Goal: Task Accomplishment & Management: Complete application form

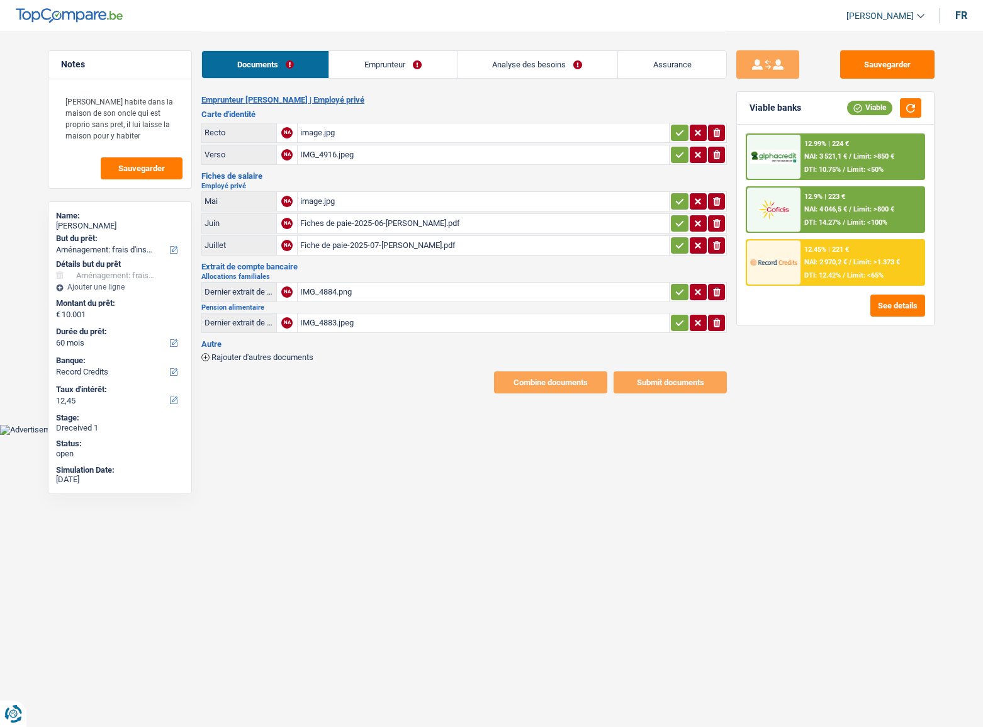
select select "movingOrInstallation"
select select "60"
select select "record credits"
click at [479, 126] on div "image.jpg" at bounding box center [483, 132] width 366 height 19
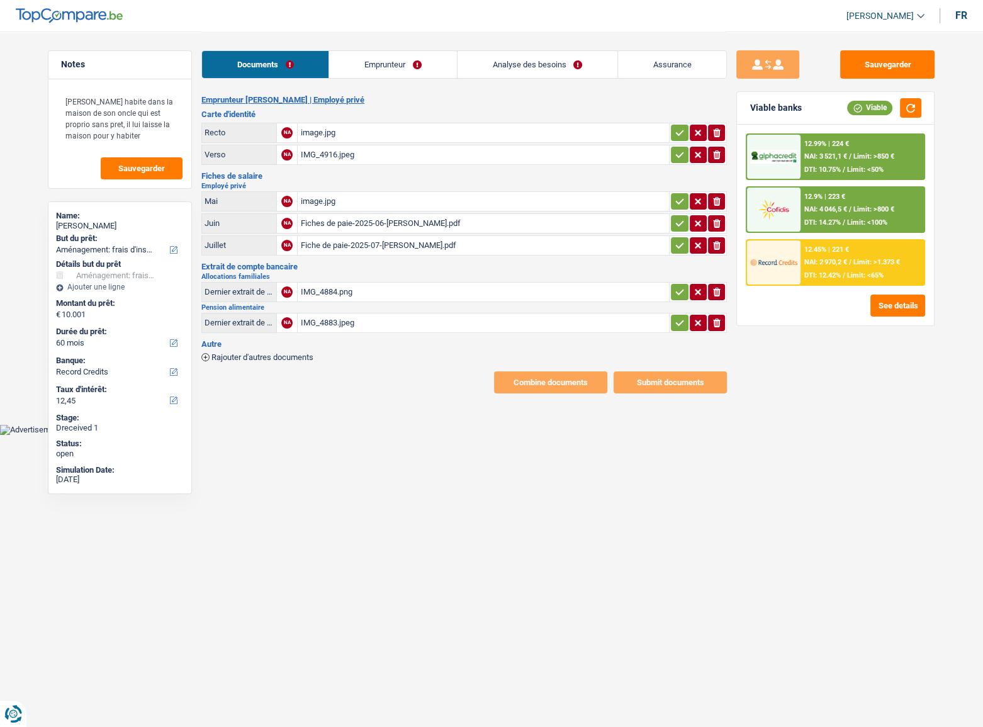
click at [678, 128] on icon "button" at bounding box center [679, 132] width 10 height 13
click at [679, 157] on icon "button" at bounding box center [679, 154] width 10 height 13
click at [679, 208] on button "button" at bounding box center [679, 201] width 17 height 16
click at [686, 237] on div "ionicons-v5-e" at bounding box center [697, 245] width 55 height 16
click at [681, 246] on icon "button" at bounding box center [679, 245] width 10 height 13
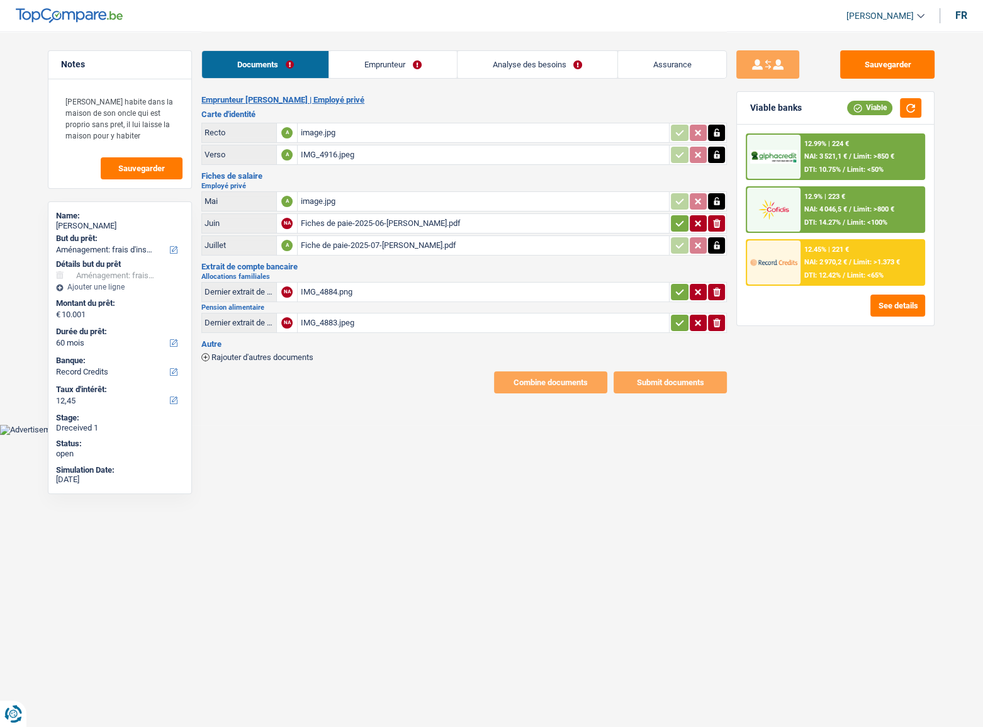
click at [678, 218] on icon "button" at bounding box center [679, 223] width 10 height 13
click at [417, 189] on table "Mai A image.jpg Juin A Fiches de paie-2025-06-Charlotte ANNEZ.pdf Juillet A Fic…" at bounding box center [463, 223] width 525 height 68
click at [413, 201] on div "image.jpg" at bounding box center [483, 201] width 366 height 19
click at [396, 214] on div "Fiches de paie-2025-06-Charlotte ANNEZ.pdf" at bounding box center [483, 223] width 366 height 19
click at [384, 242] on div "Fiche de paie-2025-07-Charlotte ANNEZ.pdf" at bounding box center [483, 245] width 366 height 19
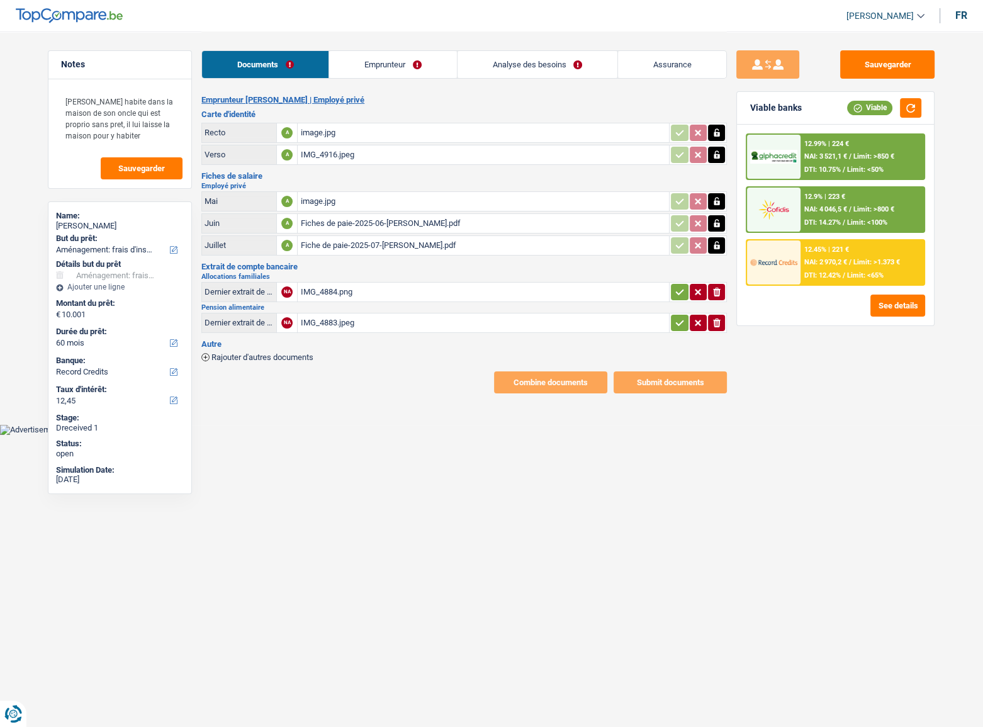
click at [535, 289] on div "IMG_4884.png" at bounding box center [483, 291] width 366 height 19
click at [489, 330] on table "Dernier extrait de compte pour la pension alimentaire NA IMG_4883.jpeg ionicons…" at bounding box center [463, 323] width 525 height 24
click at [490, 323] on div "IMG_4883.jpeg" at bounding box center [483, 322] width 366 height 19
click at [677, 320] on icon "button" at bounding box center [679, 322] width 10 height 13
click at [674, 289] on icon "button" at bounding box center [679, 292] width 10 height 13
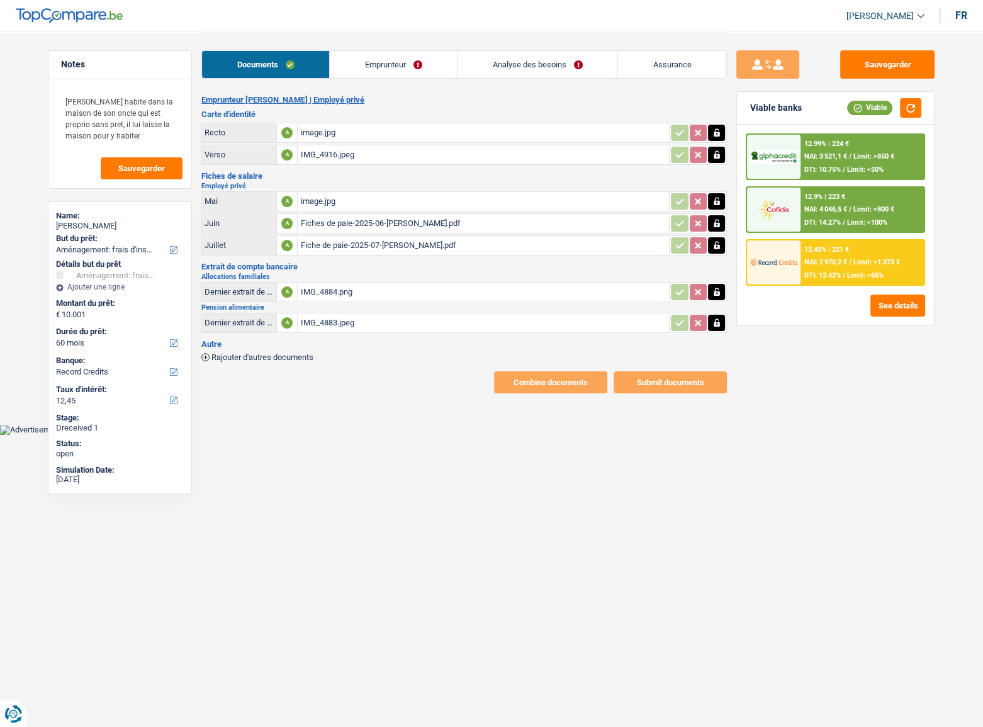
drag, startPoint x: 405, startPoint y: 69, endPoint x: 381, endPoint y: 86, distance: 28.8
click at [405, 69] on link "Emprunteur" at bounding box center [393, 64] width 127 height 27
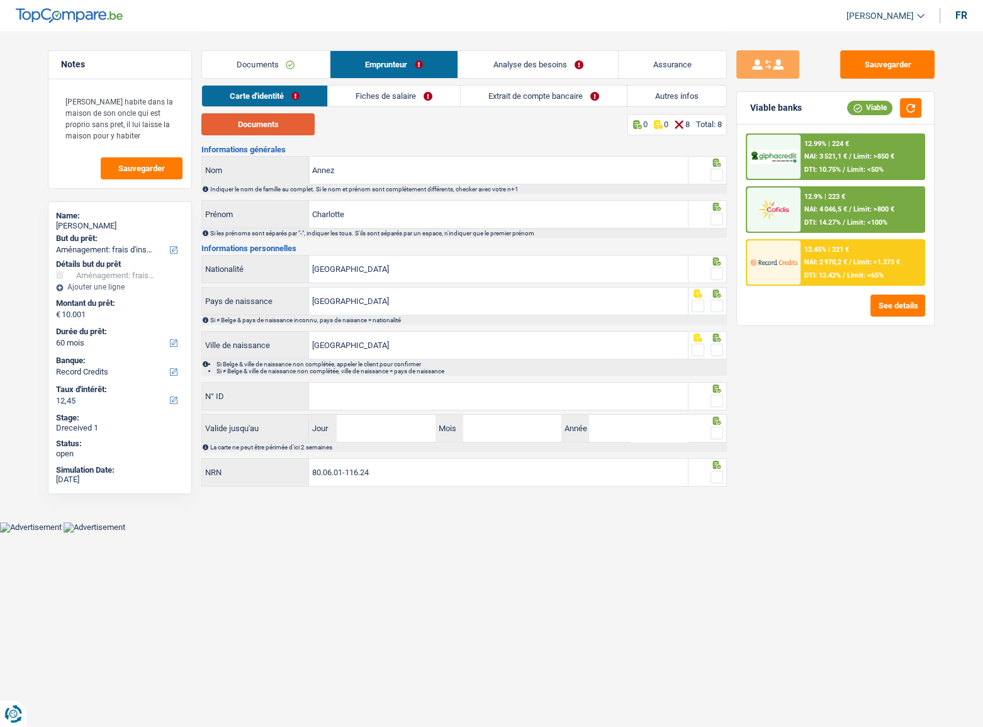
click at [281, 121] on button "Documents" at bounding box center [257, 124] width 113 height 22
drag, startPoint x: 709, startPoint y: 170, endPoint x: 707, endPoint y: 176, distance: 6.6
click at [709, 170] on fieldset at bounding box center [707, 175] width 32 height 16
click at [718, 174] on span at bounding box center [716, 175] width 13 height 13
click at [0, 0] on input "radio" at bounding box center [0, 0] width 0 height 0
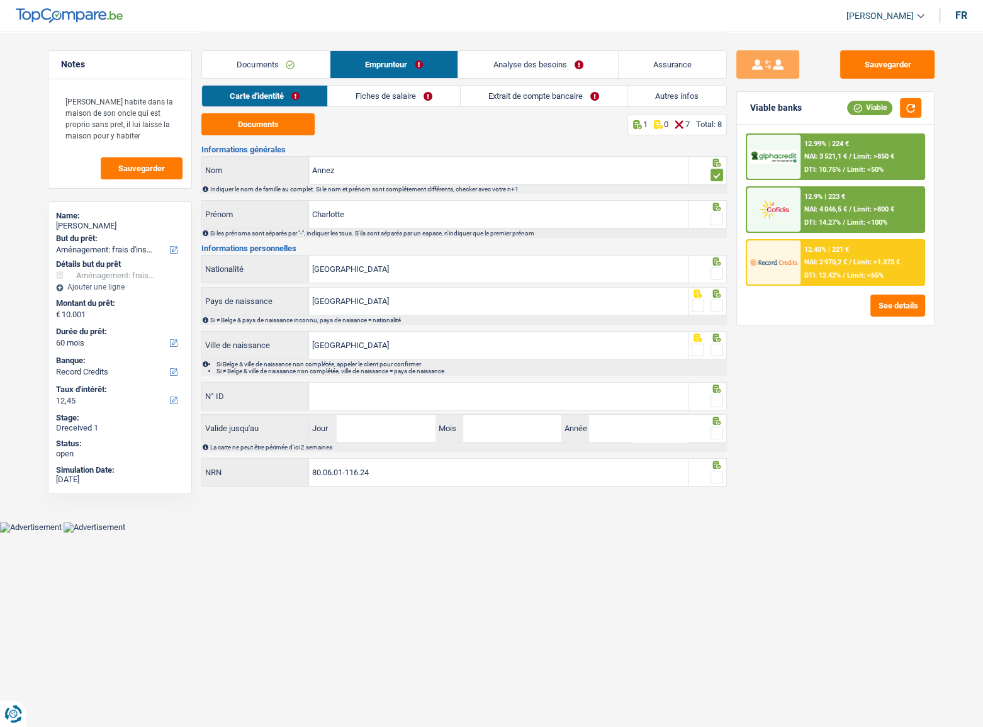
click at [720, 216] on span at bounding box center [716, 219] width 13 height 13
click at [0, 0] on input "radio" at bounding box center [0, 0] width 0 height 0
click at [344, 170] on input "Annez" at bounding box center [498, 170] width 379 height 27
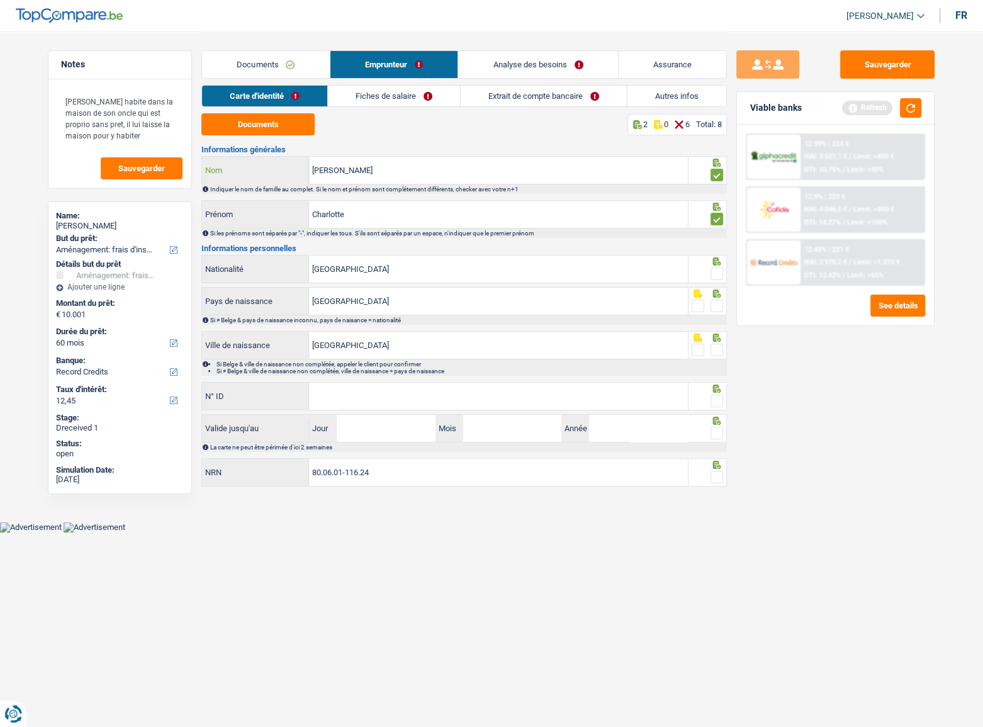
type input "Annez de Taboada"
click at [718, 277] on span at bounding box center [716, 273] width 13 height 13
click at [0, 0] on input "radio" at bounding box center [0, 0] width 0 height 0
click at [716, 301] on span at bounding box center [716, 305] width 13 height 13
click at [0, 0] on input "radio" at bounding box center [0, 0] width 0 height 0
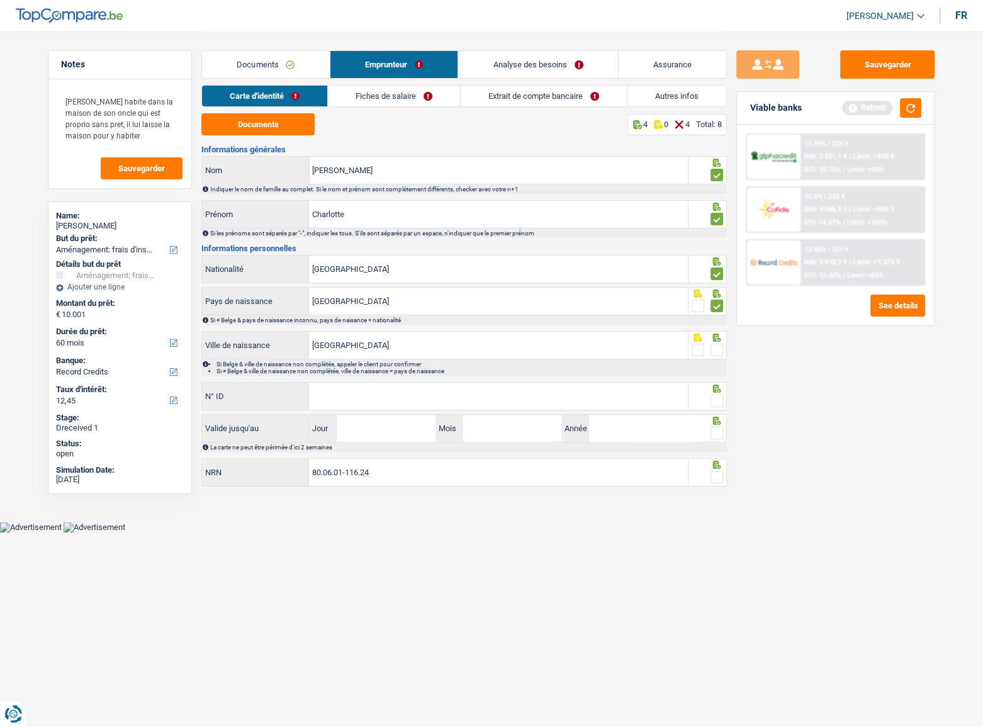
click at [720, 346] on span at bounding box center [716, 350] width 13 height 13
click at [0, 0] on input "radio" at bounding box center [0, 0] width 0 height 0
click at [717, 401] on span at bounding box center [716, 400] width 13 height 13
click at [0, 0] on input "radio" at bounding box center [0, 0] width 0 height 0
paste input "595-2413693-60"
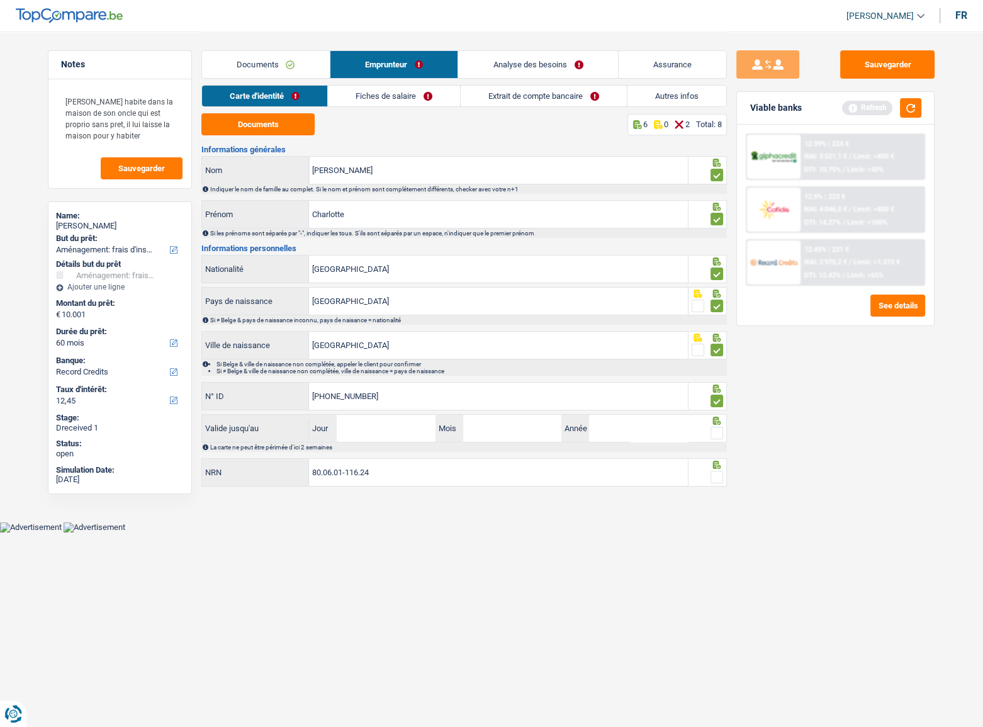
type input "595-2413693-60"
click at [719, 430] on span at bounding box center [716, 433] width 13 height 13
click at [0, 0] on input "radio" at bounding box center [0, 0] width 0 height 0
click at [364, 423] on input "Jour" at bounding box center [386, 428] width 98 height 27
type input "07"
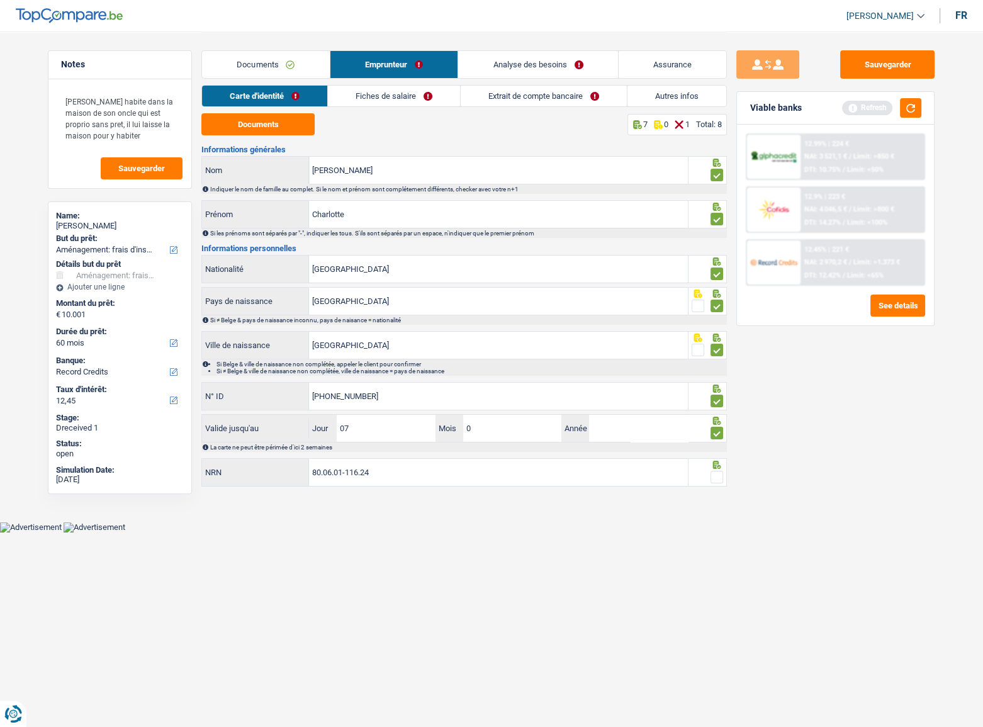
type input "06"
type input "2034"
drag, startPoint x: 707, startPoint y: 473, endPoint x: 714, endPoint y: 474, distance: 7.7
click at [708, 473] on fieldset at bounding box center [707, 477] width 32 height 16
click at [715, 475] on span at bounding box center [716, 477] width 13 height 13
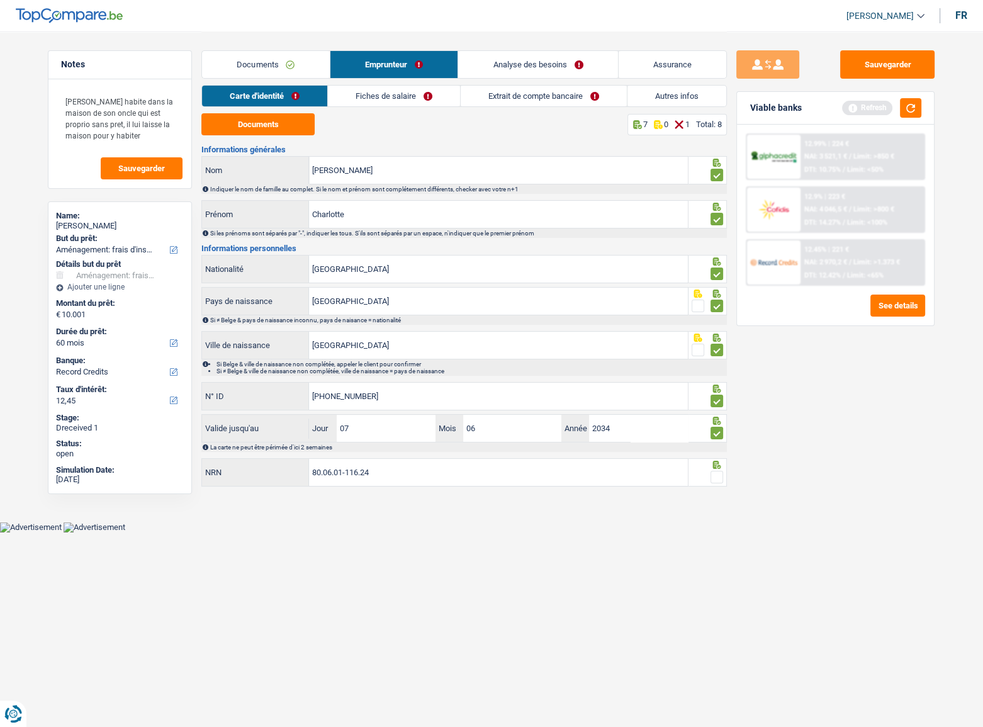
click at [0, 0] on input "radio" at bounding box center [0, 0] width 0 height 0
drag, startPoint x: 893, startPoint y: 65, endPoint x: 495, endPoint y: 111, distance: 400.3
click at [892, 65] on button "Sauvegarder" at bounding box center [887, 64] width 94 height 28
click at [414, 92] on link "Fiches de salaire" at bounding box center [394, 96] width 132 height 21
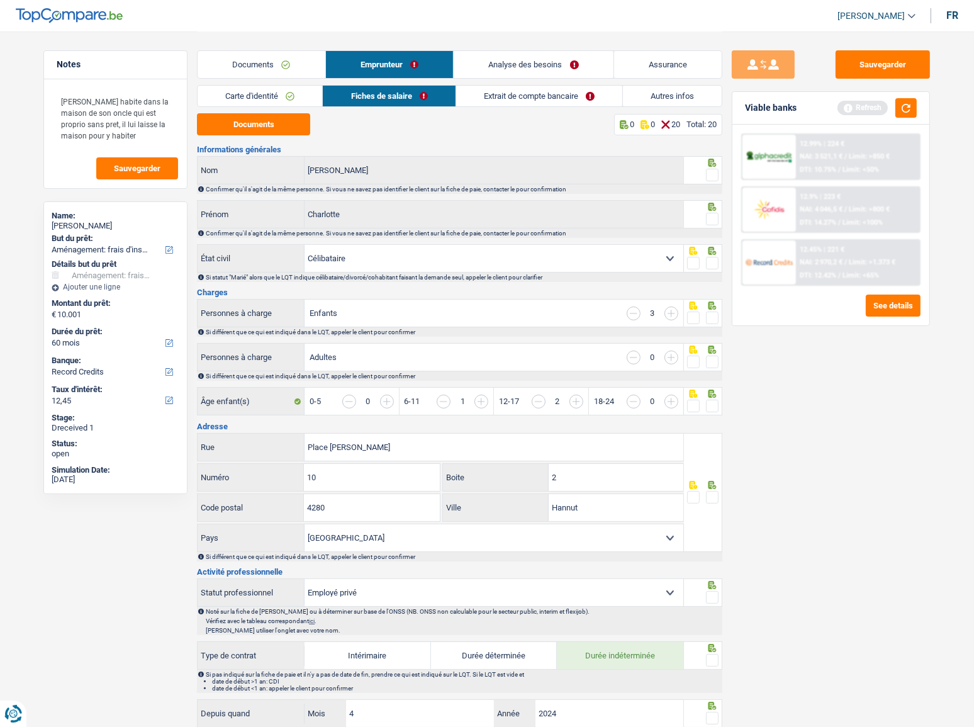
drag, startPoint x: 717, startPoint y: 170, endPoint x: 707, endPoint y: 189, distance: 22.2
click at [717, 170] on span at bounding box center [712, 175] width 13 height 13
click at [0, 0] on input "radio" at bounding box center [0, 0] width 0 height 0
click at [707, 222] on span at bounding box center [712, 219] width 13 height 13
click at [0, 0] on input "radio" at bounding box center [0, 0] width 0 height 0
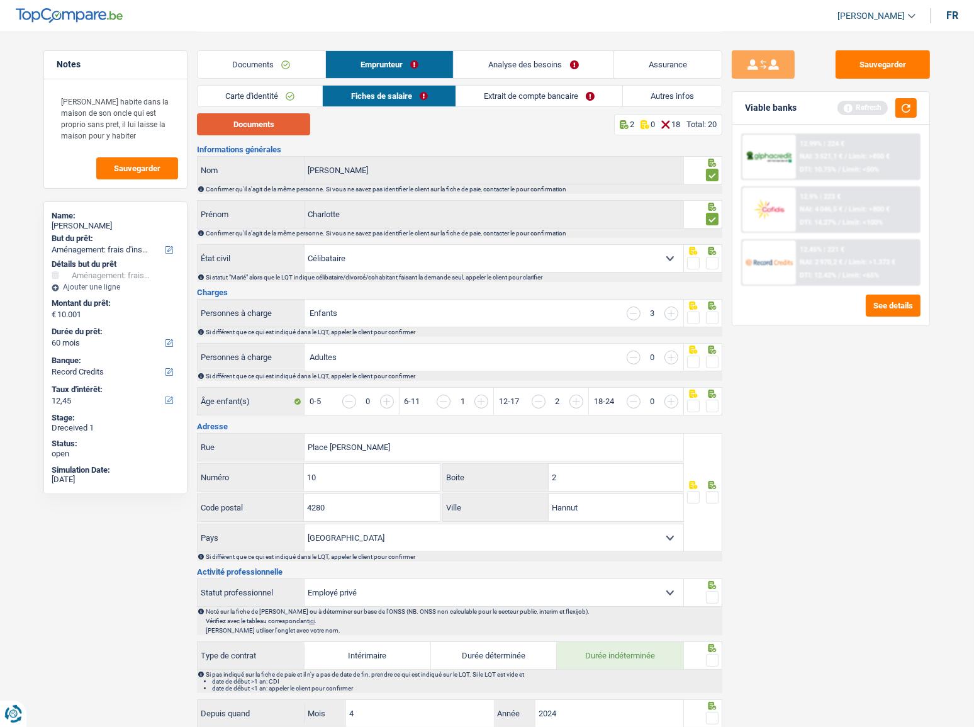
click at [255, 116] on button "Documents" at bounding box center [253, 124] width 113 height 22
click at [281, 126] on button "Documents" at bounding box center [253, 124] width 113 height 22
click at [712, 260] on span at bounding box center [712, 263] width 13 height 13
click at [0, 0] on input "radio" at bounding box center [0, 0] width 0 height 0
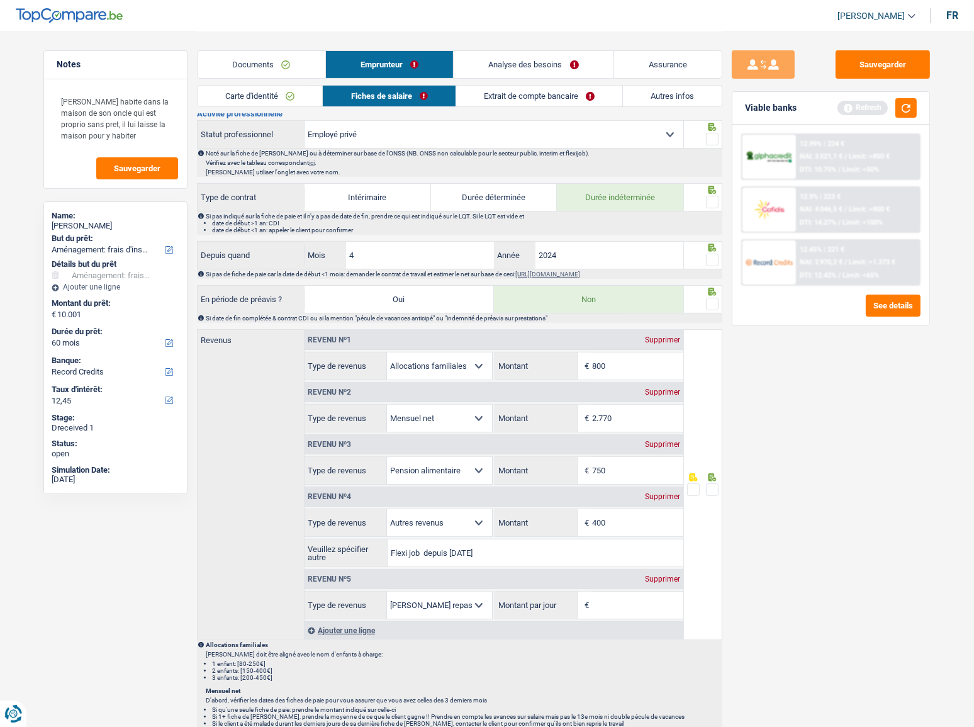
scroll to position [572, 0]
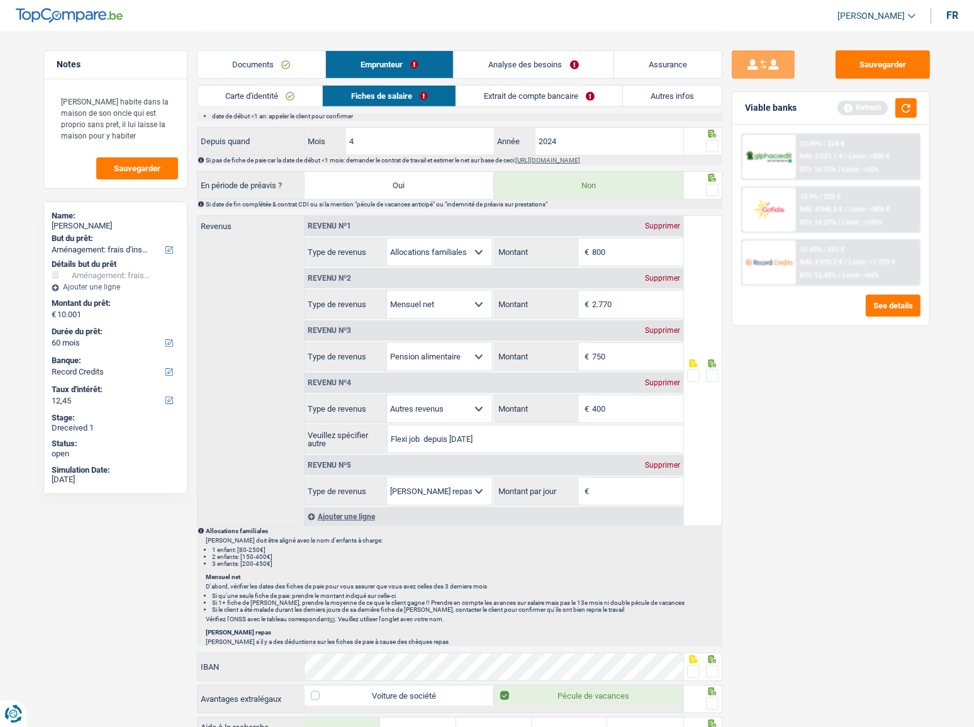
click at [259, 101] on link "Carte d'identité" at bounding box center [260, 96] width 125 height 21
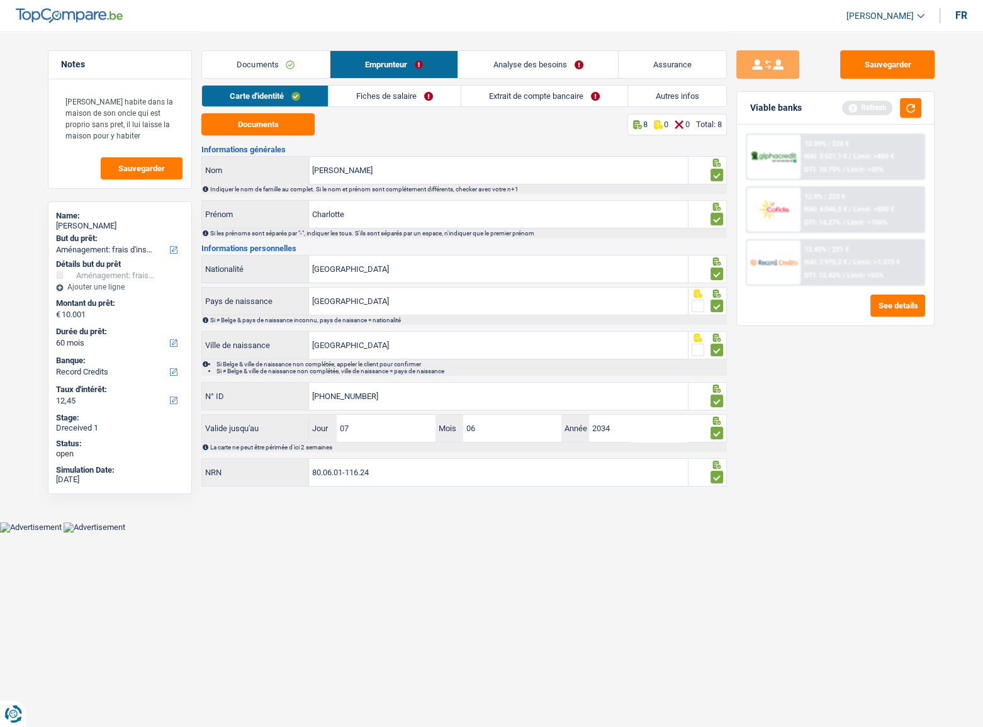
click at [359, 98] on link "Fiches de salaire" at bounding box center [394, 96] width 132 height 21
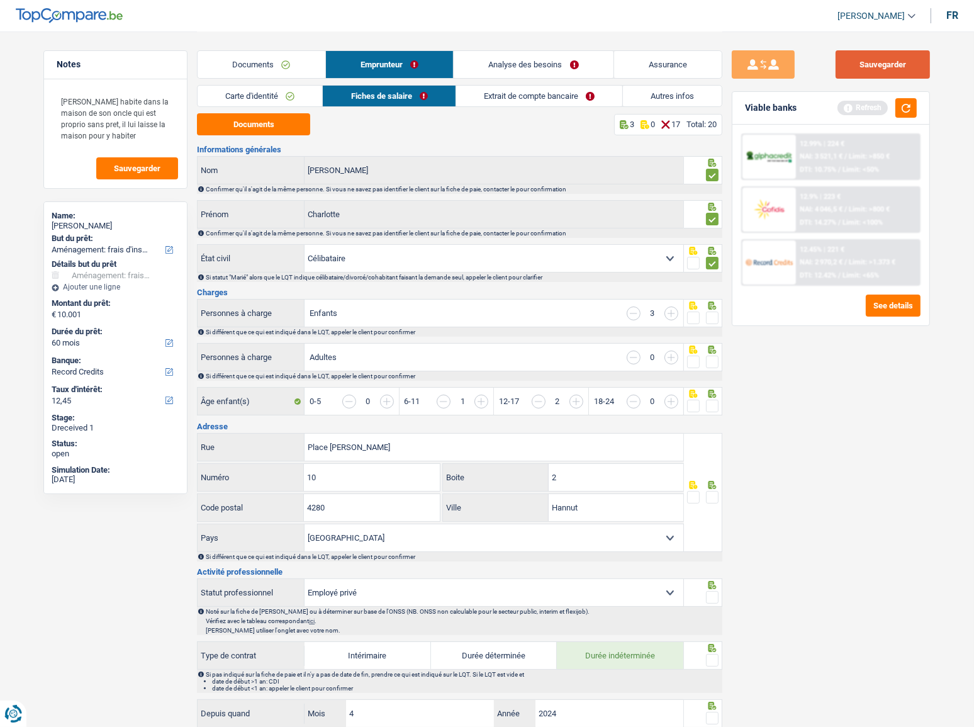
click at [895, 62] on button "Sauvegarder" at bounding box center [882, 64] width 94 height 28
click at [278, 120] on button "Documents" at bounding box center [253, 124] width 113 height 22
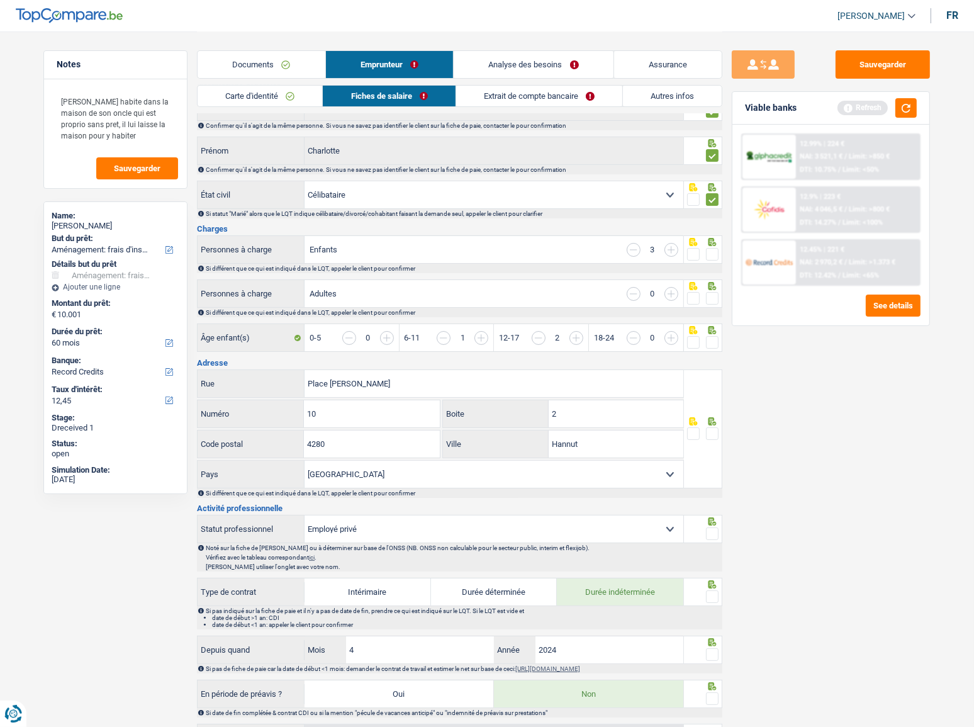
scroll to position [114, 0]
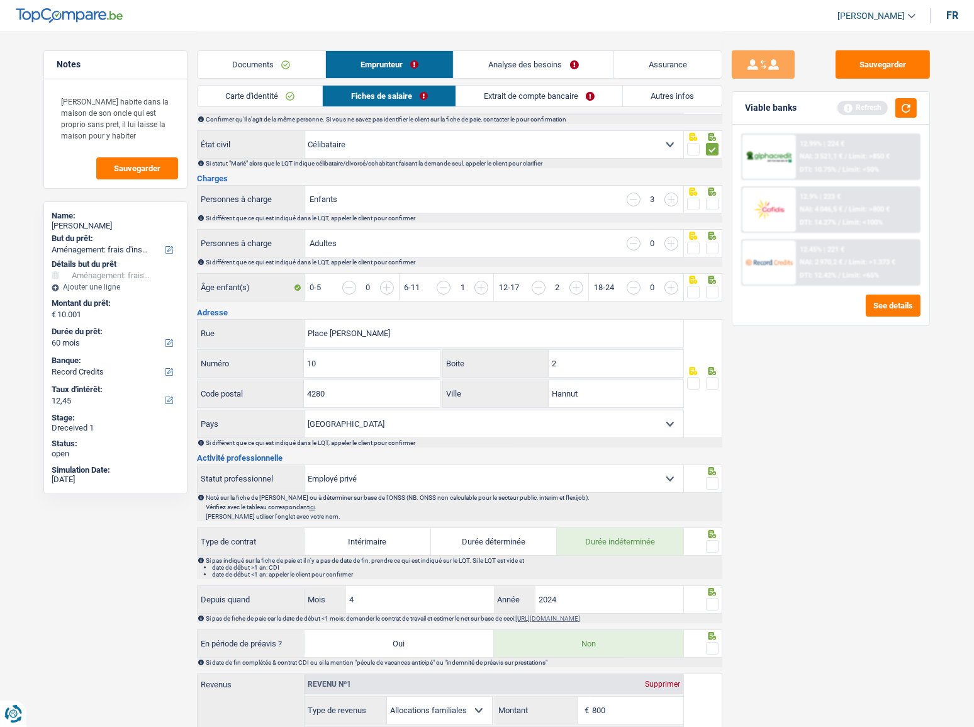
drag, startPoint x: 717, startPoint y: 200, endPoint x: 715, endPoint y: 221, distance: 21.5
click at [717, 201] on span at bounding box center [712, 204] width 13 height 13
click at [0, 0] on input "radio" at bounding box center [0, 0] width 0 height 0
click at [717, 239] on div at bounding box center [703, 243] width 39 height 28
drag, startPoint x: 717, startPoint y: 245, endPoint x: 717, endPoint y: 281, distance: 35.9
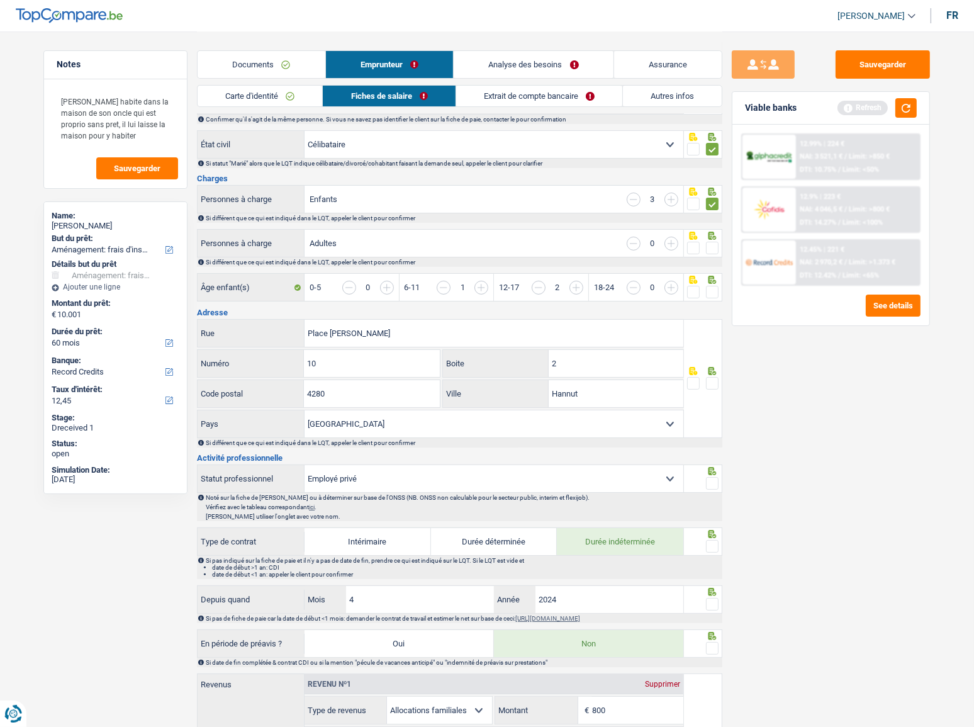
click at [717, 245] on span at bounding box center [712, 248] width 13 height 13
click at [0, 0] on input "radio" at bounding box center [0, 0] width 0 height 0
click at [713, 289] on span at bounding box center [712, 292] width 13 height 13
click at [0, 0] on input "radio" at bounding box center [0, 0] width 0 height 0
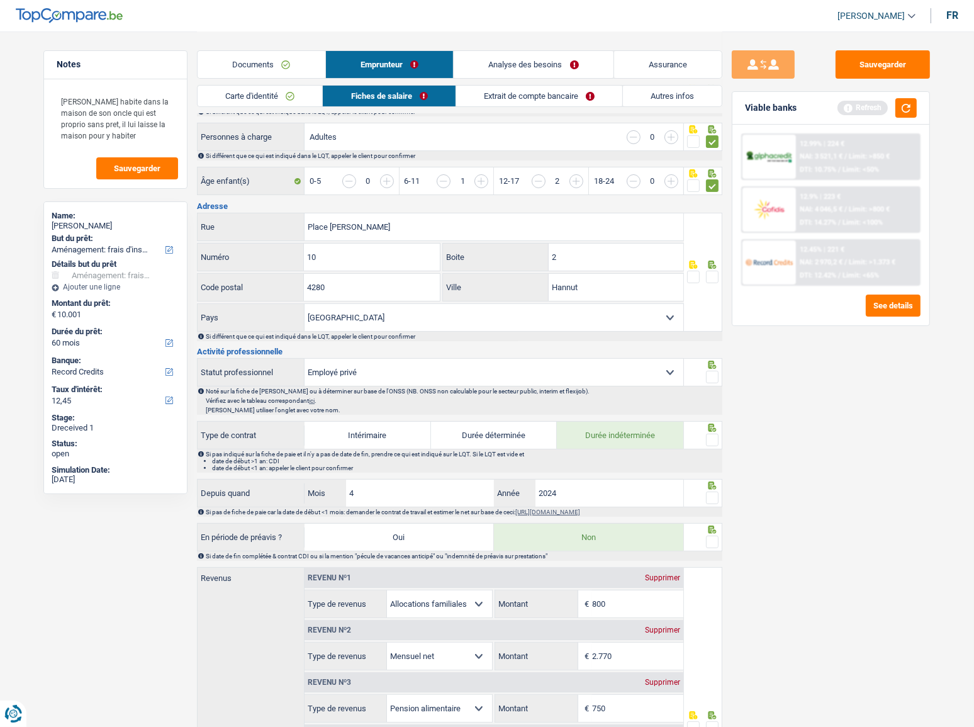
scroll to position [228, 0]
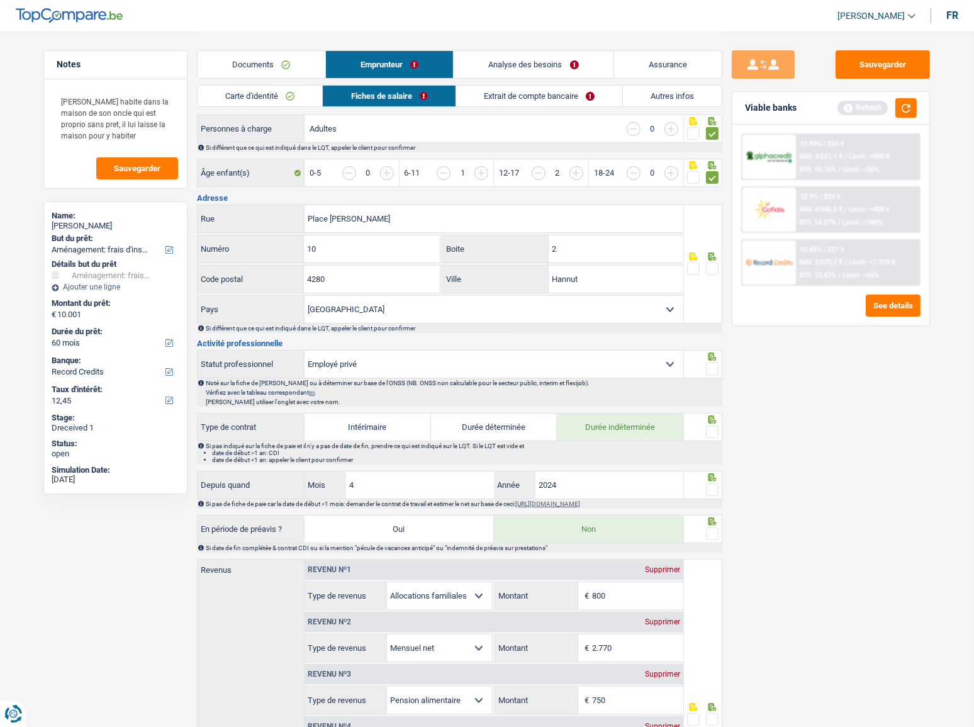
click at [713, 269] on span at bounding box center [712, 268] width 13 height 13
click at [0, 0] on input "radio" at bounding box center [0, 0] width 0 height 0
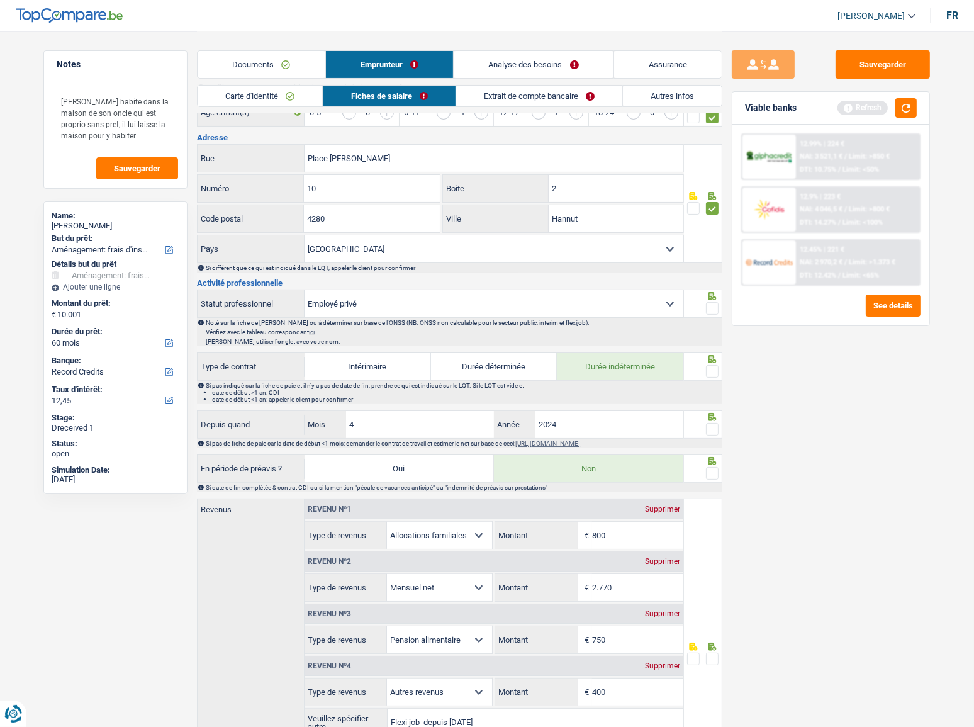
scroll to position [400, 0]
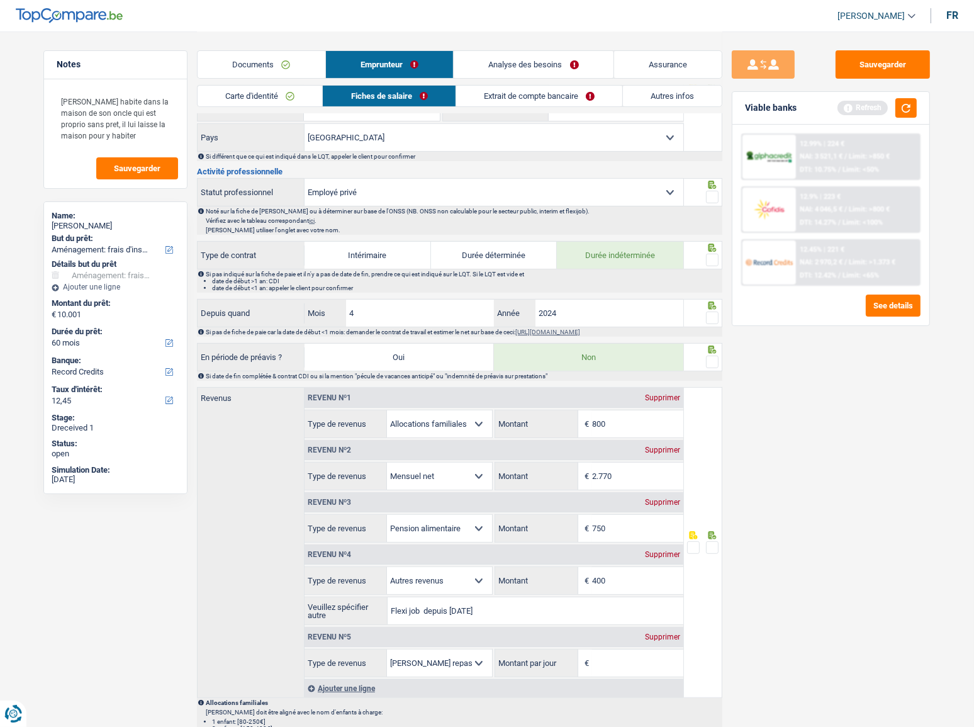
click at [709, 257] on span at bounding box center [712, 260] width 13 height 13
click at [0, 0] on input "radio" at bounding box center [0, 0] width 0 height 0
click at [712, 199] on span at bounding box center [712, 197] width 13 height 13
click at [0, 0] on input "radio" at bounding box center [0, 0] width 0 height 0
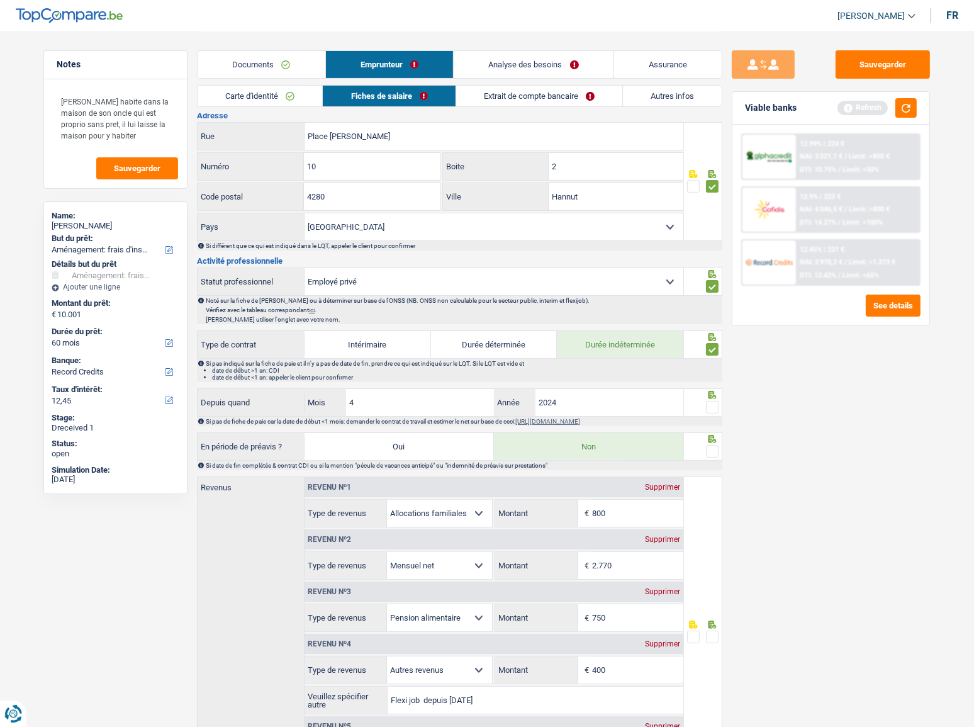
scroll to position [286, 0]
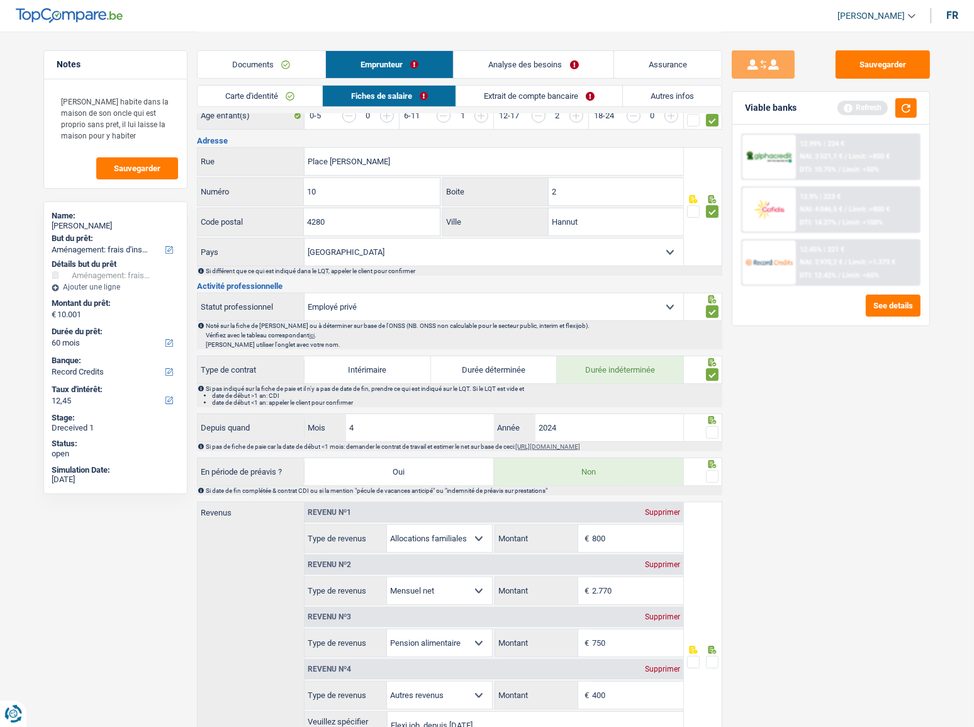
click at [703, 427] on fieldset at bounding box center [703, 433] width 32 height 16
click at [711, 430] on span at bounding box center [712, 432] width 13 height 13
click at [0, 0] on input "radio" at bounding box center [0, 0] width 0 height 0
click at [713, 472] on span at bounding box center [712, 476] width 13 height 13
click at [0, 0] on input "radio" at bounding box center [0, 0] width 0 height 0
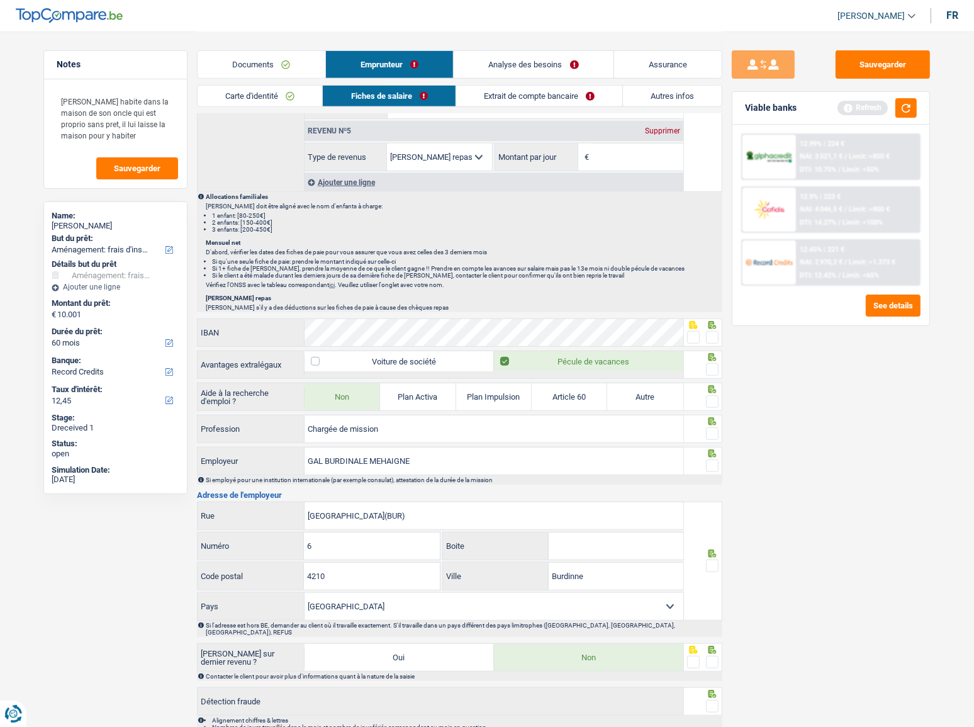
scroll to position [969, 0]
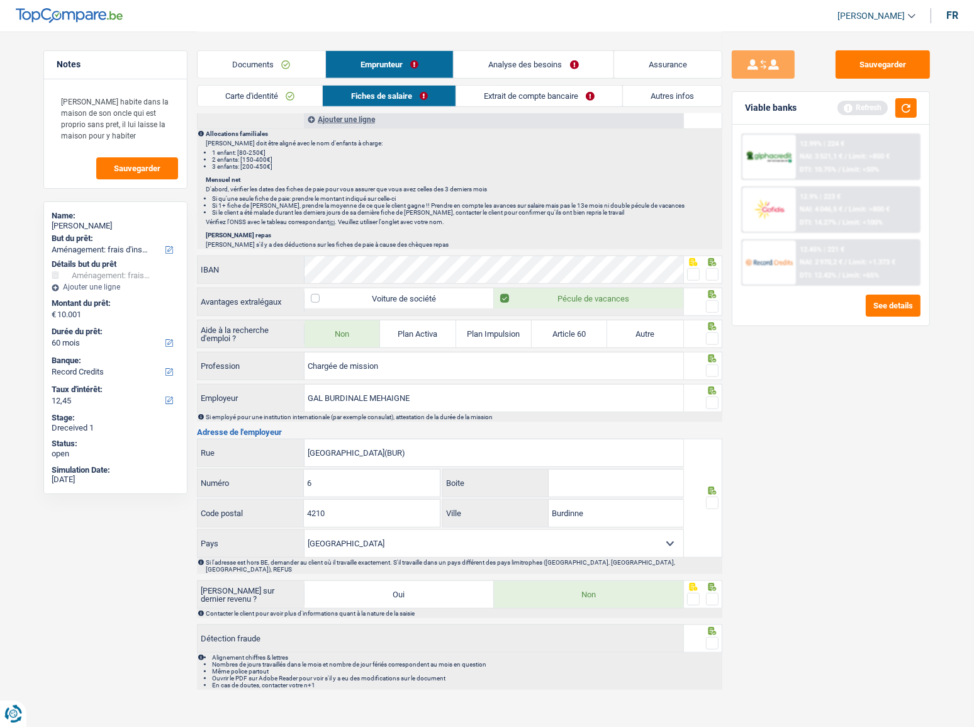
click at [708, 268] on span at bounding box center [712, 274] width 13 height 13
click at [0, 0] on input "radio" at bounding box center [0, 0] width 0 height 0
click at [715, 300] on span at bounding box center [712, 306] width 13 height 13
click at [0, 0] on input "radio" at bounding box center [0, 0] width 0 height 0
drag, startPoint x: 710, startPoint y: 334, endPoint x: 713, endPoint y: 363, distance: 29.2
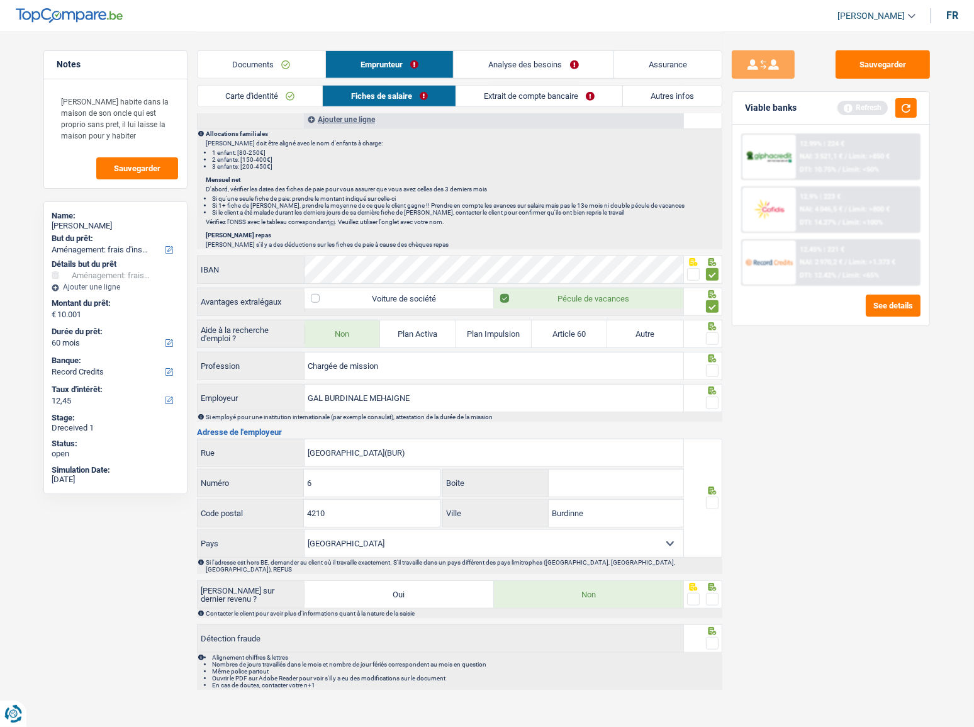
click at [710, 335] on span at bounding box center [712, 338] width 13 height 13
click at [0, 0] on input "radio" at bounding box center [0, 0] width 0 height 0
click at [714, 369] on span at bounding box center [712, 370] width 13 height 13
click at [0, 0] on input "radio" at bounding box center [0, 0] width 0 height 0
click at [711, 400] on span at bounding box center [712, 402] width 13 height 13
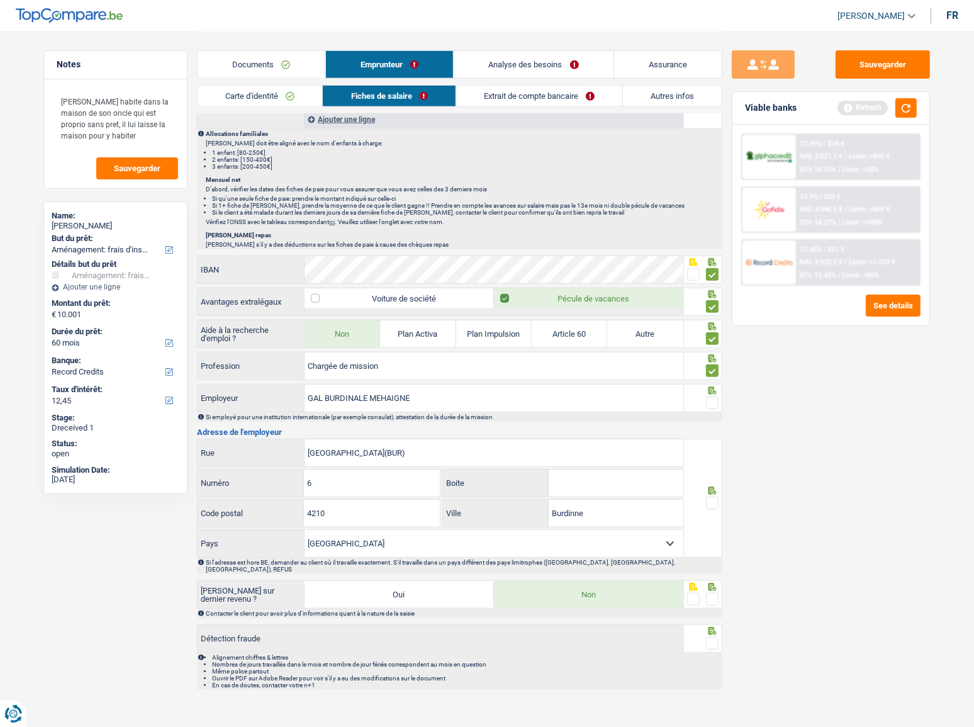
click at [0, 0] on input "radio" at bounding box center [0, 0] width 0 height 0
click at [440, 361] on input "Chargée de mission" at bounding box center [494, 365] width 379 height 27
type input "Chargée de mission citoyenneté"
drag, startPoint x: 379, startPoint y: 444, endPoint x: 445, endPoint y: 454, distance: 67.4
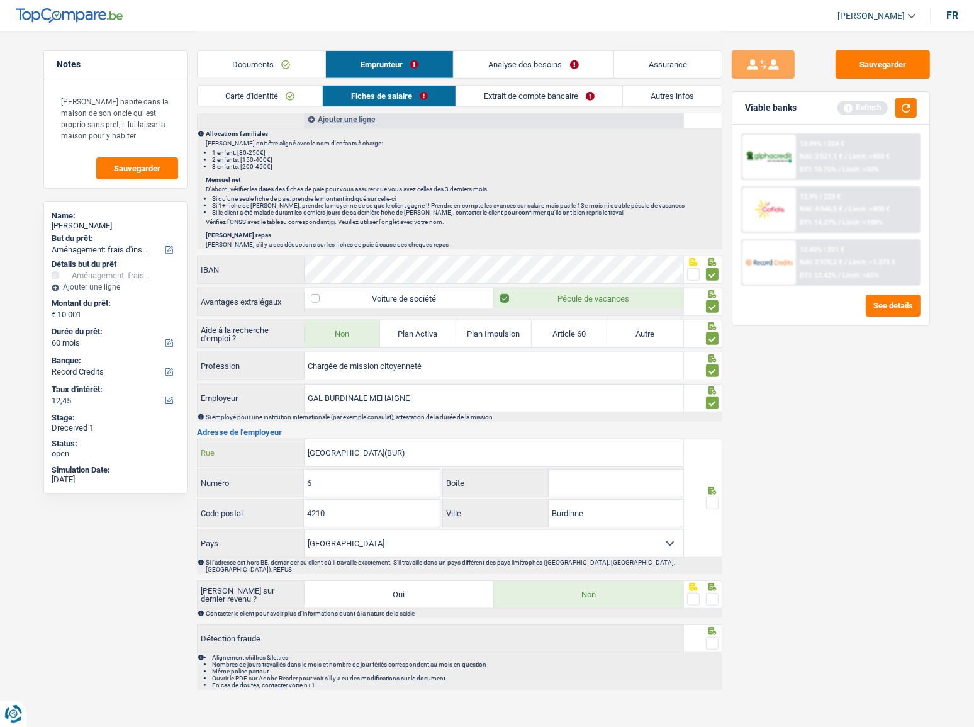
click at [445, 454] on input "Rue de la Burdinale(BUR)" at bounding box center [494, 452] width 379 height 27
drag, startPoint x: 377, startPoint y: 453, endPoint x: 276, endPoint y: 451, distance: 101.3
click at [274, 451] on div "Rue de la Burdinale Rue" at bounding box center [441, 452] width 486 height 27
paste input "PLACE FANIEL 8"
drag, startPoint x: 359, startPoint y: 450, endPoint x: 388, endPoint y: 450, distance: 28.3
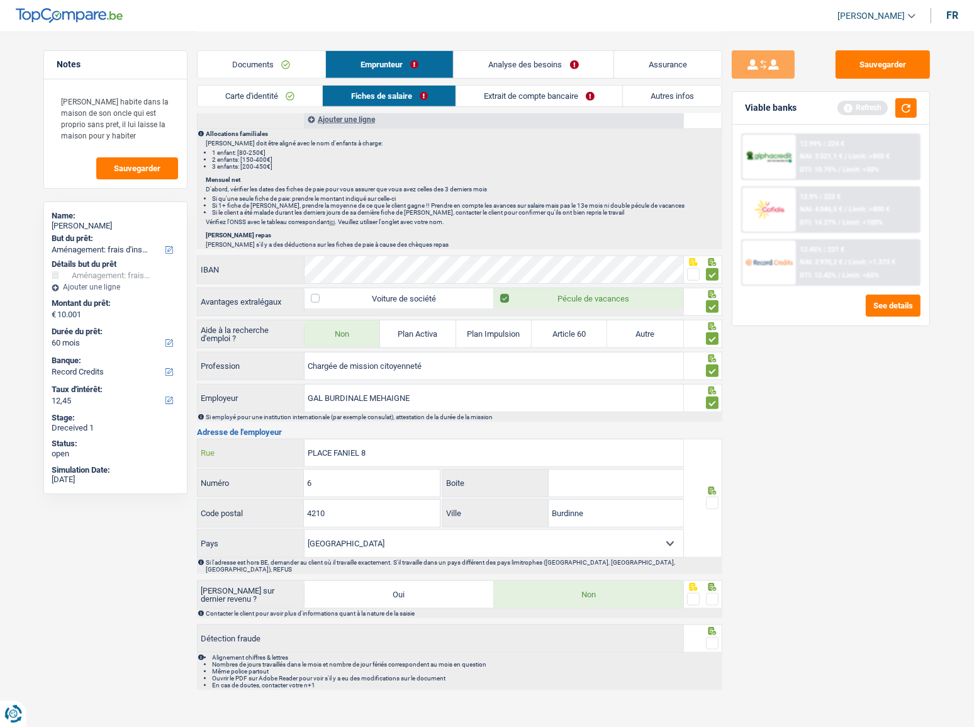
click at [388, 450] on input "PLACE FANIEL 8" at bounding box center [494, 452] width 379 height 27
type input "PLACE FANIEL"
drag, startPoint x: 348, startPoint y: 479, endPoint x: 247, endPoint y: 474, distance: 101.4
click at [246, 474] on div "6 Numéro" at bounding box center [319, 482] width 242 height 27
paste input "8"
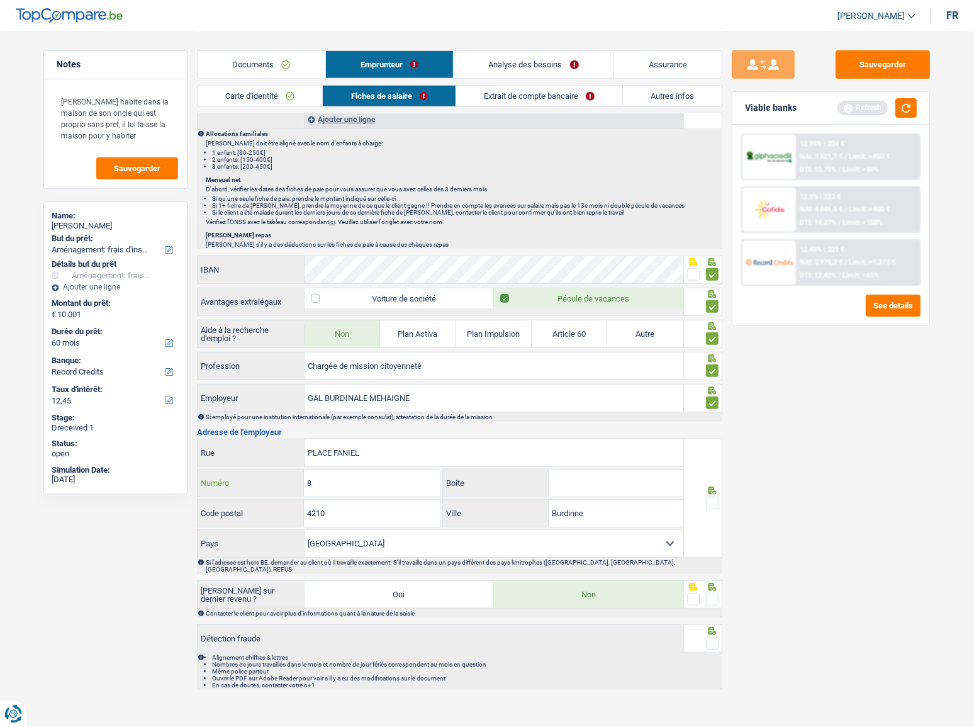
type input "8"
drag, startPoint x: 347, startPoint y: 510, endPoint x: 238, endPoint y: 503, distance: 109.7
click at [238, 503] on div "4210 Code postal" at bounding box center [319, 513] width 242 height 27
type input "4520"
drag, startPoint x: 601, startPoint y: 506, endPoint x: 411, endPoint y: 495, distance: 189.7
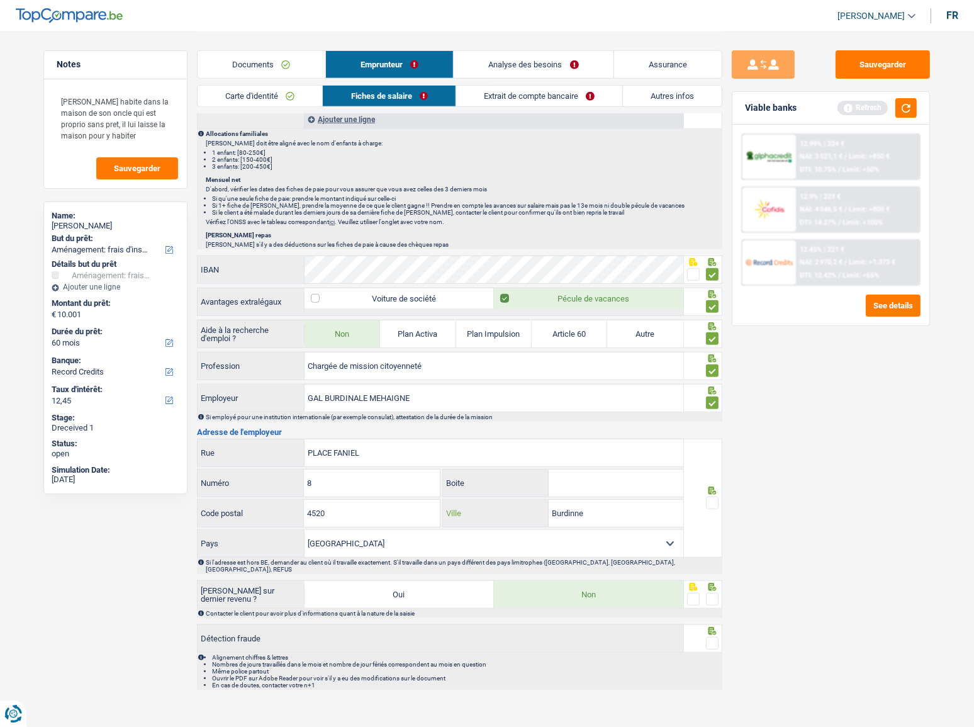
click at [567, 508] on input "Burdinne" at bounding box center [616, 513] width 135 height 27
click at [411, 495] on div "PLACE FANIEL Rue 8 Numéro Boite 4520 Code postal Burdinne Ville Belgique France…" at bounding box center [440, 498] width 487 height 119
click at [592, 509] on input "Burdinne" at bounding box center [616, 513] width 135 height 27
click at [552, 510] on input "Burdinne" at bounding box center [616, 513] width 135 height 27
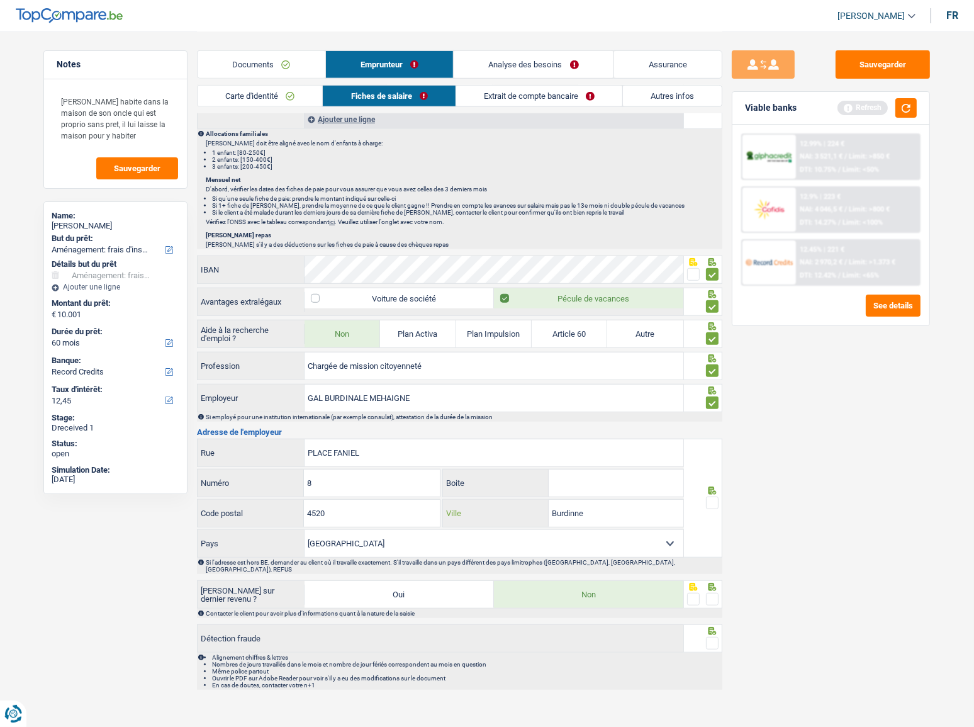
paste input "WANZE"
type input "WANZE"
click at [712, 498] on span at bounding box center [712, 502] width 13 height 13
click at [0, 0] on input "radio" at bounding box center [0, 0] width 0 height 0
click at [712, 591] on div at bounding box center [712, 599] width 13 height 16
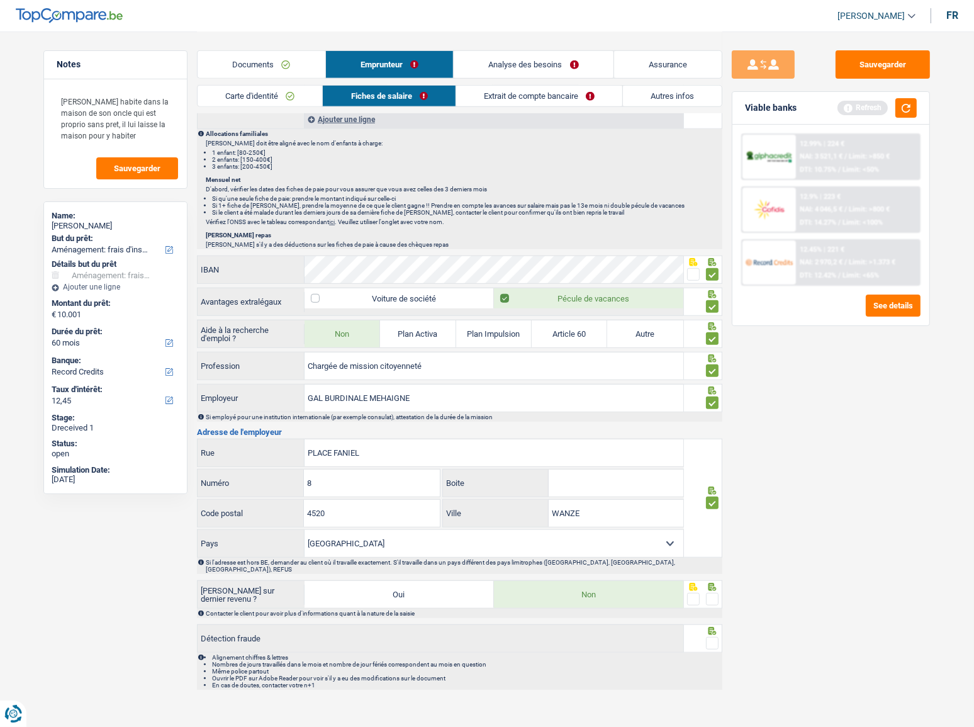
click at [711, 627] on div at bounding box center [703, 638] width 39 height 28
click at [707, 593] on span at bounding box center [712, 599] width 13 height 13
click at [0, 0] on input "radio" at bounding box center [0, 0] width 0 height 0
click at [713, 637] on span at bounding box center [712, 643] width 13 height 13
click at [0, 0] on input "radio" at bounding box center [0, 0] width 0 height 0
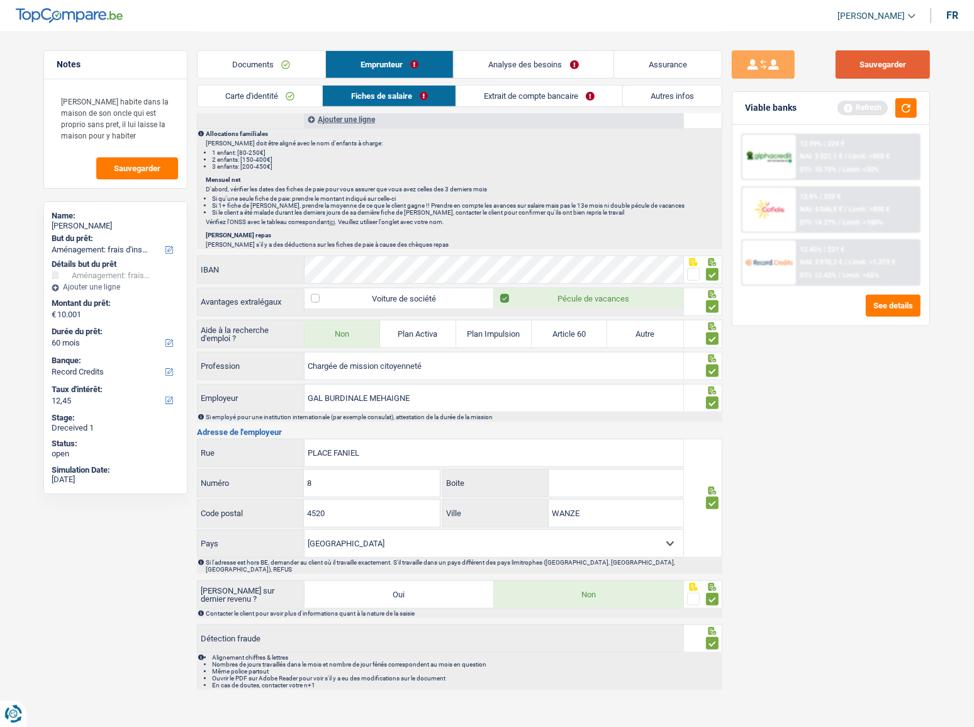
click at [858, 72] on button "Sauvegarder" at bounding box center [882, 64] width 94 height 28
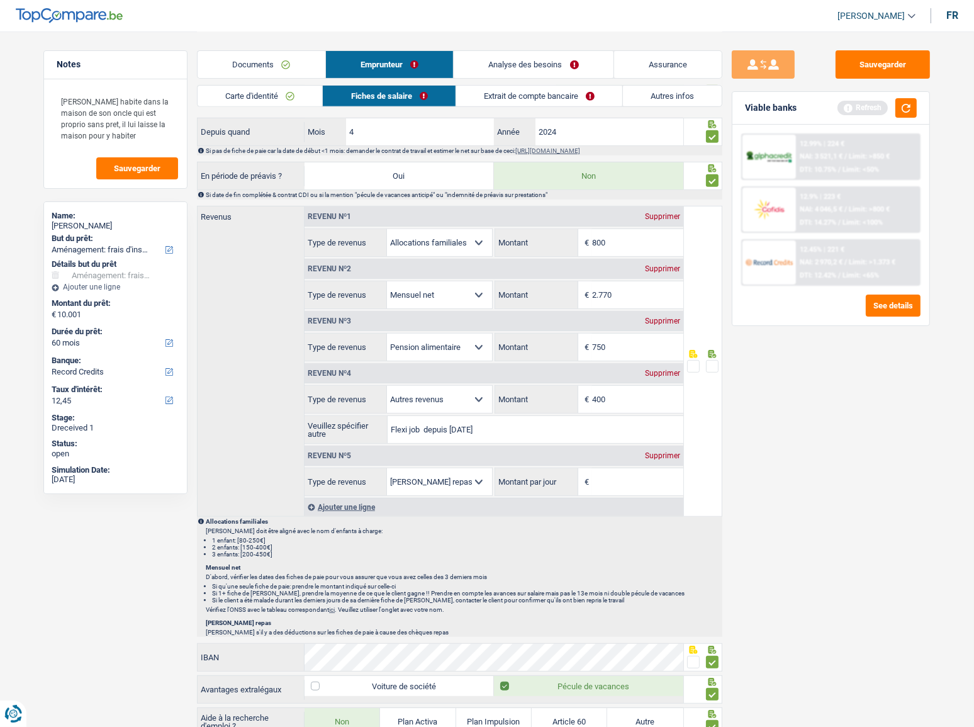
scroll to position [686, 0]
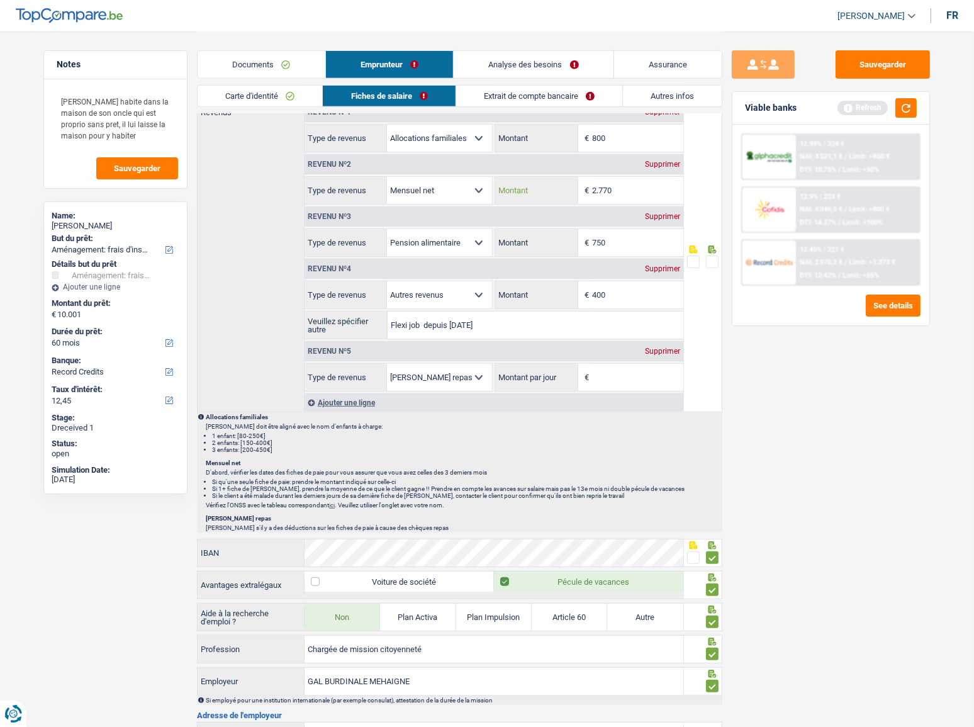
click at [628, 187] on input "2.770" at bounding box center [637, 190] width 91 height 27
click at [632, 186] on input "2.770" at bounding box center [637, 190] width 91 height 27
type input "2.777"
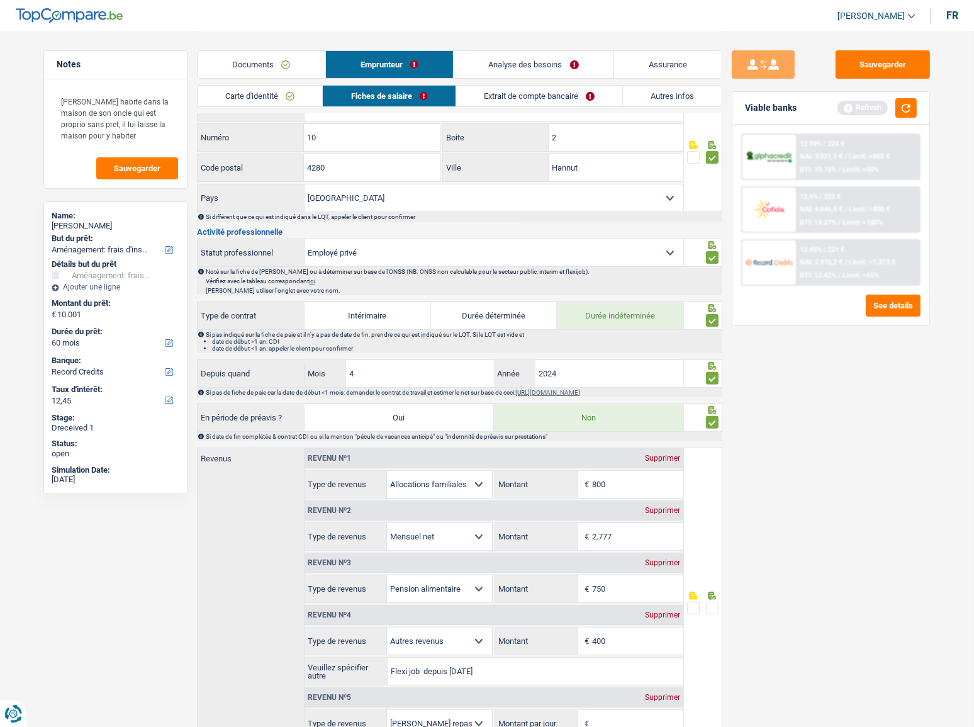
scroll to position [168, 0]
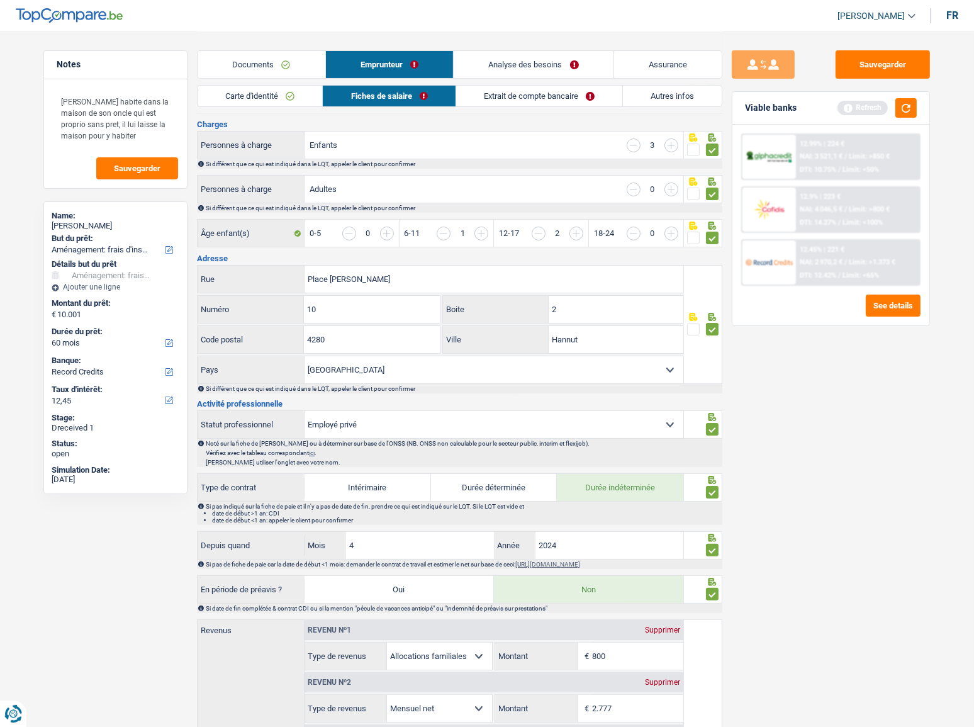
click at [550, 98] on link "Extrait de compte bancaire" at bounding box center [539, 96] width 166 height 21
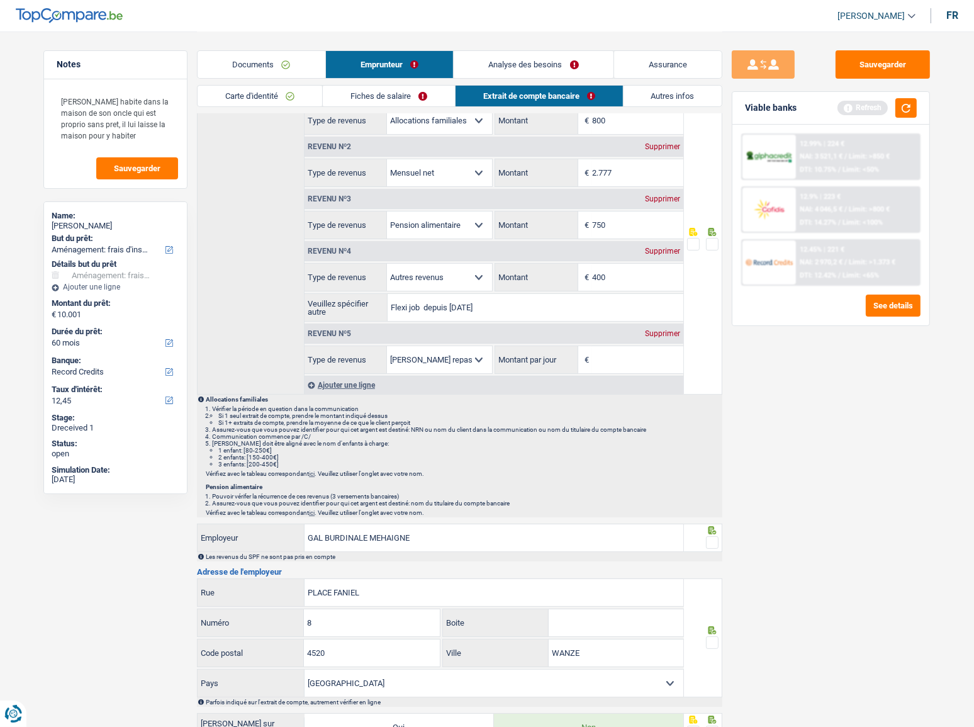
scroll to position [0, 0]
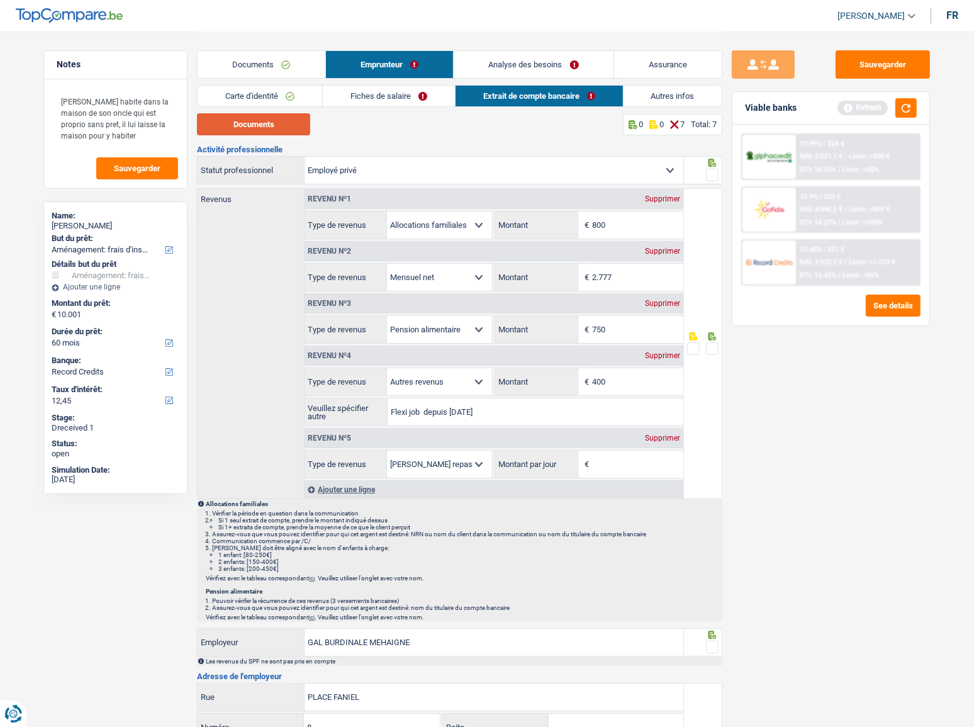
click at [274, 125] on button "Documents" at bounding box center [253, 124] width 113 height 22
drag, startPoint x: 624, startPoint y: 231, endPoint x: 484, endPoint y: 220, distance: 140.8
click at [489, 223] on div "Allocation d'handicap Allocations chômage Allocations familiales Chèques repas …" at bounding box center [494, 225] width 379 height 28
type input "964"
click at [250, 58] on link "Documents" at bounding box center [262, 64] width 128 height 27
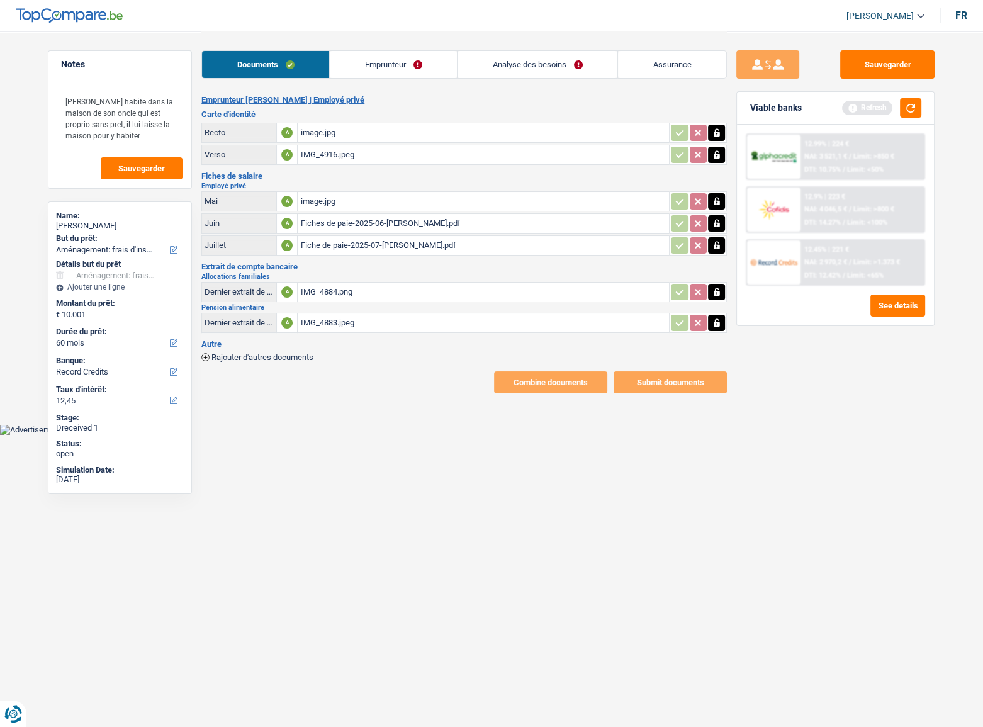
click at [396, 58] on link "Emprunteur" at bounding box center [393, 64] width 127 height 27
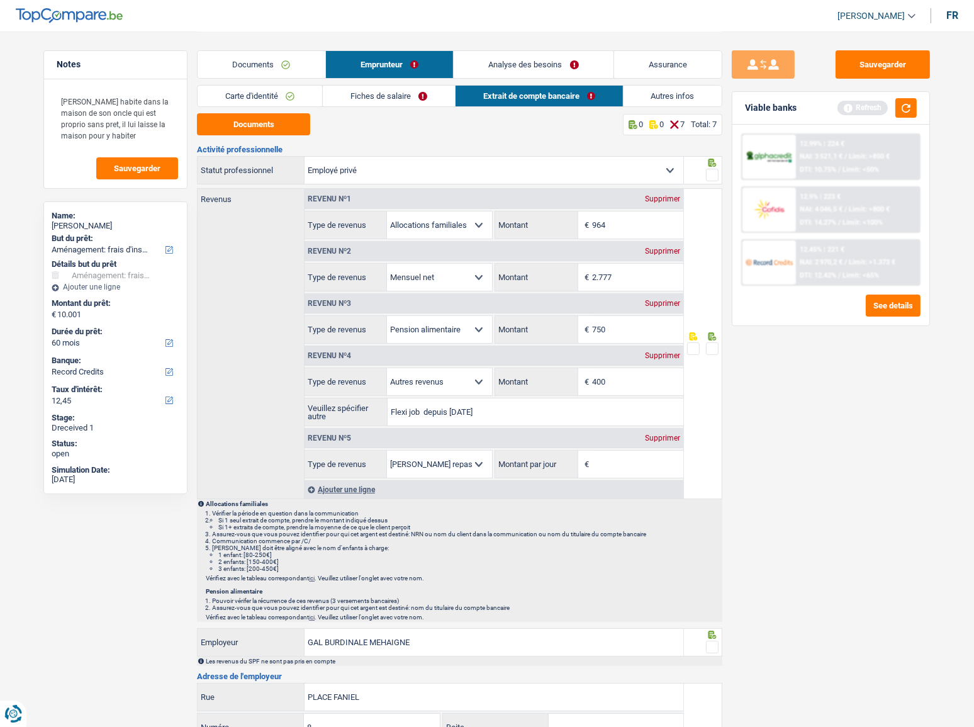
click at [662, 354] on div "Supprimer" at bounding box center [663, 356] width 42 height 8
select select "mealVouchers"
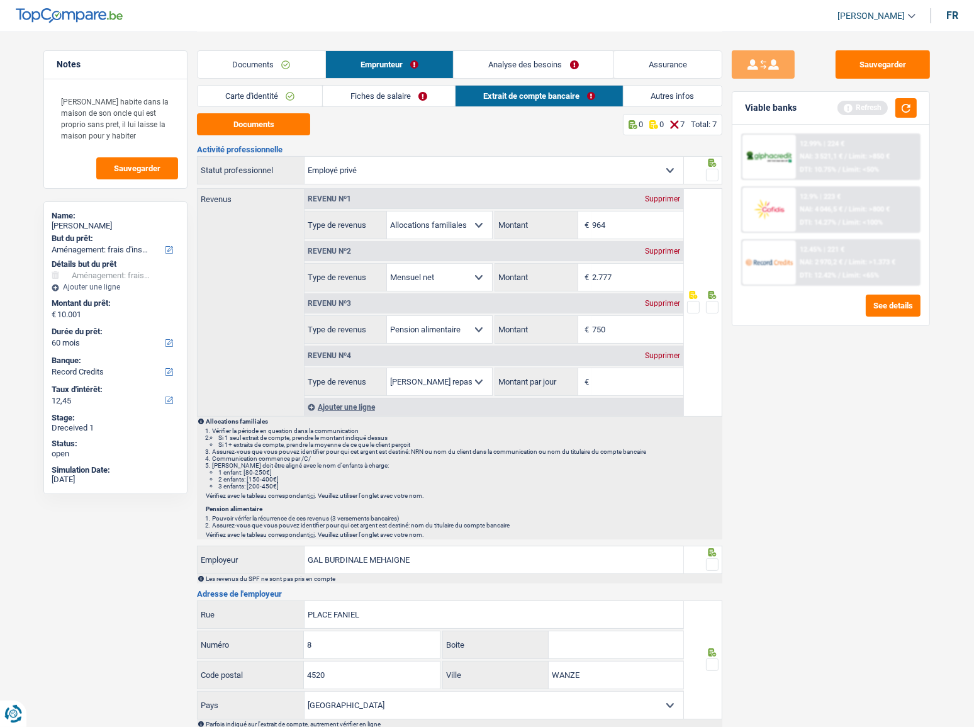
click at [666, 355] on div "Supprimer" at bounding box center [663, 356] width 42 height 8
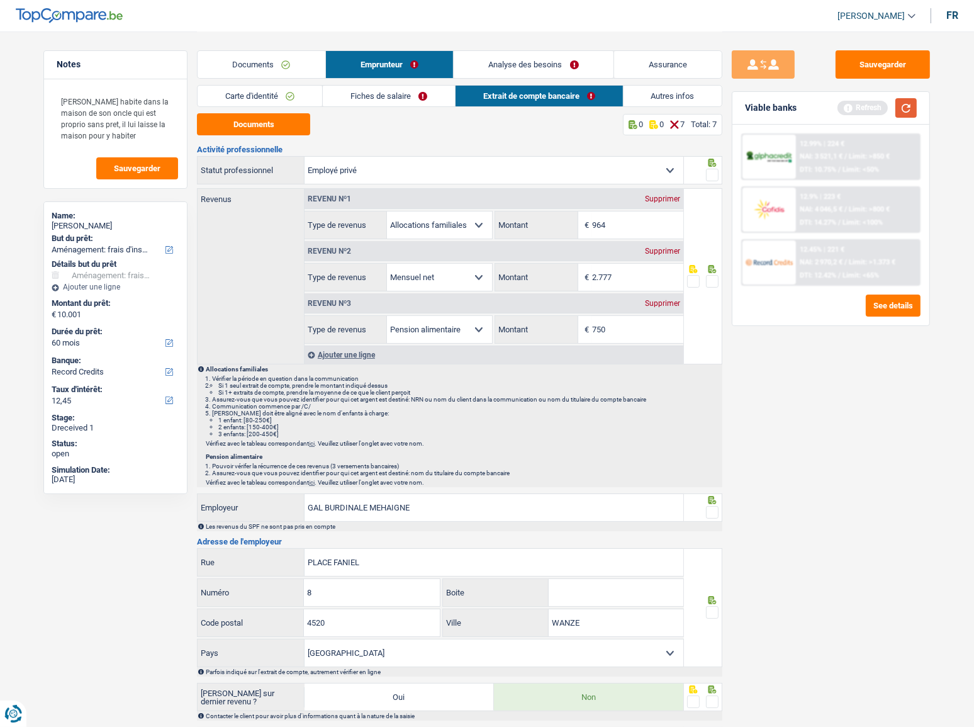
click at [903, 104] on button "button" at bounding box center [905, 108] width 21 height 20
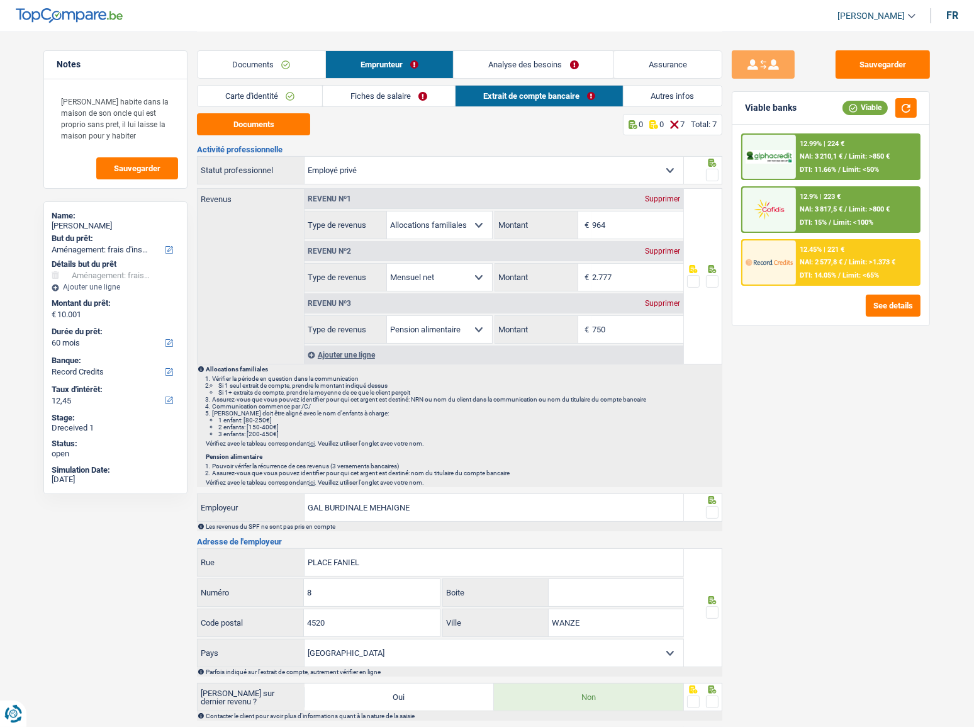
drag, startPoint x: 713, startPoint y: 281, endPoint x: 711, endPoint y: 202, distance: 79.3
click at [711, 280] on span at bounding box center [712, 281] width 13 height 13
click at [0, 0] on input "radio" at bounding box center [0, 0] width 0 height 0
click at [711, 172] on span at bounding box center [712, 175] width 13 height 13
click at [0, 0] on input "radio" at bounding box center [0, 0] width 0 height 0
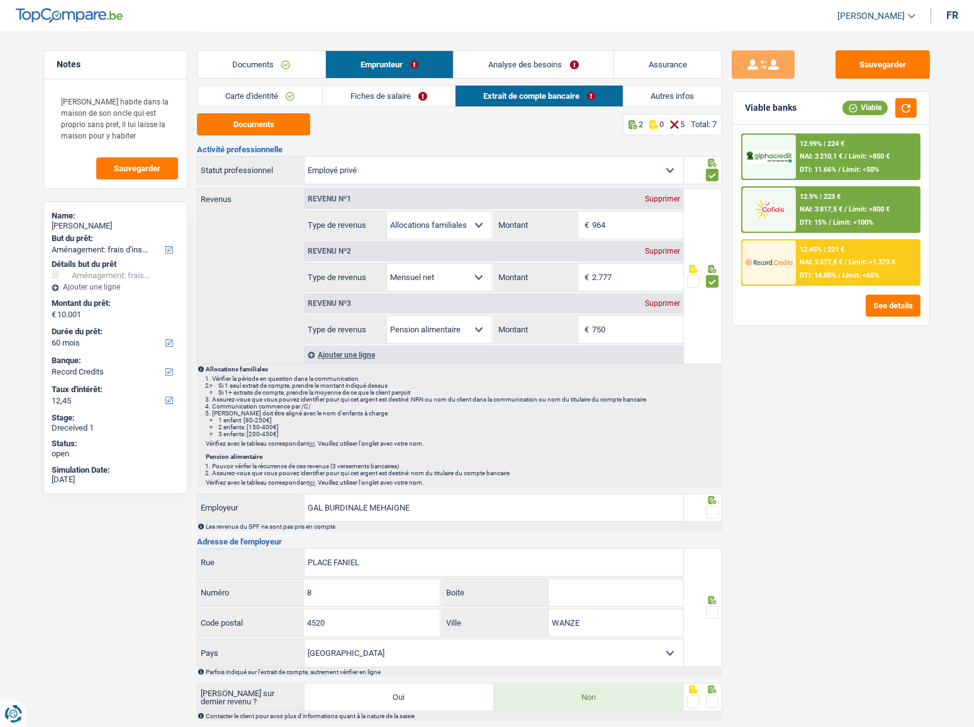
scroll to position [151, 0]
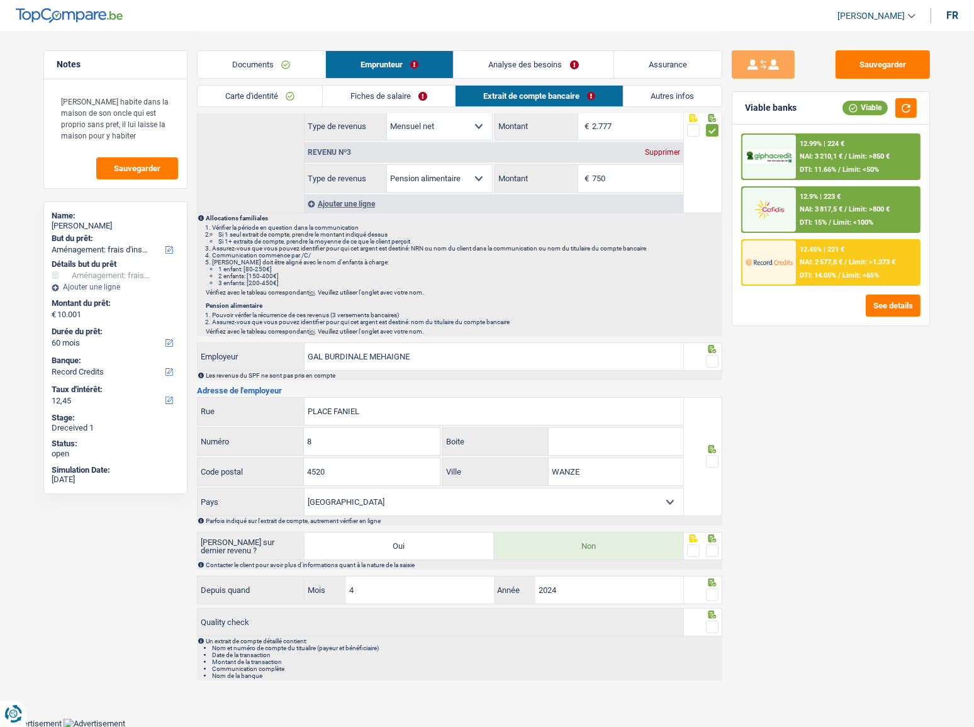
click at [712, 356] on span at bounding box center [712, 361] width 13 height 13
click at [0, 0] on input "radio" at bounding box center [0, 0] width 0 height 0
click at [713, 459] on span at bounding box center [712, 461] width 13 height 13
click at [0, 0] on input "radio" at bounding box center [0, 0] width 0 height 0
click at [713, 545] on span at bounding box center [712, 550] width 13 height 13
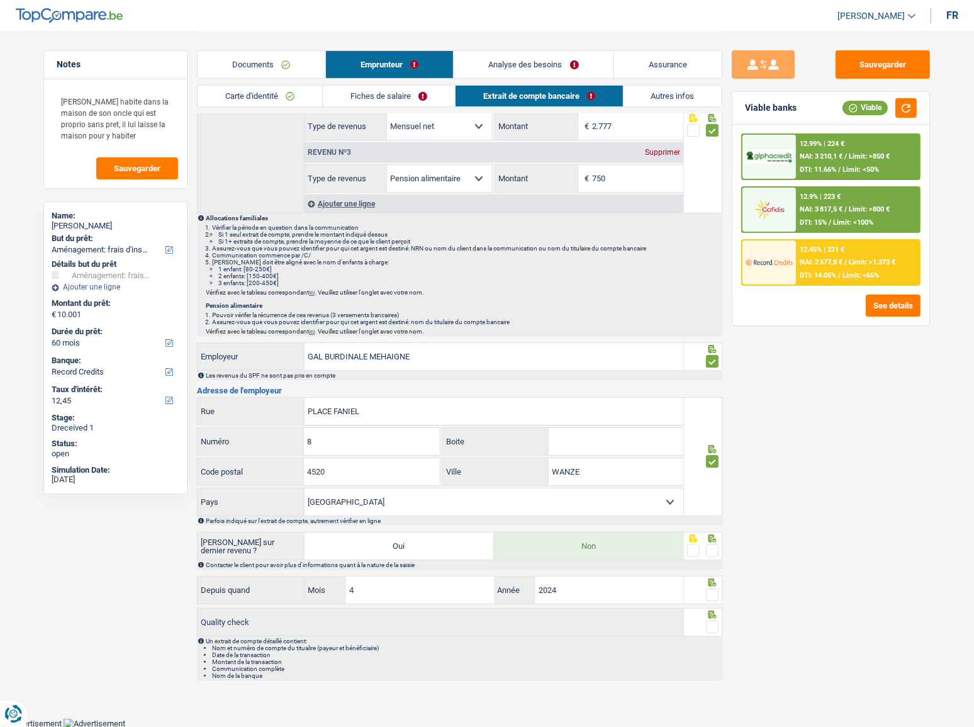
click at [0, 0] on input "radio" at bounding box center [0, 0] width 0 height 0
click at [715, 605] on div "Activité professionnelle Ouvrier Employé privé Employé public Invalide Indépend…" at bounding box center [459, 337] width 525 height 686
click at [710, 596] on span at bounding box center [712, 594] width 13 height 13
click at [0, 0] on input "radio" at bounding box center [0, 0] width 0 height 0
click at [718, 633] on div at bounding box center [712, 627] width 13 height 16
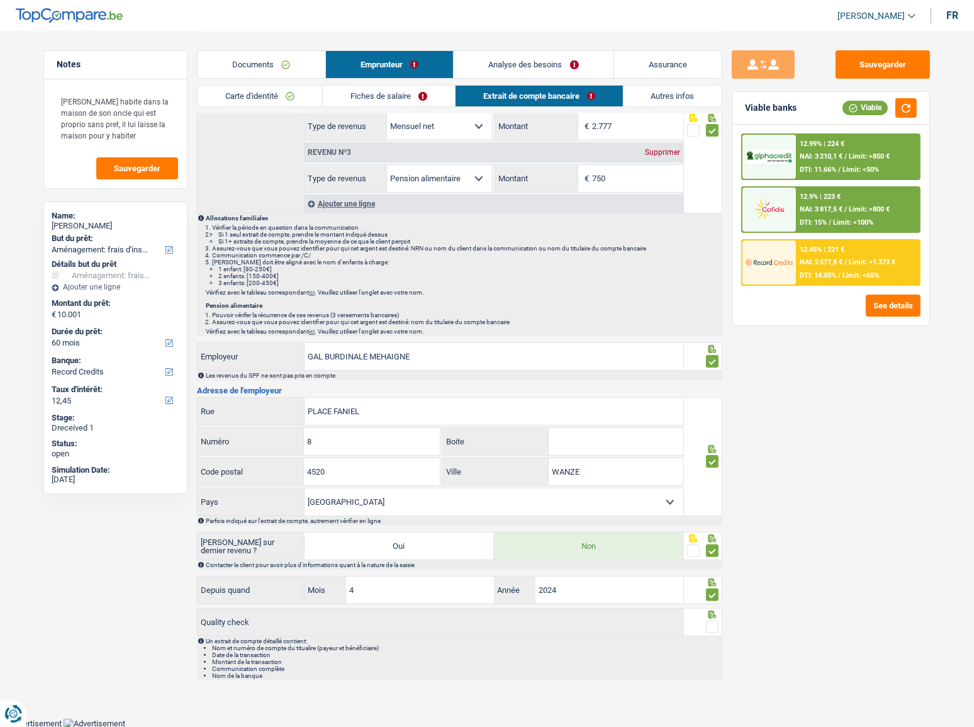
click at [714, 629] on span at bounding box center [712, 626] width 13 height 13
click at [0, 0] on input "radio" at bounding box center [0, 0] width 0 height 0
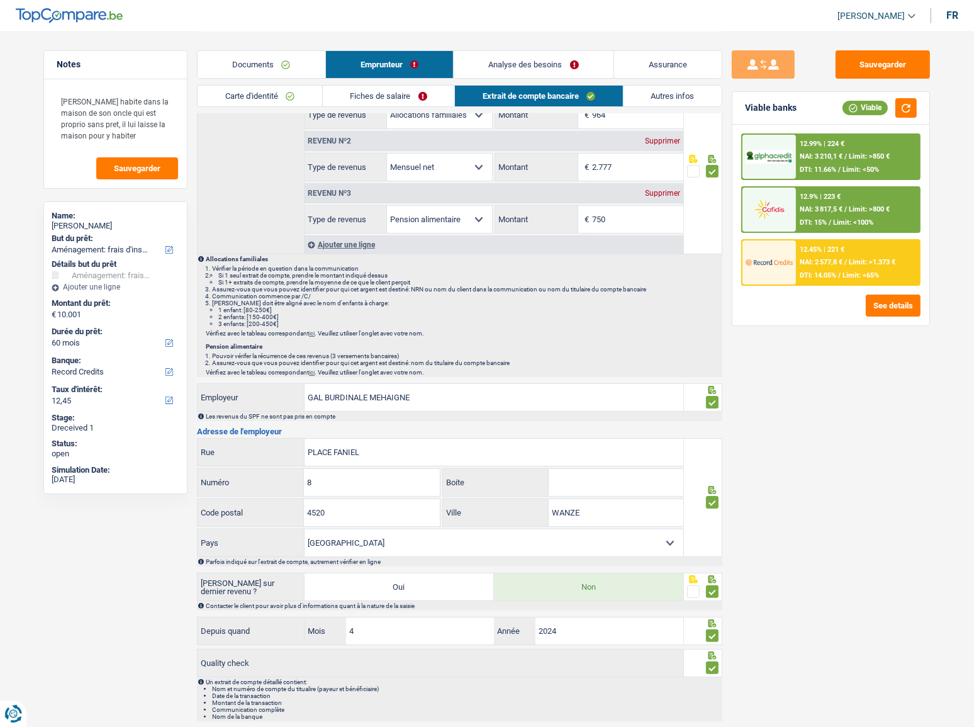
scroll to position [0, 0]
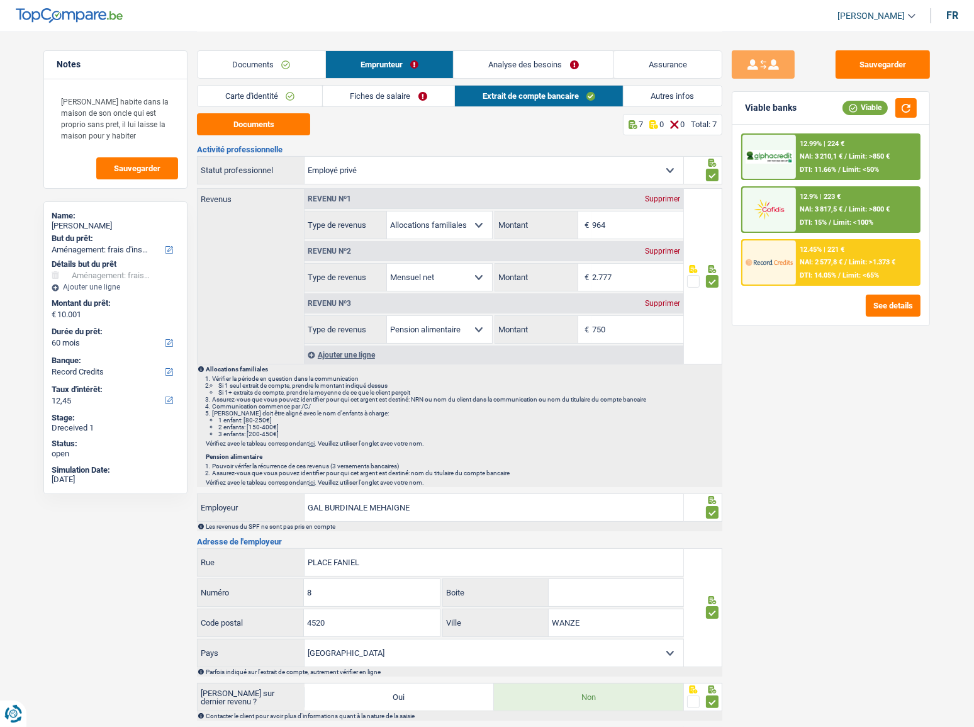
click at [662, 94] on link "Autres infos" at bounding box center [672, 96] width 99 height 21
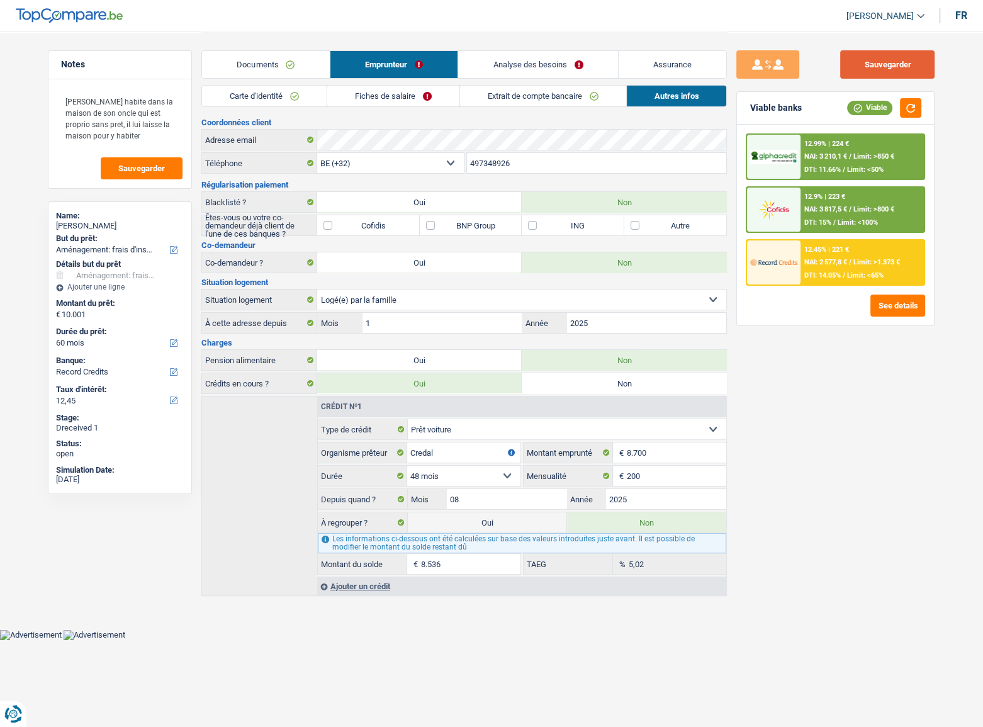
click at [876, 62] on button "Sauvegarder" at bounding box center [887, 64] width 94 height 28
click at [351, 94] on link "Fiches de salaire" at bounding box center [393, 96] width 132 height 21
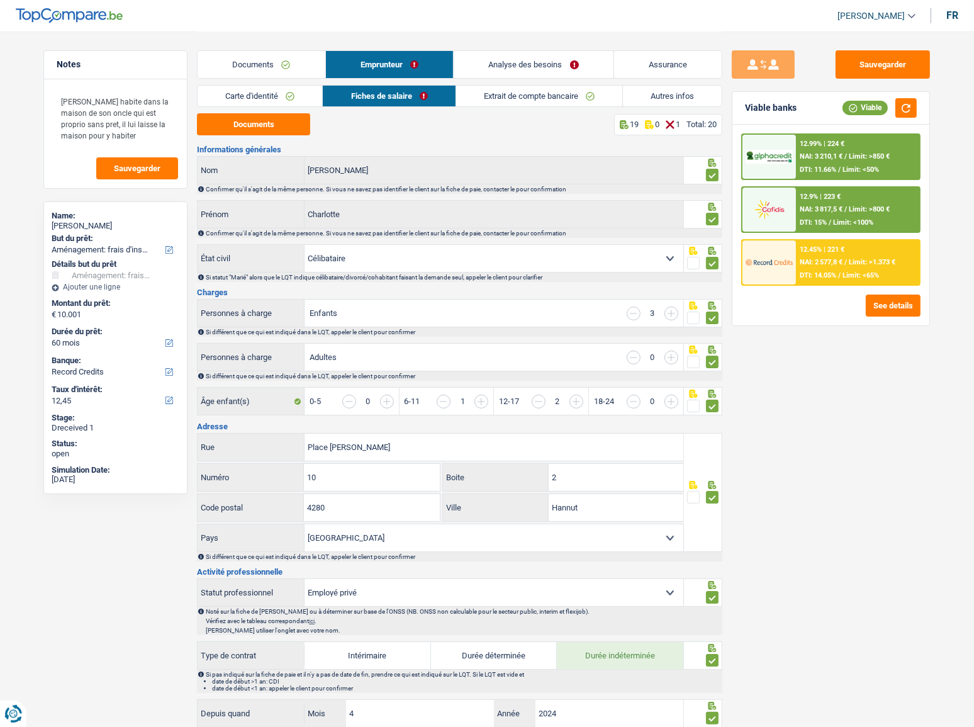
click at [260, 105] on link "Carte d'identité" at bounding box center [260, 96] width 125 height 21
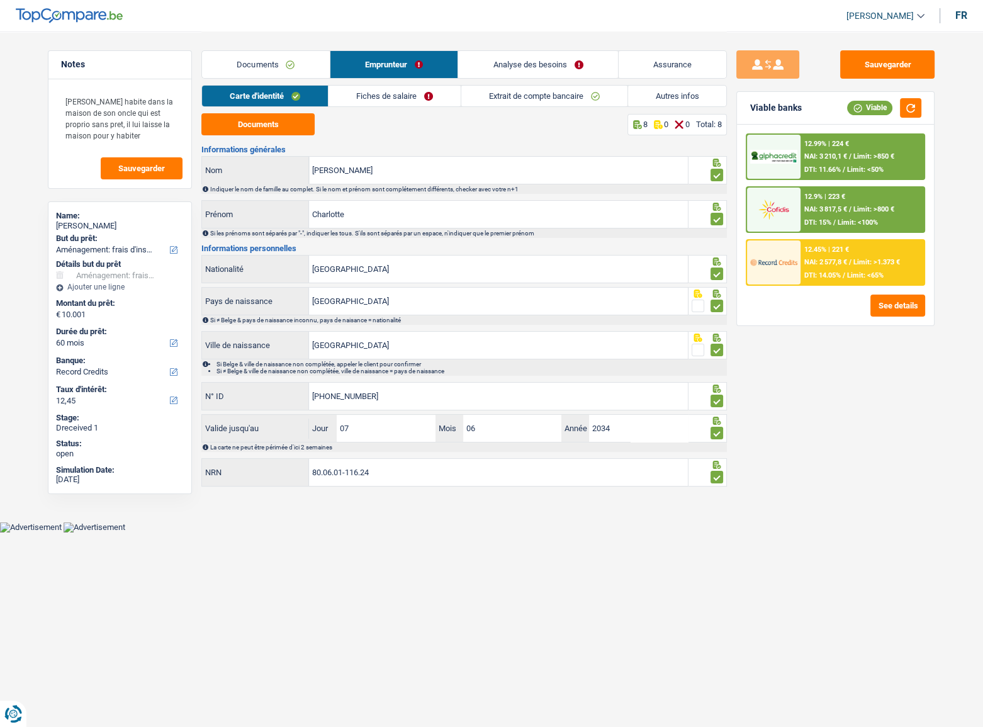
click at [283, 62] on link "Documents" at bounding box center [266, 64] width 128 height 27
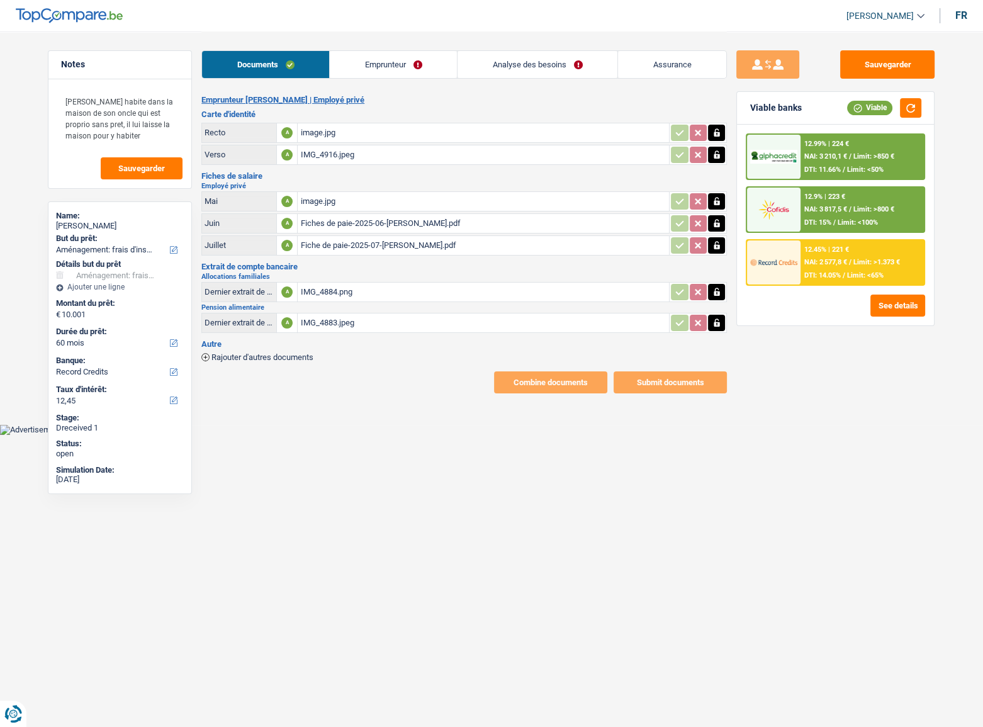
click at [418, 84] on div "Documents Emprunteur Analyse des besoins Assurance" at bounding box center [463, 57] width 525 height 53
click at [391, 79] on div "Documents Emprunteur Analyse des besoins Assurance" at bounding box center [463, 57] width 525 height 53
click at [282, 93] on div "Documents Emprunteur Analyse des besoins Assurance Emprunteur Charlotte Annez d…" at bounding box center [463, 212] width 525 height 362
click at [356, 68] on link "Emprunteur" at bounding box center [393, 64] width 127 height 27
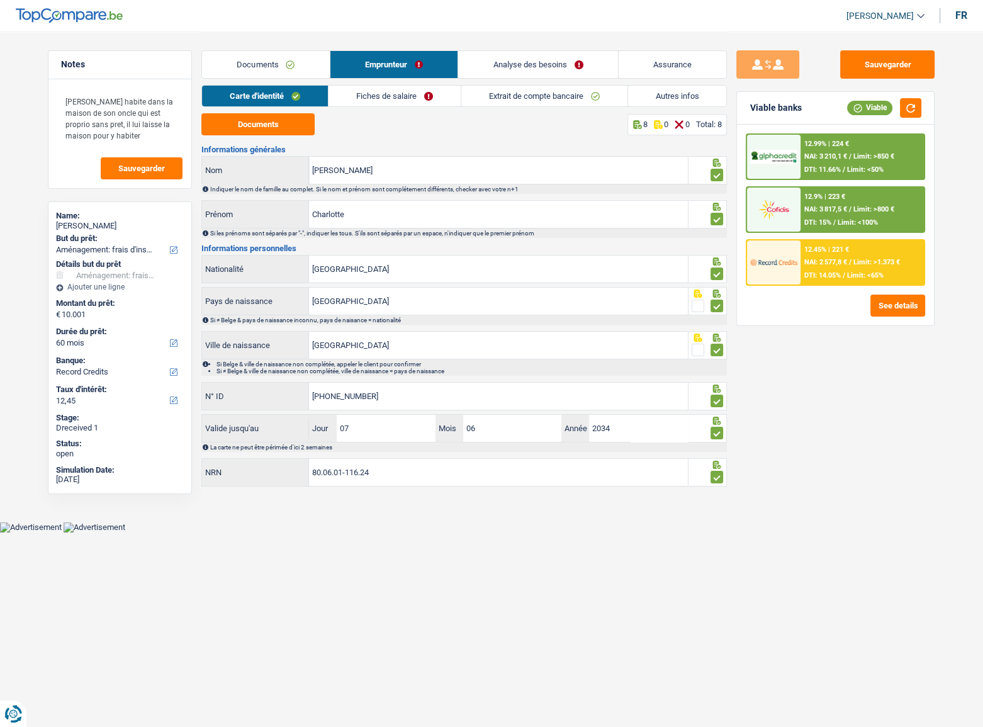
click at [263, 100] on link "Carte d'identité" at bounding box center [265, 96] width 126 height 21
click at [447, 101] on link "Fiches de salaire" at bounding box center [394, 96] width 132 height 21
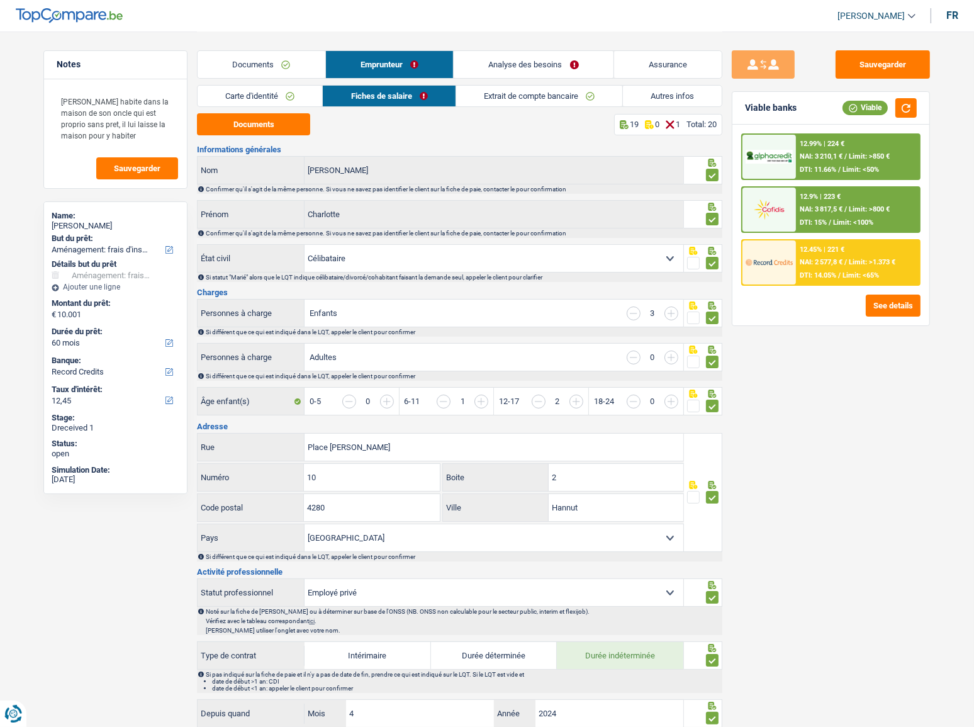
click at [608, 98] on link "Extrait de compte bancaire" at bounding box center [539, 96] width 166 height 21
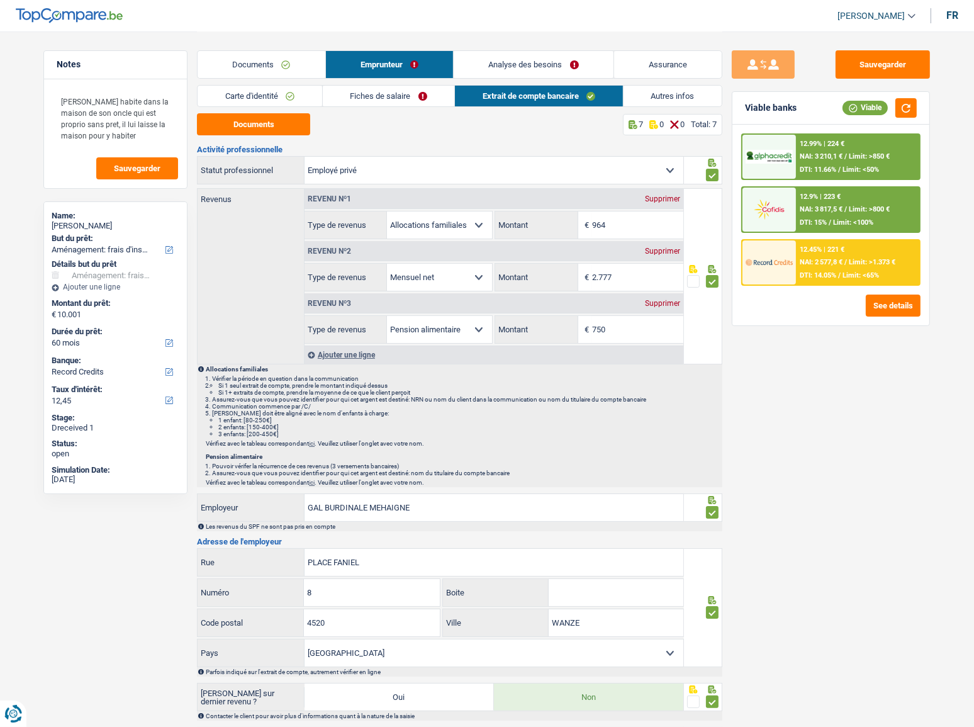
click at [671, 101] on link "Autres infos" at bounding box center [672, 96] width 99 height 21
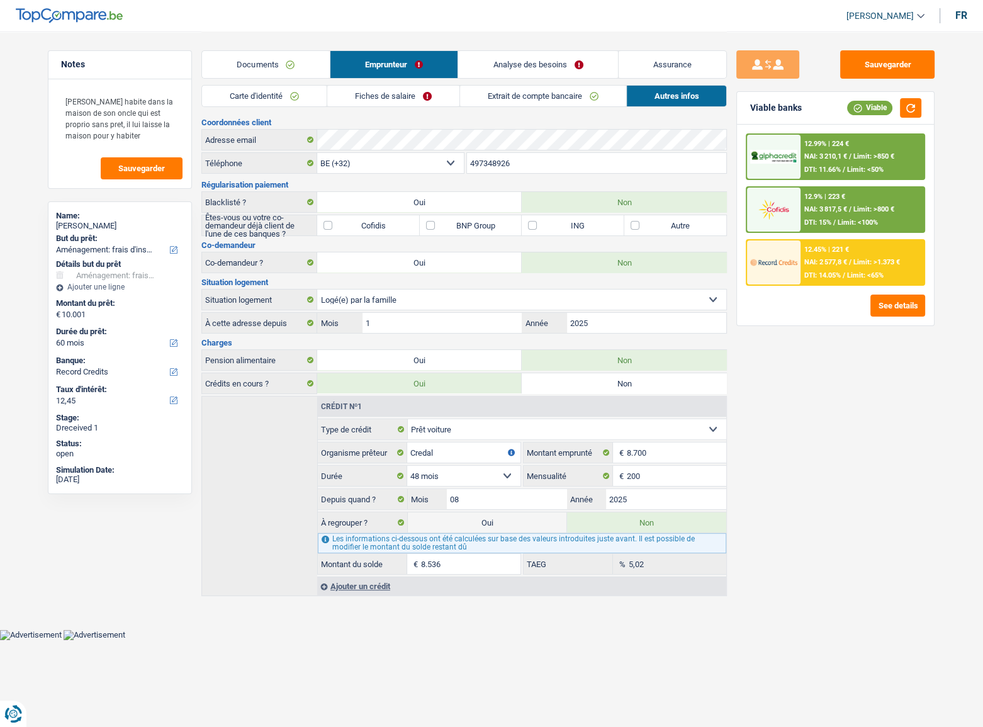
click at [511, 99] on link "Extrait de compte bancaire" at bounding box center [543, 96] width 166 height 21
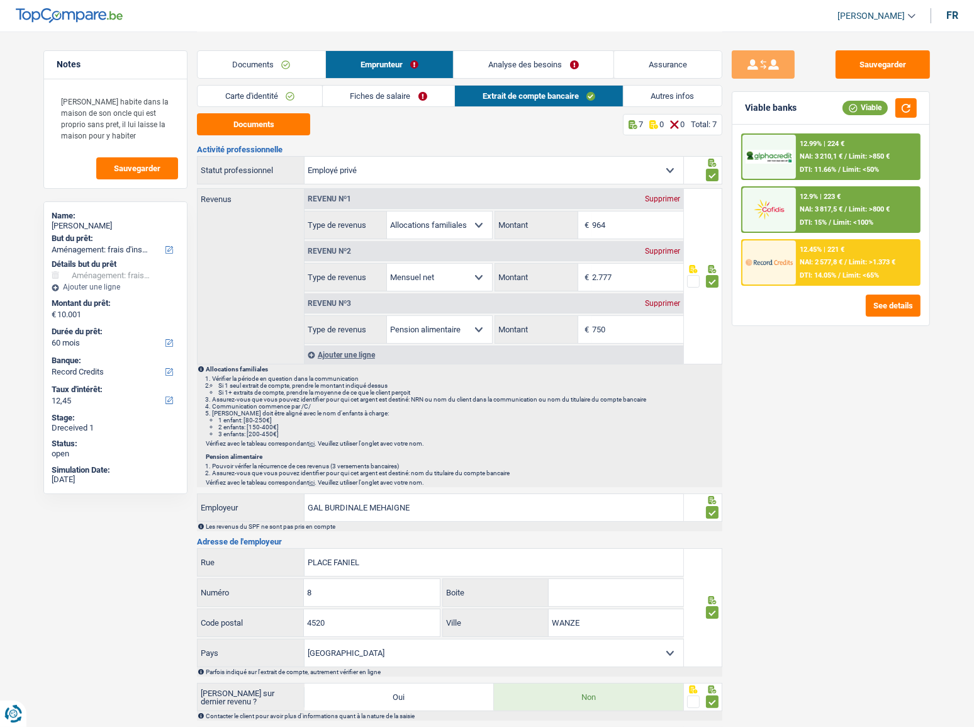
click at [406, 89] on link "Fiches de salaire" at bounding box center [389, 96] width 132 height 21
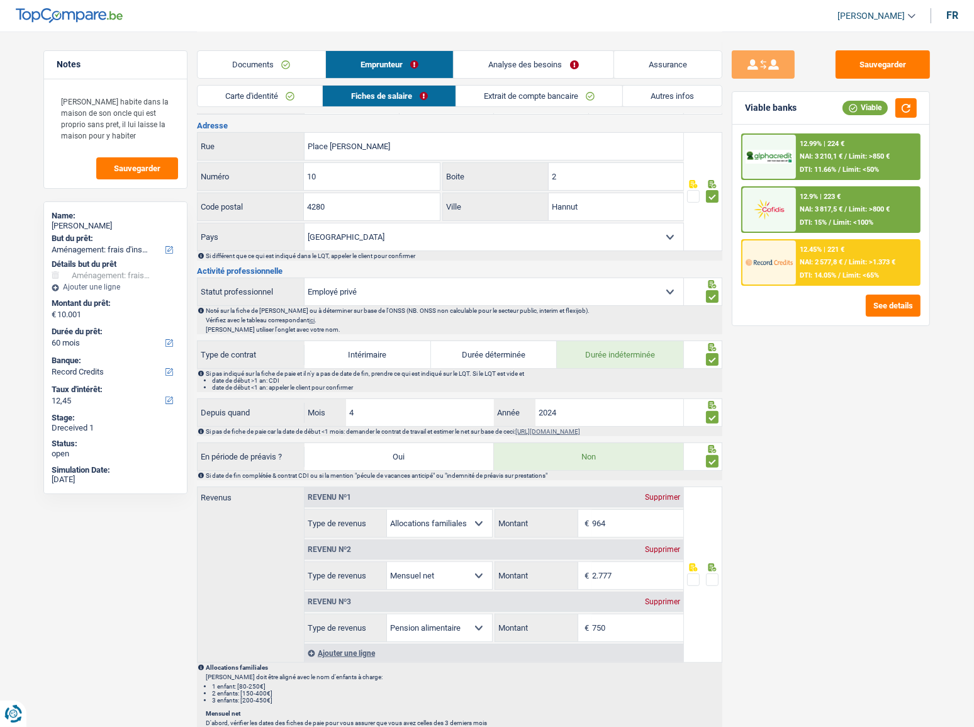
scroll to position [343, 0]
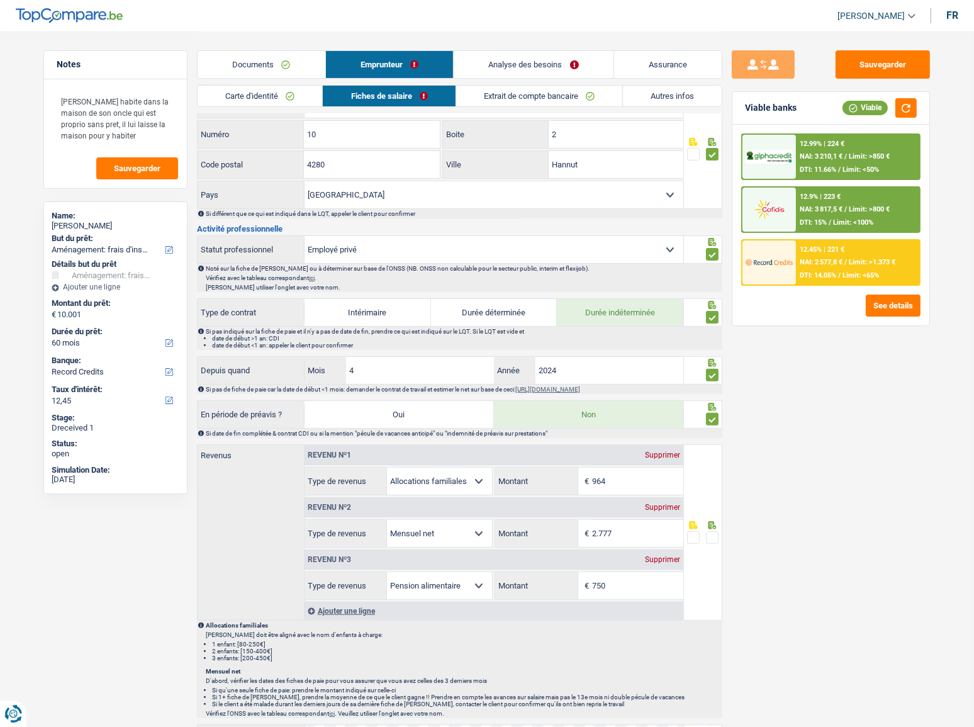
click at [710, 531] on span at bounding box center [712, 537] width 13 height 13
click at [0, 0] on input "radio" at bounding box center [0, 0] width 0 height 0
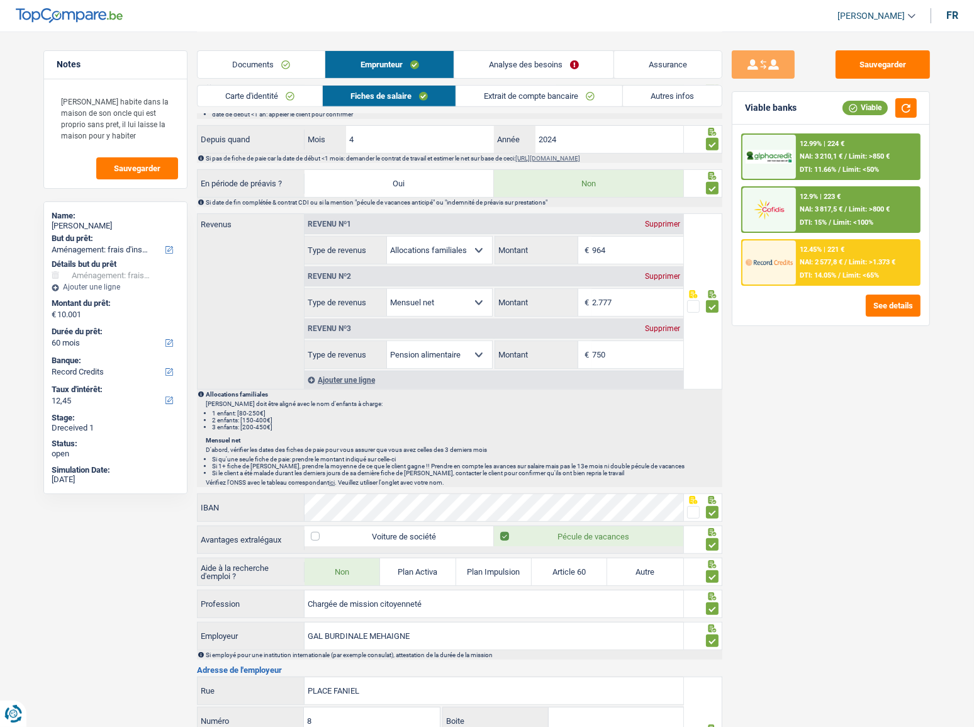
scroll to position [812, 0]
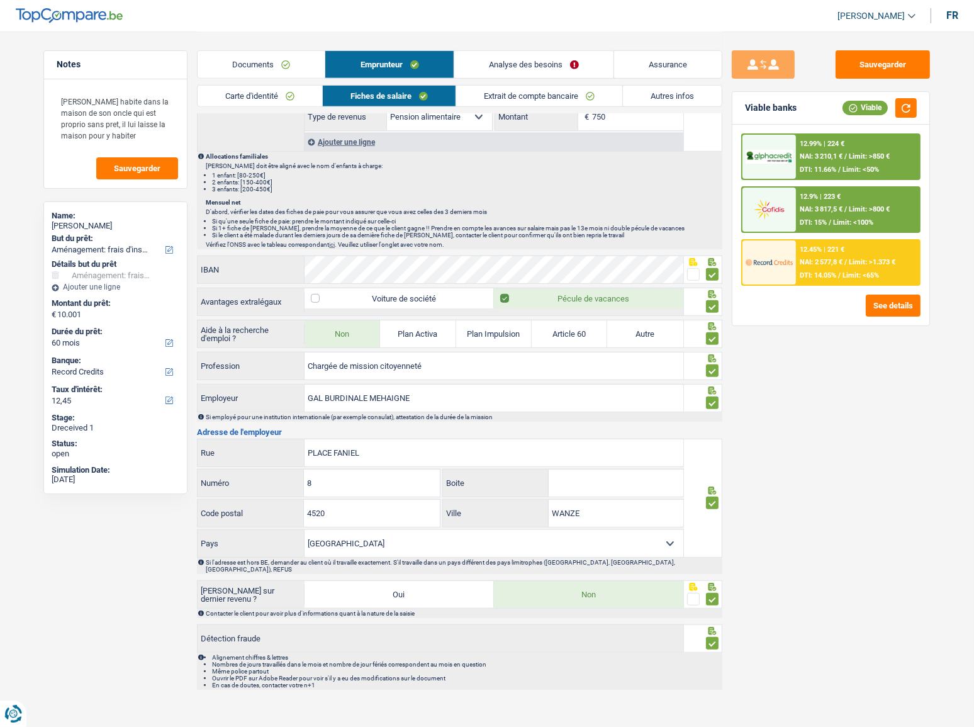
click at [880, 167] on div "12.99% | 224 € NAI: 3 210,1 € / Limit: >850 € DTI: 11.66% / Limit: <50%" at bounding box center [858, 157] width 124 height 44
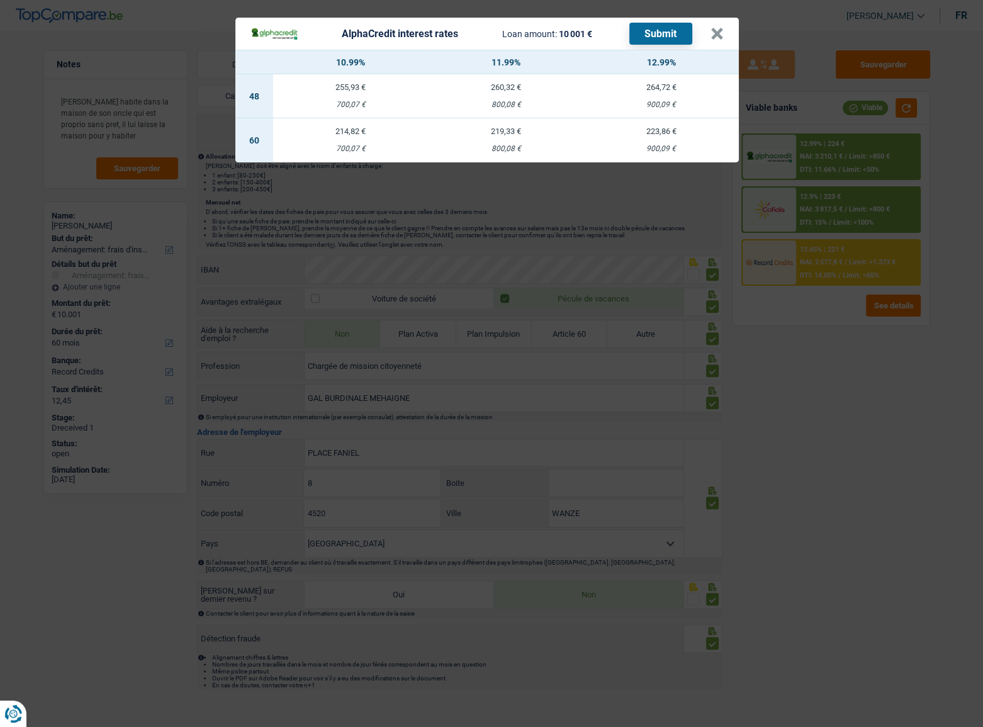
click at [643, 140] on td "223,86 € 900,09 €" at bounding box center [660, 140] width 155 height 44
select select "alphacredit"
type input "12,99"
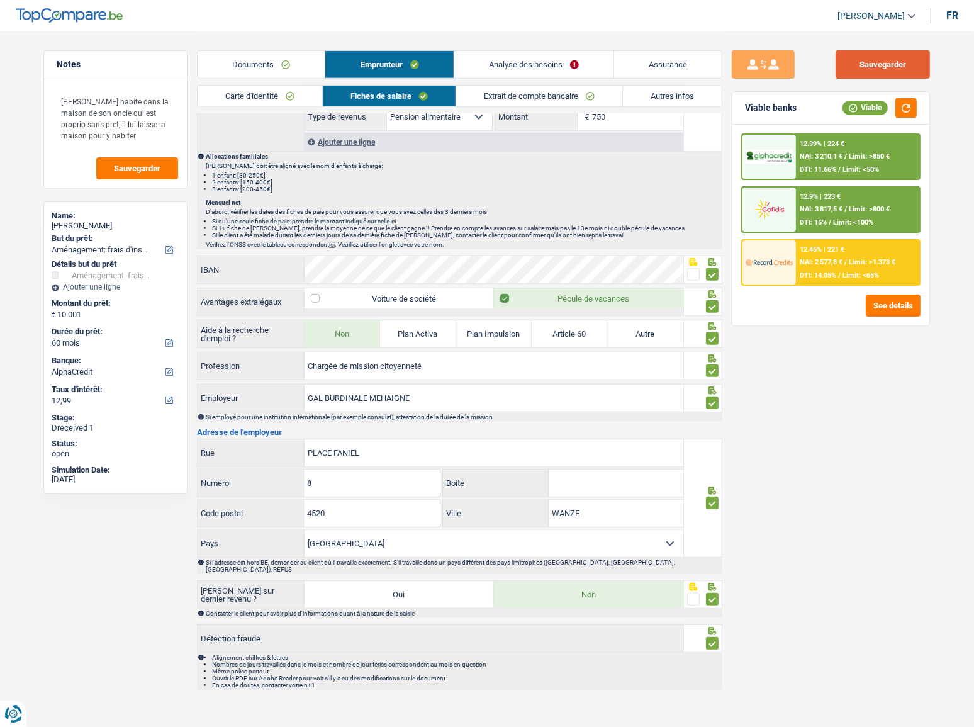
click at [881, 69] on button "Sauvegarder" at bounding box center [882, 64] width 94 height 28
click at [856, 145] on div "12.99% | 224 € NAI: 3 210,1 € / Limit: >850 € DTI: 11.66% / Limit: <50%" at bounding box center [858, 157] width 124 height 44
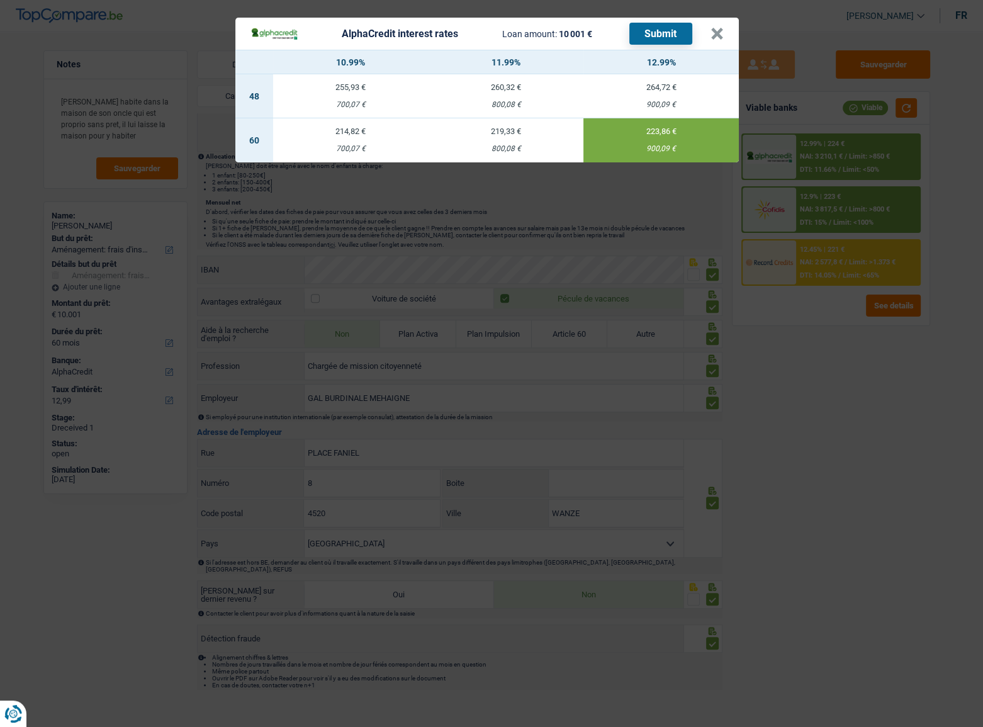
click at [668, 35] on button "Submit" at bounding box center [660, 34] width 63 height 22
click at [720, 35] on button "×" at bounding box center [716, 34] width 13 height 13
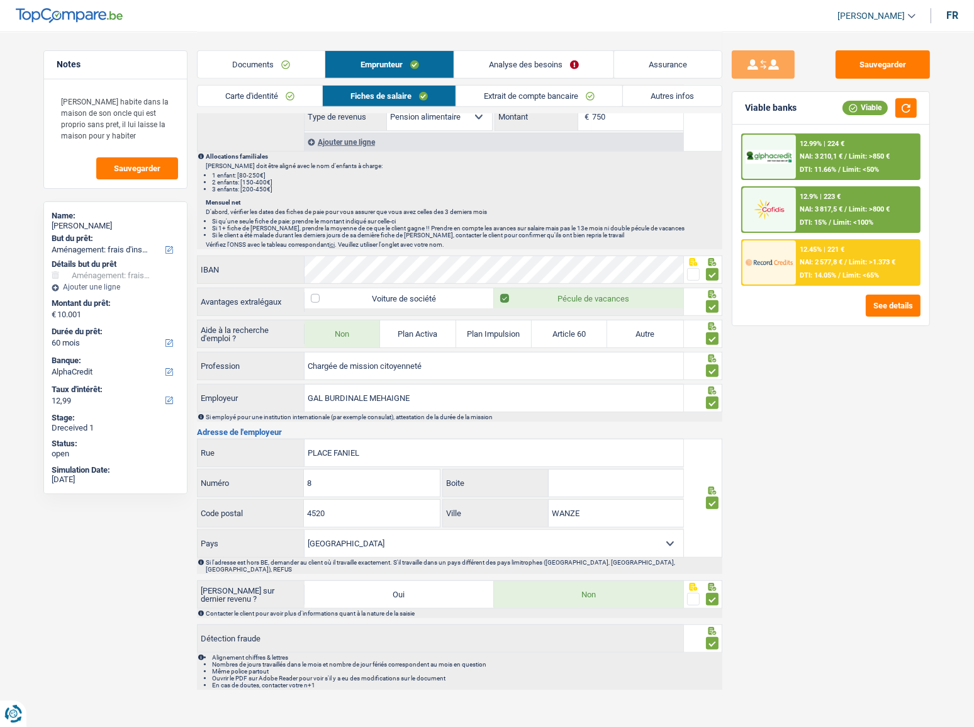
click at [852, 283] on div "12.45% | 221 € NAI: 2 577,8 € / Limit: >1.373 € DTI: 14.05% / Limit: <65%" at bounding box center [830, 262] width 179 height 47
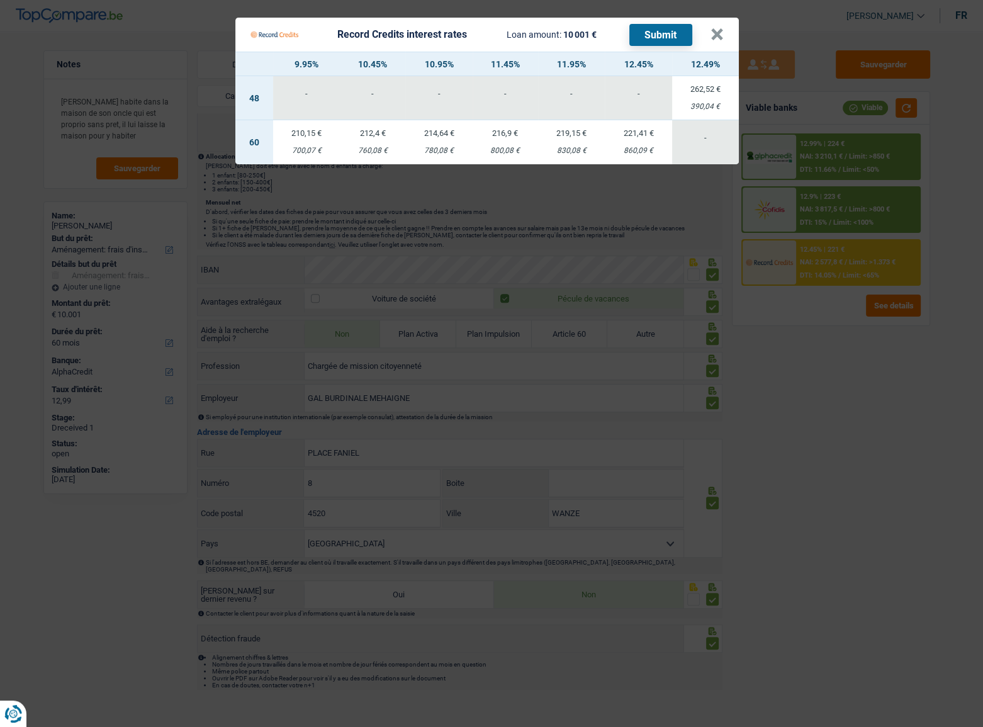
click at [609, 148] on div "860,09 €" at bounding box center [638, 151] width 67 height 8
select select "record credits"
type input "12,45"
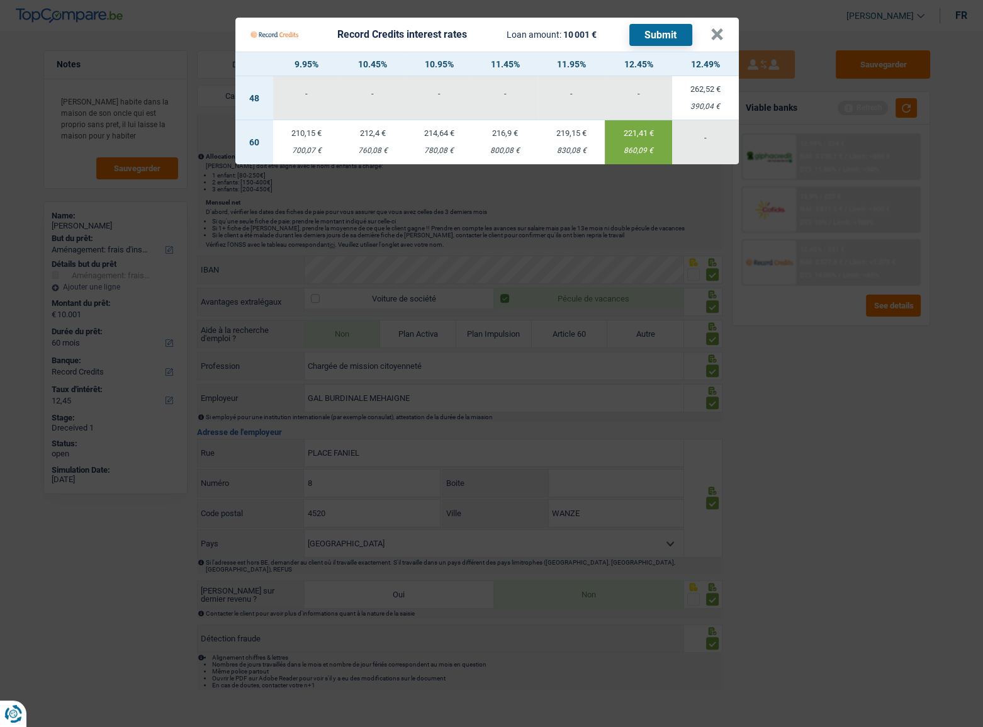
click at [651, 30] on button "Submit" at bounding box center [660, 35] width 63 height 22
click at [720, 37] on button "×" at bounding box center [716, 34] width 13 height 13
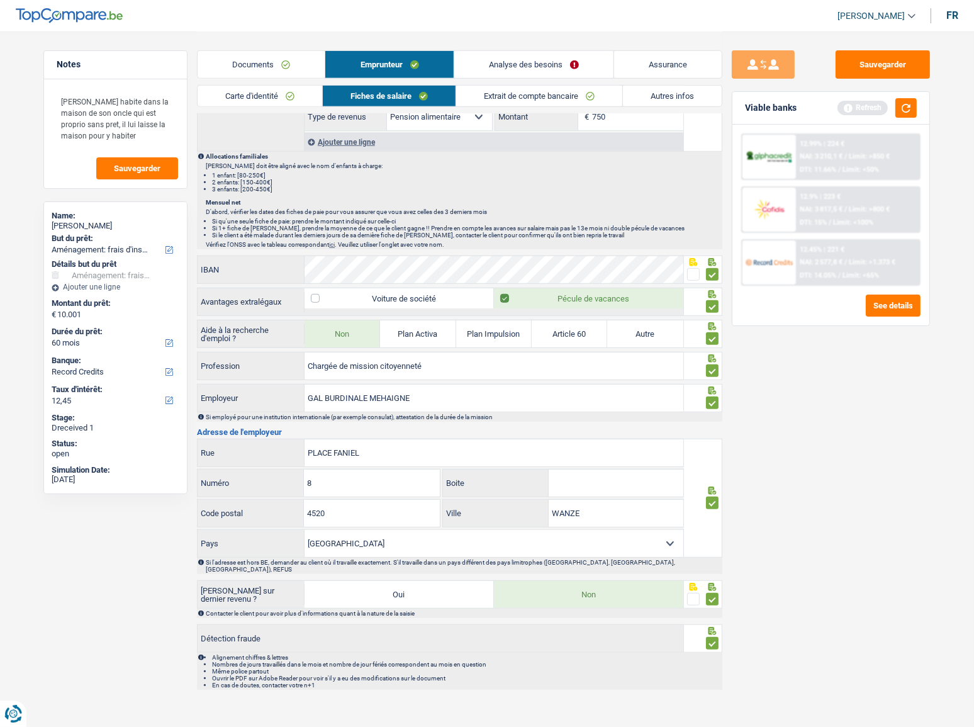
drag, startPoint x: 160, startPoint y: 225, endPoint x: 87, endPoint y: 221, distance: 73.1
click at [87, 221] on div "Charlotte Annez de Taboada" at bounding box center [116, 226] width 128 height 10
copy div "Annez de Taboada"
click at [567, 93] on link "Extrait de compte bancaire" at bounding box center [539, 96] width 166 height 21
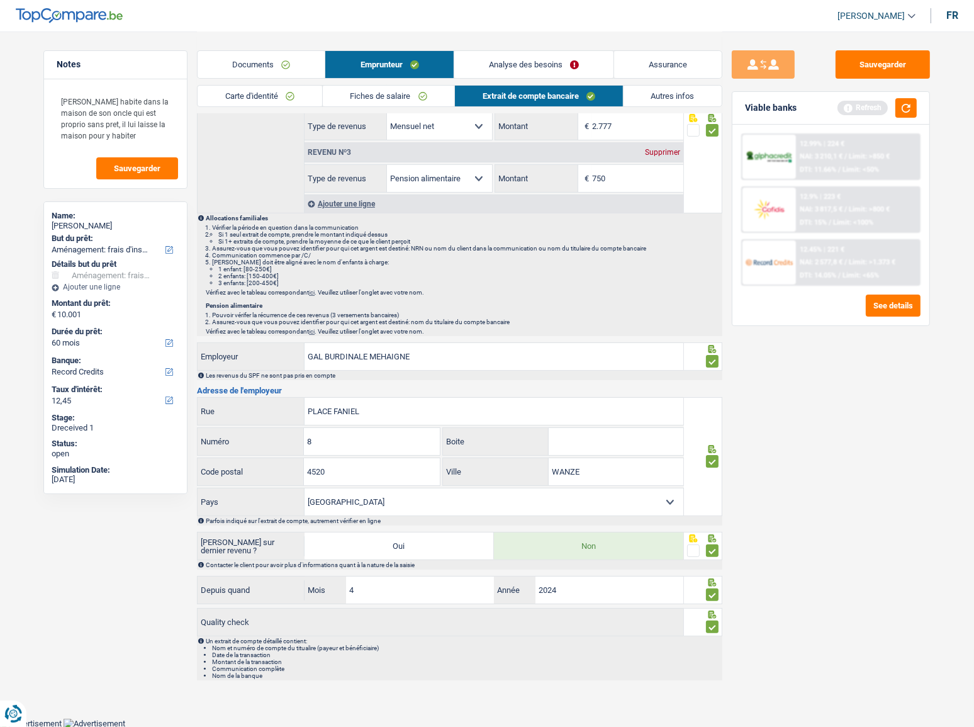
click at [658, 93] on link "Autres infos" at bounding box center [672, 96] width 99 height 21
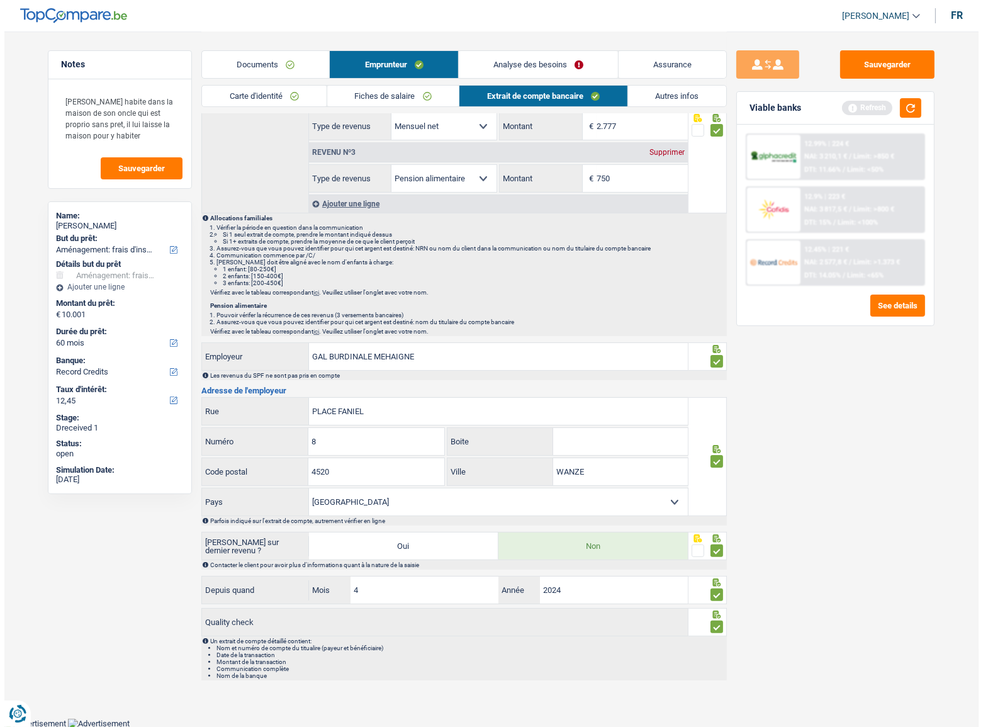
scroll to position [0, 0]
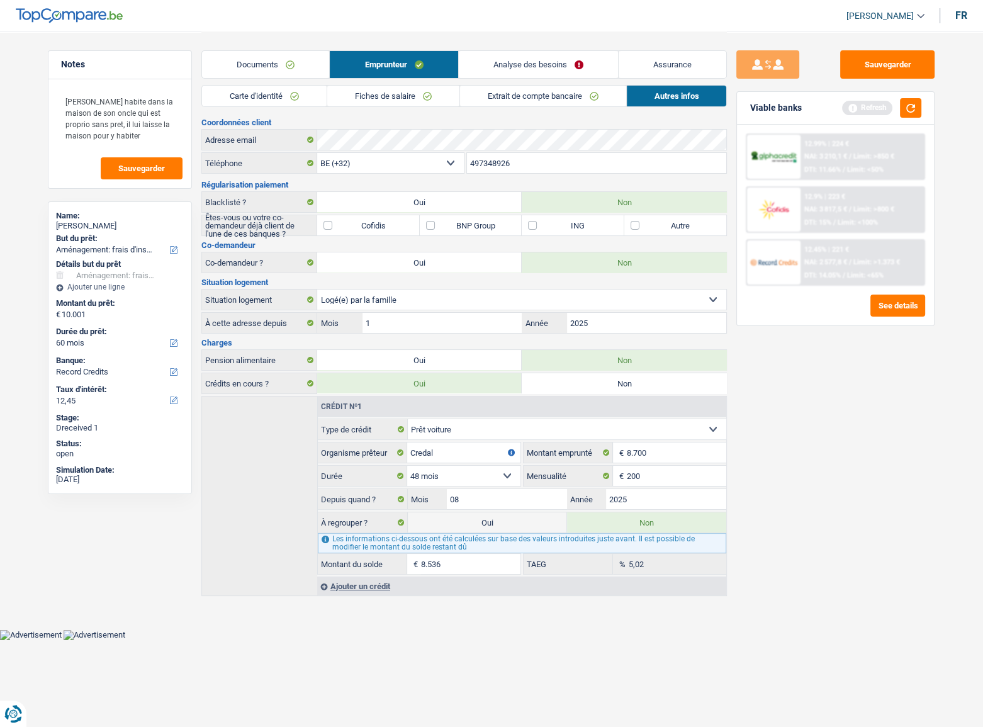
click at [880, 206] on span "Limit: >800 €" at bounding box center [873, 209] width 41 height 8
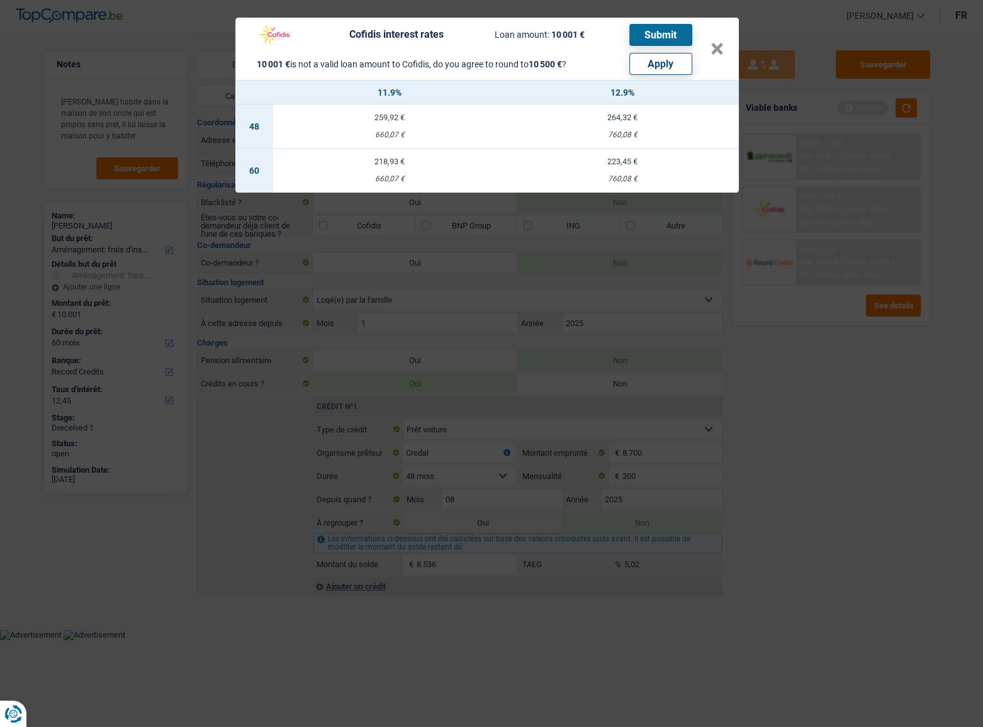
click at [649, 60] on button "Apply" at bounding box center [660, 64] width 63 height 22
type input "10.500"
select select "other"
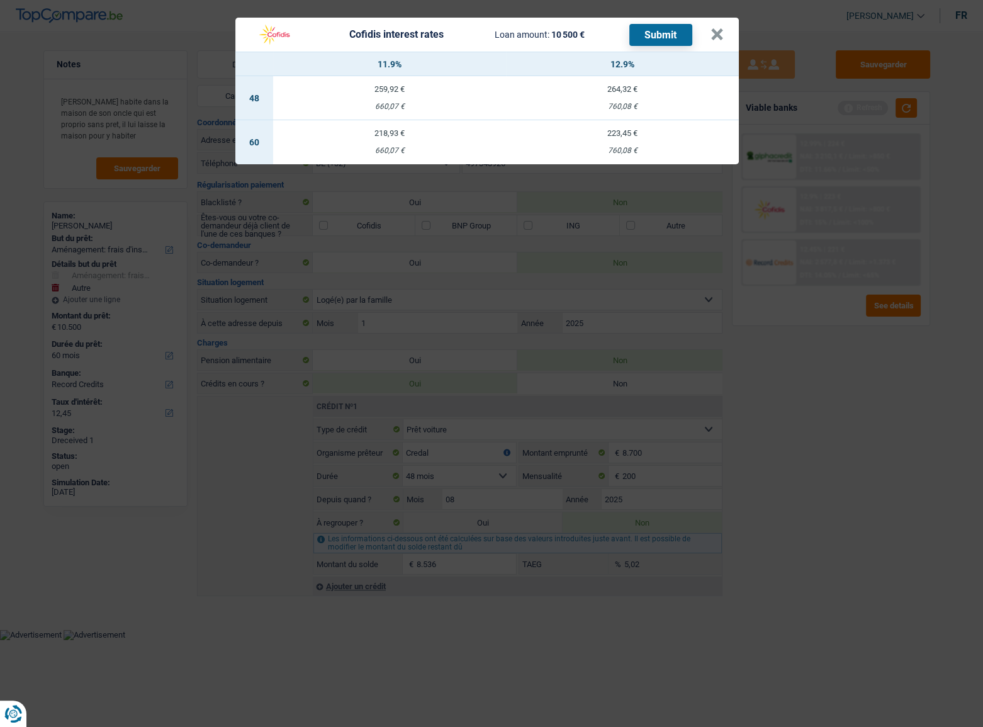
click at [640, 139] on td "223,45 € 760,08 €" at bounding box center [622, 142] width 233 height 44
select select "cofidis"
type input "12,90"
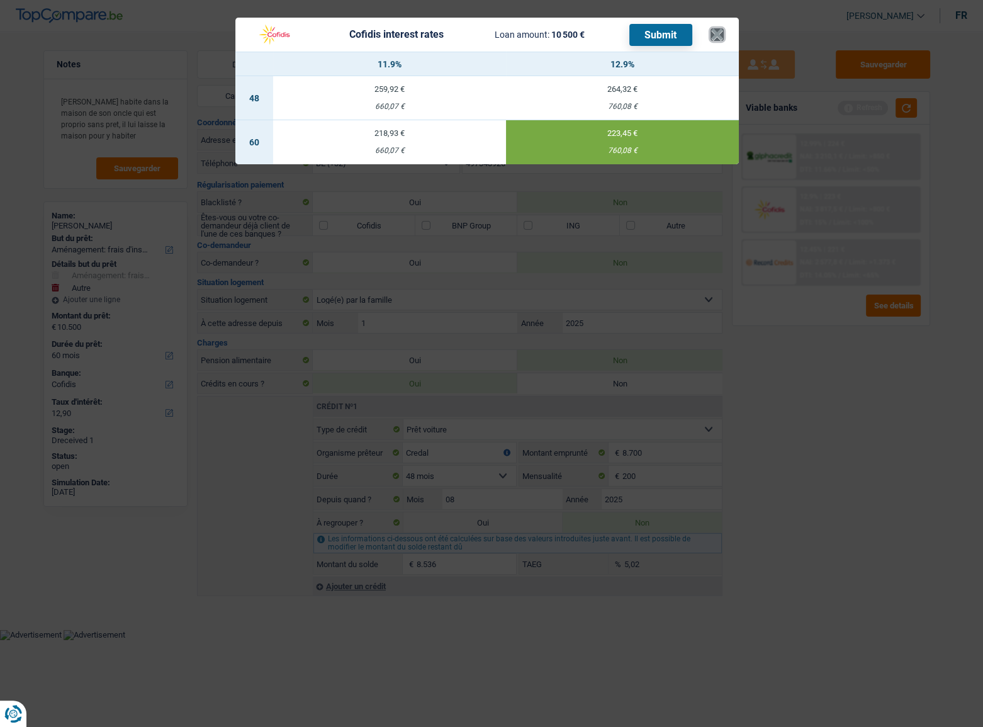
click at [715, 31] on button "×" at bounding box center [716, 34] width 13 height 13
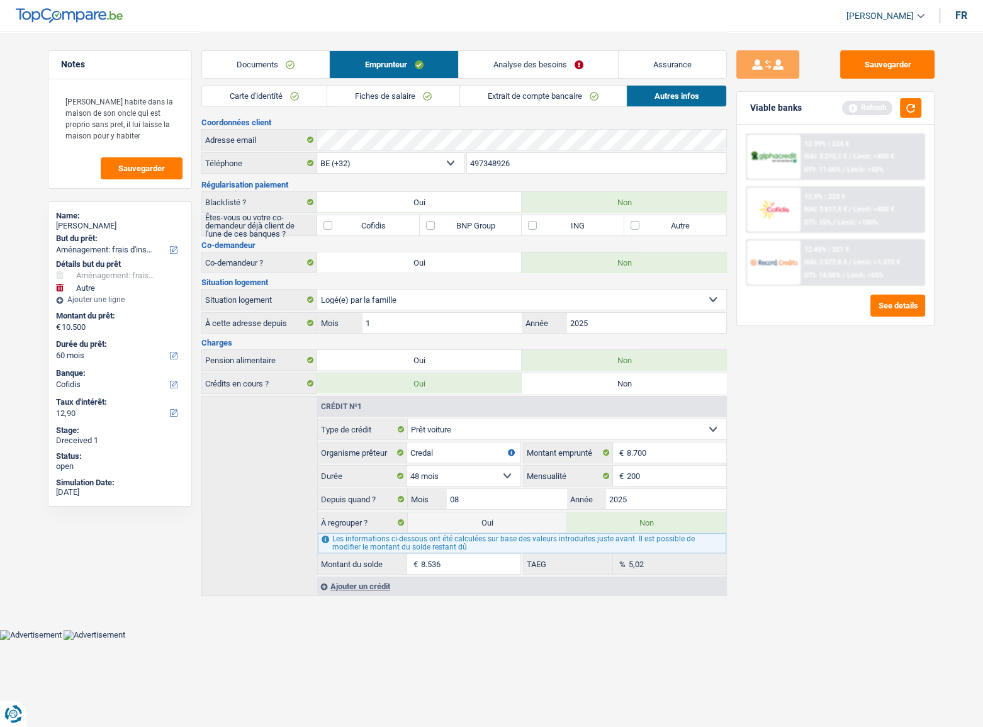
click at [852, 138] on div "12.99% | 224 € NAI: 3 210,1 € / Limit: >850 € DTI: 11.66% / Limit: <50%" at bounding box center [862, 157] width 124 height 44
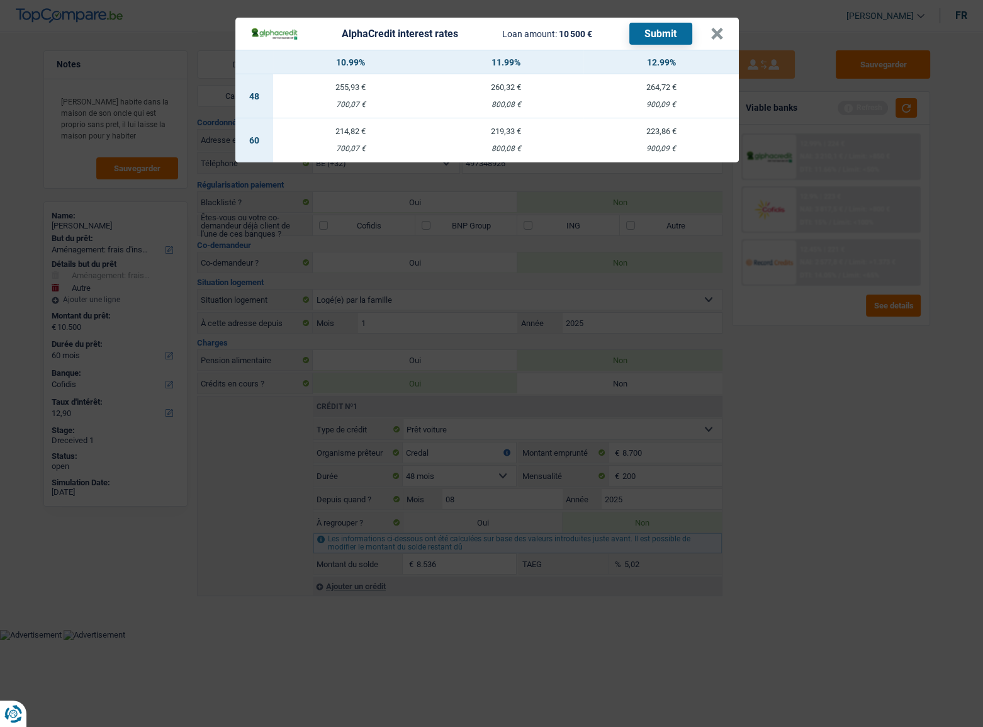
click at [837, 354] on div "AlphaCredit interest rates Loan amount: 10 500 € Submit × 10.99% 11.99% 12.99% …" at bounding box center [491, 363] width 983 height 727
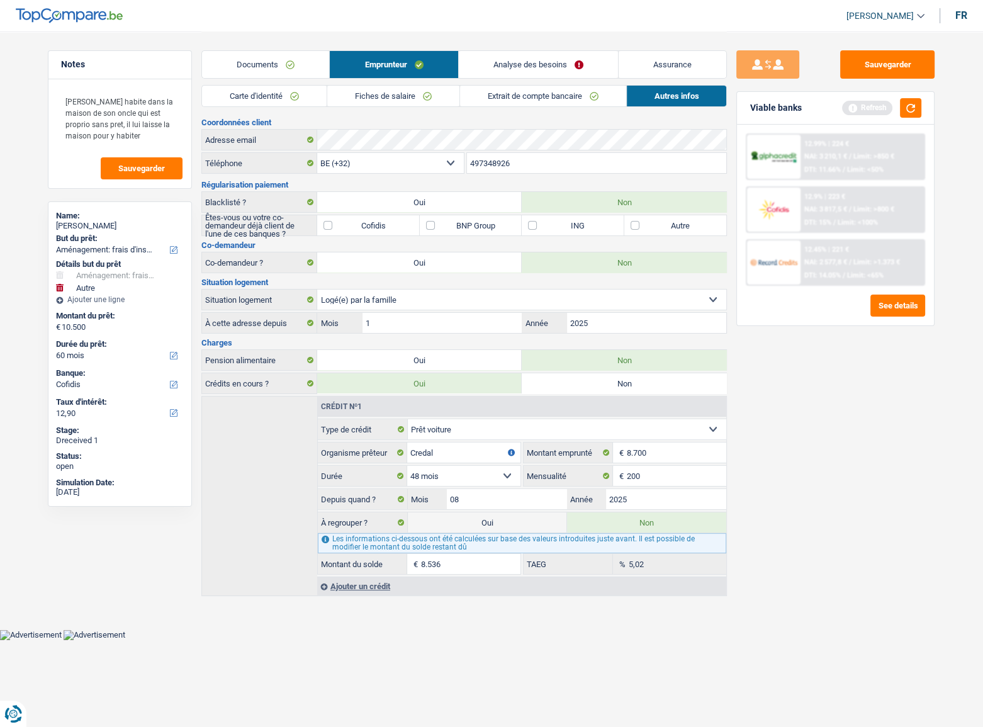
click at [853, 262] on span "Limit: >1.373 €" at bounding box center [876, 262] width 47 height 8
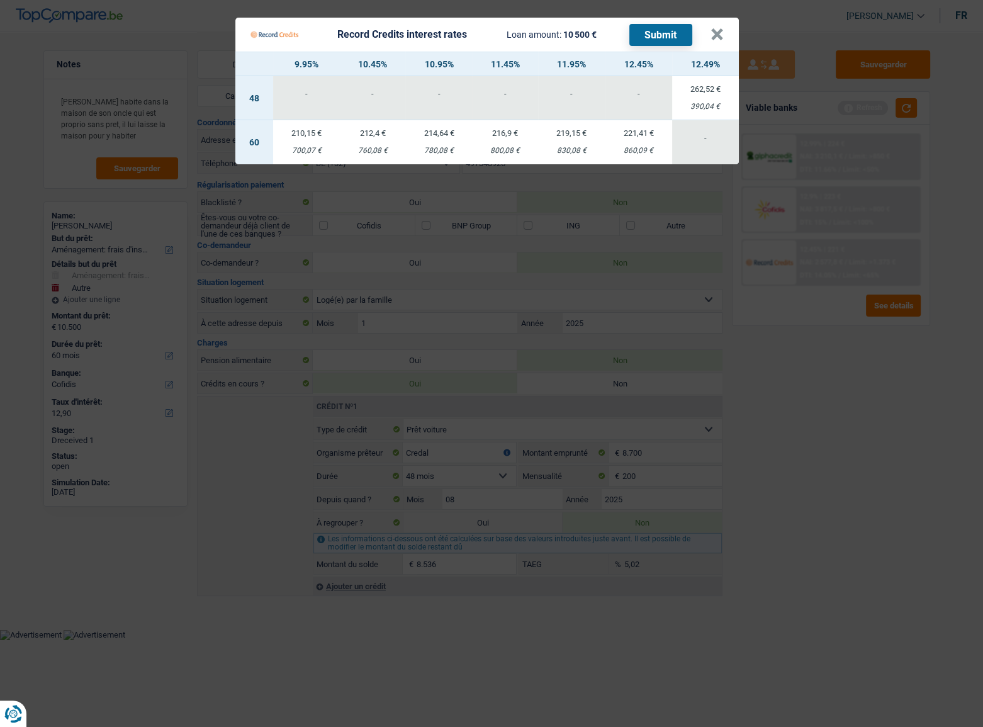
click at [825, 321] on Credits "Record Credits interest rates Loan amount: 10 500 € Submit × 9.95% 10.45% 10.95…" at bounding box center [491, 363] width 983 height 727
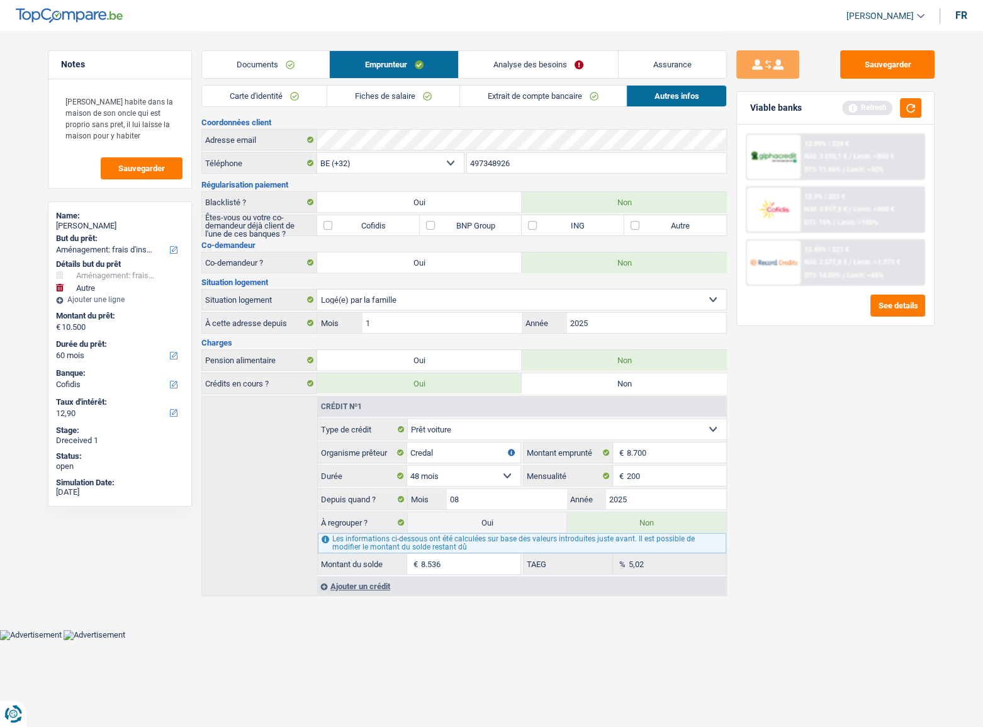
click at [830, 198] on div "12.9% | 223 €" at bounding box center [824, 197] width 41 height 8
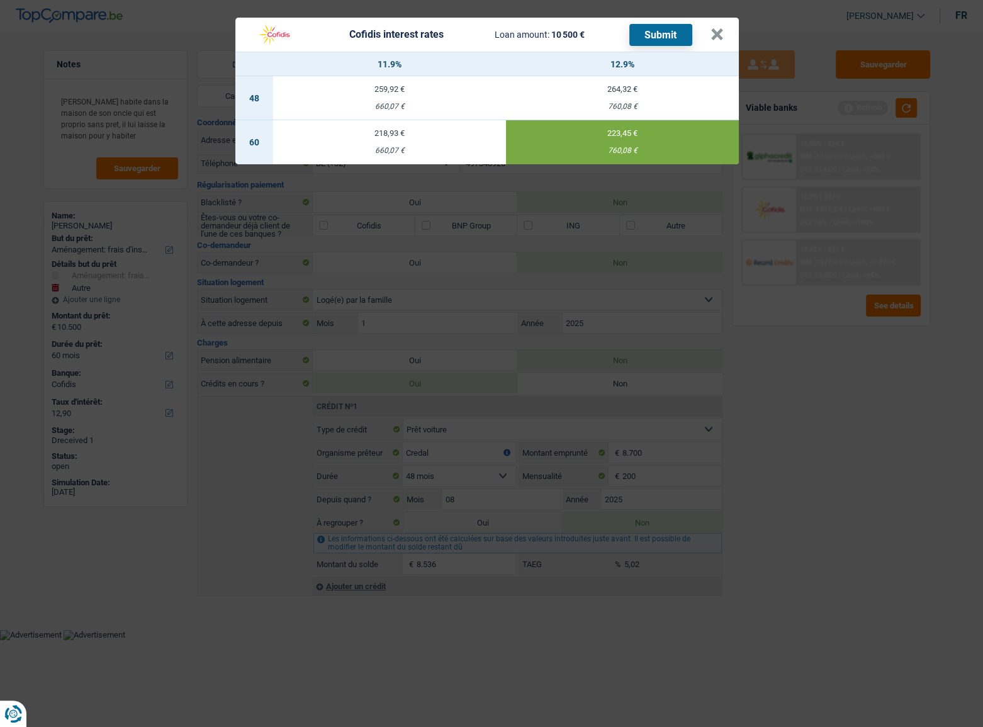
click at [647, 30] on button "Submit" at bounding box center [660, 35] width 63 height 22
click at [715, 35] on button "×" at bounding box center [716, 34] width 13 height 13
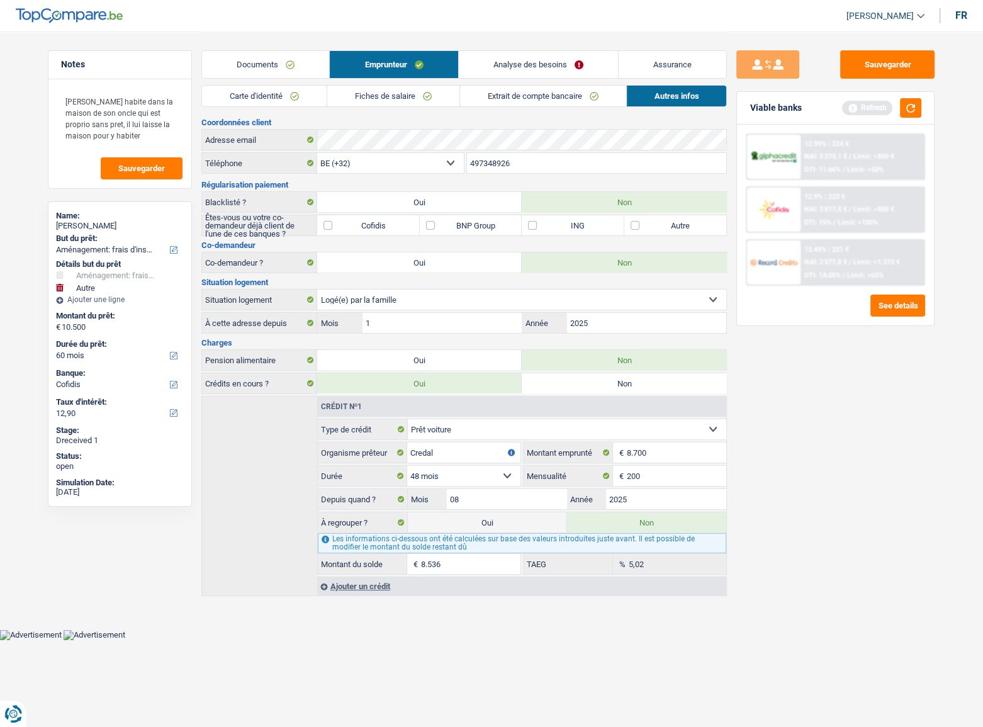
click at [545, 47] on div "Documents Emprunteur Analyse des besoins Assurance" at bounding box center [463, 57] width 525 height 53
click at [540, 65] on link "Analyse des besoins" at bounding box center [538, 64] width 159 height 27
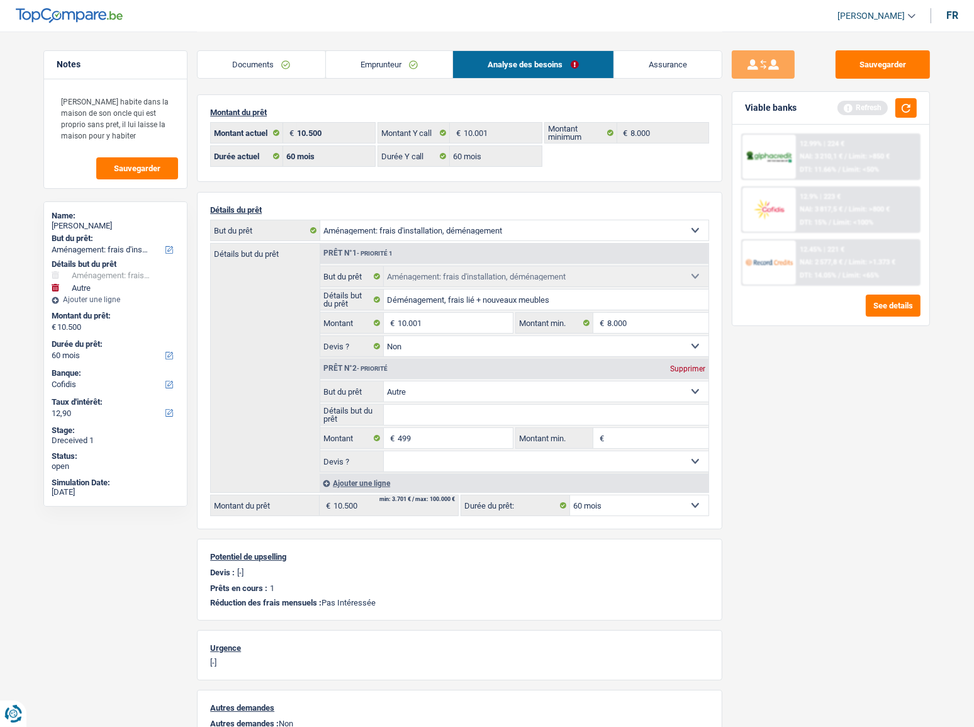
click at [789, 260] on img at bounding box center [769, 261] width 47 height 23
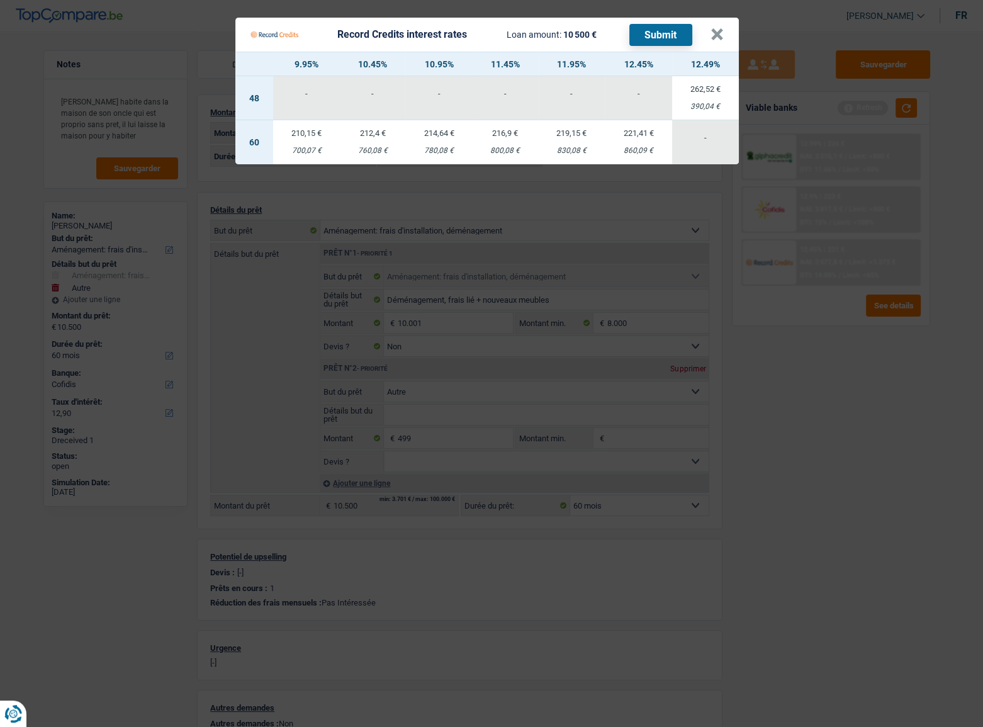
drag, startPoint x: 837, startPoint y: 355, endPoint x: 963, endPoint y: 371, distance: 126.9
click at [837, 355] on Credits "Record Credits interest rates Loan amount: 10 500 € Submit × 9.95% 10.45% 10.95…" at bounding box center [491, 363] width 983 height 727
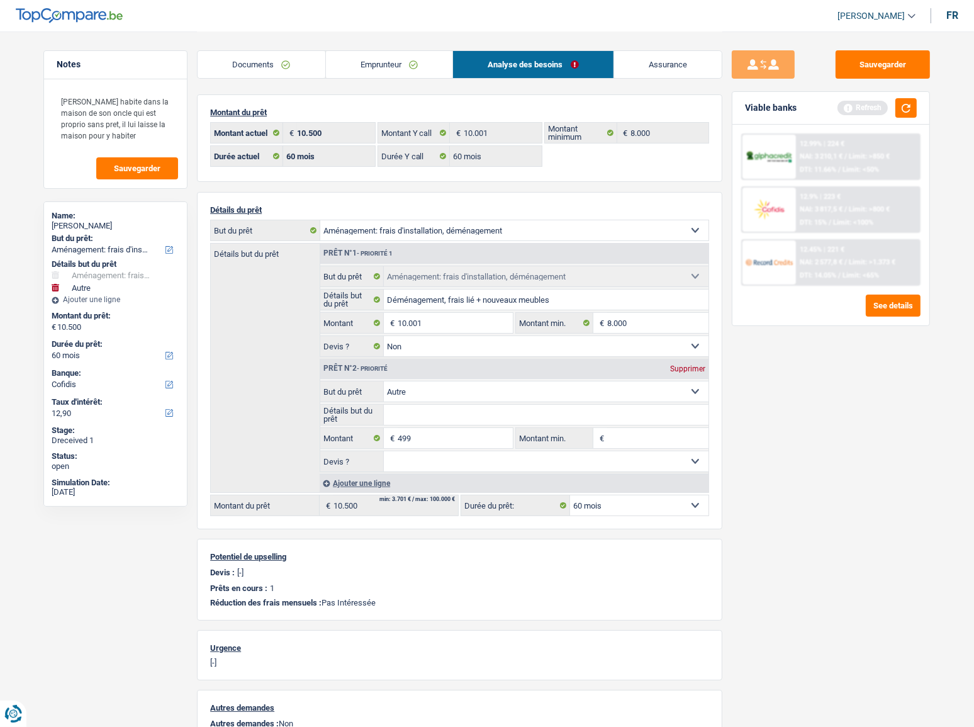
click at [405, 70] on link "Emprunteur" at bounding box center [389, 64] width 127 height 27
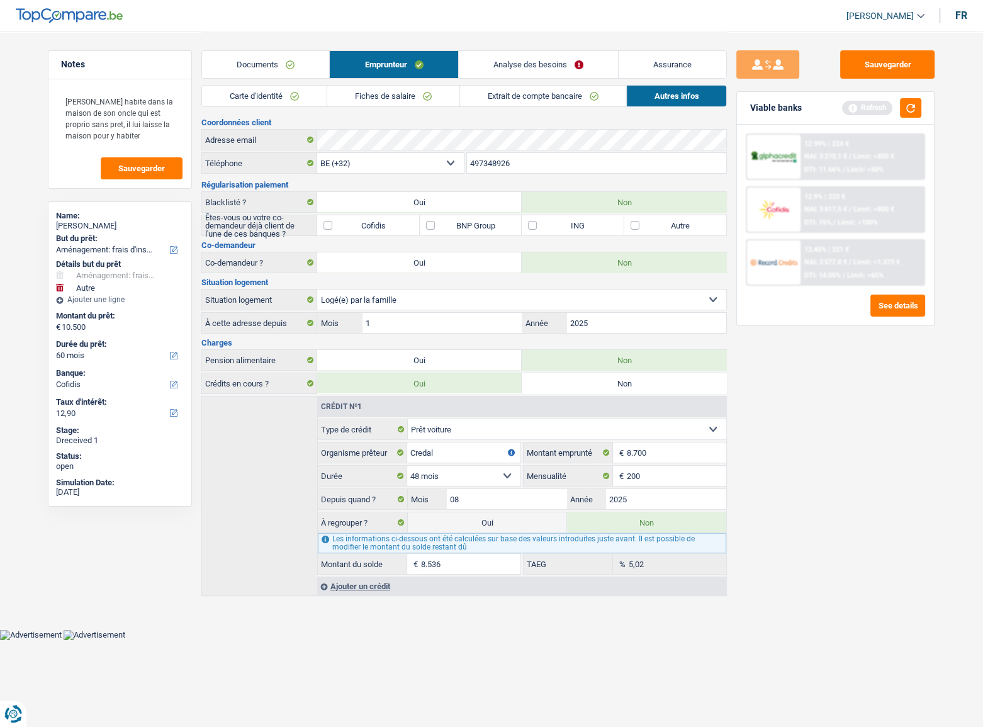
click at [260, 87] on link "Carte d'identité" at bounding box center [264, 96] width 125 height 21
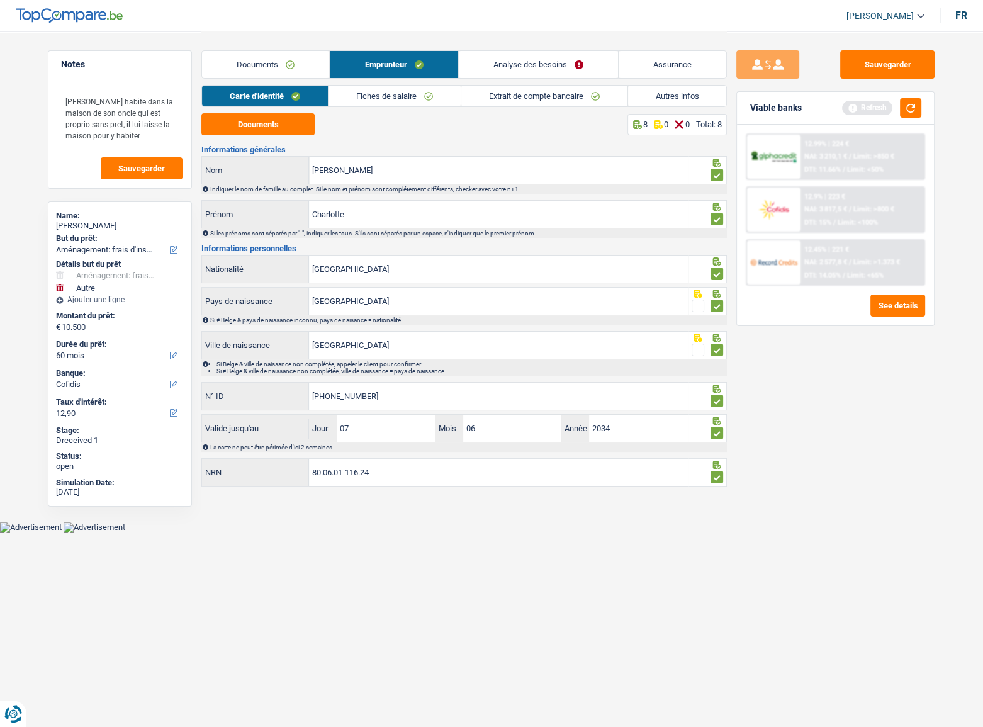
drag, startPoint x: 250, startPoint y: 58, endPoint x: 256, endPoint y: 63, distance: 7.6
click at [252, 59] on link "Documents" at bounding box center [265, 64] width 127 height 27
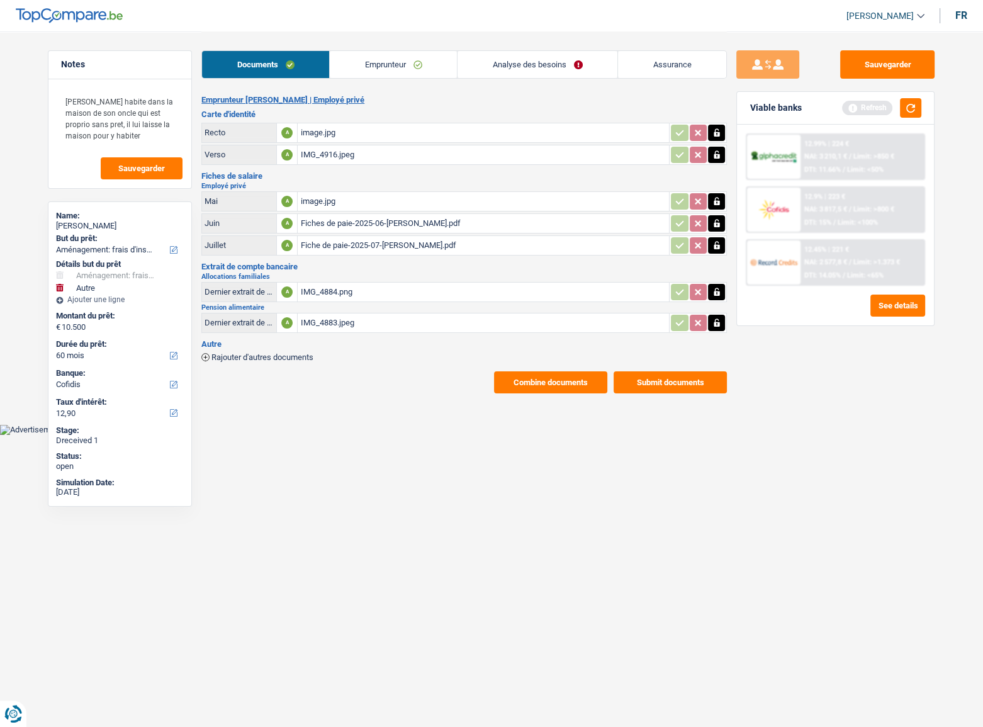
click at [345, 128] on div "image.jpg" at bounding box center [483, 132] width 366 height 19
drag, startPoint x: 893, startPoint y: 53, endPoint x: 522, endPoint y: 38, distance: 370.9
click at [893, 54] on button "Sauvegarder" at bounding box center [887, 64] width 94 height 28
click at [906, 60] on button "Sauvegarder" at bounding box center [887, 64] width 94 height 28
click at [358, 70] on link "Emprunteur" at bounding box center [393, 64] width 127 height 27
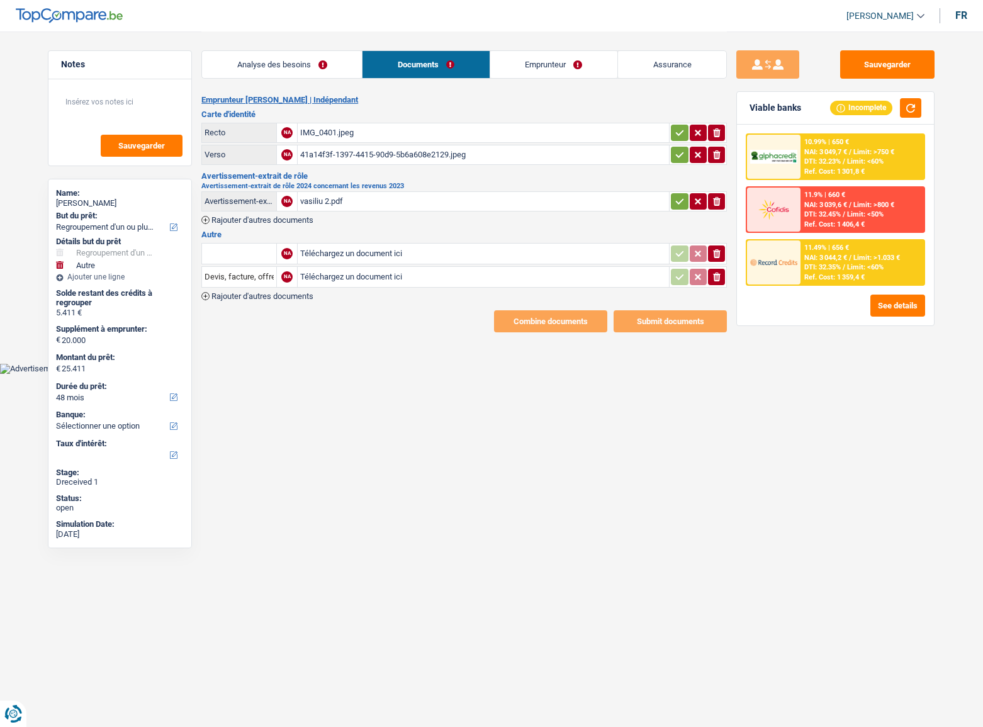
select select "refinancing"
select select "other"
select select "48"
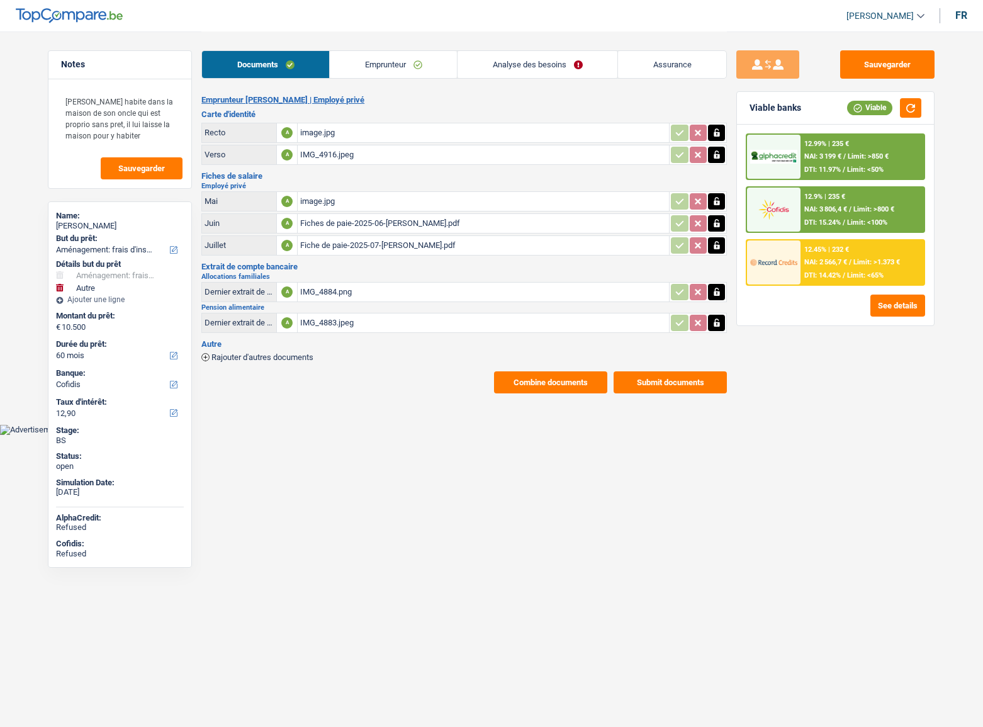
select select "movingOrInstallation"
select select "other"
select select "60"
select select "cofidis"
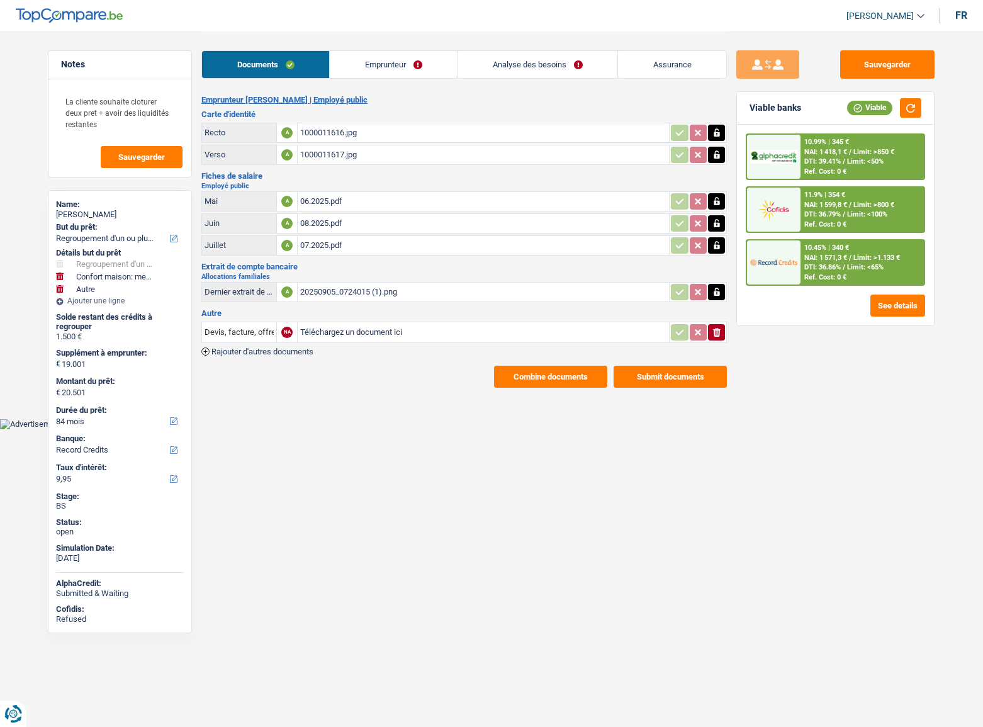
select select "refinancing"
select select "household"
select select "other"
select select "84"
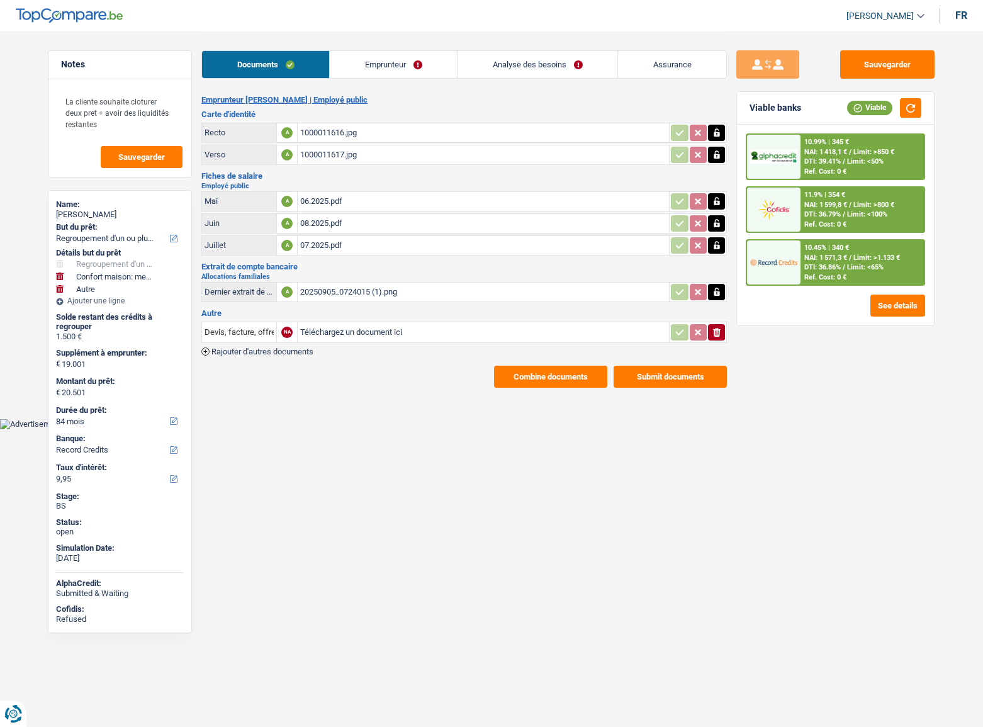
select select "record credits"
click at [545, 378] on button "Combine documents" at bounding box center [550, 377] width 113 height 22
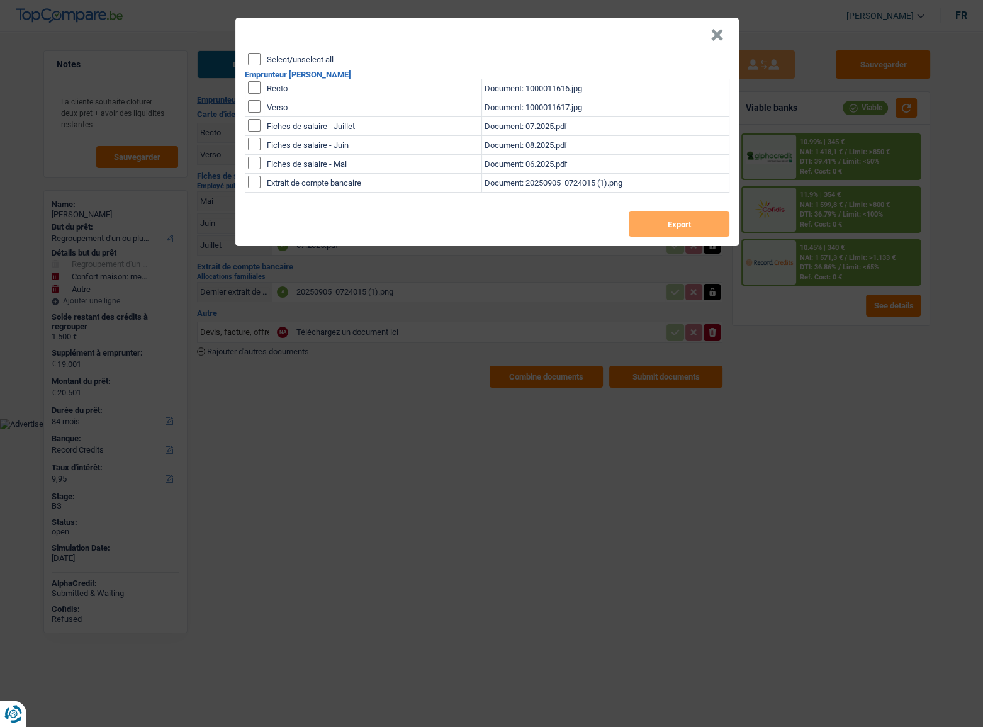
click at [258, 57] on input "Select/unselect all" at bounding box center [254, 59] width 13 height 13
checkbox input "true"
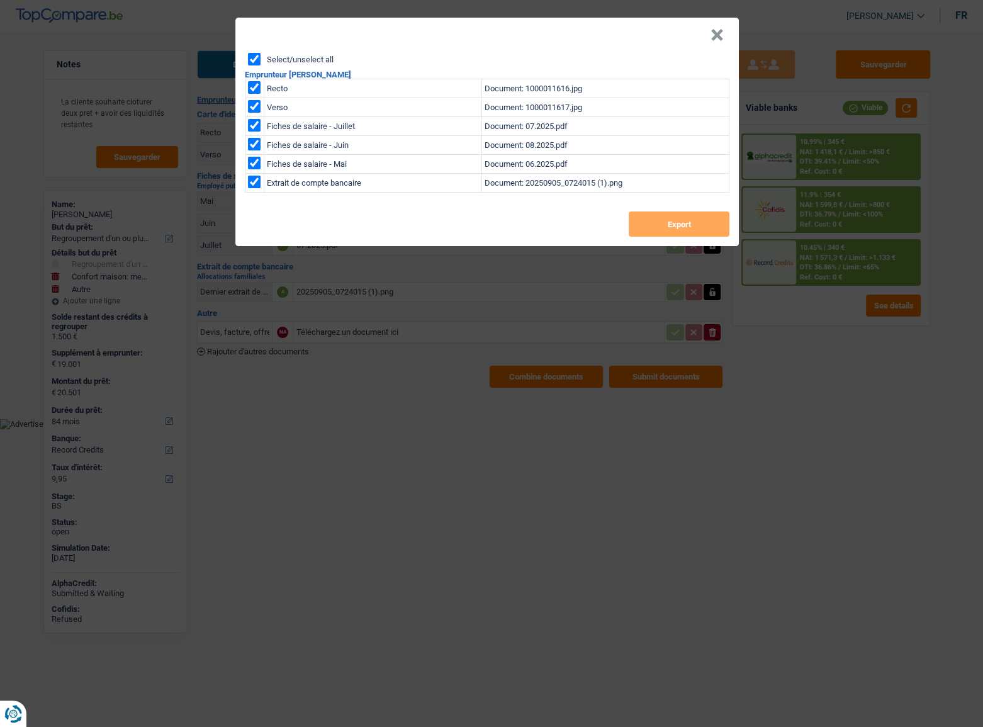
checkbox input "true"
click at [661, 215] on button "Export" at bounding box center [679, 223] width 101 height 25
click at [718, 33] on button "×" at bounding box center [716, 35] width 13 height 13
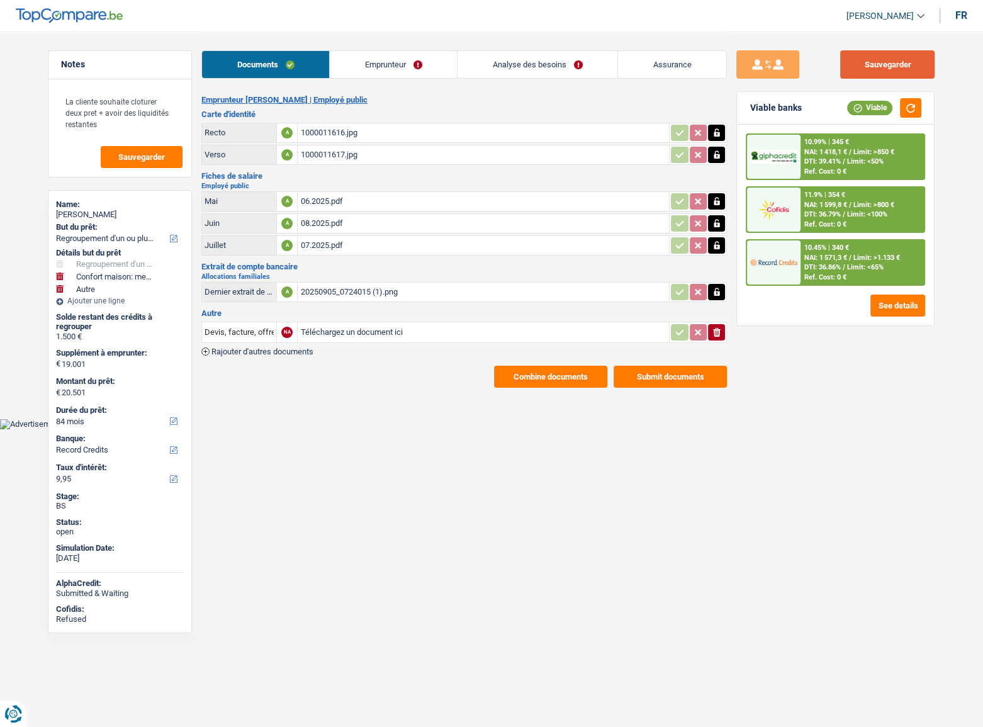
click at [852, 60] on button "Sauvegarder" at bounding box center [887, 64] width 94 height 28
click at [532, 63] on link "Analyse des besoins" at bounding box center [537, 64] width 160 height 27
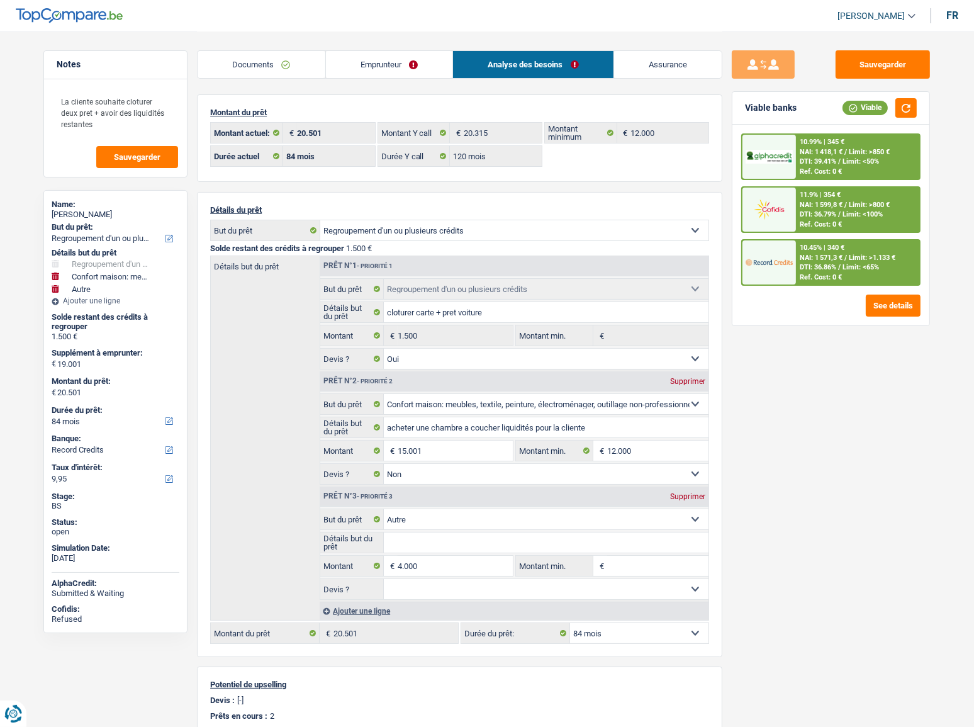
click at [416, 67] on link "Emprunteur" at bounding box center [389, 64] width 127 height 27
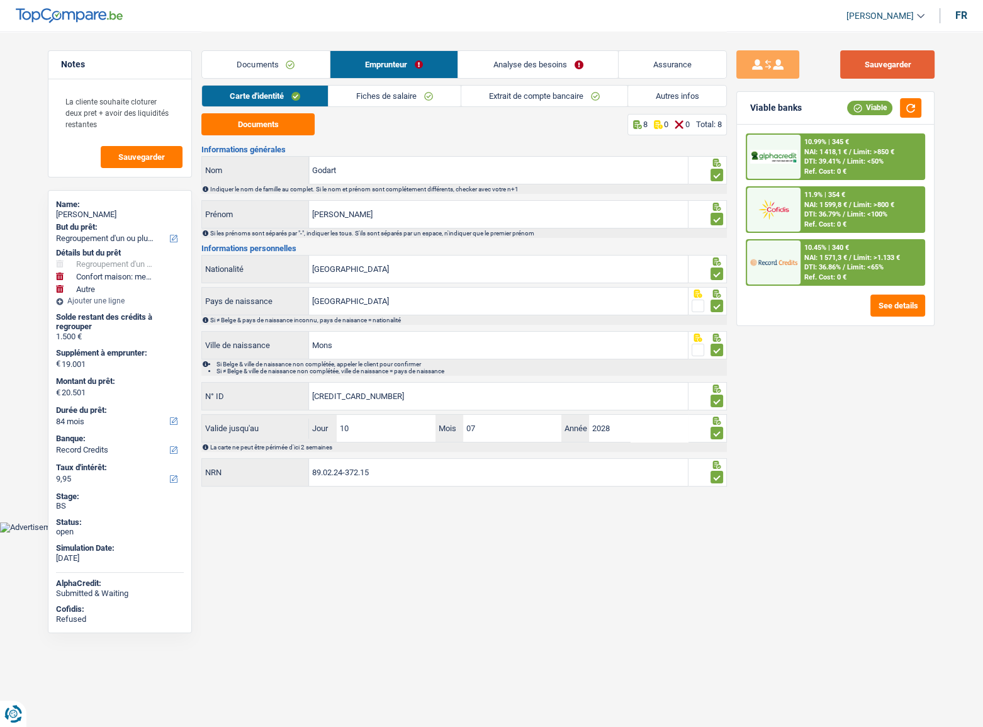
click at [890, 73] on button "Sauvegarder" at bounding box center [887, 64] width 94 height 28
click at [883, 262] on div "10.45% | 340 € NAI: 1 571,3 € / Limit: >1.133 € DTI: 36.86% / Limit: <65% Ref. …" at bounding box center [862, 262] width 124 height 44
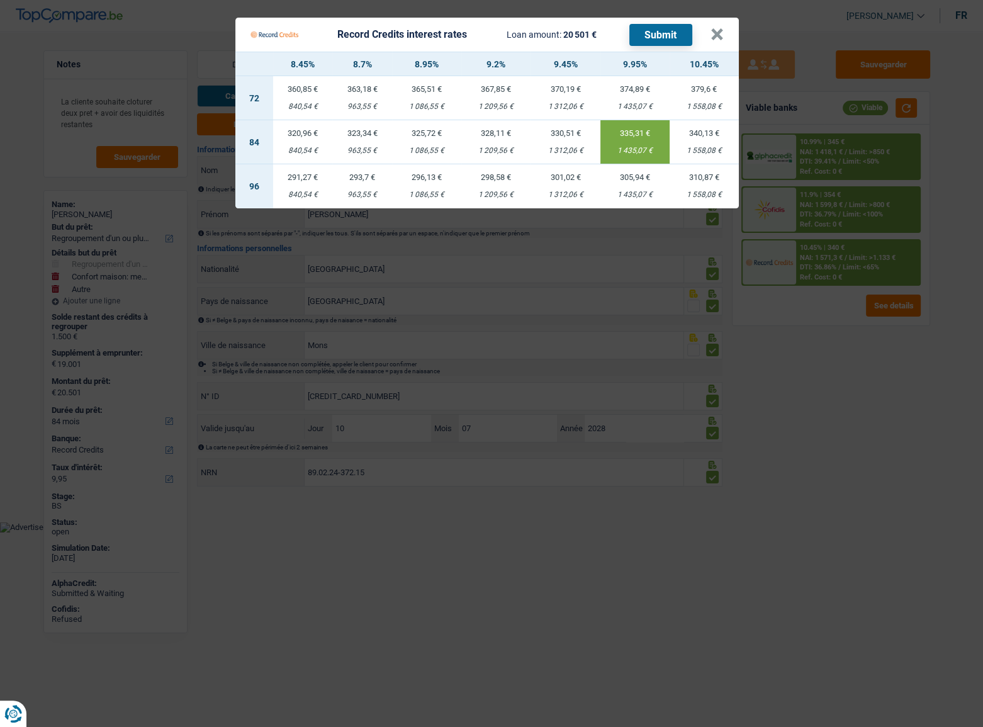
click at [895, 425] on Credits "Record Credits interest rates Loan amount: 20 501 € Submit × 8.45% 8.7% 8.95% 9…" at bounding box center [491, 363] width 983 height 727
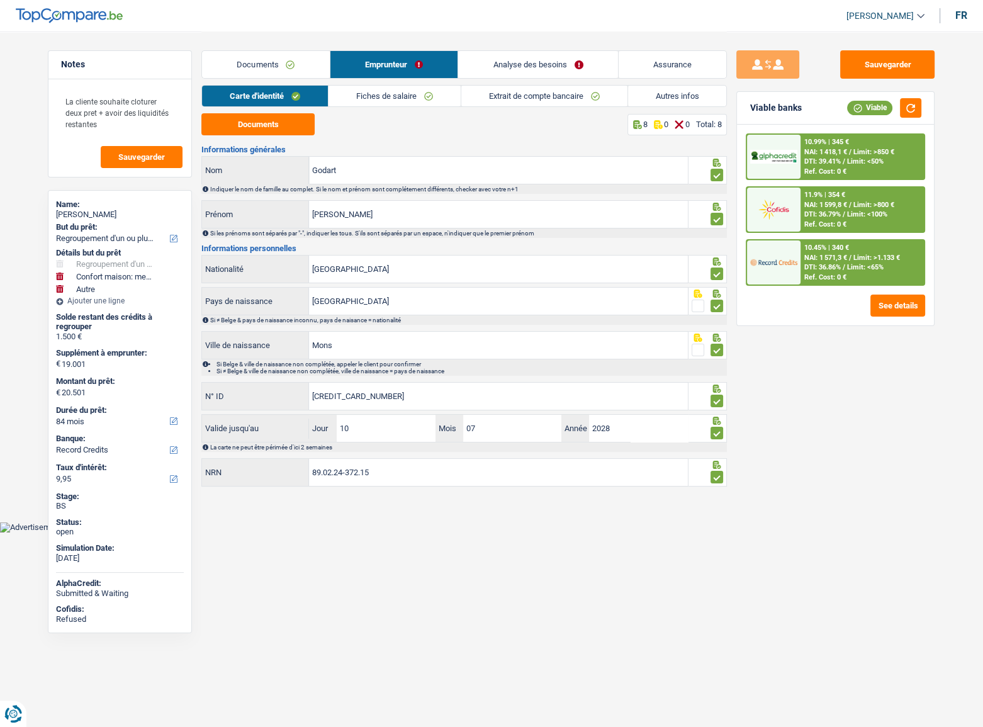
click at [559, 67] on link "Analyse des besoins" at bounding box center [538, 64] width 160 height 27
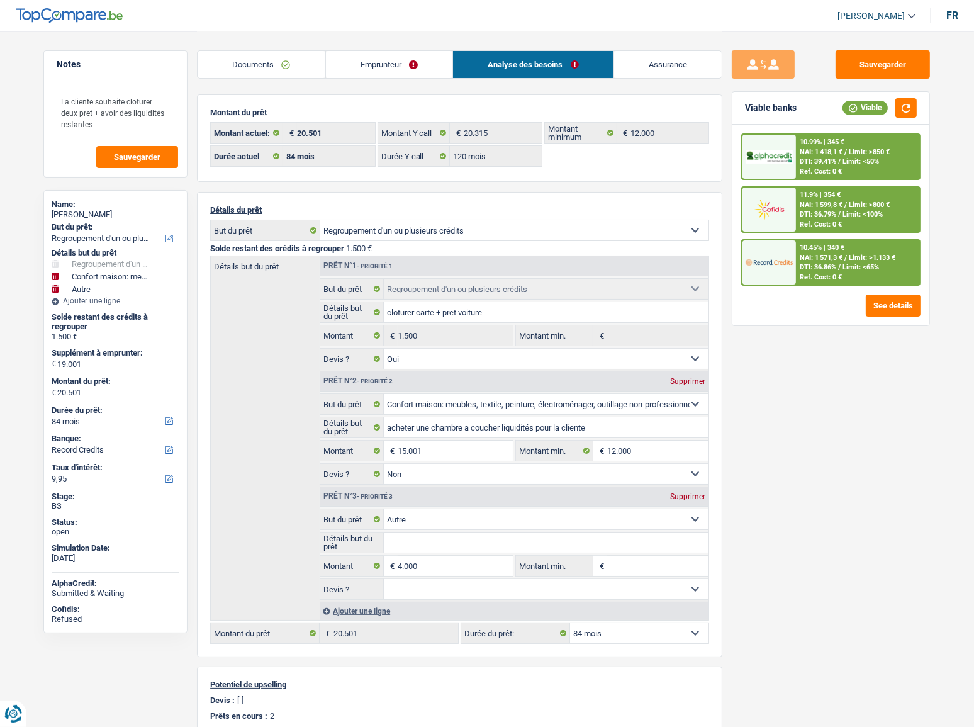
click at [408, 68] on link "Emprunteur" at bounding box center [389, 64] width 127 height 27
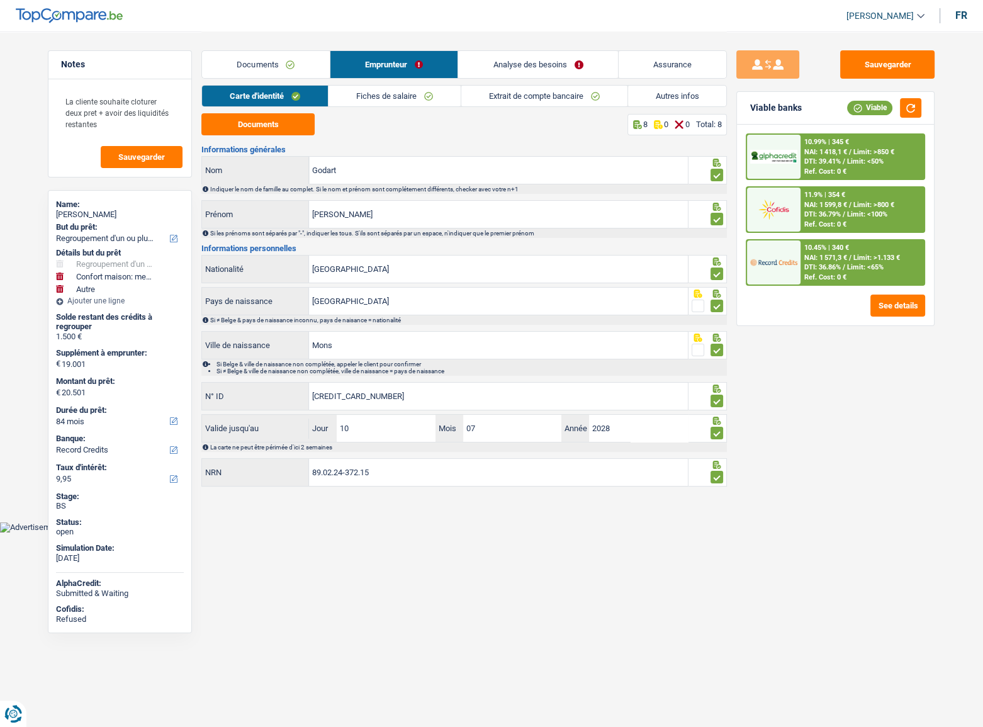
click at [273, 68] on link "Documents" at bounding box center [266, 64] width 128 height 27
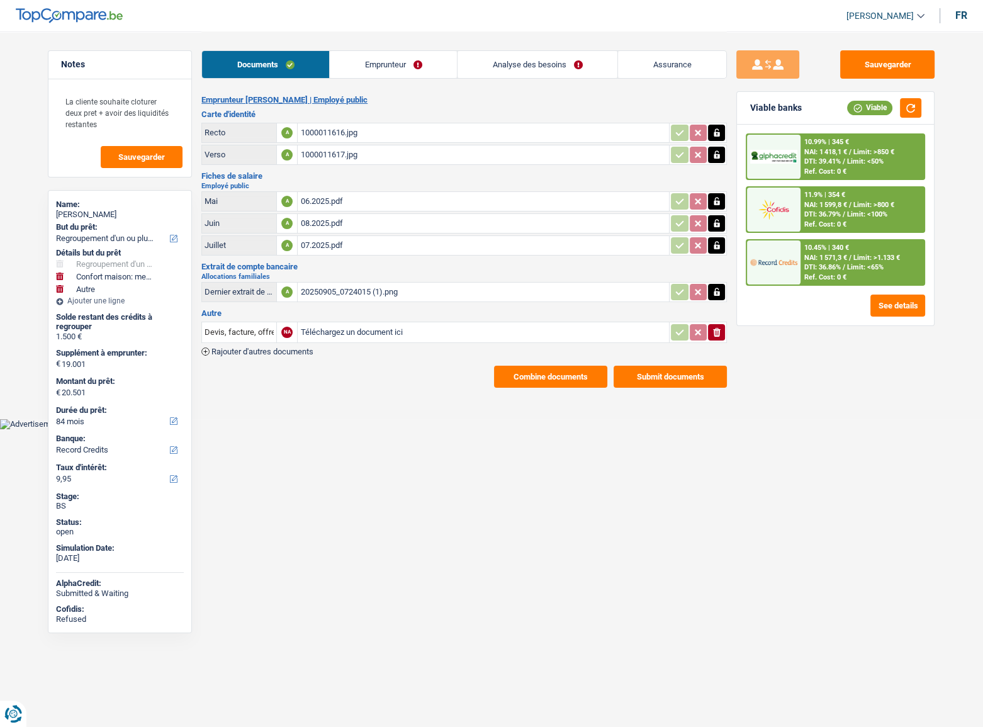
click at [331, 128] on div "1000011616.jpg" at bounding box center [483, 132] width 366 height 19
click at [320, 204] on div "06.2025.pdf" at bounding box center [483, 201] width 366 height 19
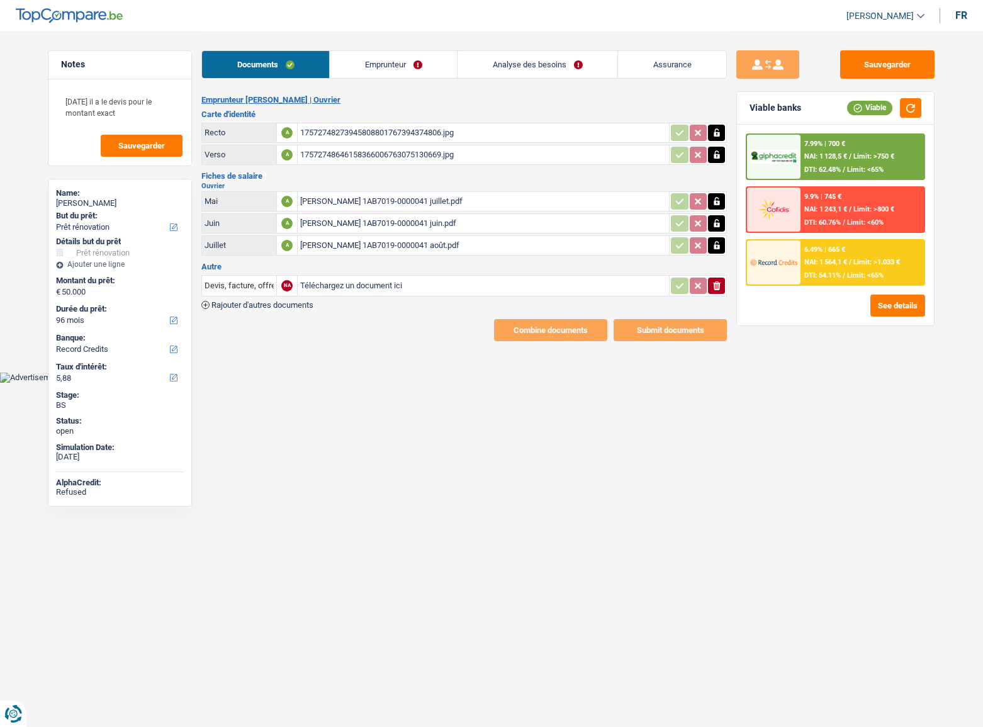
select select "renovation"
select select "96"
select select "record credits"
drag, startPoint x: 547, startPoint y: 56, endPoint x: 540, endPoint y: 60, distance: 7.7
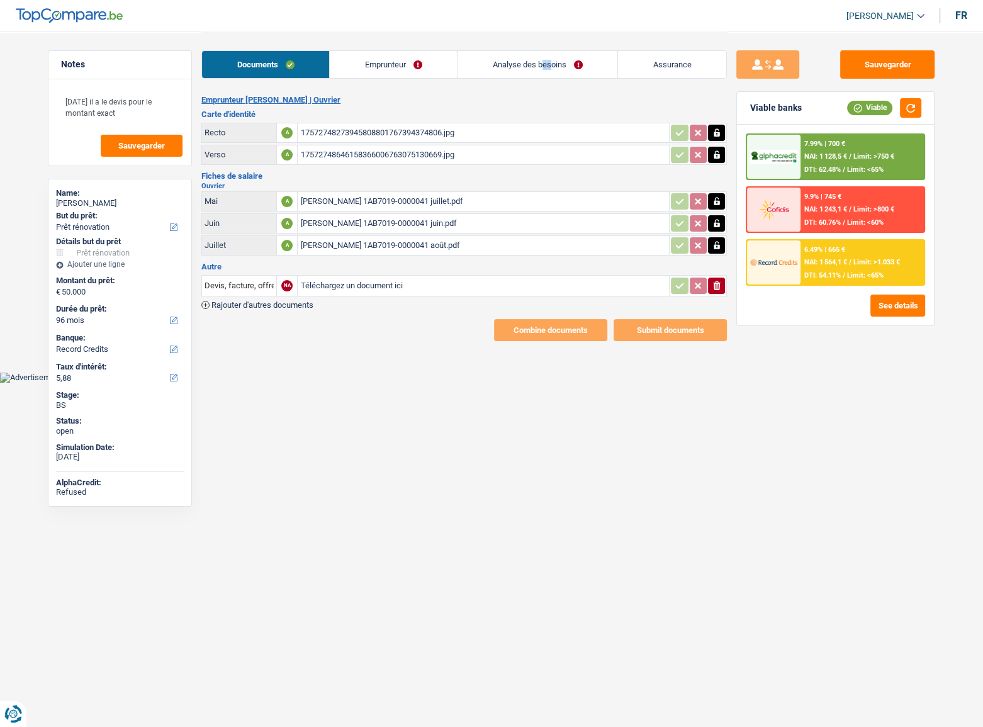
click at [540, 60] on div "Documents Emprunteur Analyse des besoins Assurance" at bounding box center [463, 57] width 525 height 53
click at [540, 60] on link "Analyse des besoins" at bounding box center [537, 64] width 160 height 27
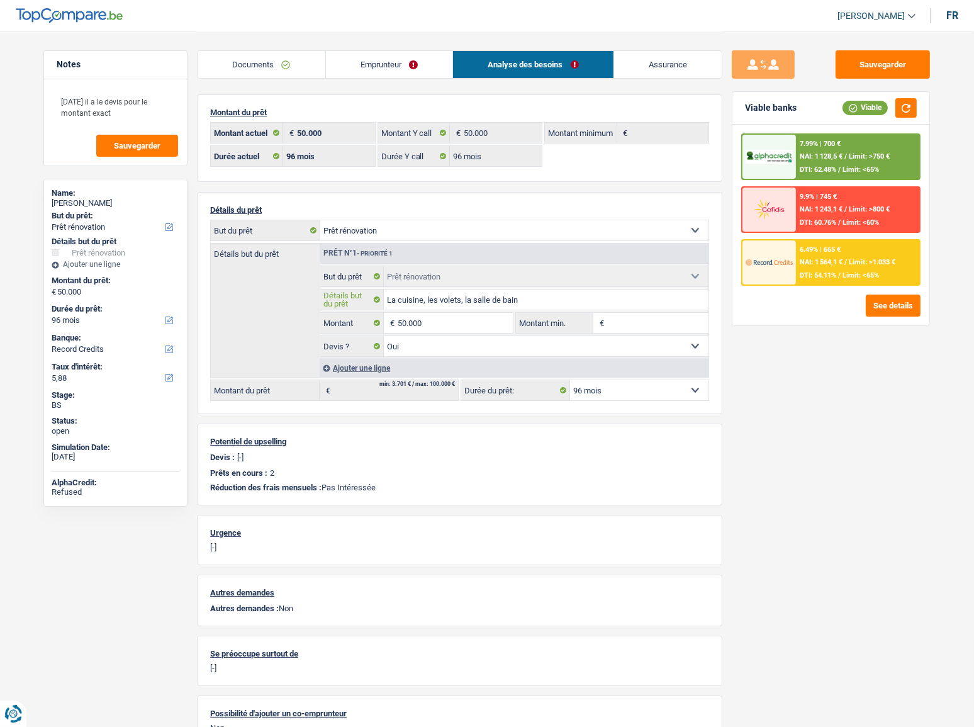
click at [405, 302] on input "La cuisine, les volets, la salle de bain" at bounding box center [546, 299] width 325 height 20
click at [869, 72] on button "Sauvegarder" at bounding box center [882, 64] width 94 height 28
click at [108, 200] on div "Salvatore Pignato" at bounding box center [116, 203] width 128 height 10
copy div "Pignato"
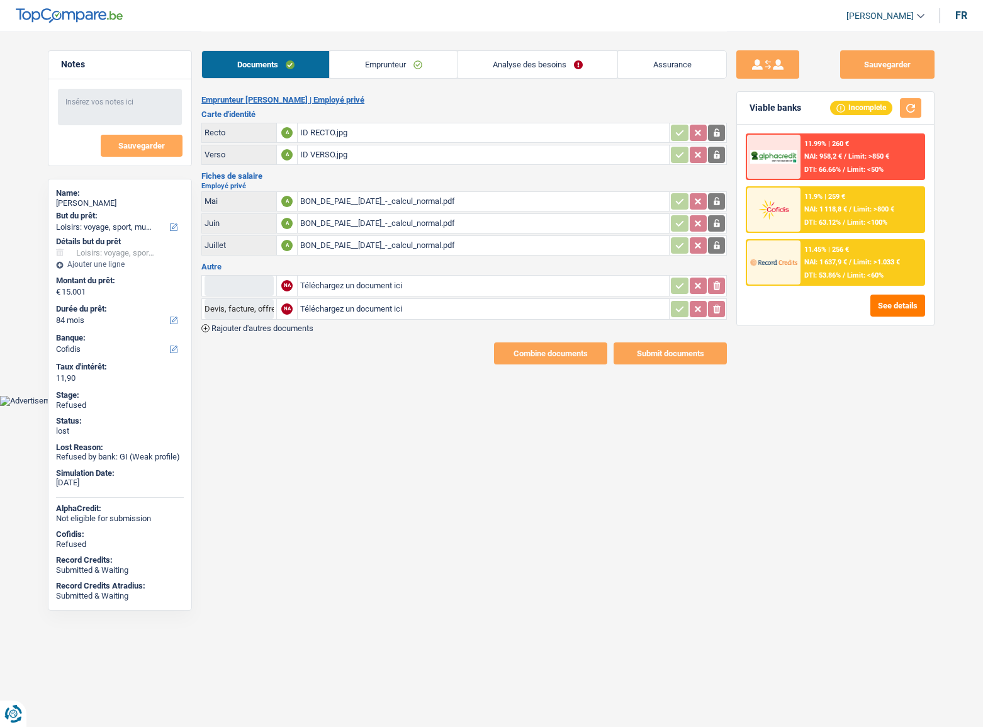
select select "hobbies"
select select "84"
select select "cofidis"
select select "32"
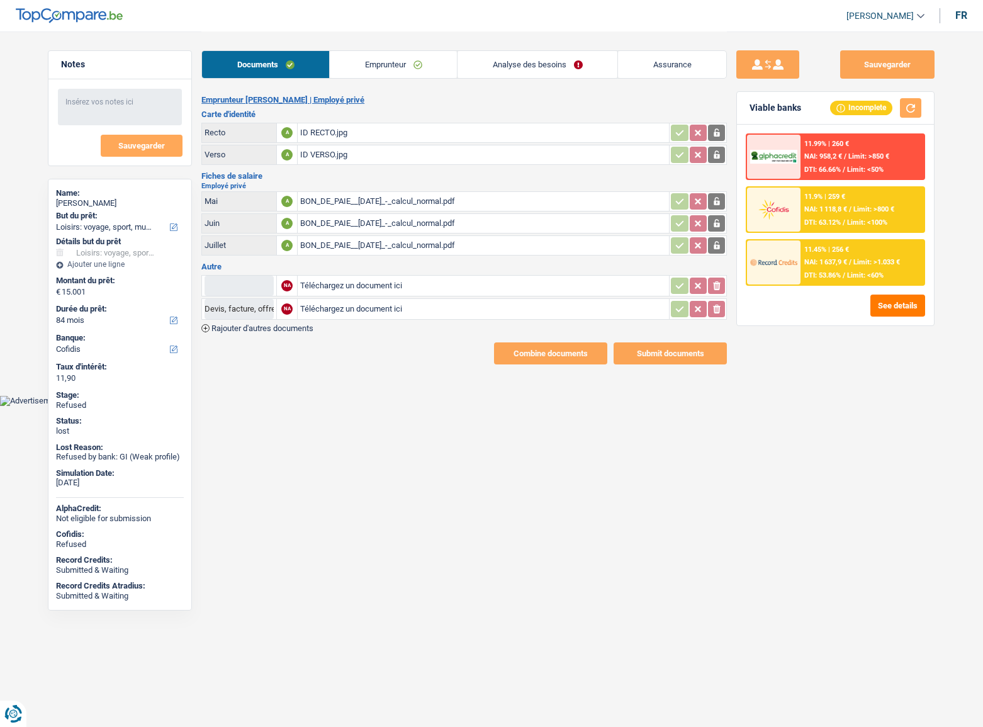
select select "rents"
select select "creditConsolidation"
select select "60"
select select "cardOrCredit"
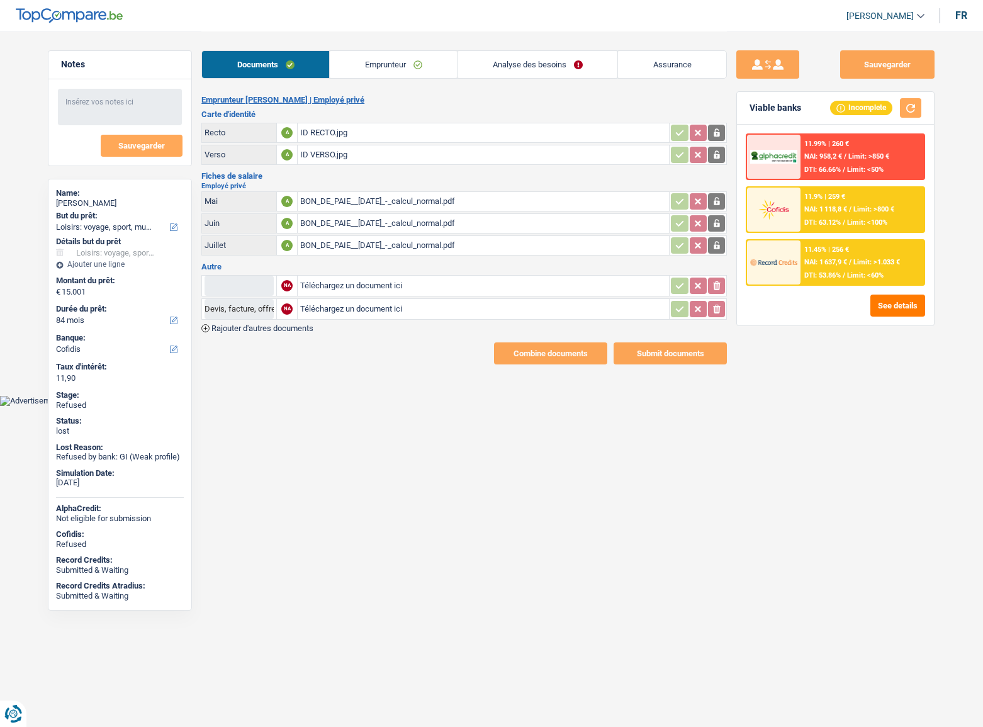
select select "84"
select select "hobbies"
select select "false"
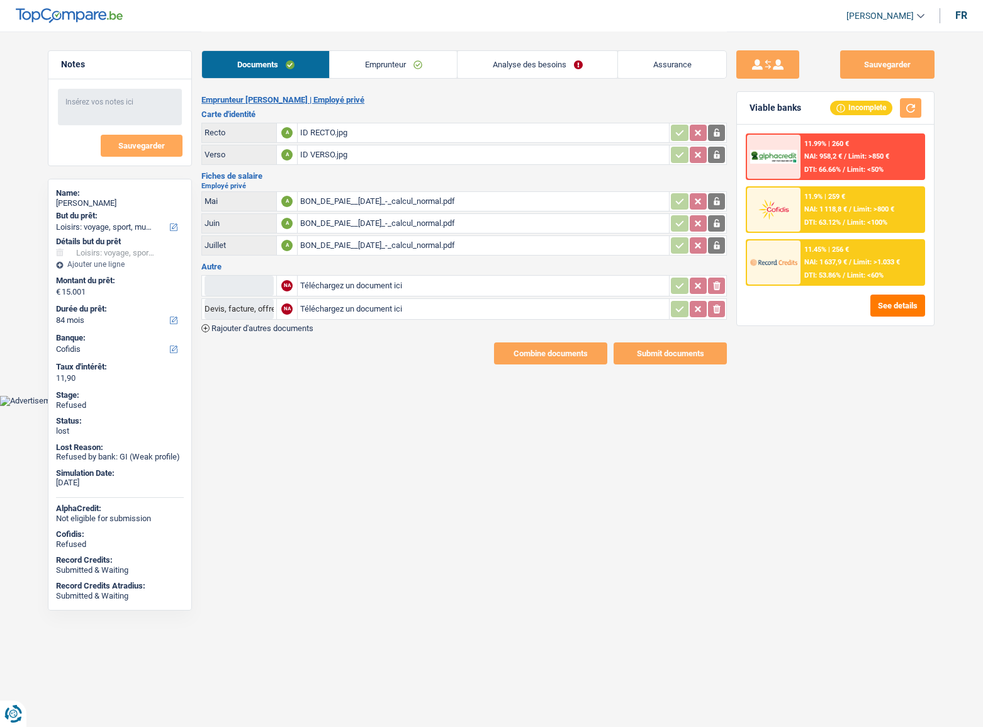
select select "84"
drag, startPoint x: 0, startPoint y: 0, endPoint x: 659, endPoint y: 280, distance: 716.3
click at [507, 69] on link "Analyse des besoins" at bounding box center [537, 64] width 160 height 27
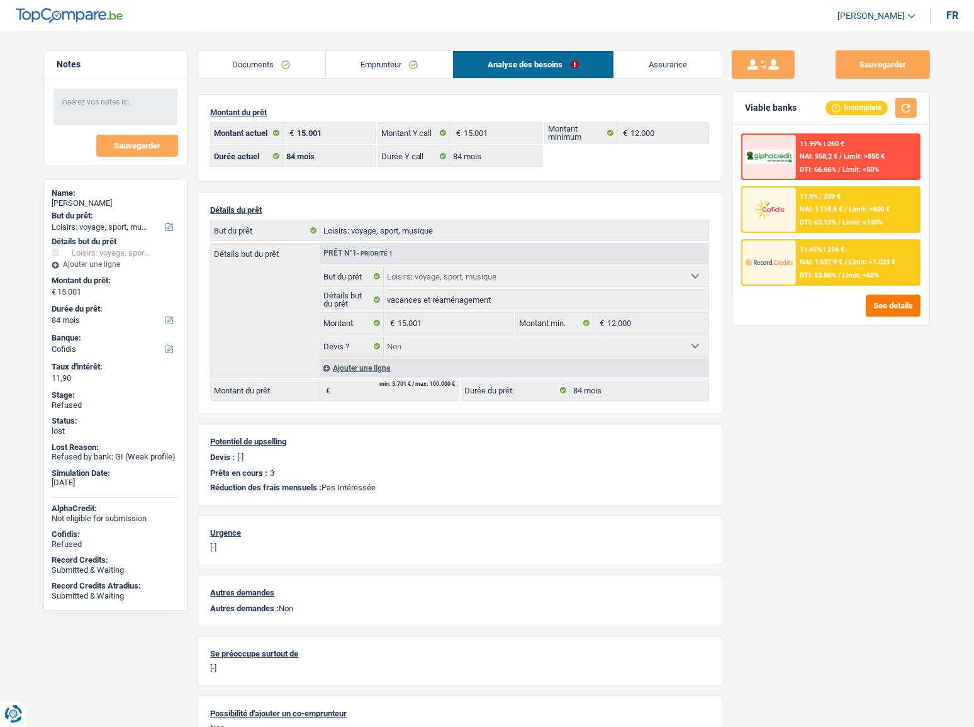
click at [383, 73] on link "Emprunteur" at bounding box center [389, 64] width 127 height 27
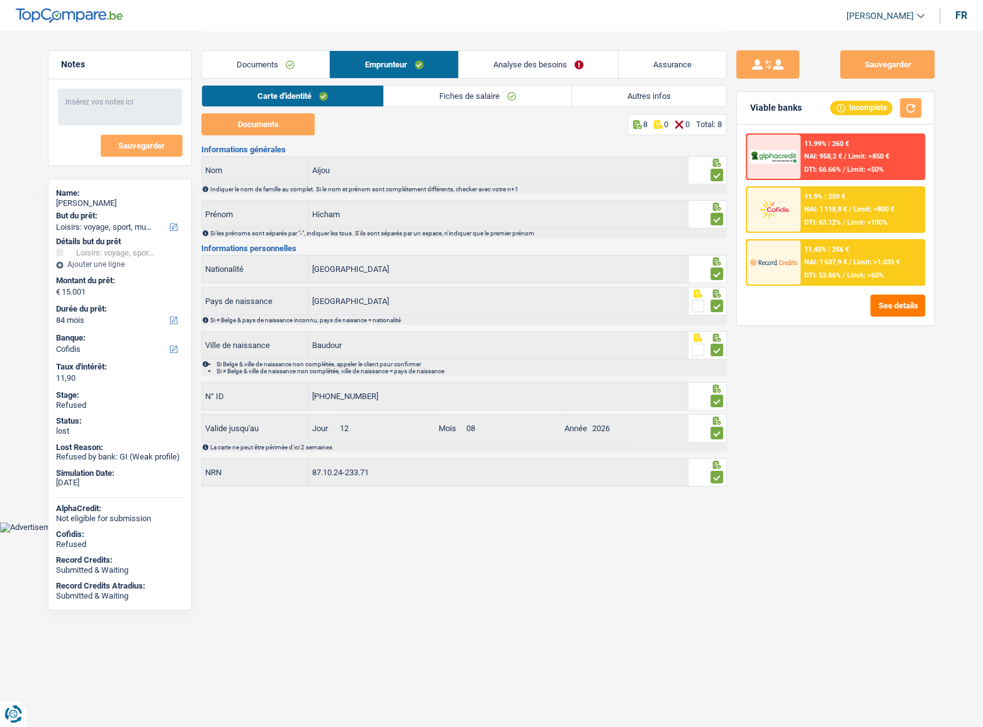
click at [654, 103] on link "Autres infos" at bounding box center [649, 96] width 154 height 21
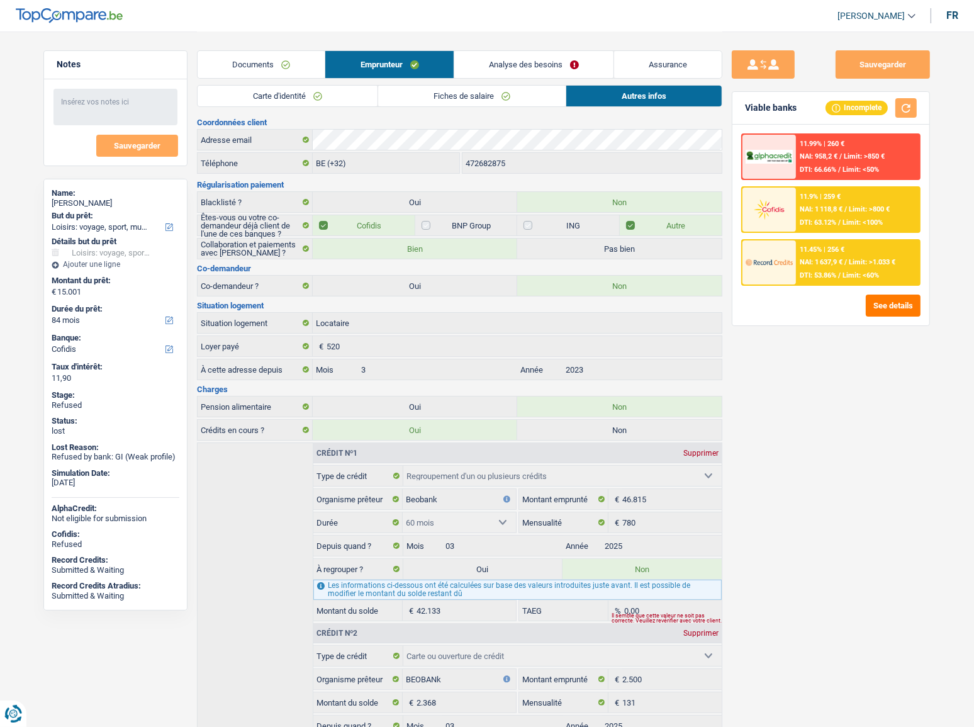
scroll to position [237, 0]
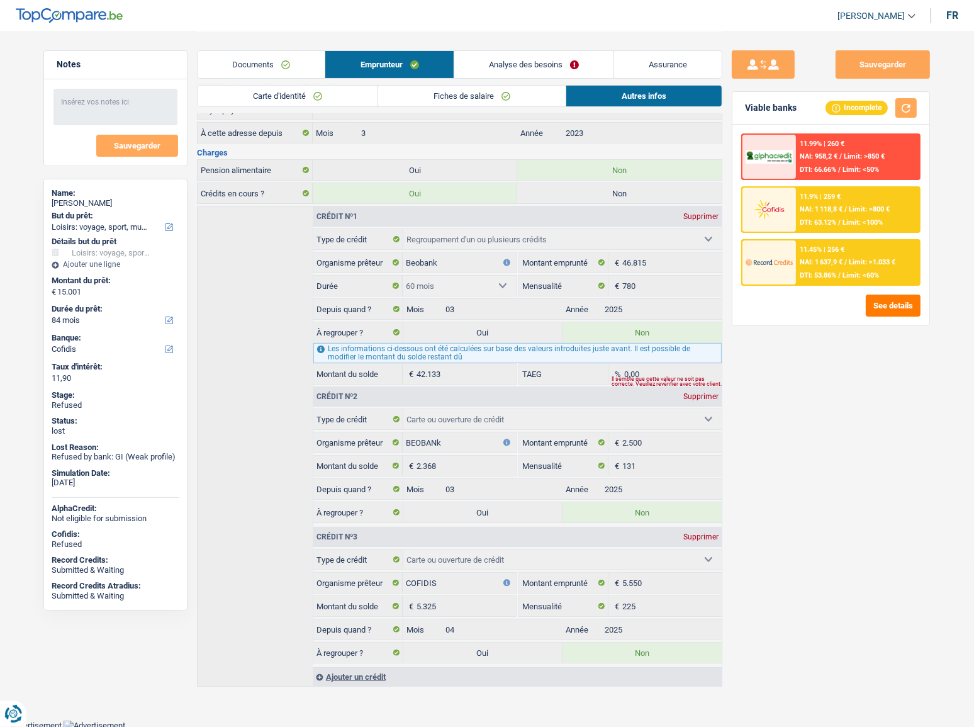
click at [578, 64] on link "Analyse des besoins" at bounding box center [533, 64] width 159 height 27
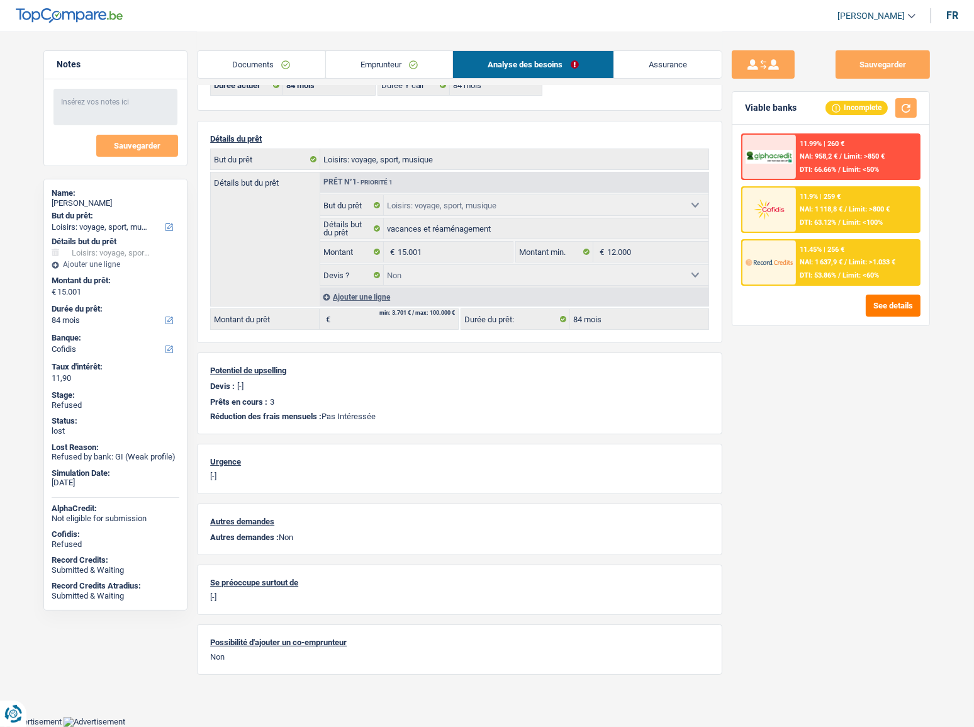
click at [281, 65] on link "Documents" at bounding box center [262, 64] width 128 height 27
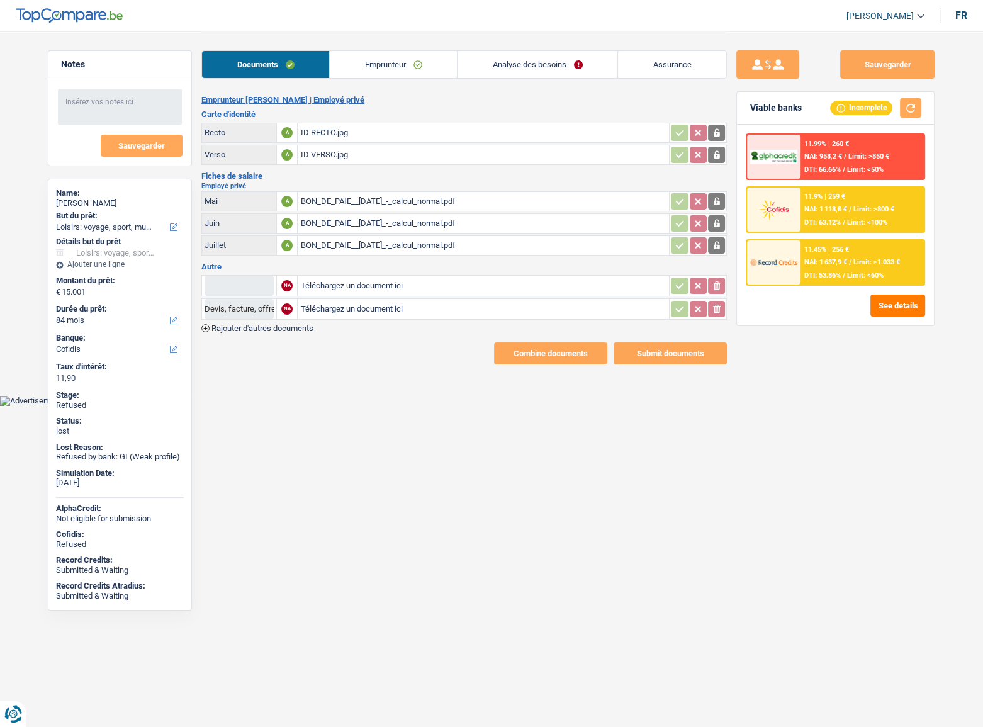
click at [412, 59] on link "Emprunteur" at bounding box center [393, 64] width 127 height 27
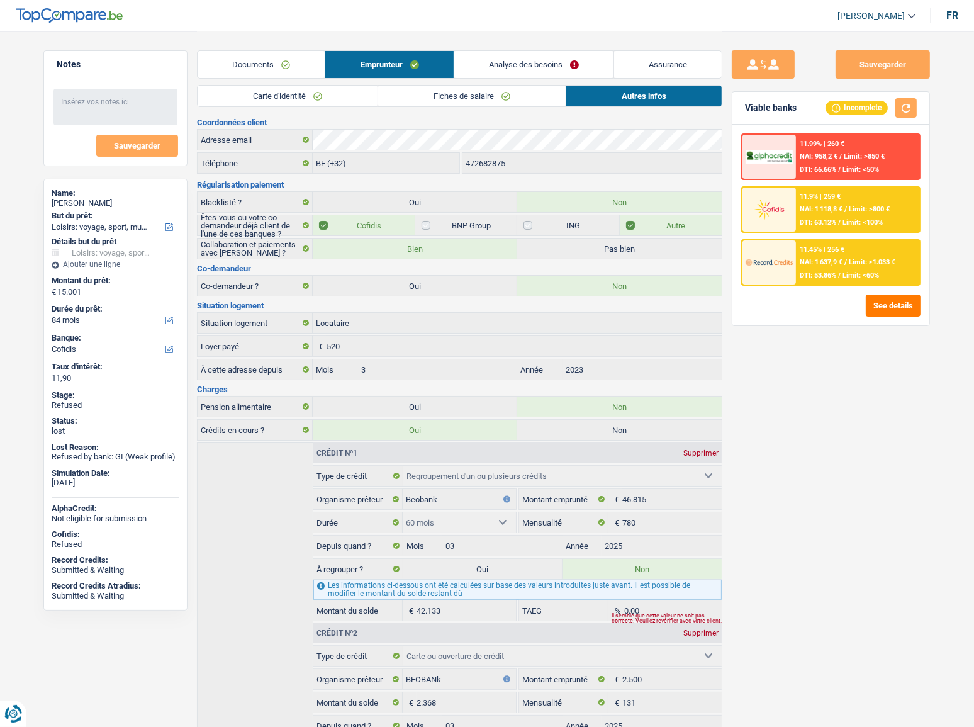
click at [510, 64] on link "Analyse des besoins" at bounding box center [533, 64] width 159 height 27
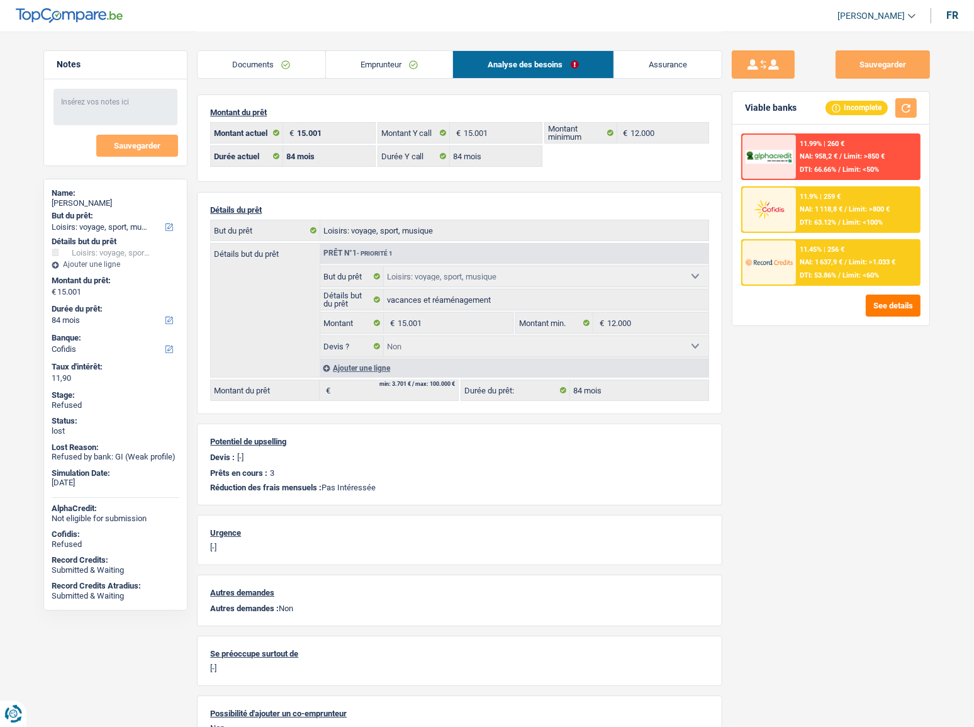
click at [344, 68] on link "Emprunteur" at bounding box center [389, 64] width 127 height 27
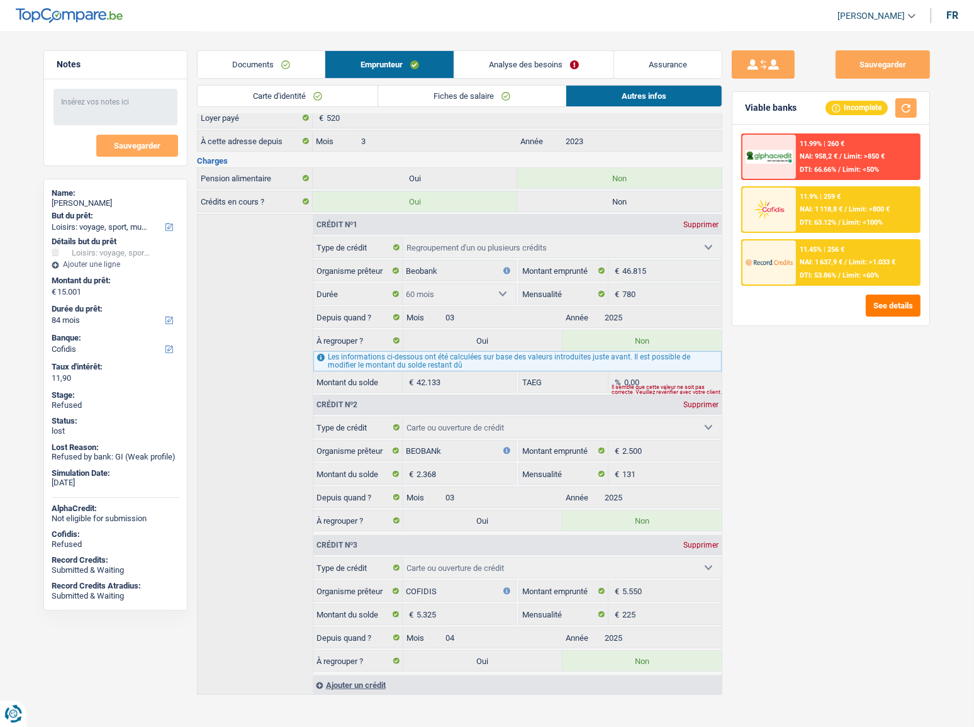
scroll to position [237, 0]
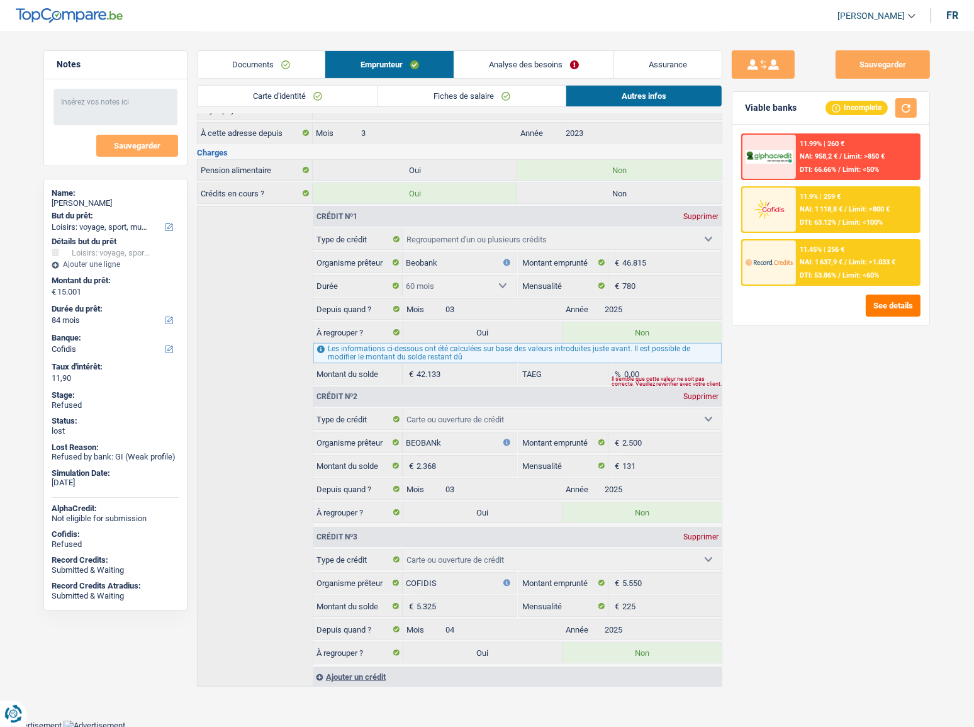
click at [513, 78] on li "Analyse des besoins" at bounding box center [534, 64] width 160 height 28
click at [513, 74] on link "Analyse des besoins" at bounding box center [533, 64] width 159 height 27
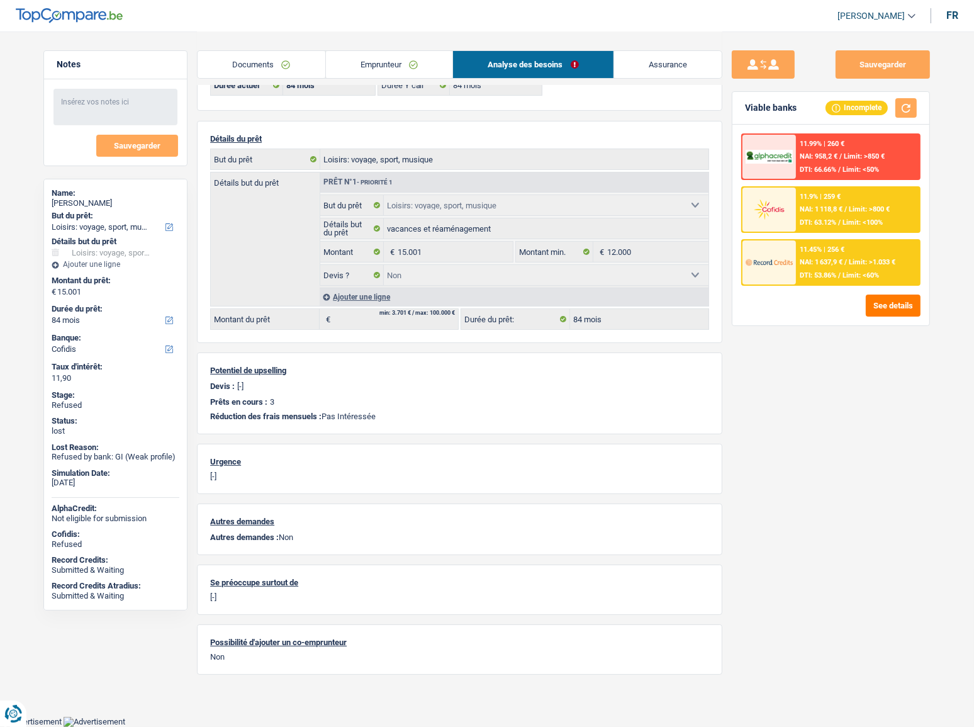
scroll to position [81, 0]
click at [273, 70] on link "Documents" at bounding box center [262, 64] width 128 height 27
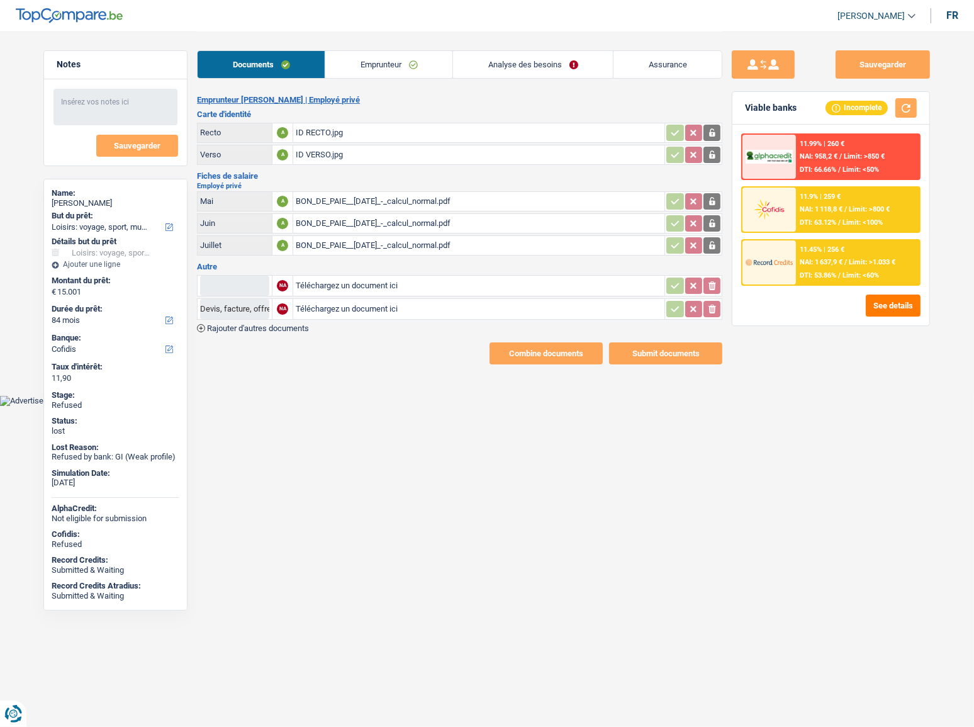
scroll to position [0, 0]
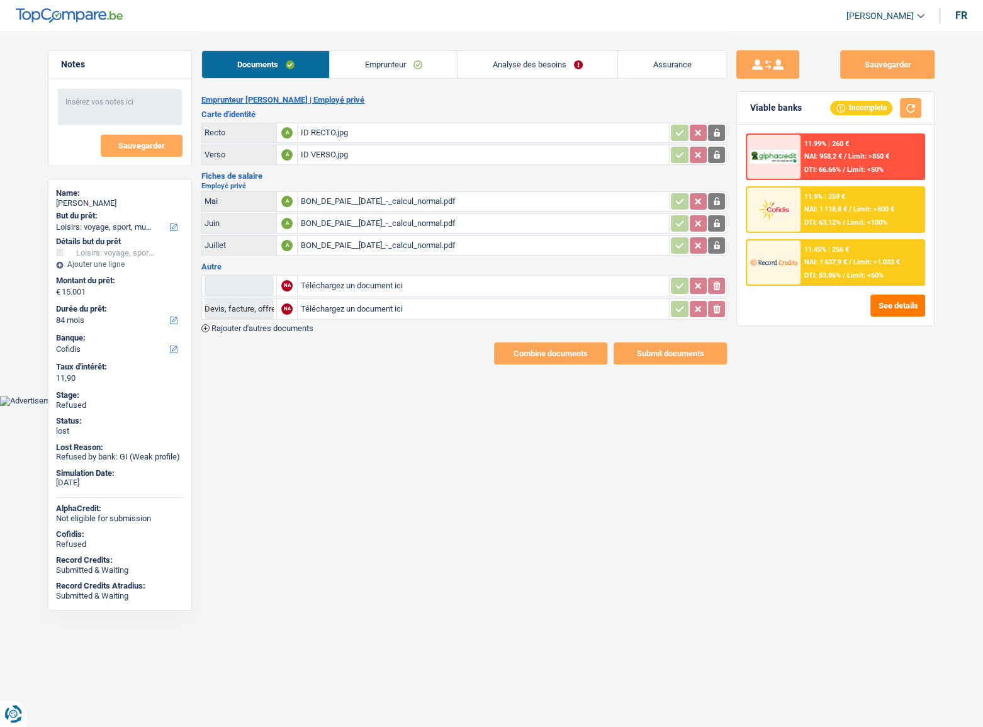
click at [447, 75] on link "Emprunteur" at bounding box center [393, 64] width 127 height 27
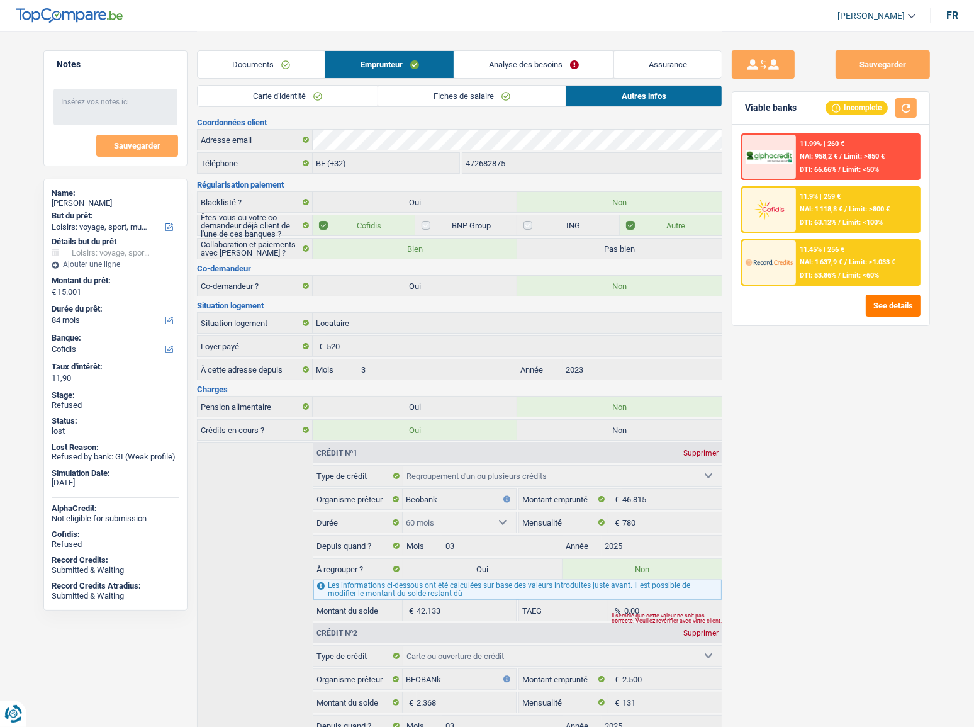
click at [517, 71] on link "Analyse des besoins" at bounding box center [533, 64] width 159 height 27
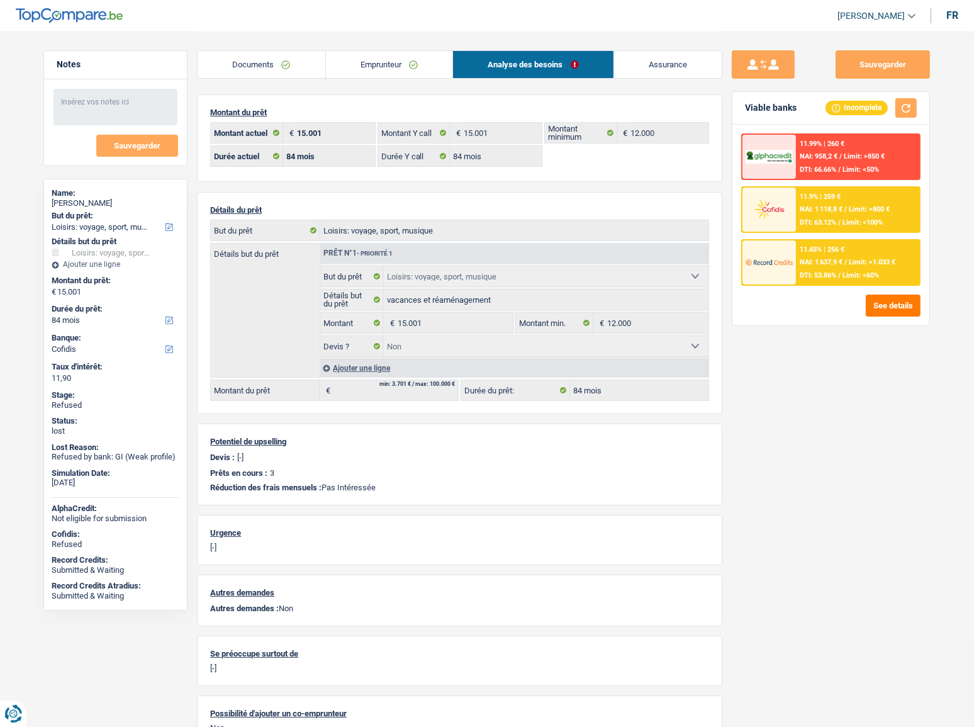
click at [361, 71] on link "Emprunteur" at bounding box center [389, 64] width 127 height 27
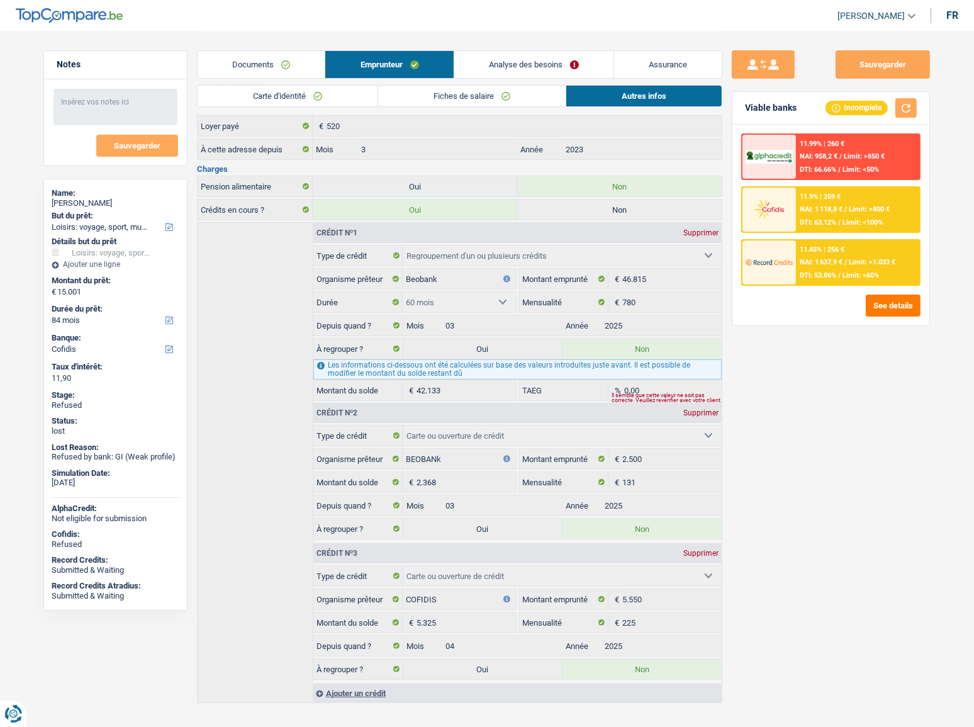
scroll to position [228, 0]
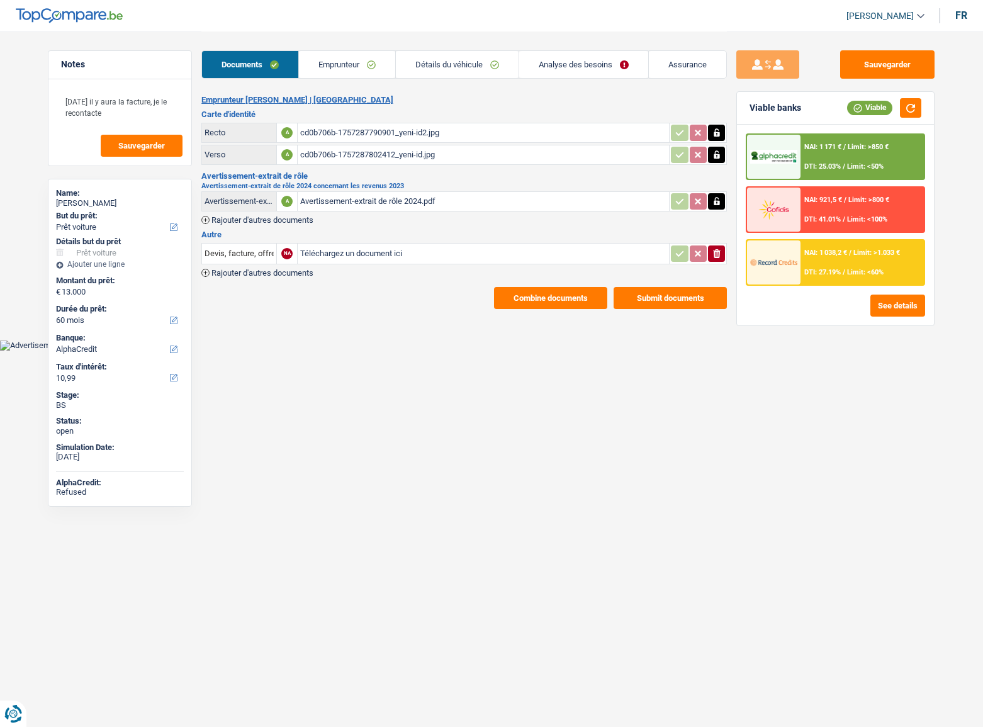
select select "car"
select select "60"
select select "alphacredit"
drag, startPoint x: 869, startPoint y: 62, endPoint x: 684, endPoint y: 16, distance: 191.2
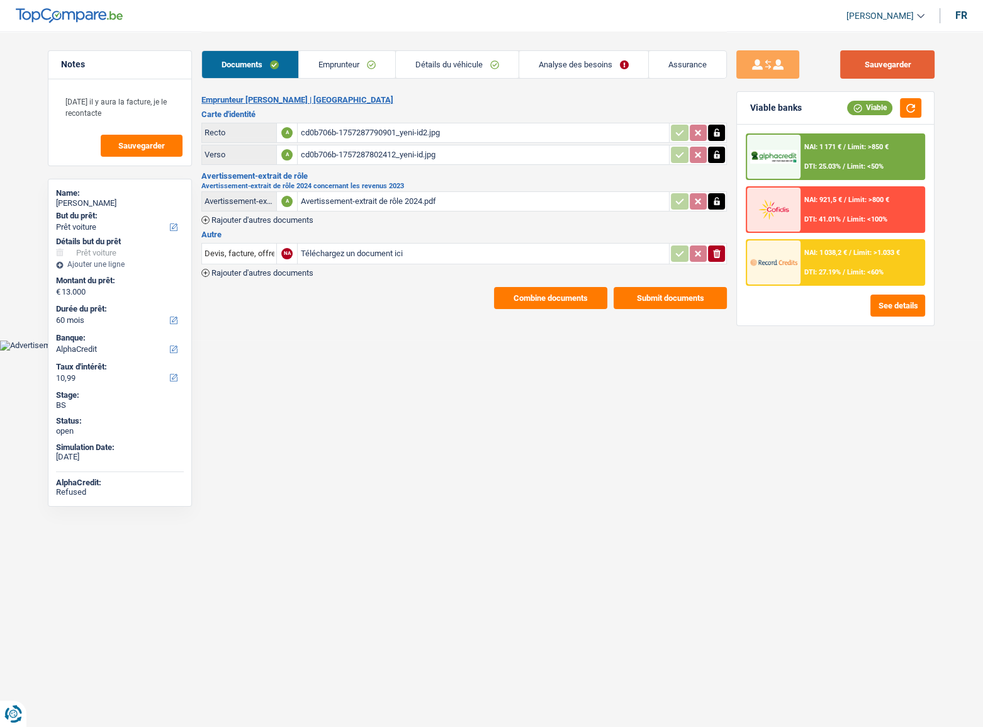
click at [869, 63] on button "Sauvegarder" at bounding box center [887, 64] width 94 height 28
click at [594, 69] on link "Analyse des besoins" at bounding box center [583, 64] width 129 height 27
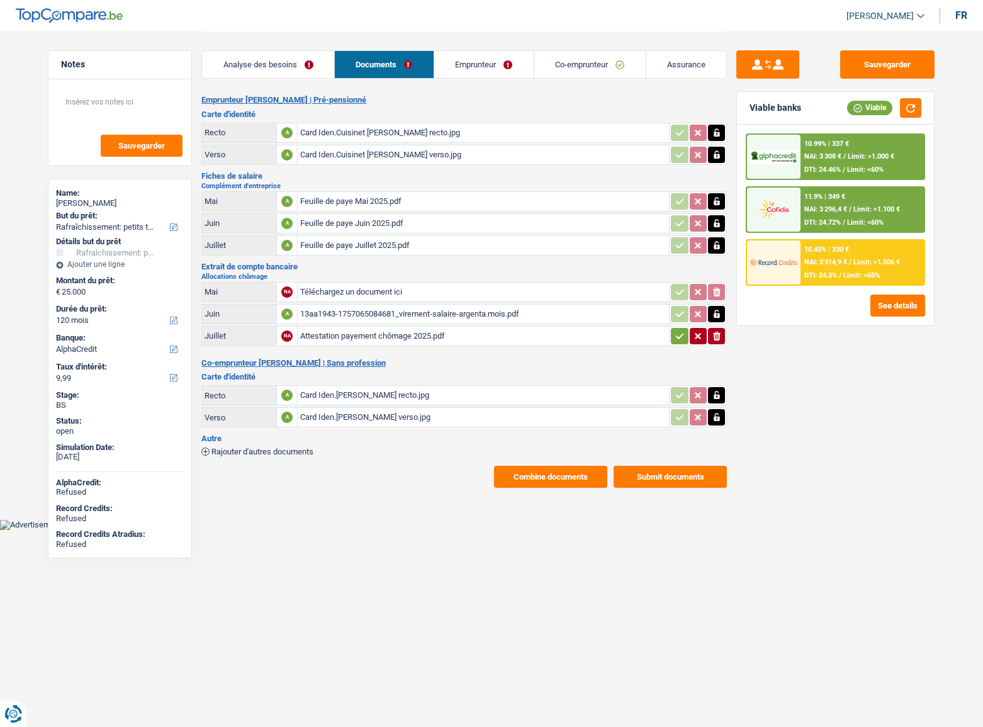
select select "houseOrGarden"
select select "120"
select select "alphacredit"
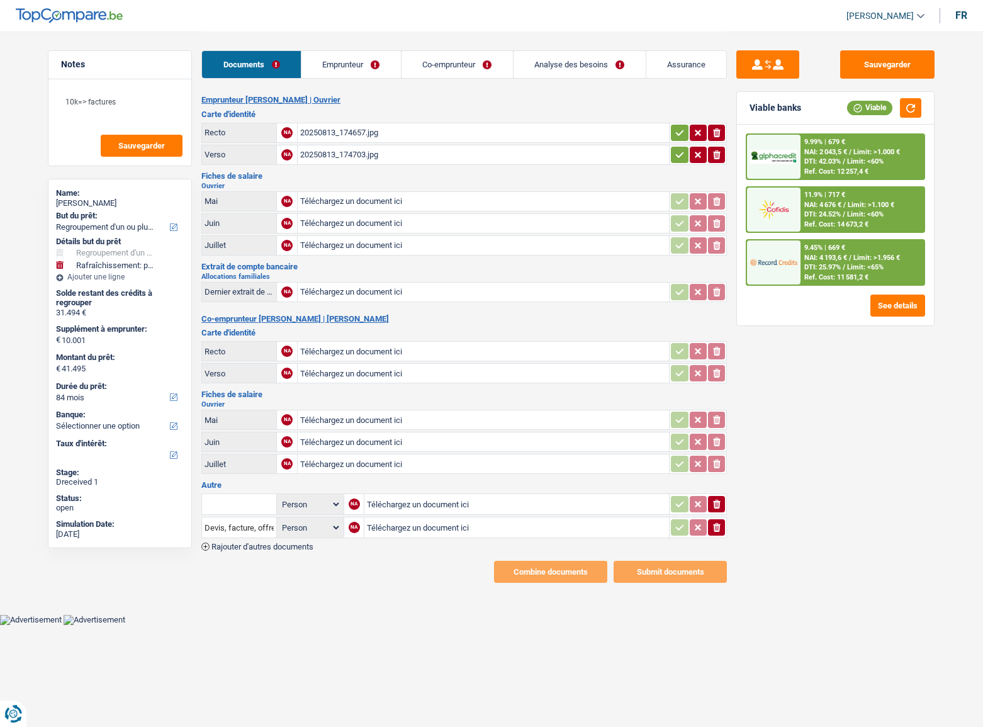
select select "refinancing"
select select "houseOrGarden"
select select "84"
click at [671, 134] on button "button" at bounding box center [679, 133] width 17 height 16
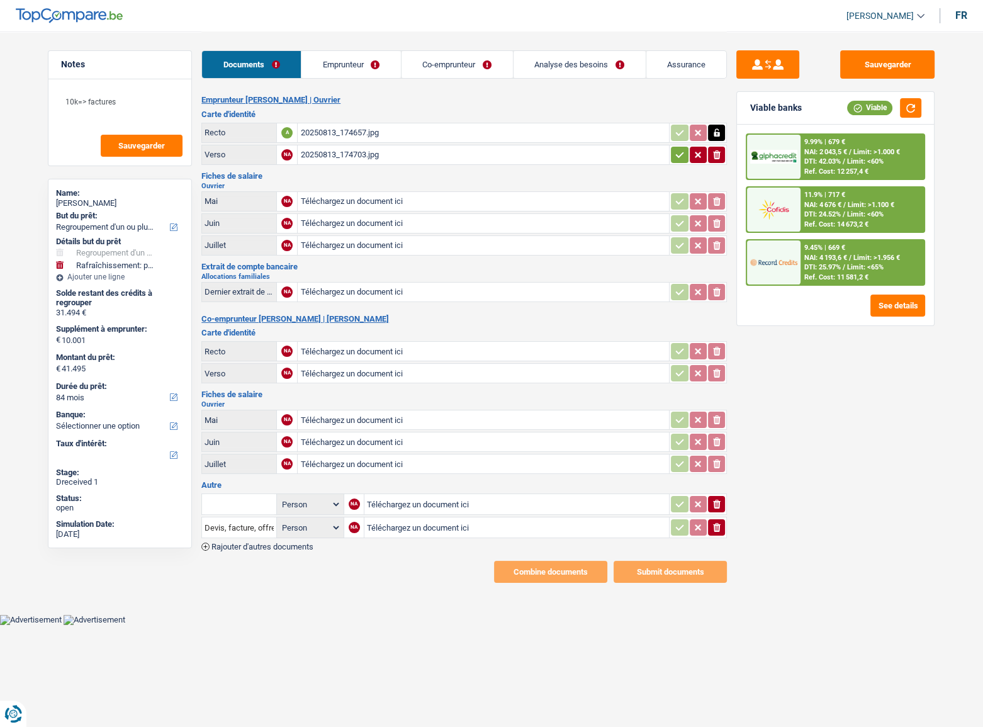
click at [672, 153] on button "button" at bounding box center [679, 155] width 17 height 16
click at [385, 126] on div "20250813_174657.jpg" at bounding box center [483, 132] width 366 height 19
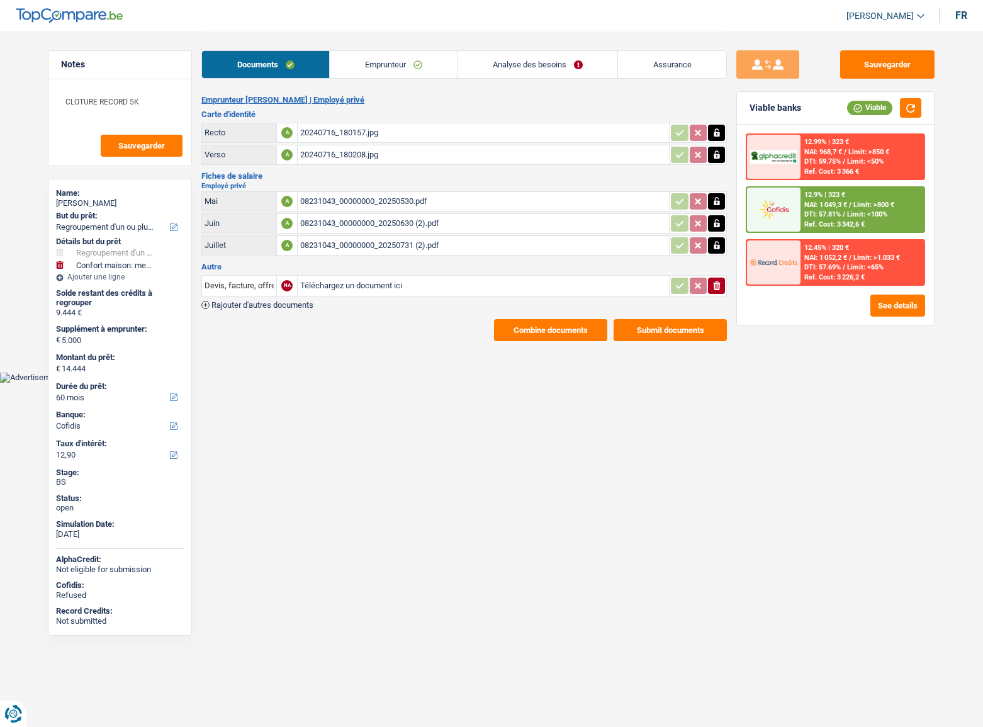
select select "refinancing"
select select "household"
select select "60"
select select "cofidis"
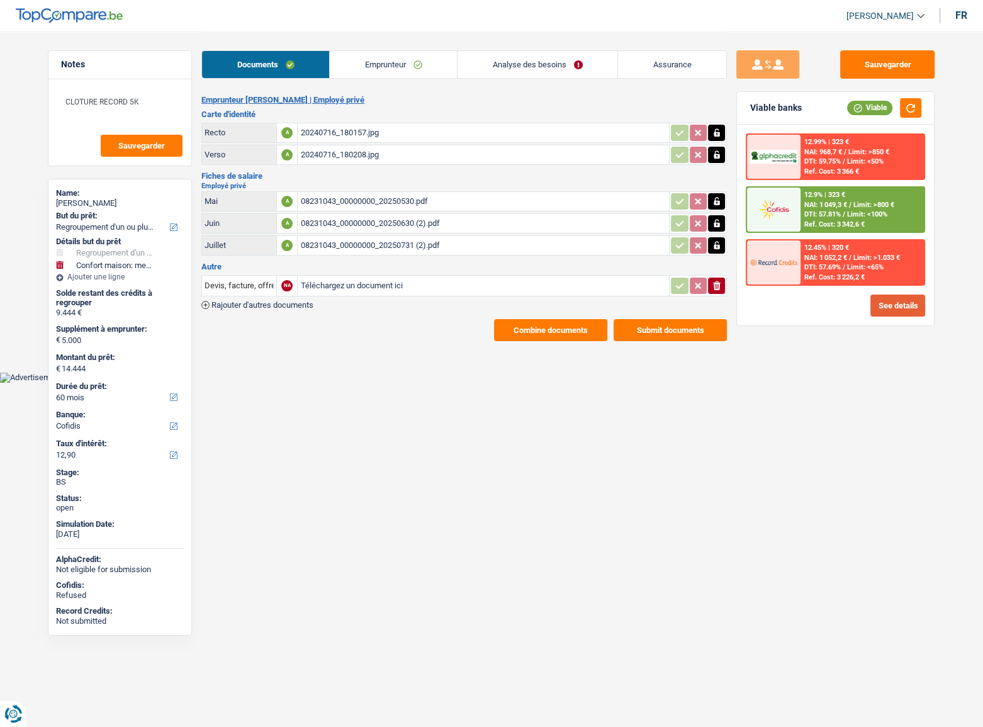
click at [885, 297] on button "See details" at bounding box center [897, 305] width 55 height 22
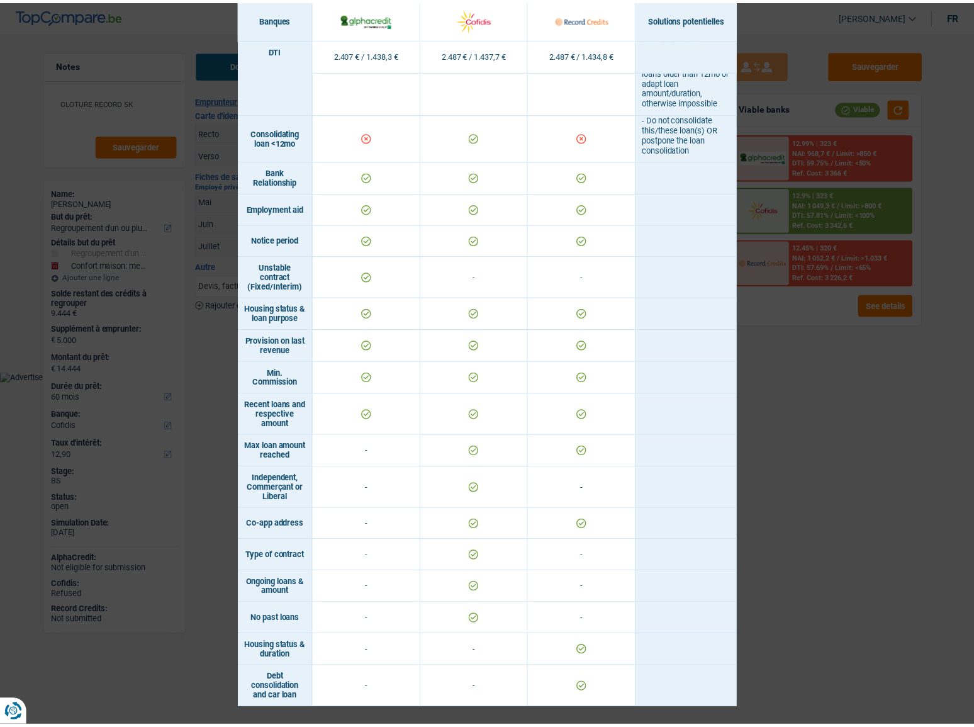
scroll to position [642, 0]
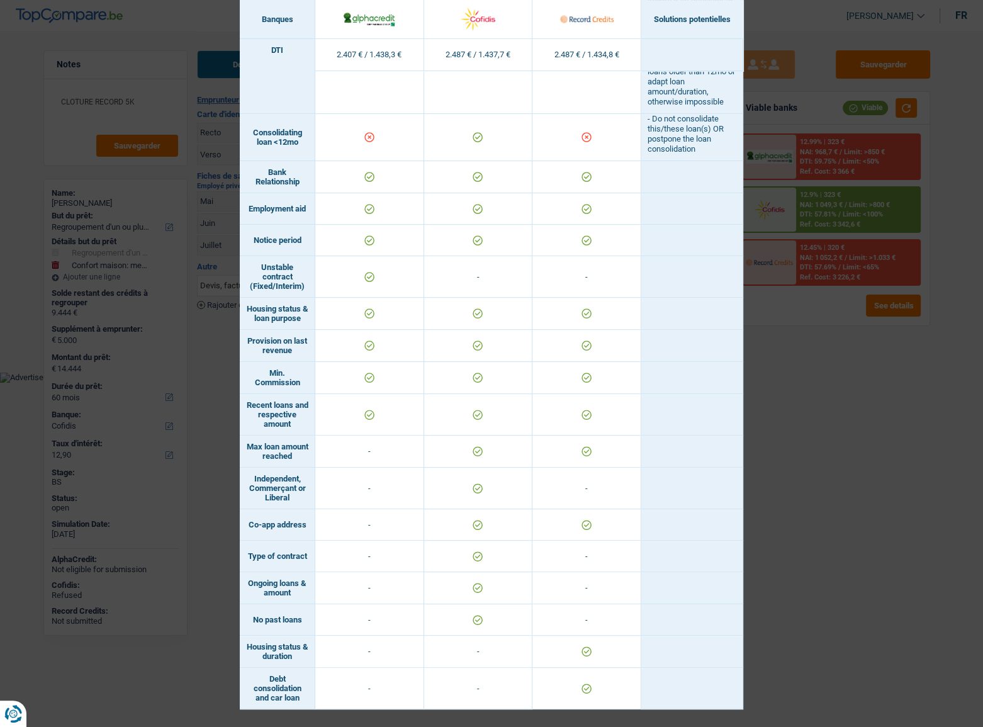
click at [862, 392] on div "Banks conditions × Banques Solutions potentielles Revenus / Charges 2.407 € / 1…" at bounding box center [491, 363] width 983 height 727
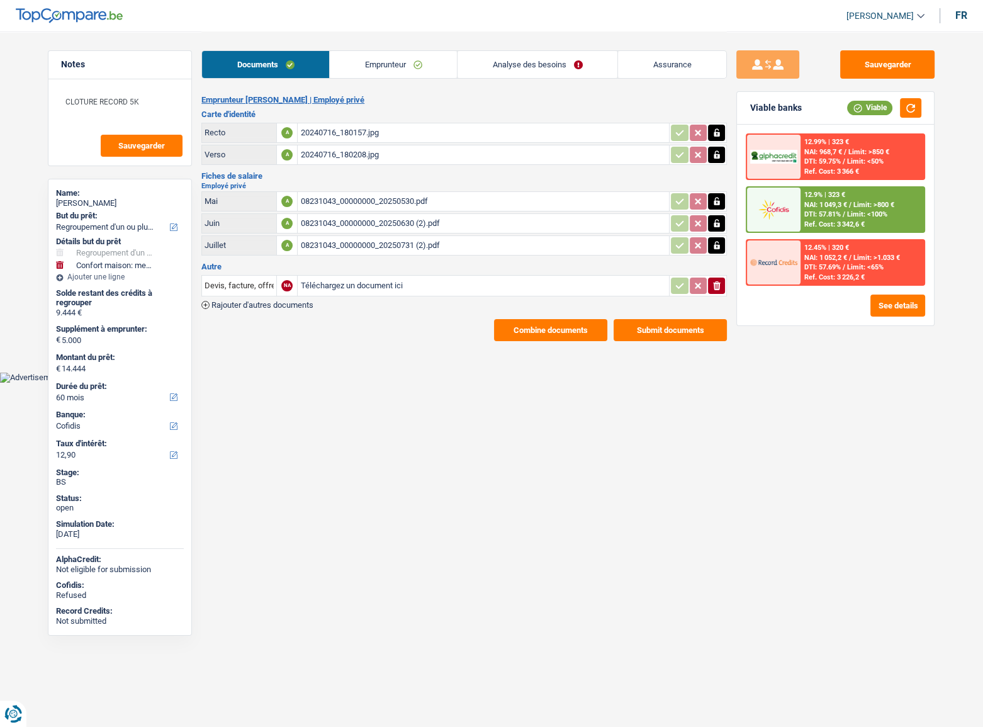
click at [871, 268] on span "Limit: <65%" at bounding box center [865, 267] width 36 height 8
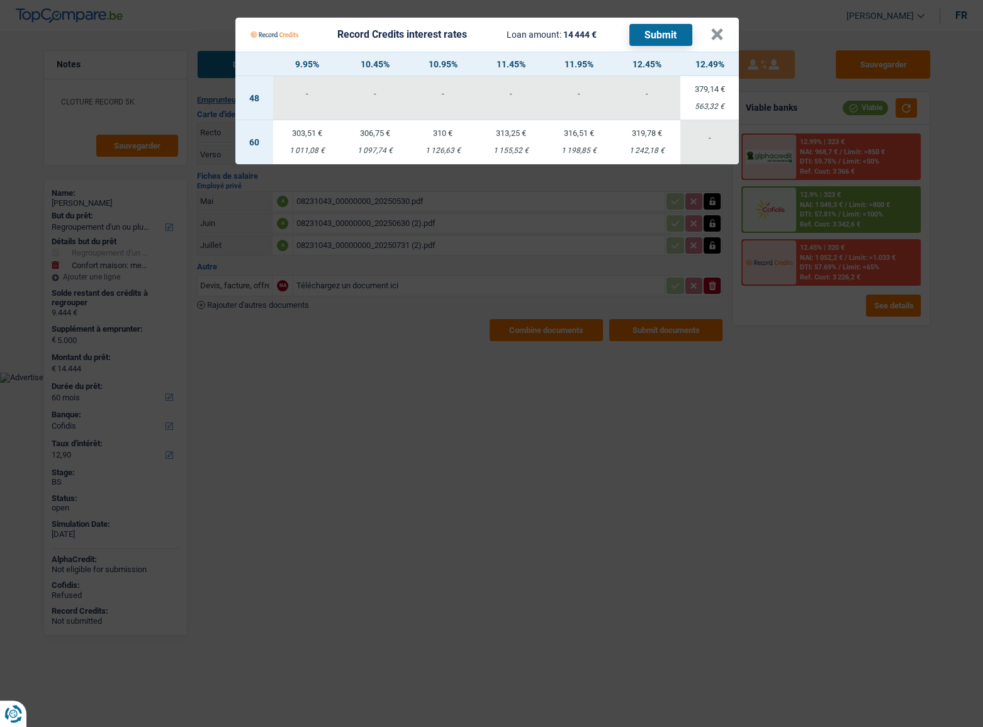
click at [811, 467] on Credits "Record Credits interest rates Loan amount: 14 444 € Submit × 9.95% 10.45% 10.95…" at bounding box center [491, 363] width 983 height 727
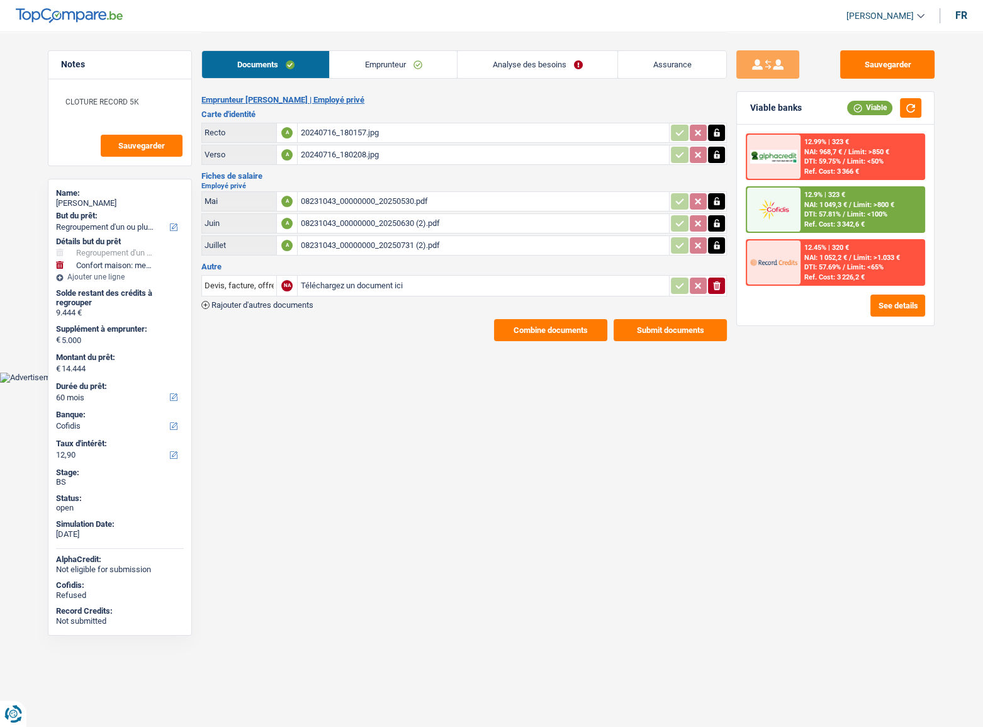
click at [431, 75] on link "Emprunteur" at bounding box center [393, 64] width 127 height 27
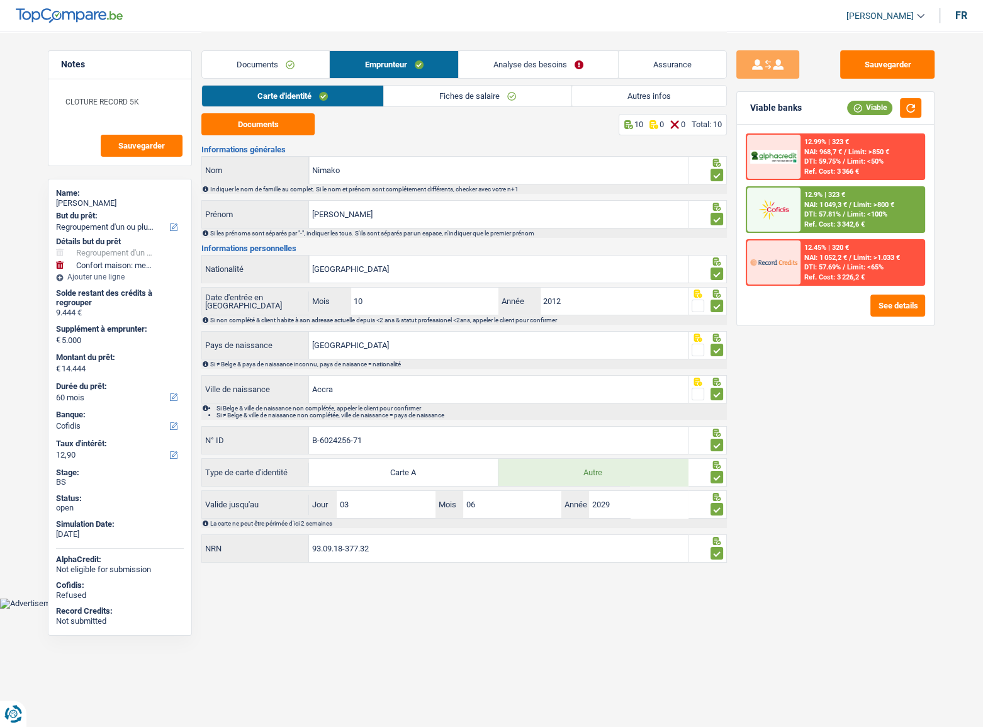
click at [622, 96] on link "Autres infos" at bounding box center [649, 96] width 154 height 21
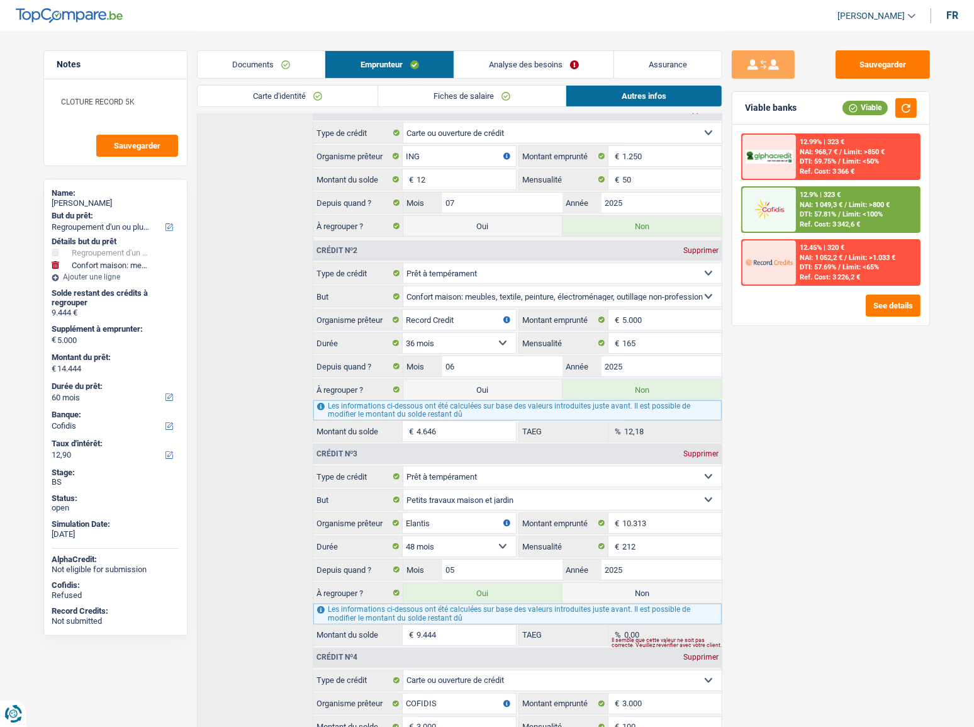
scroll to position [462, 0]
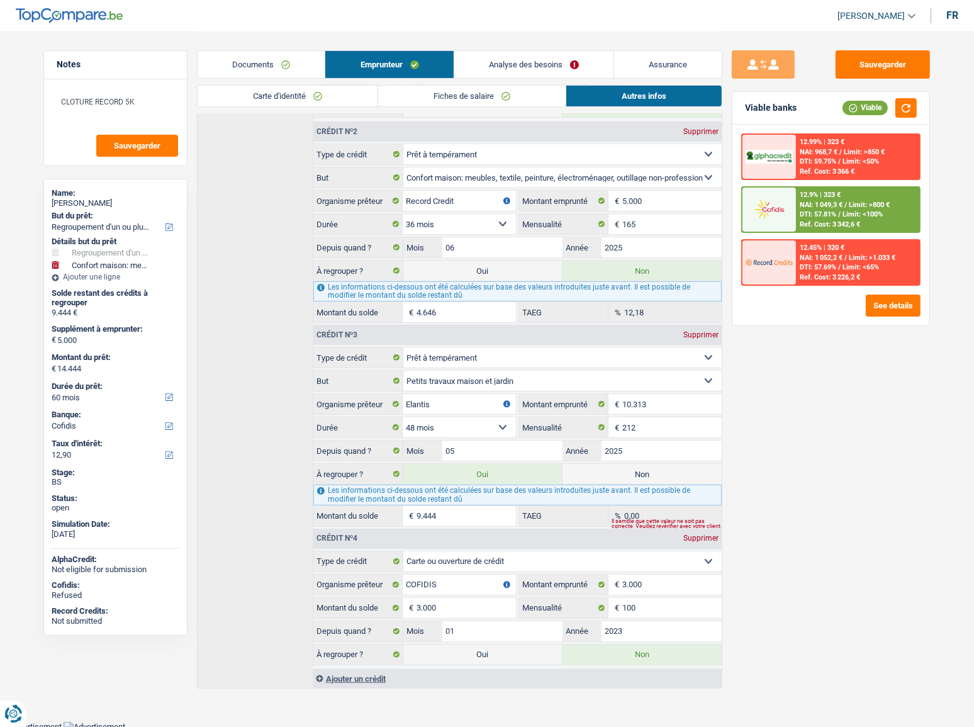
click at [632, 476] on label "Non" at bounding box center [641, 474] width 159 height 20
click at [632, 476] on input "Non" at bounding box center [641, 474] width 159 height 20
radio input "true"
select select "household"
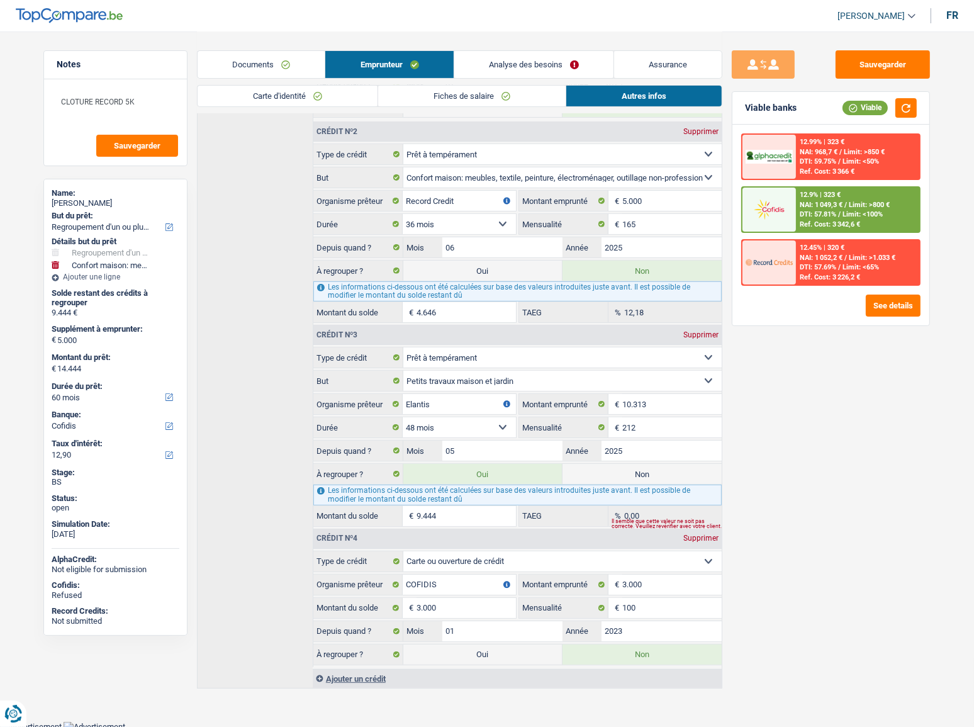
select select "36"
radio input "false"
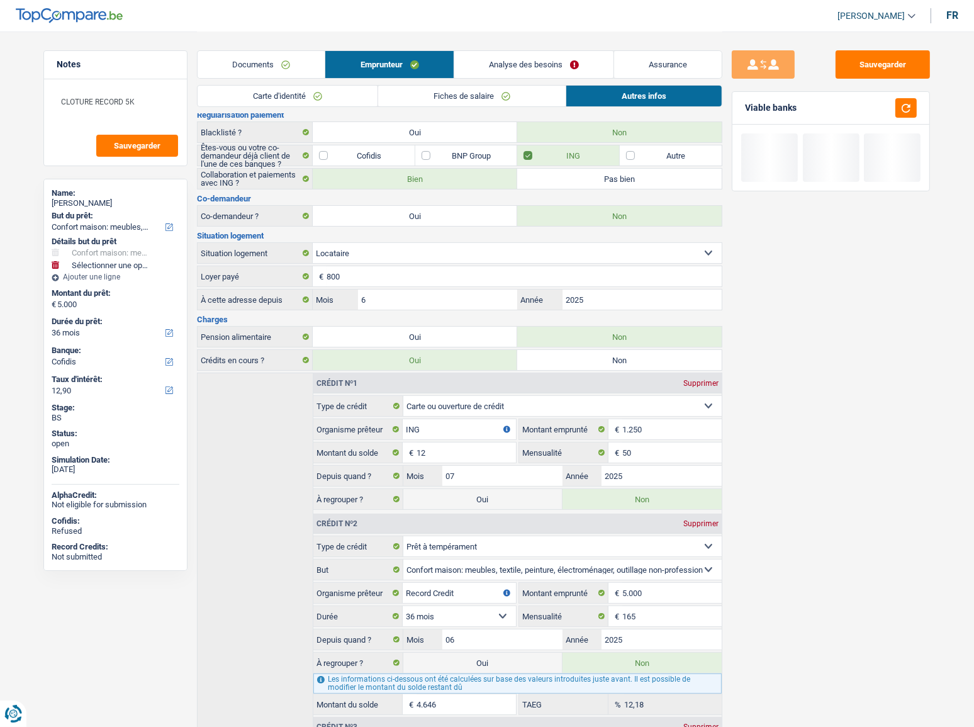
scroll to position [0, 0]
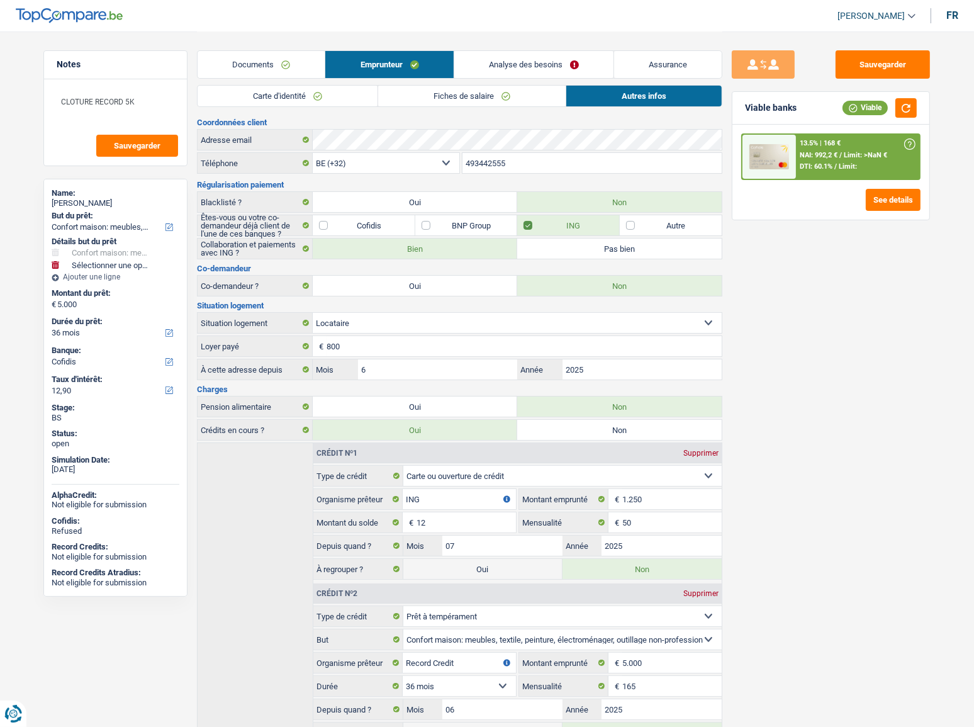
click at [274, 62] on link "Documents" at bounding box center [261, 64] width 127 height 27
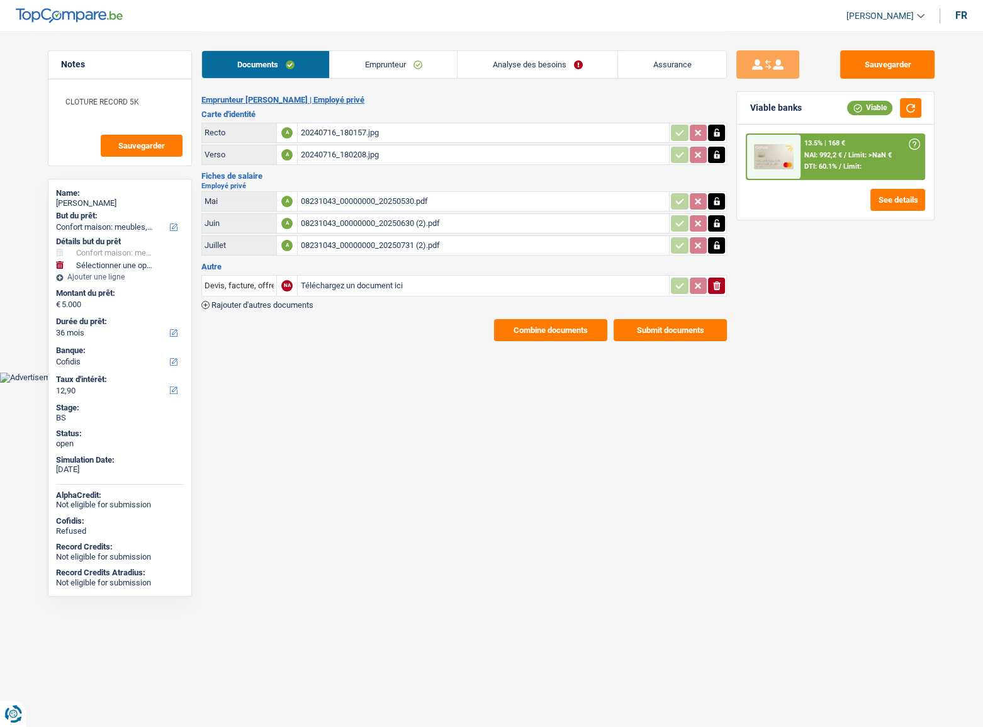
click at [519, 65] on link "Analyse des besoins" at bounding box center [537, 64] width 160 height 27
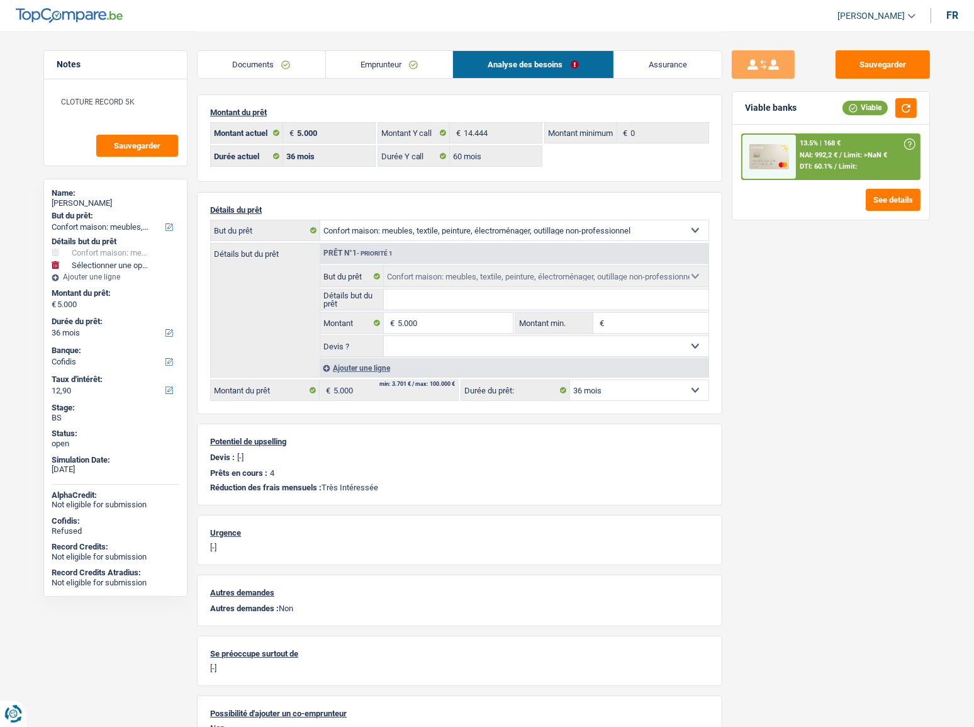
click at [338, 374] on div "Ajouter une ligne" at bounding box center [514, 368] width 389 height 18
select select
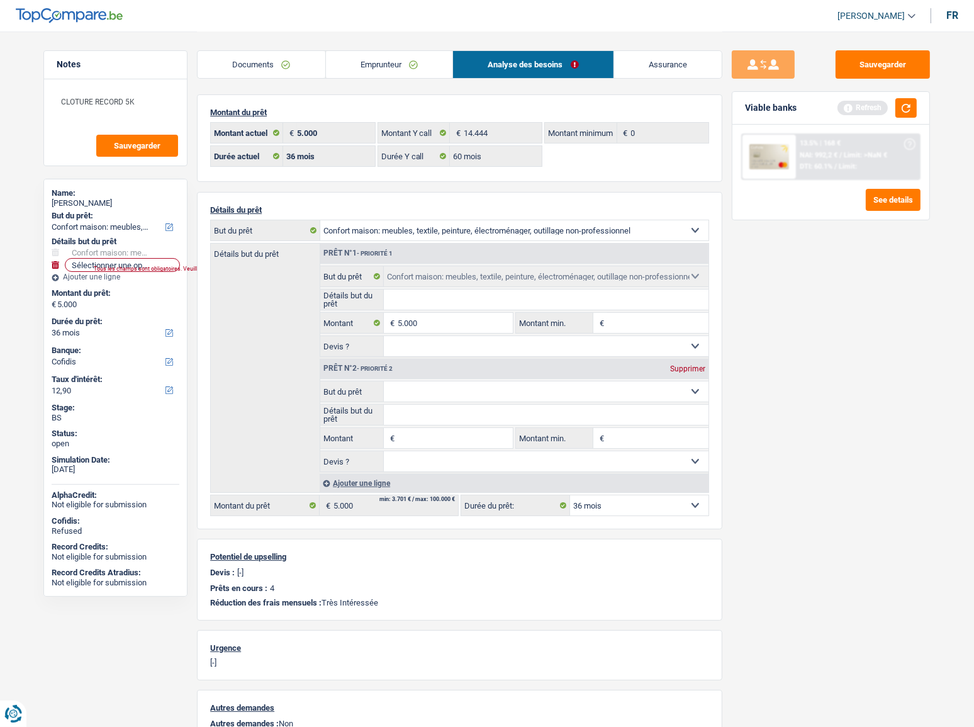
click at [427, 437] on input "Montant" at bounding box center [455, 438] width 115 height 20
type input "9.444"
type input "14.444"
select select "60"
type input "14.444"
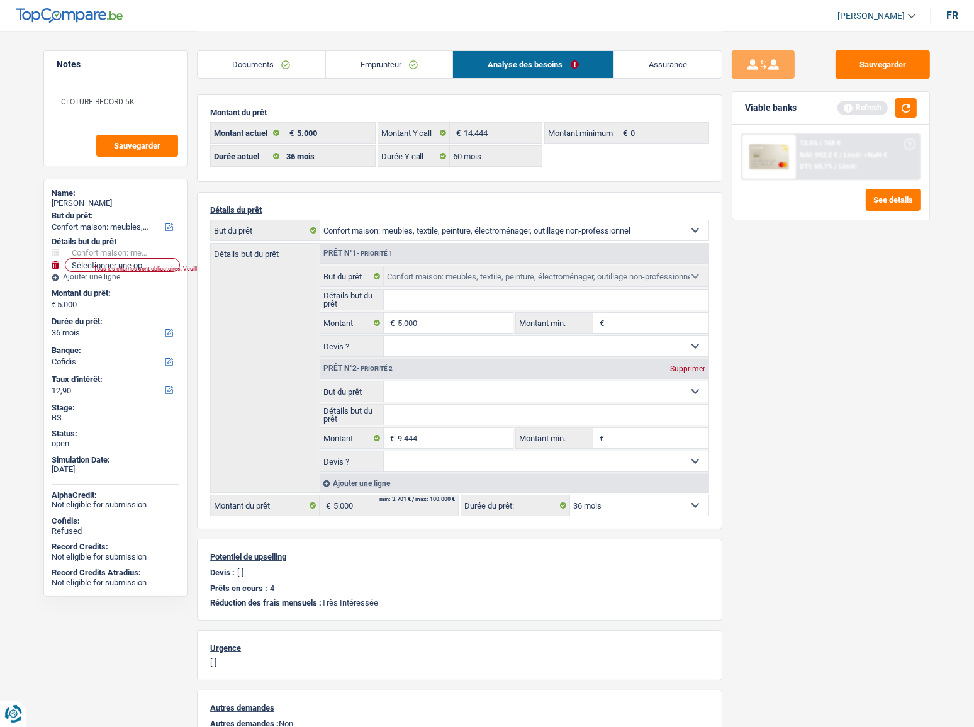
type input "14.444"
select select "60"
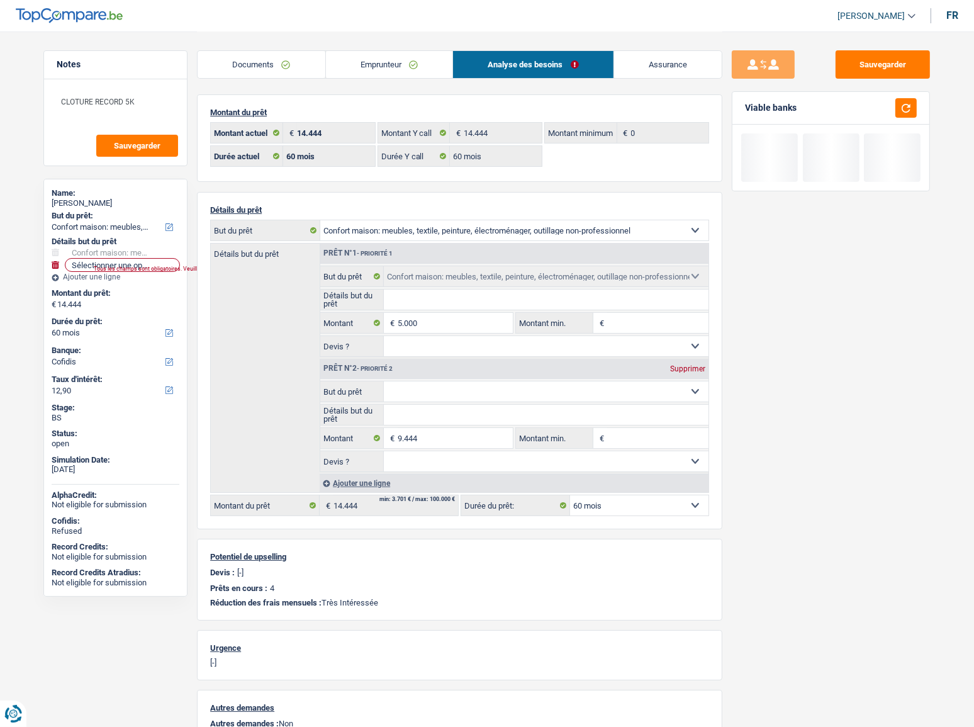
click at [458, 386] on select "Confort maison: meubles, textile, peinture, électroménager, outillage non-profe…" at bounding box center [546, 391] width 325 height 20
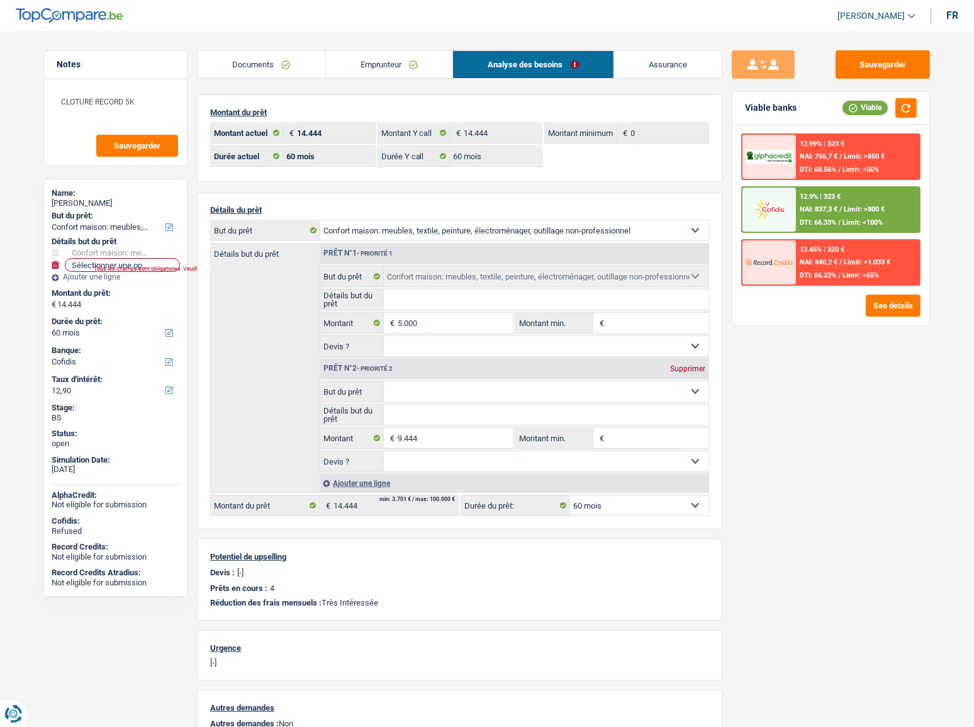
select select "other"
click at [384, 381] on select "Confort maison: meubles, textile, peinture, électroménager, outillage non-profe…" at bounding box center [546, 391] width 325 height 20
select select "other"
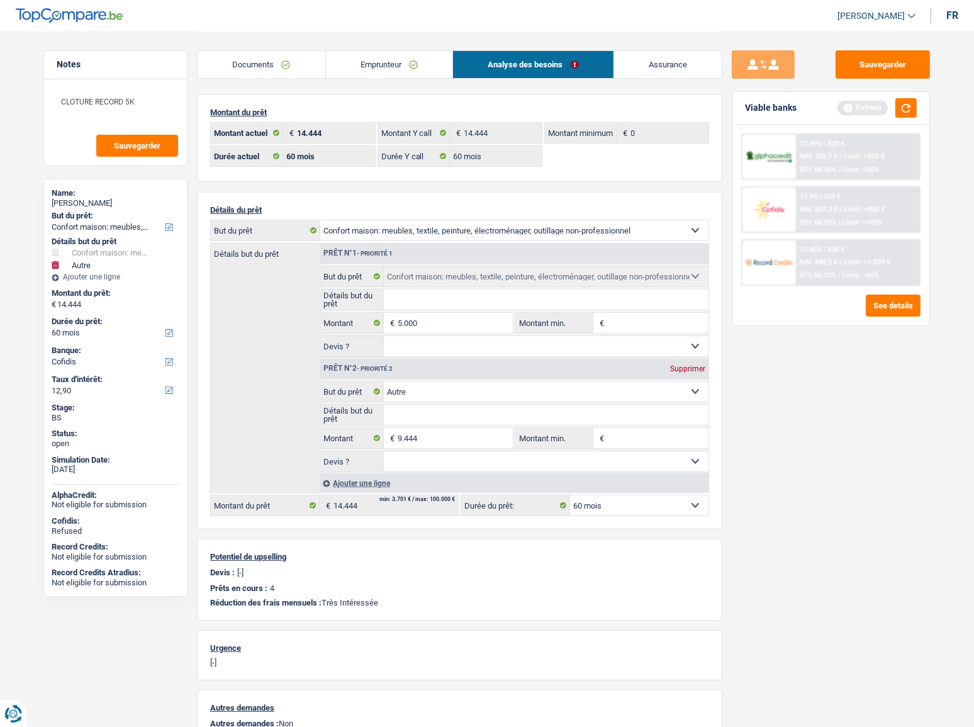
click at [686, 367] on div "Supprimer" at bounding box center [688, 369] width 42 height 8
select select "36"
type input "5.000"
select select "36"
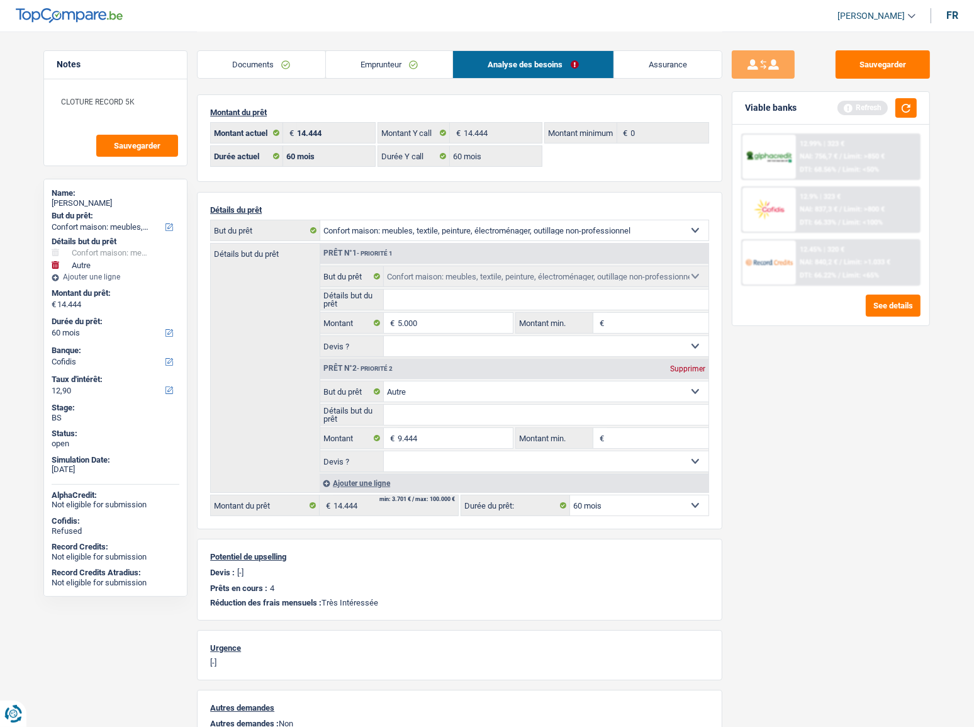
type input "5.000"
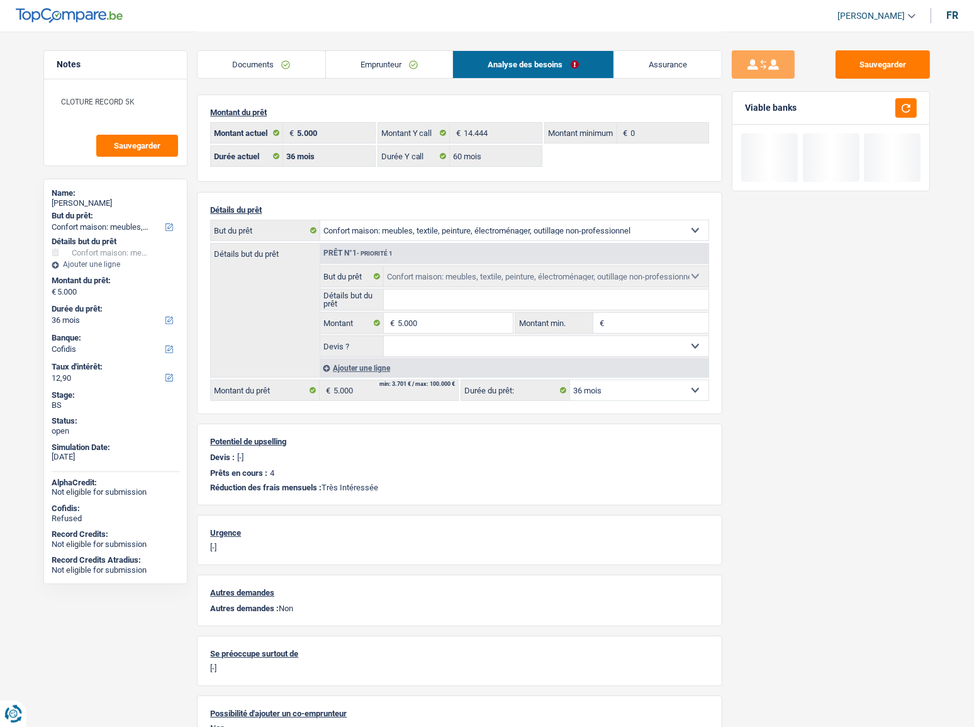
click at [327, 72] on link "Emprunteur" at bounding box center [389, 64] width 127 height 27
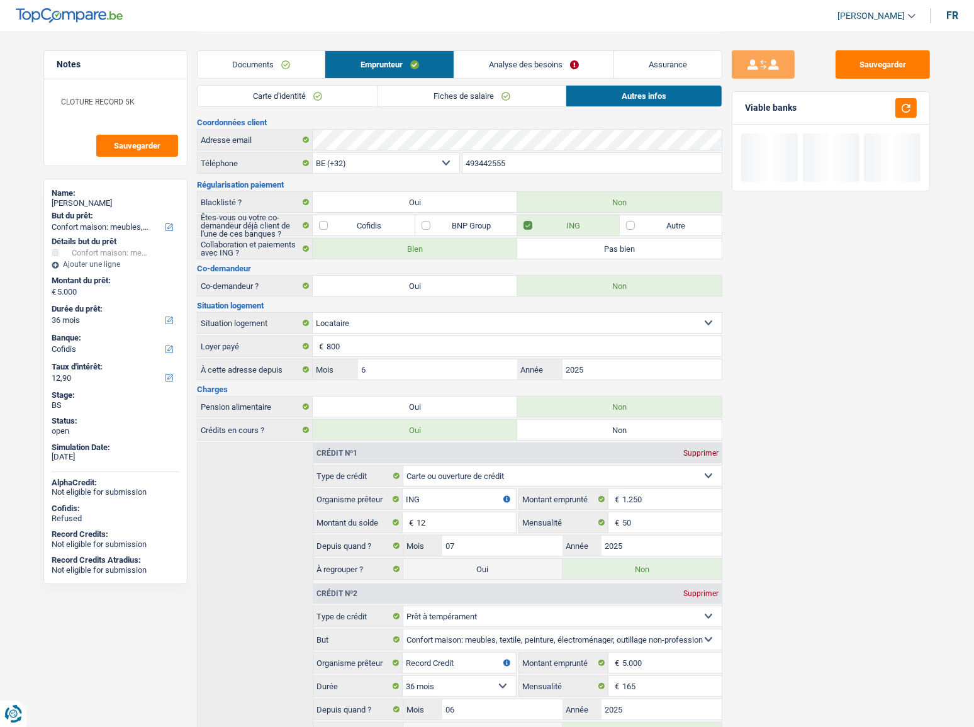
drag, startPoint x: 259, startPoint y: 67, endPoint x: 413, endPoint y: 90, distance: 156.5
click at [258, 67] on link "Documents" at bounding box center [261, 64] width 127 height 27
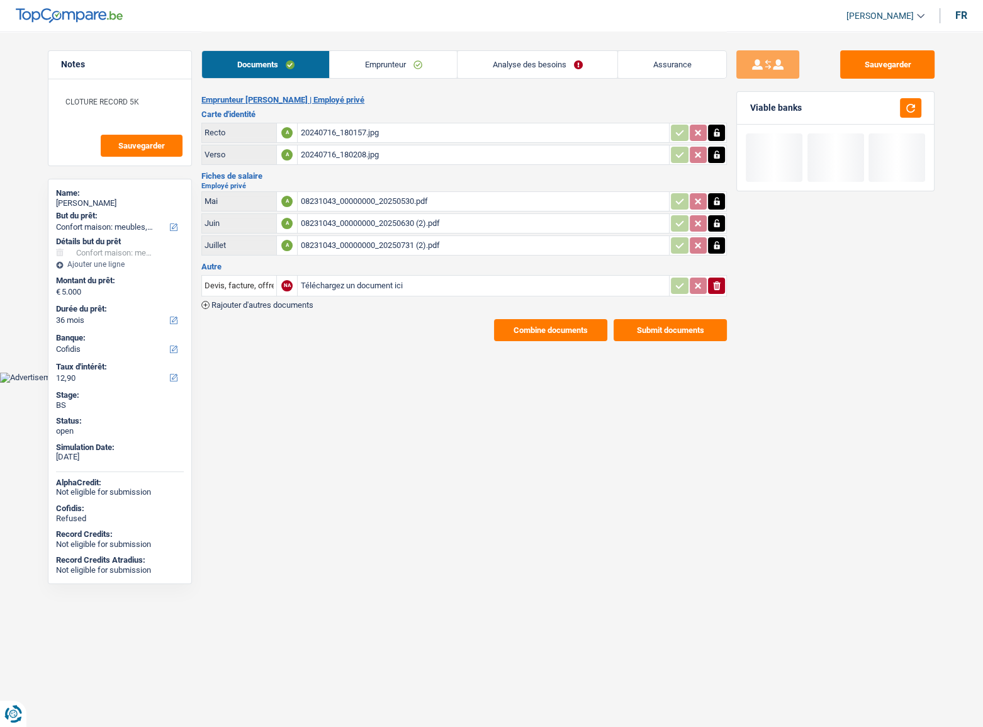
click at [403, 76] on link "Emprunteur" at bounding box center [393, 64] width 127 height 27
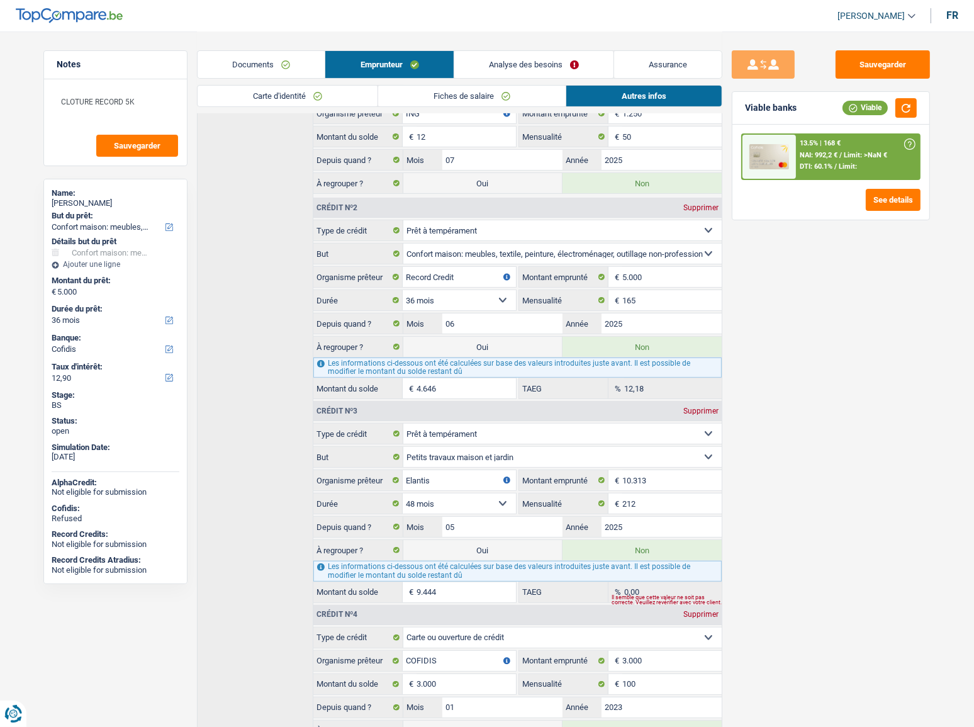
scroll to position [462, 0]
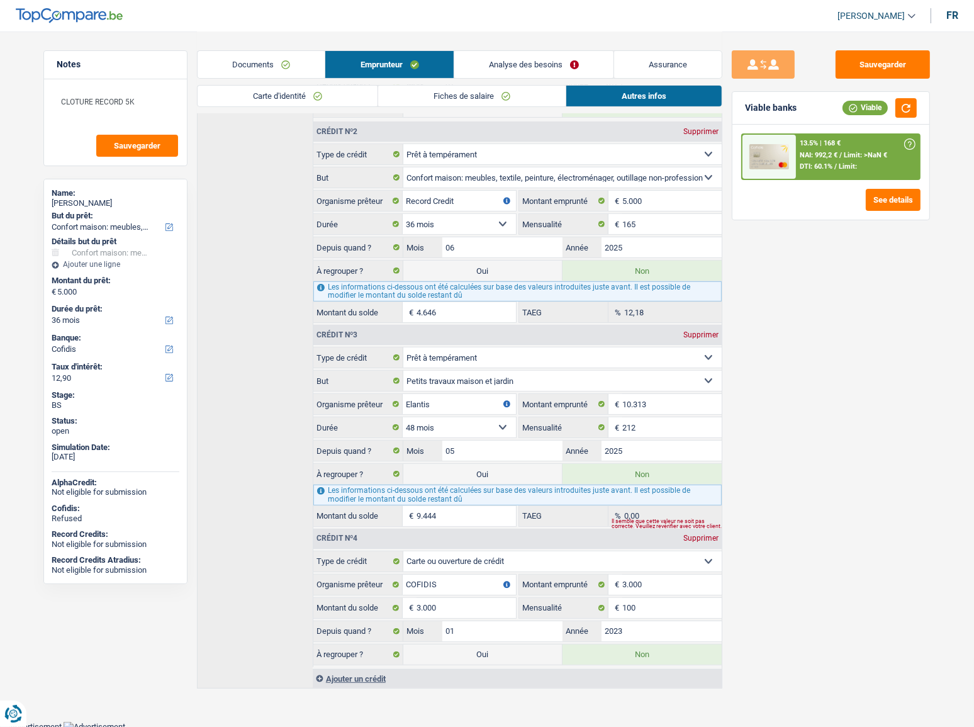
click at [476, 472] on label "Oui" at bounding box center [482, 474] width 159 height 20
click at [476, 472] on input "Oui" at bounding box center [482, 474] width 159 height 20
radio input "true"
radio input "false"
type input "14.444"
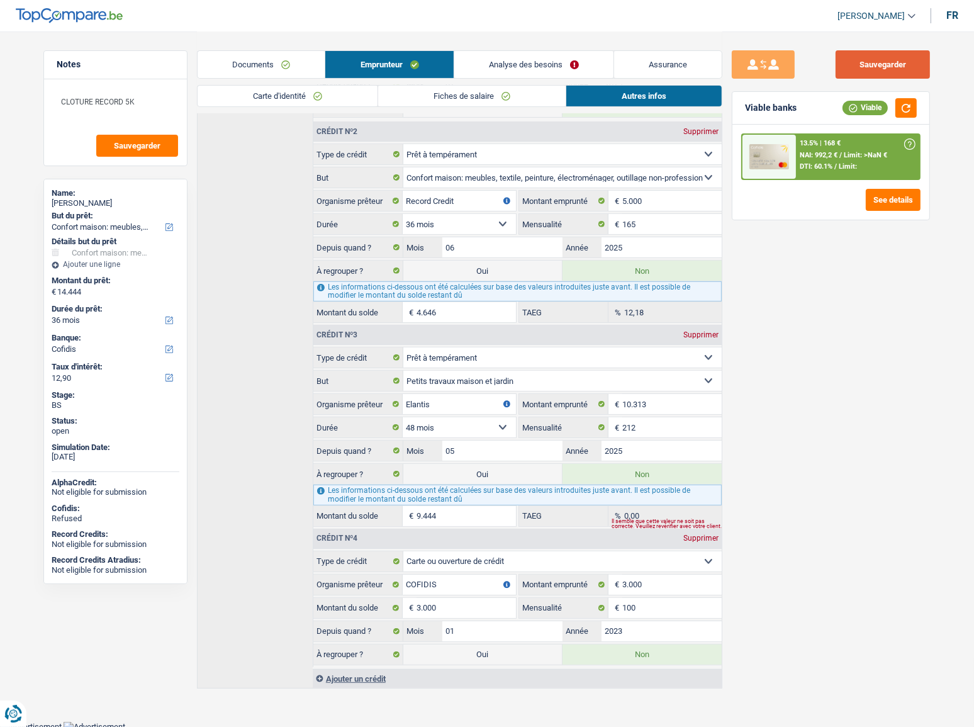
select select "refinancing"
select select "60"
select select "household"
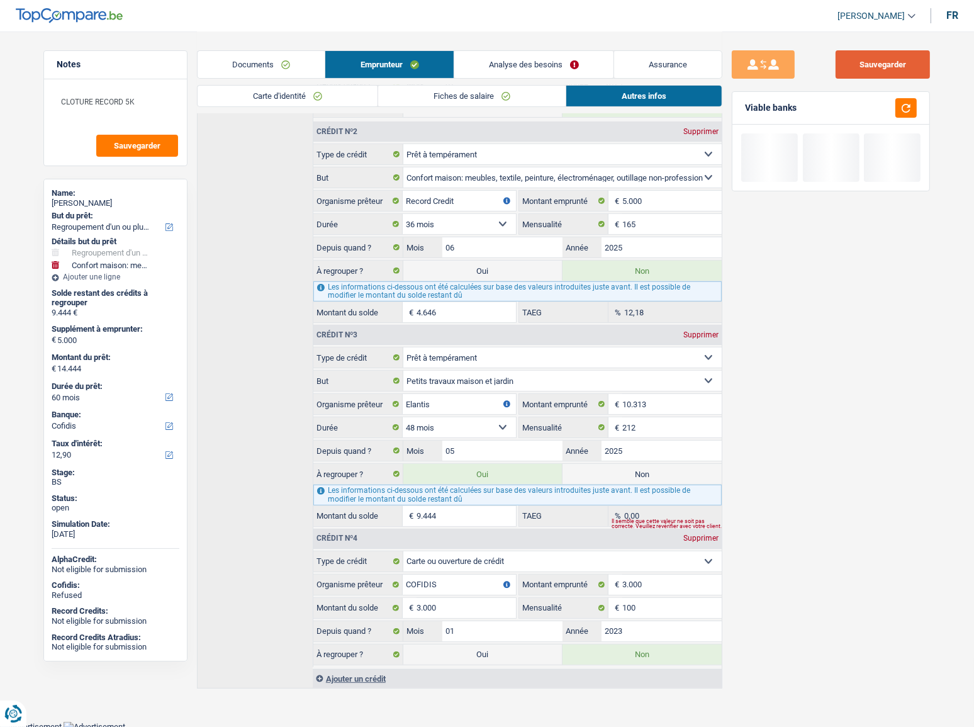
click at [888, 63] on button "Sauvegarder" at bounding box center [882, 64] width 94 height 28
click at [909, 109] on button "button" at bounding box center [905, 108] width 21 height 20
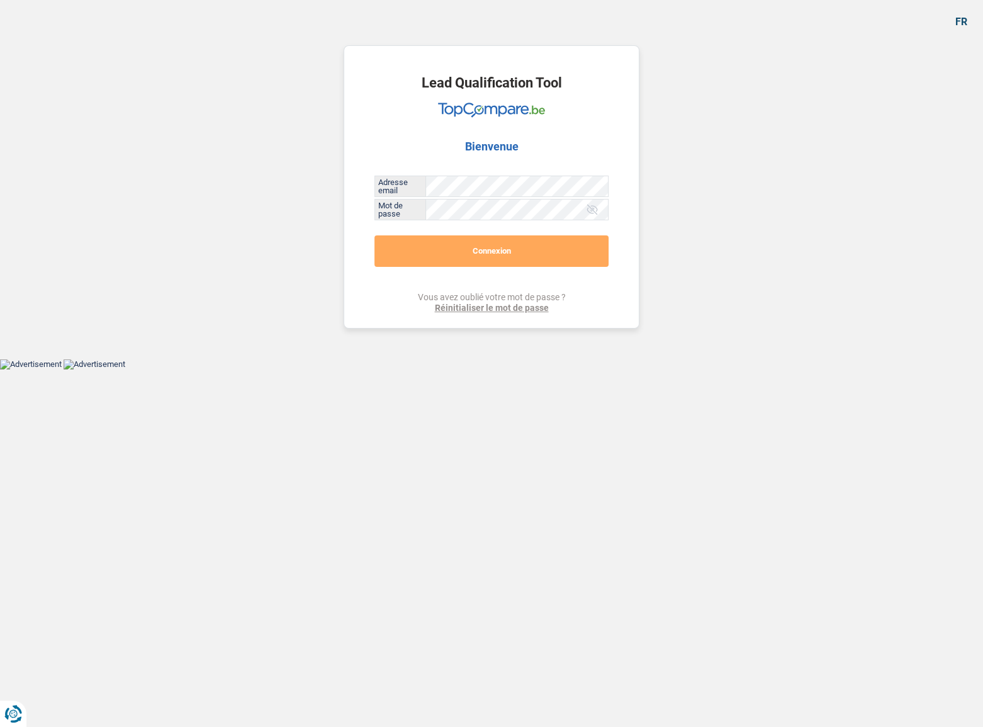
click at [525, 267] on div "Lead Qualification Tool Bienvenue Adresse email Tous les champs sont obligatoir…" at bounding box center [492, 186] width 296 height 283
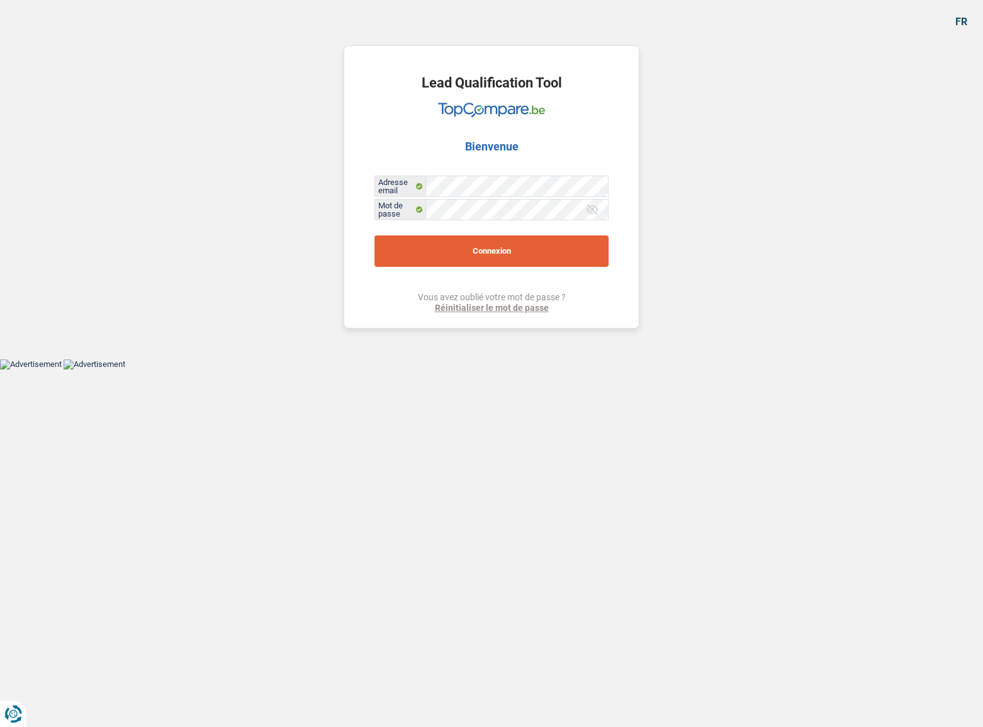
click at [525, 252] on button "Connexion" at bounding box center [491, 250] width 234 height 31
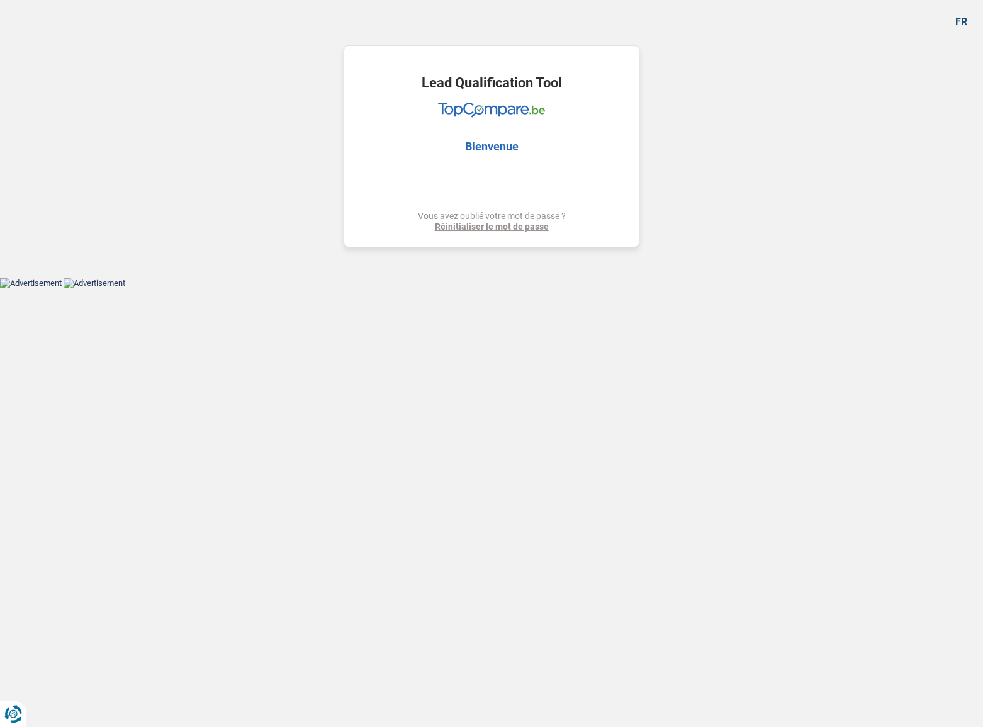
select select "household"
select select "other"
select select "120"
select select "alphacredit"
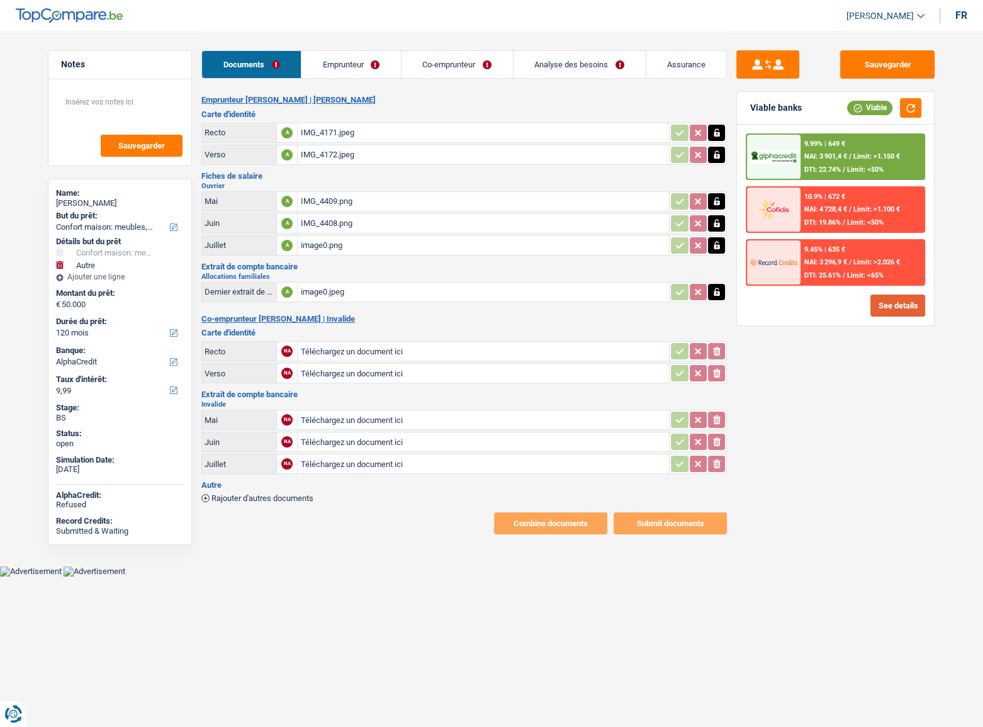
click at [887, 310] on button "See details" at bounding box center [897, 305] width 55 height 22
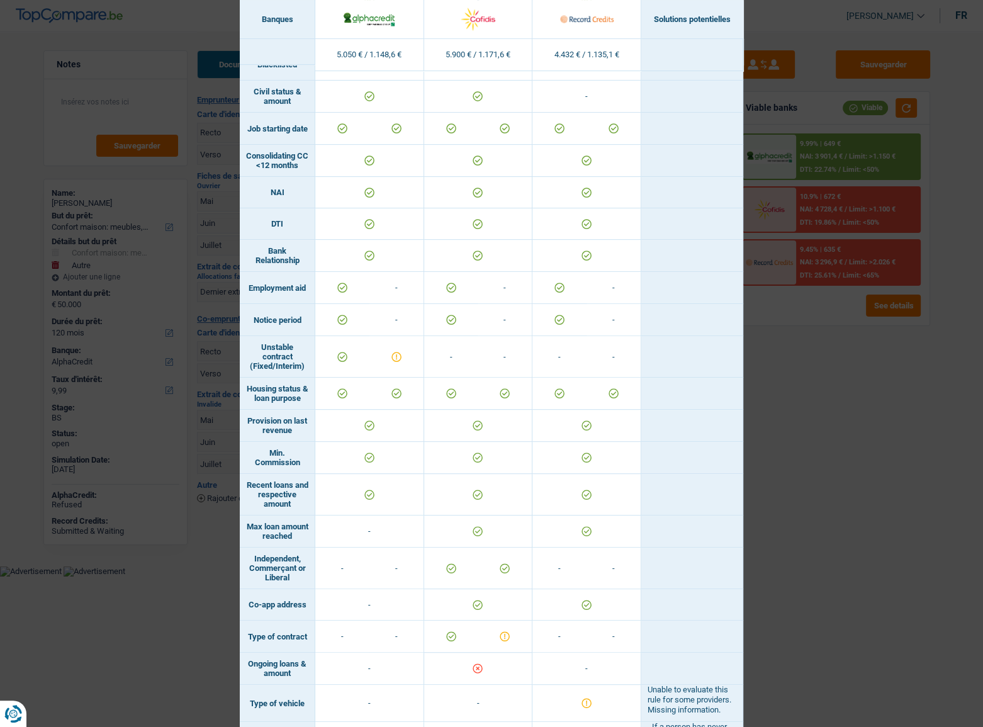
scroll to position [364, 0]
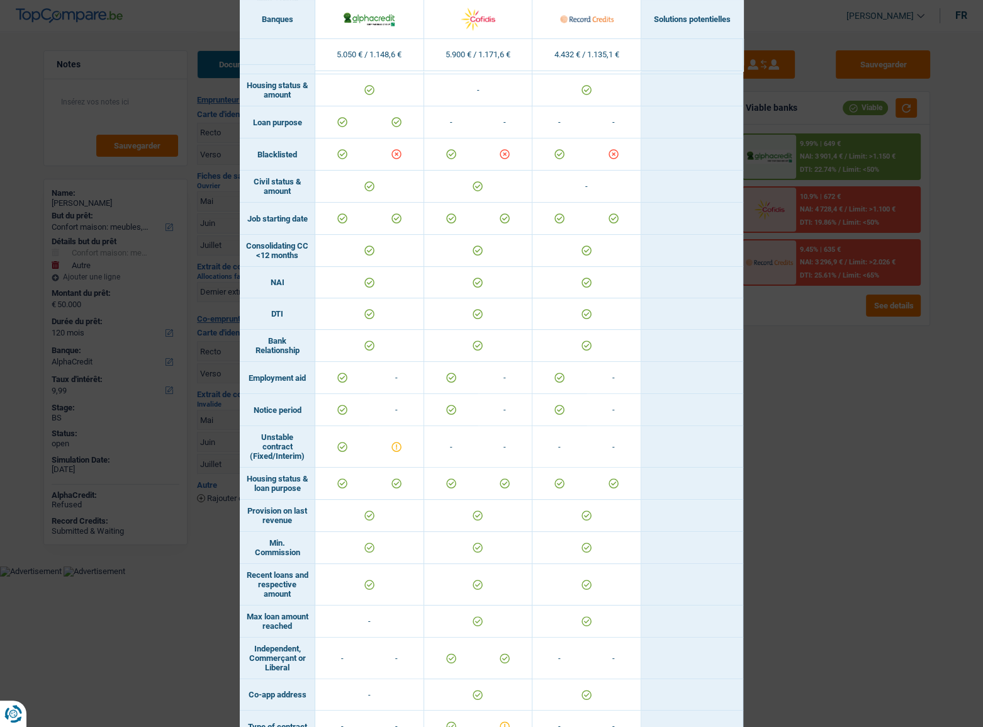
click at [841, 415] on div "Banks conditions × Banques Solutions potentielles Revenus / Charges 5.050 € / 1…" at bounding box center [491, 363] width 983 height 727
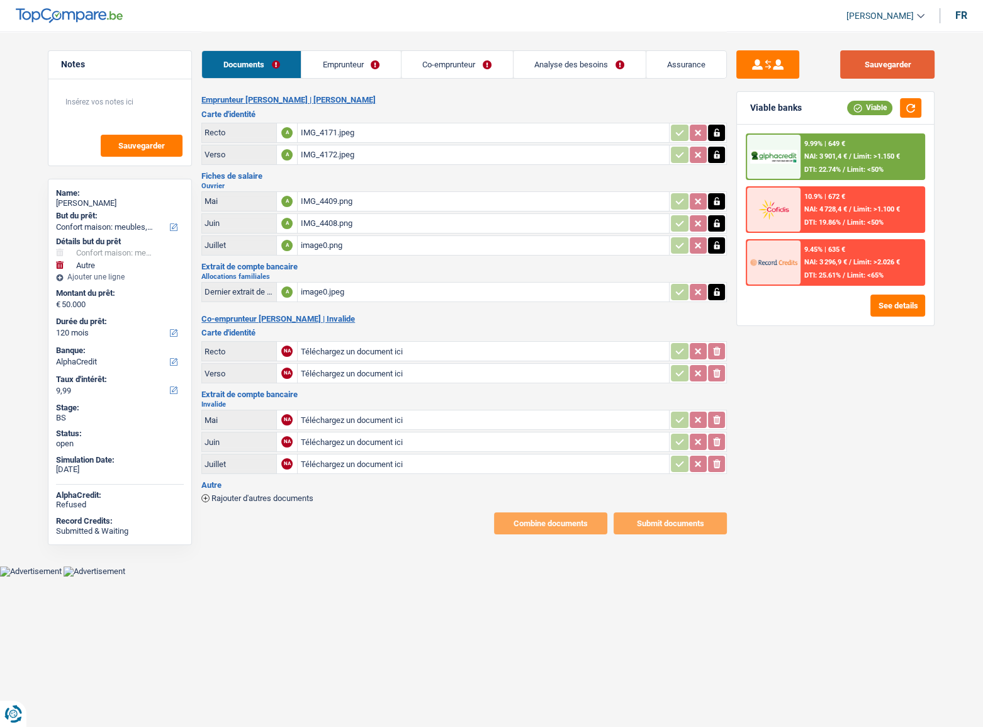
drag, startPoint x: 885, startPoint y: 63, endPoint x: 759, endPoint y: 13, distance: 135.3
click at [883, 62] on button "Sauvegarder" at bounding box center [887, 64] width 94 height 28
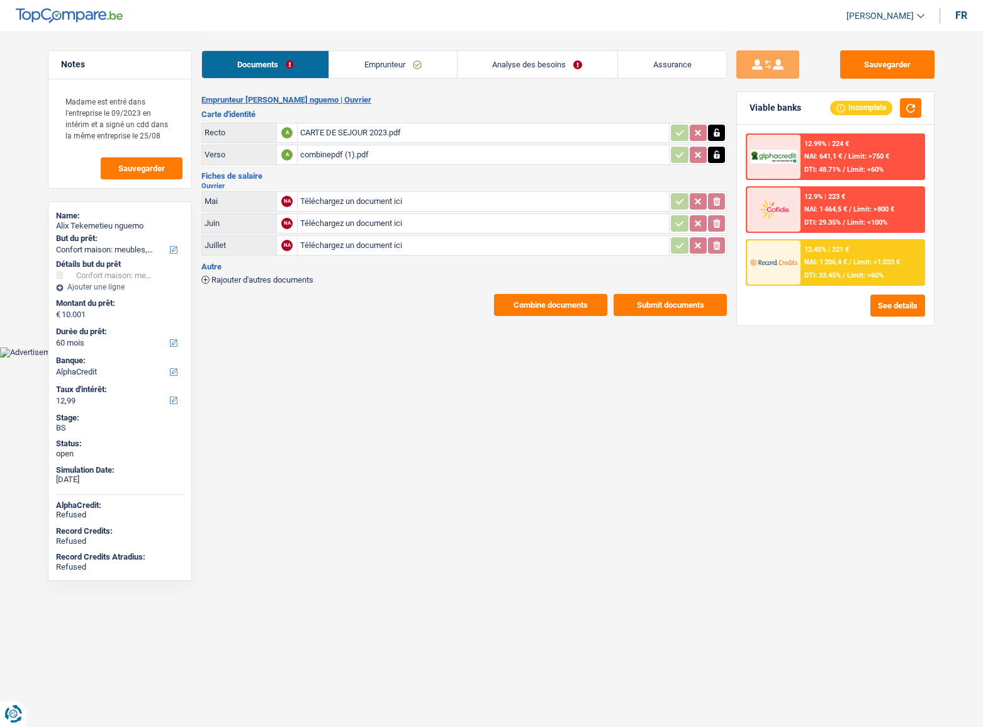
select select "household"
select select "60"
select select "alphacredit"
click at [386, 75] on link "Emprunteur" at bounding box center [392, 64] width 127 height 27
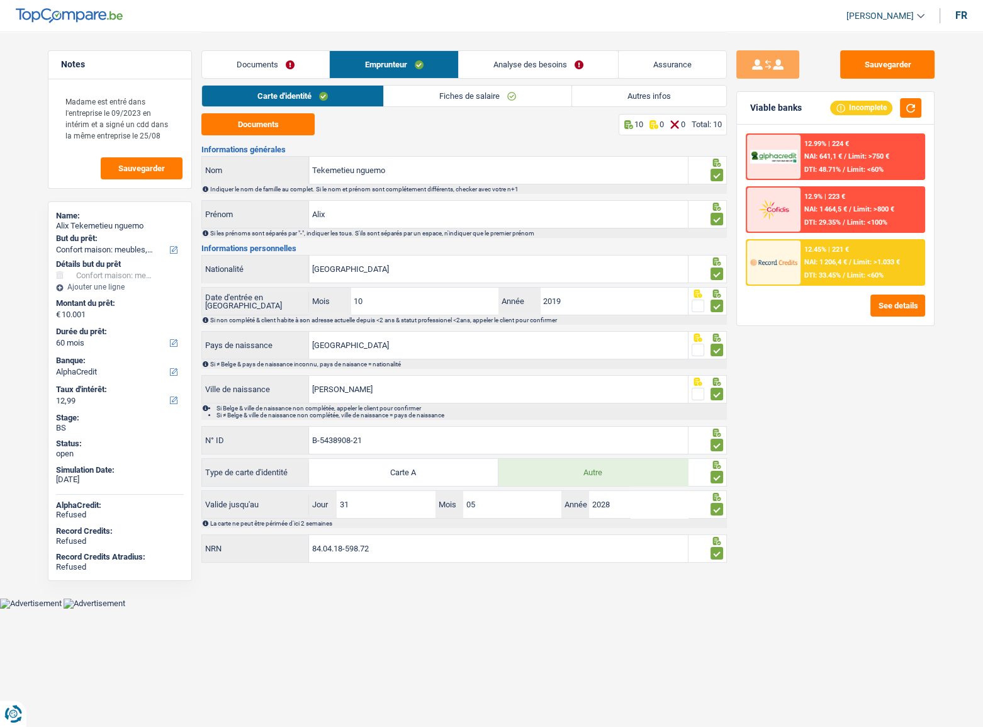
click at [383, 64] on link "Emprunteur" at bounding box center [394, 64] width 128 height 27
click at [447, 93] on link "Fiches de salaire" at bounding box center [477, 96] width 187 height 21
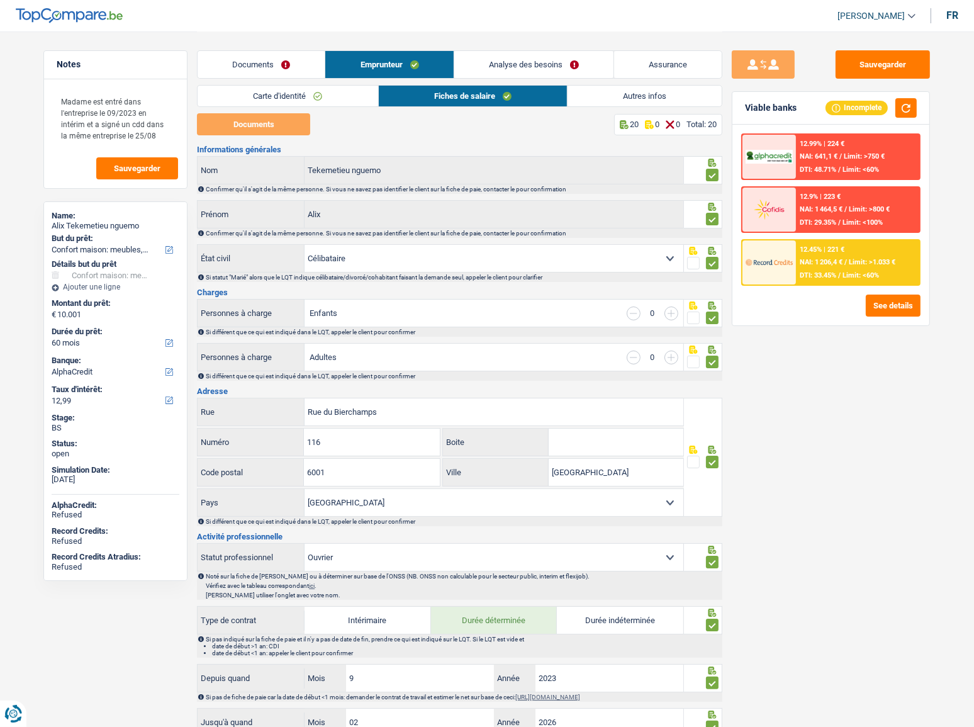
click at [249, 69] on link "Documents" at bounding box center [261, 64] width 127 height 27
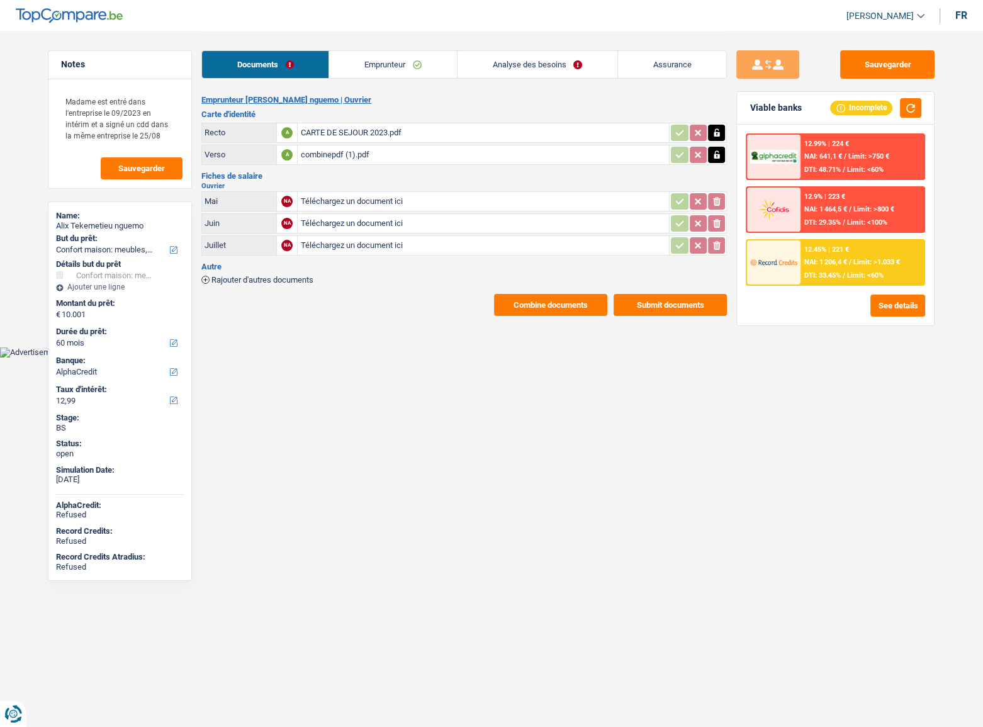
click at [331, 152] on div "combinepdf (1).pdf" at bounding box center [483, 154] width 366 height 19
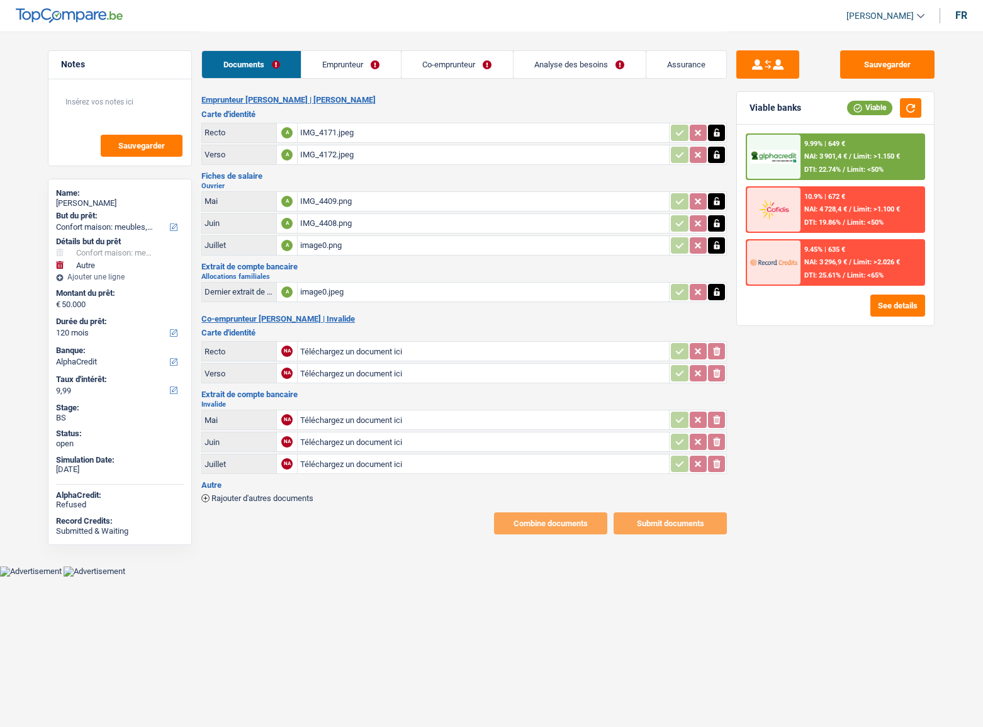
select select "household"
select select "other"
select select "120"
select select "alphacredit"
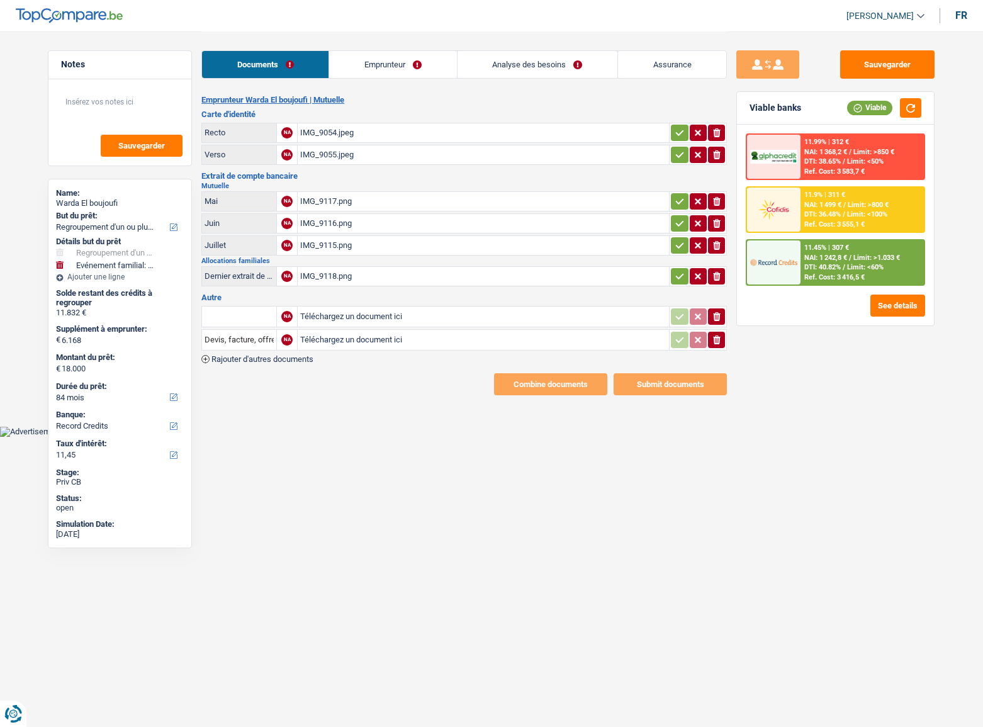
select select "refinancing"
select select "familyEvent"
select select "84"
select select "record credits"
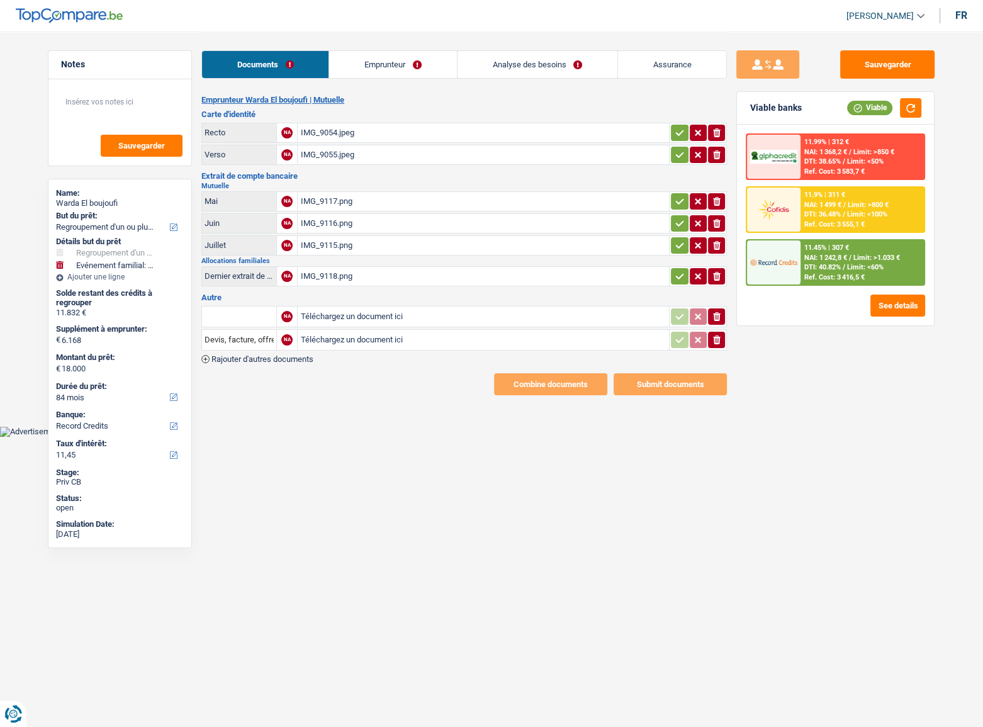
click at [384, 72] on link "Emprunteur" at bounding box center [392, 64] width 127 height 27
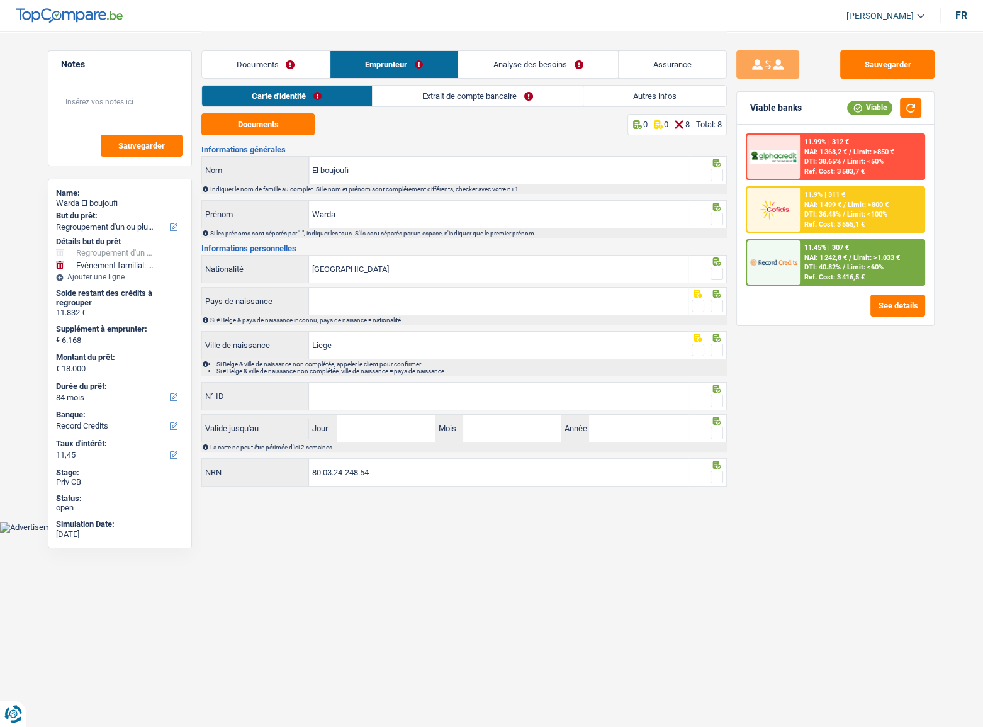
click at [425, 89] on link "Extrait de compte bancaire" at bounding box center [477, 96] width 210 height 21
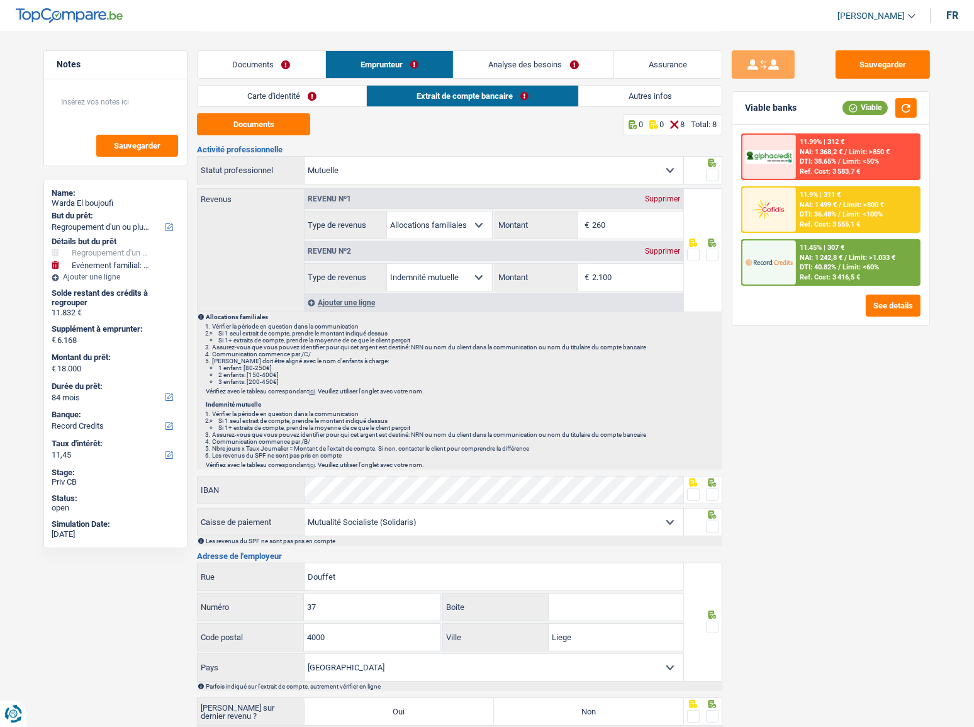
click at [635, 94] on link "Autres infos" at bounding box center [650, 96] width 143 height 21
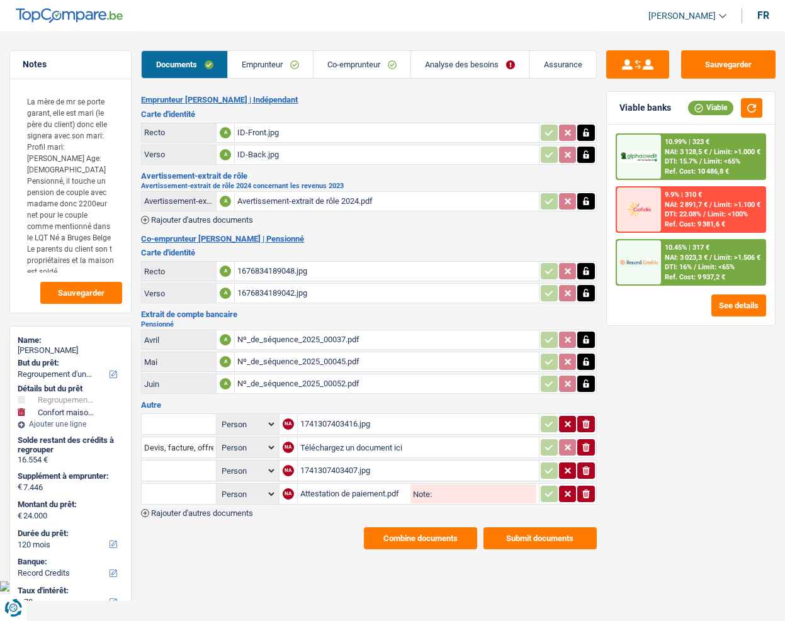
select select "refinancing"
select select "household"
select select "120"
select select "record credits"
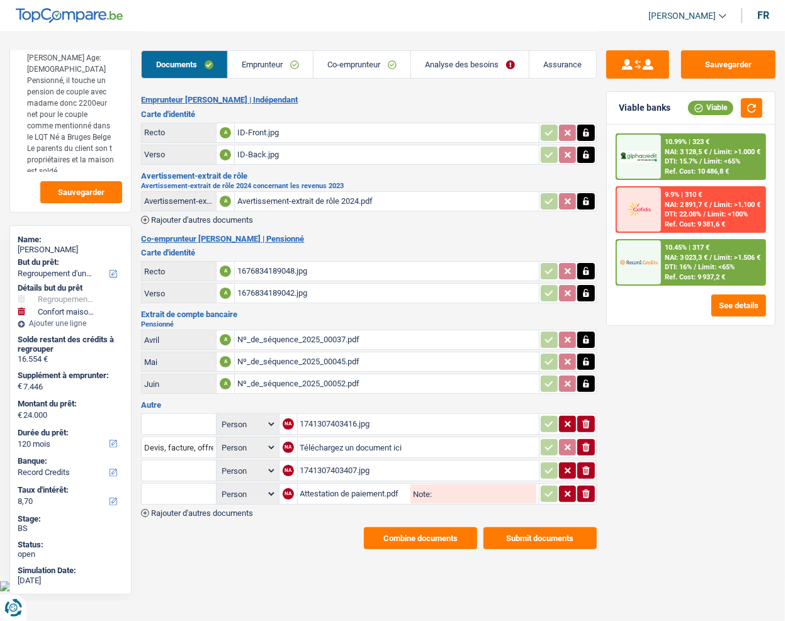
scroll to position [106, 0]
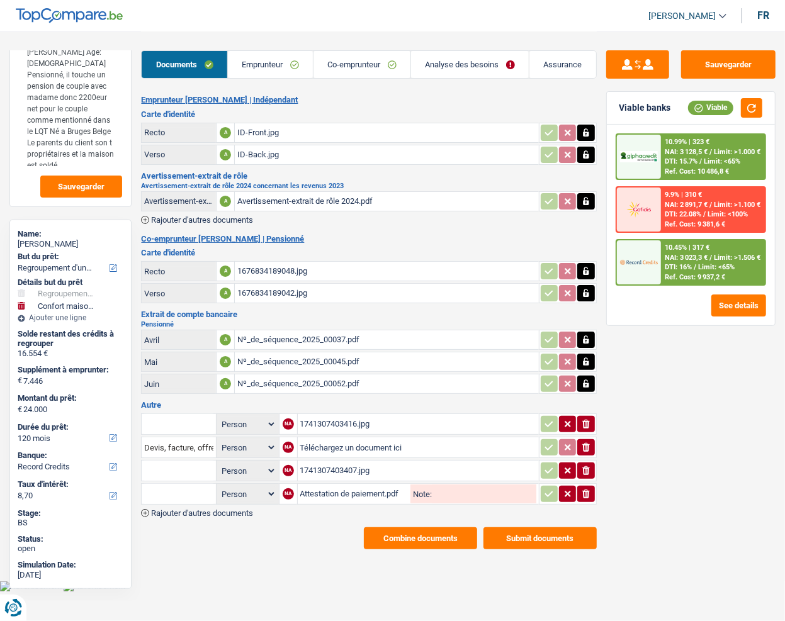
click at [720, 154] on span "Limit: >1.000 €" at bounding box center [736, 152] width 47 height 8
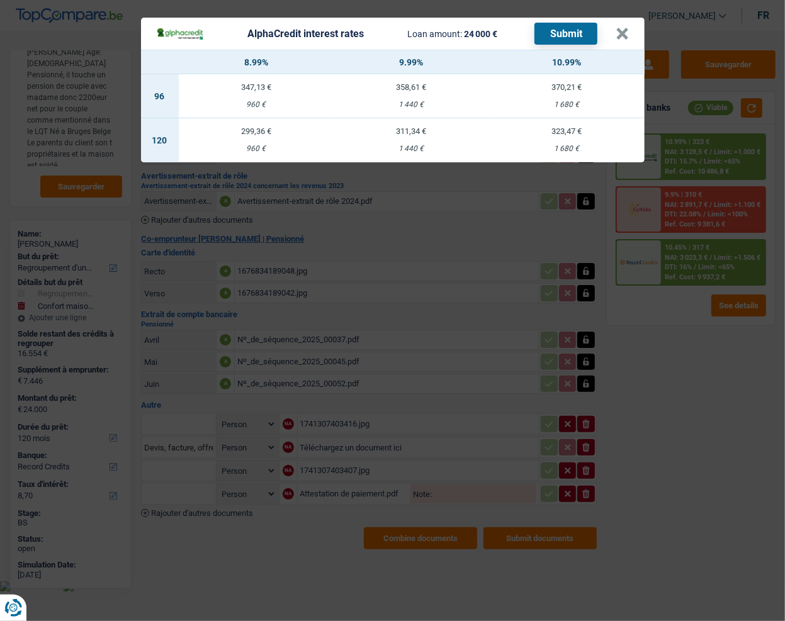
click at [695, 335] on div "AlphaCredit interest rates Loan amount: 24 000 € Submit × 8.99% 9.99% 10.99% 96…" at bounding box center [392, 310] width 785 height 621
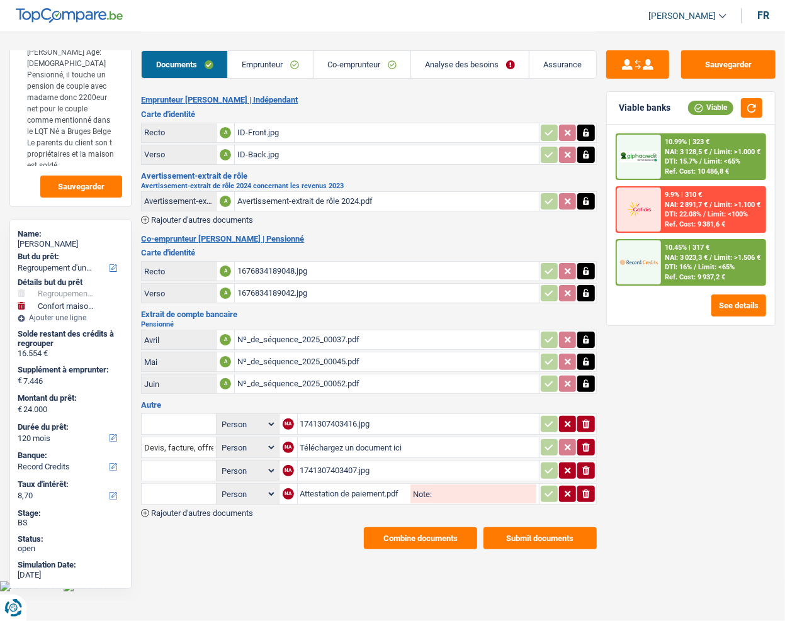
click at [412, 61] on link "Analyse des besoins" at bounding box center [470, 64] width 118 height 27
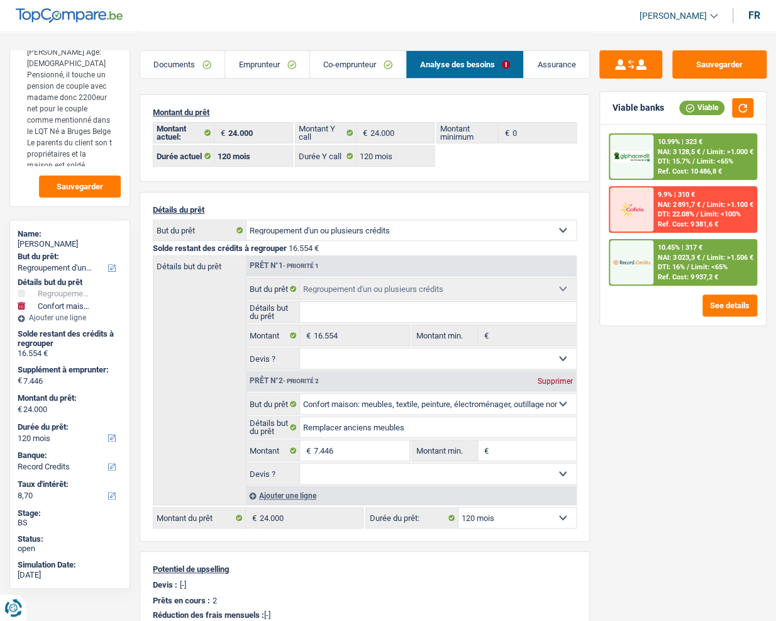
click at [446, 64] on link "Analyse des besoins" at bounding box center [464, 64] width 117 height 27
drag, startPoint x: 281, startPoint y: 78, endPoint x: 271, endPoint y: 72, distance: 11.3
click at [280, 78] on li "Emprunteur" at bounding box center [267, 64] width 84 height 28
click at [271, 72] on link "Emprunteur" at bounding box center [267, 64] width 84 height 27
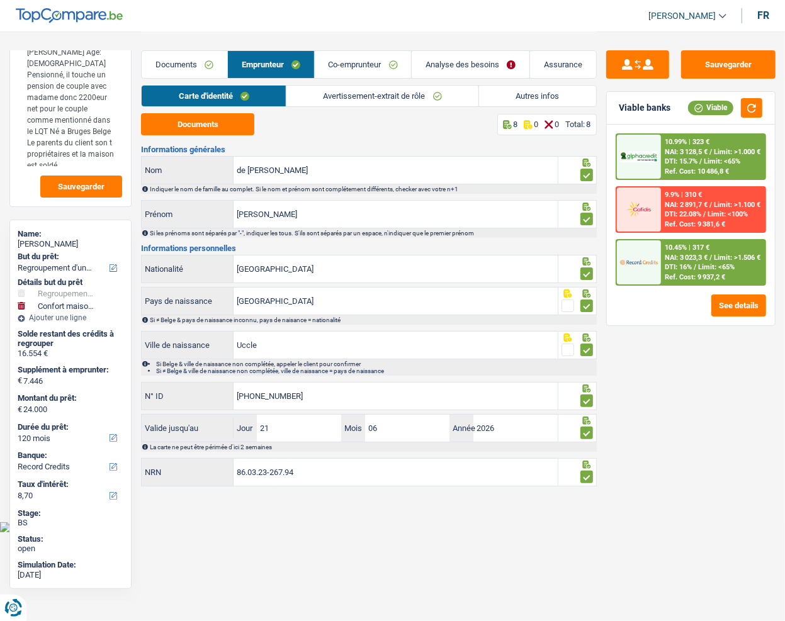
click at [355, 67] on link "Co-emprunteur" at bounding box center [363, 64] width 97 height 27
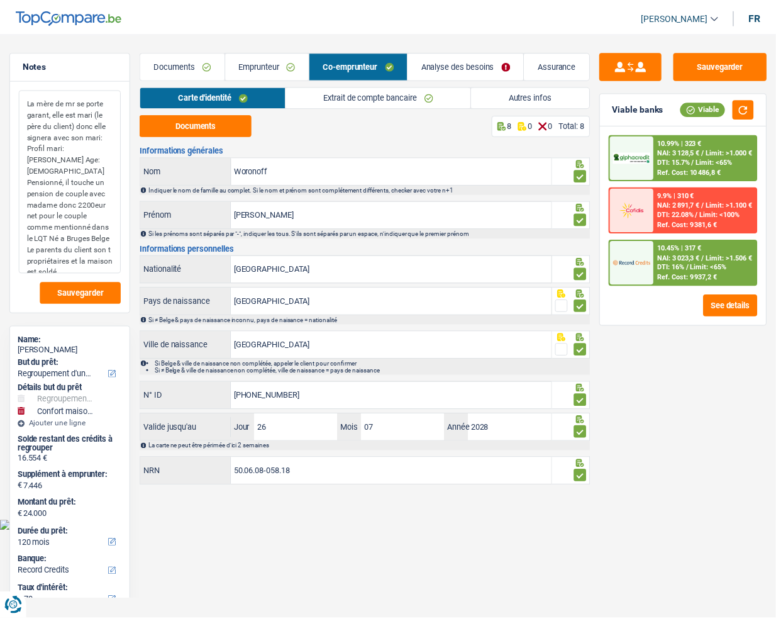
scroll to position [0, 0]
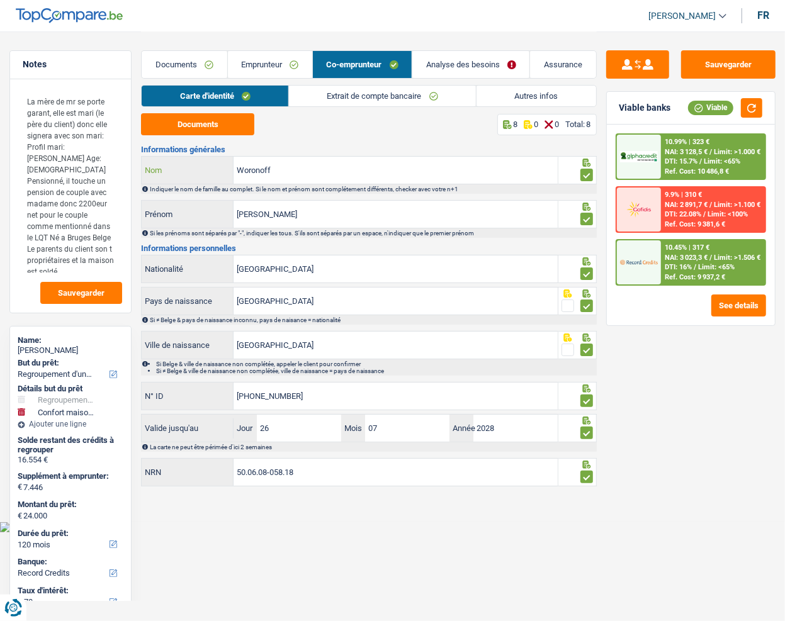
drag, startPoint x: 280, startPoint y: 174, endPoint x: 188, endPoint y: 172, distance: 91.9
click at [188, 172] on div "Woronoff Nom" at bounding box center [349, 170] width 415 height 27
drag, startPoint x: 291, startPoint y: 221, endPoint x: 205, endPoint y: 216, distance: 85.7
click at [205, 216] on div "Anne Prénom" at bounding box center [349, 214] width 415 height 27
drag, startPoint x: 296, startPoint y: 342, endPoint x: 34, endPoint y: 359, distance: 262.2
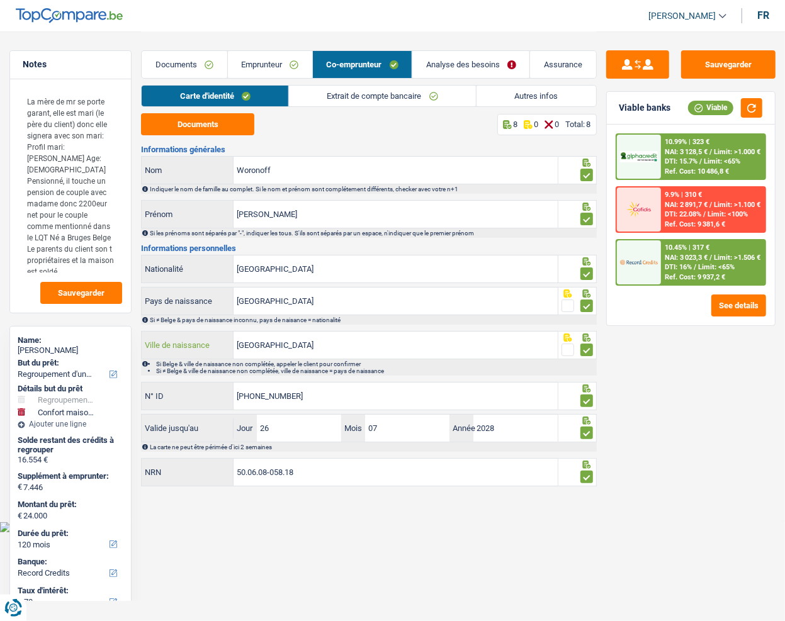
click at [143, 347] on div "Etterbeek Ville de naissance" at bounding box center [349, 345] width 415 height 27
drag, startPoint x: 285, startPoint y: 396, endPoint x: 191, endPoint y: 396, distance: 94.4
click at [207, 396] on div "592-8445903-97 N° ID" at bounding box center [349, 396] width 415 height 27
drag, startPoint x: 332, startPoint y: 467, endPoint x: 45, endPoint y: 472, distance: 287.6
click at [45, 472] on div "Notes La mère de mr se porte garant, elle est mari (le père du client) donc ell…" at bounding box center [392, 260] width 785 height 459
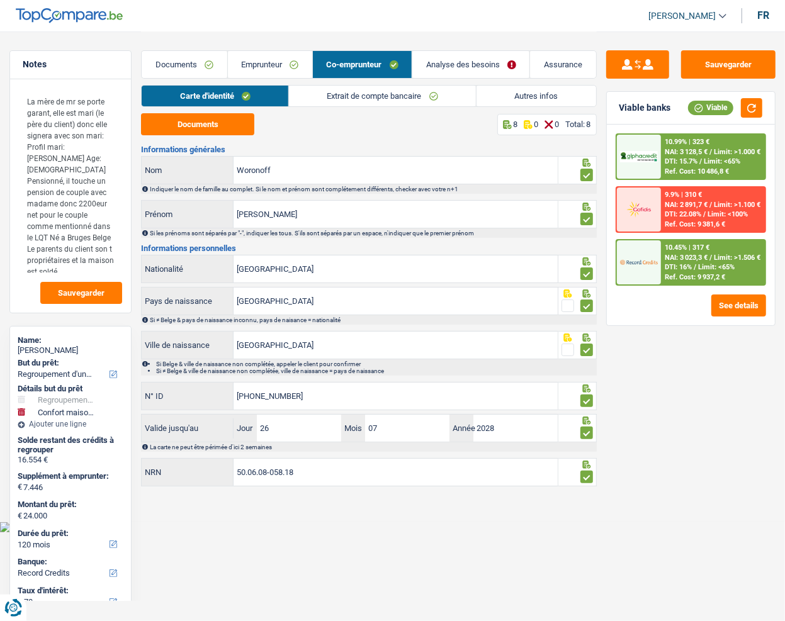
click at [479, 91] on link "Autres infos" at bounding box center [536, 96] width 120 height 21
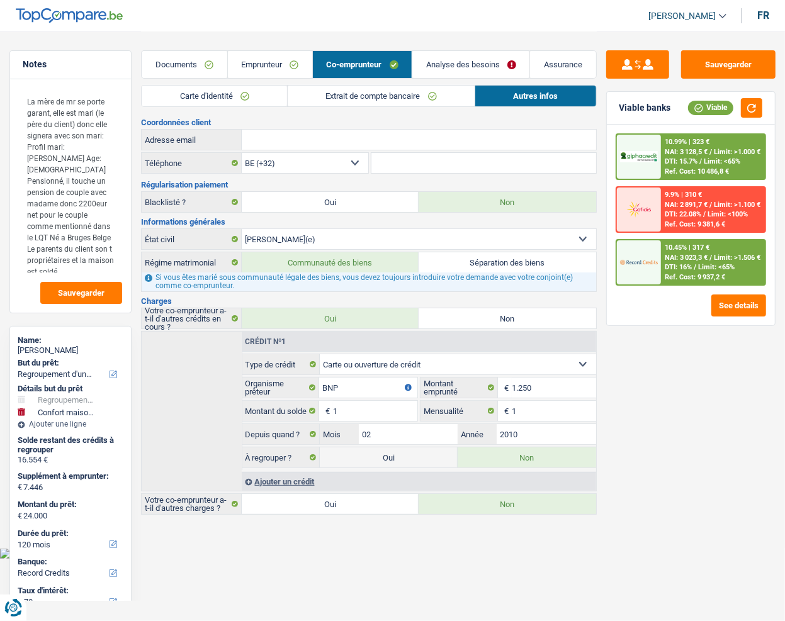
click at [442, 94] on link "Extrait de compte bancaire" at bounding box center [381, 96] width 187 height 21
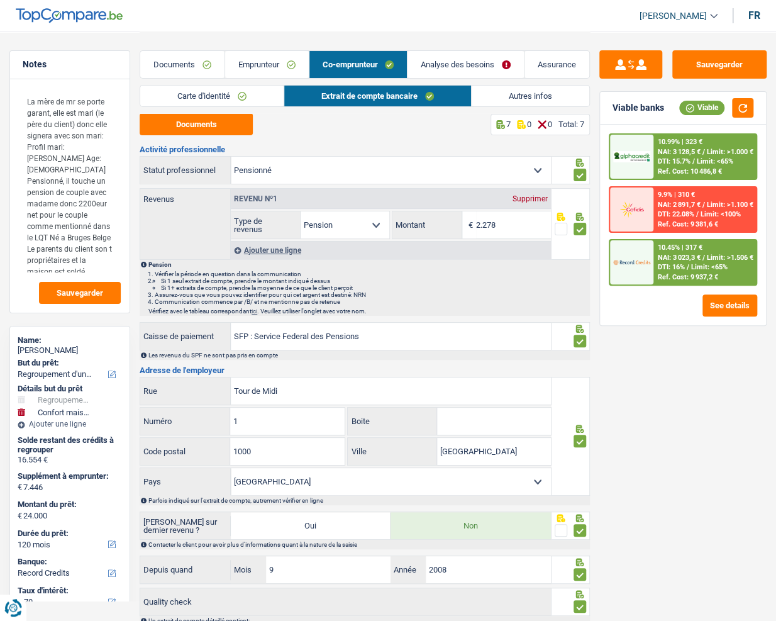
click at [276, 97] on link "Carte d'identité" at bounding box center [211, 96] width 143 height 21
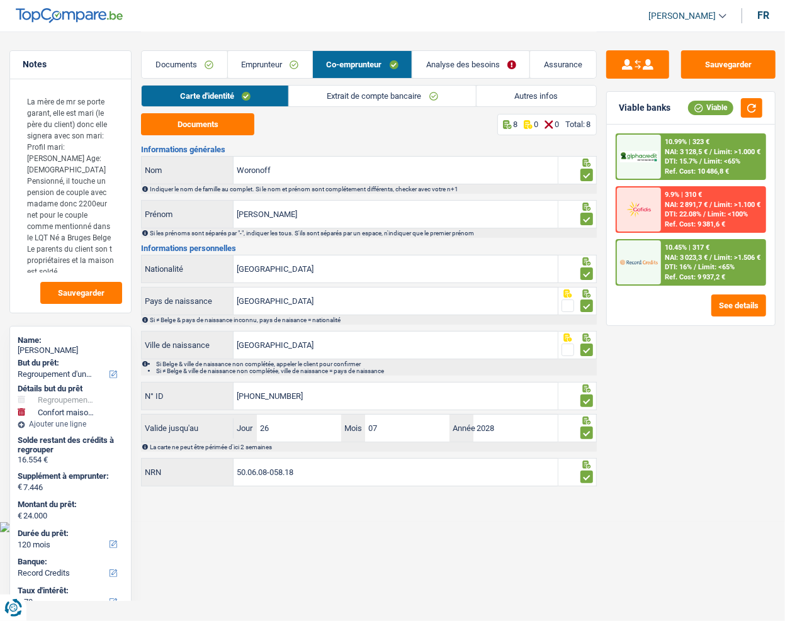
click at [375, 97] on link "Extrait de compte bancaire" at bounding box center [382, 96] width 187 height 21
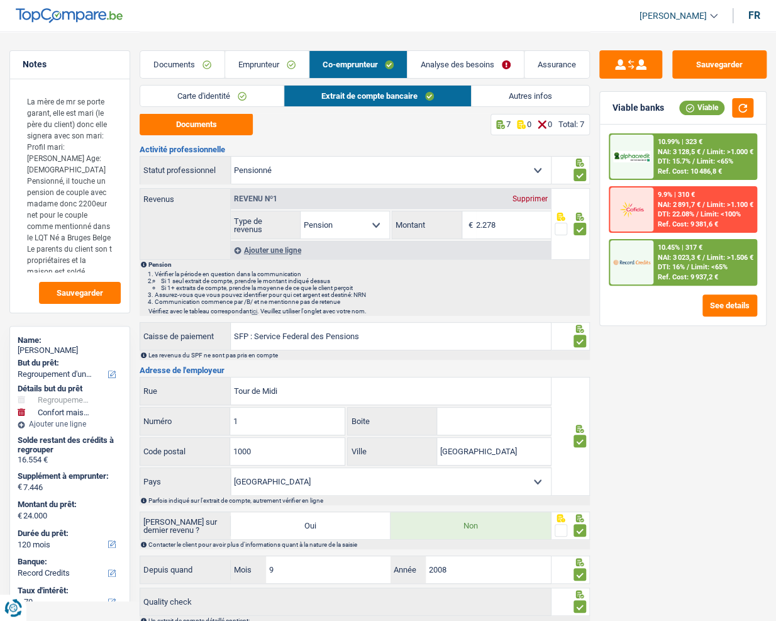
click at [483, 101] on link "Autres infos" at bounding box center [531, 96] width 118 height 21
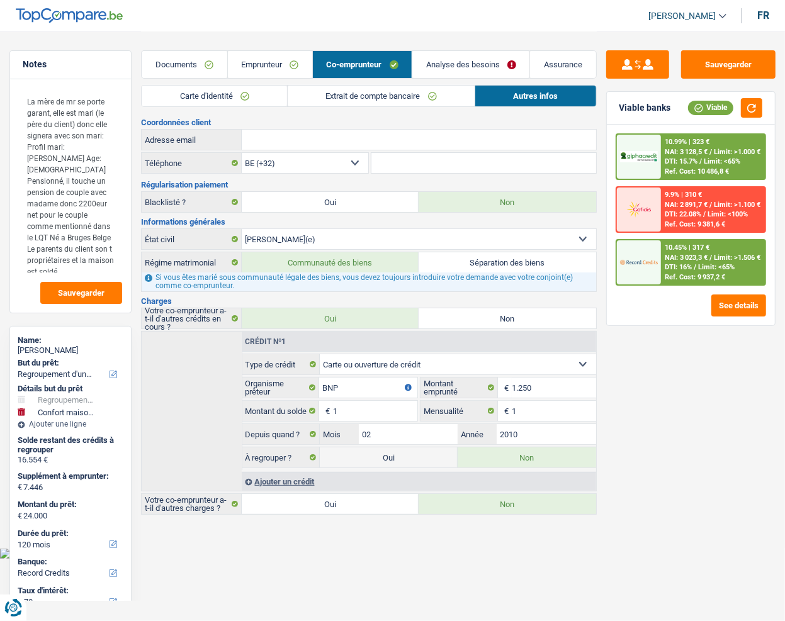
click at [327, 100] on link "Extrait de compte bancaire" at bounding box center [381, 96] width 187 height 21
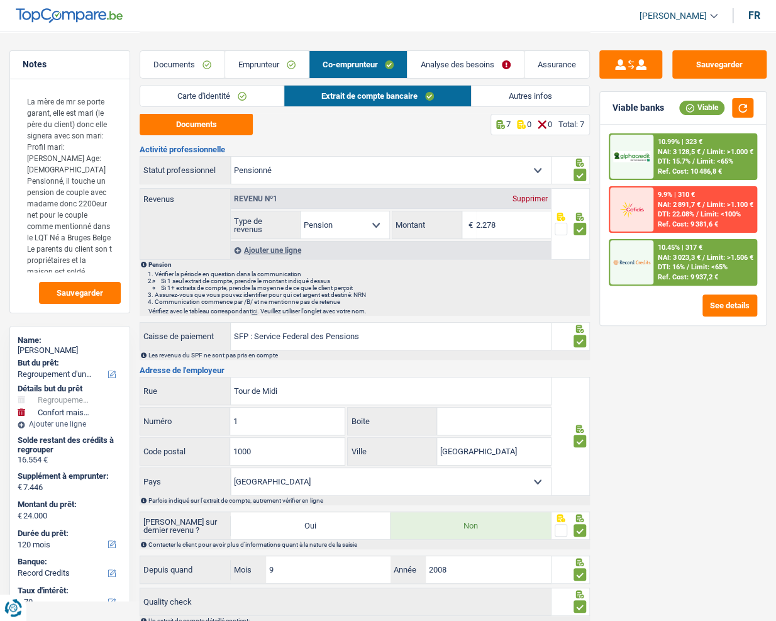
click at [252, 94] on link "Carte d'identité" at bounding box center [211, 96] width 143 height 21
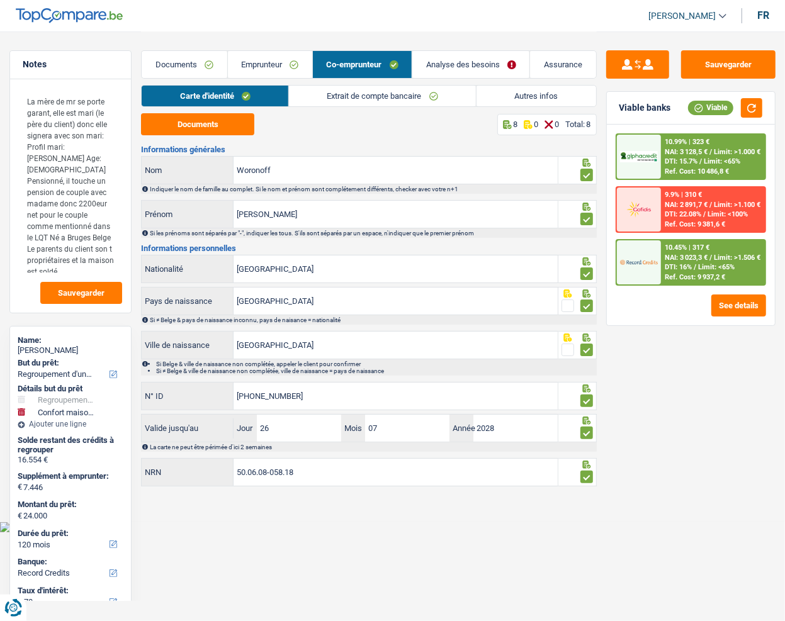
click at [252, 66] on link "Emprunteur" at bounding box center [270, 64] width 84 height 27
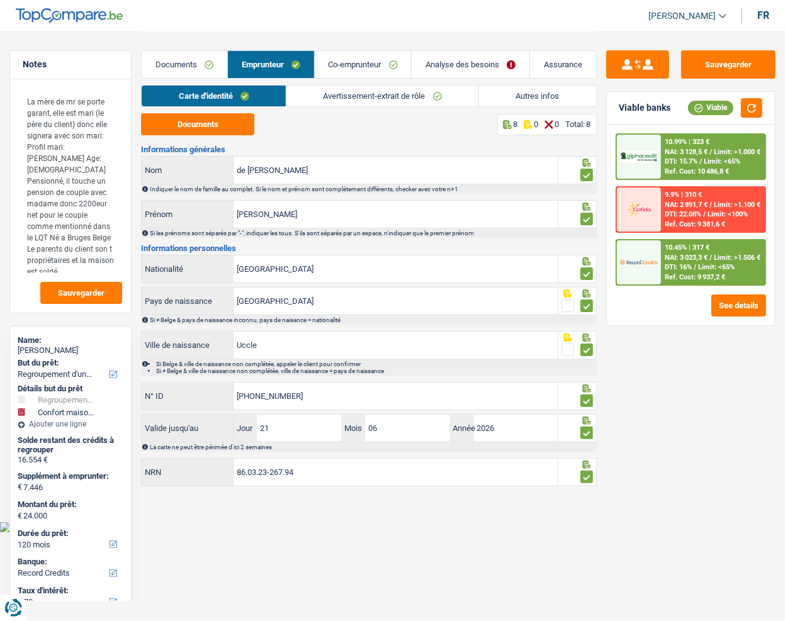
click at [312, 103] on link "Avertissement-extrait de rôle" at bounding box center [382, 96] width 192 height 21
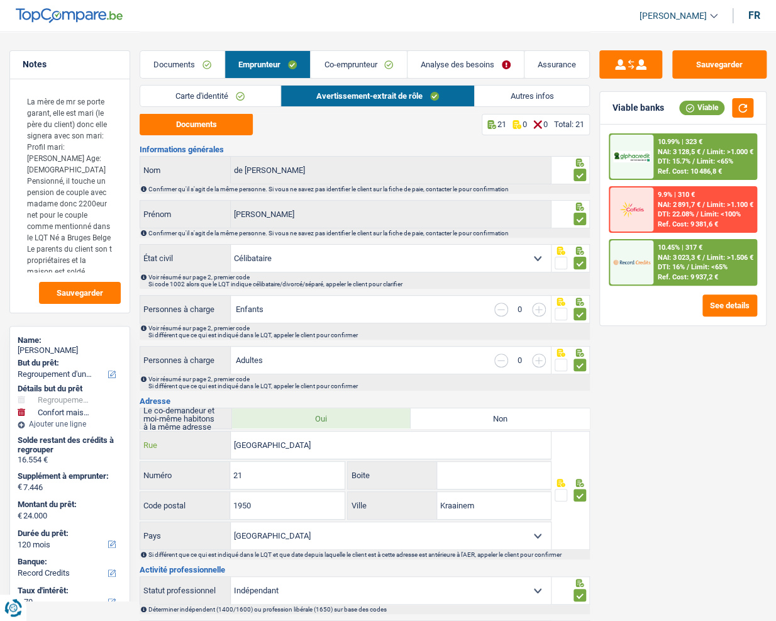
drag, startPoint x: 297, startPoint y: 443, endPoint x: 145, endPoint y: 443, distance: 151.6
click at [145, 443] on div "Avenue des Sequoyas Rue" at bounding box center [345, 445] width 411 height 27
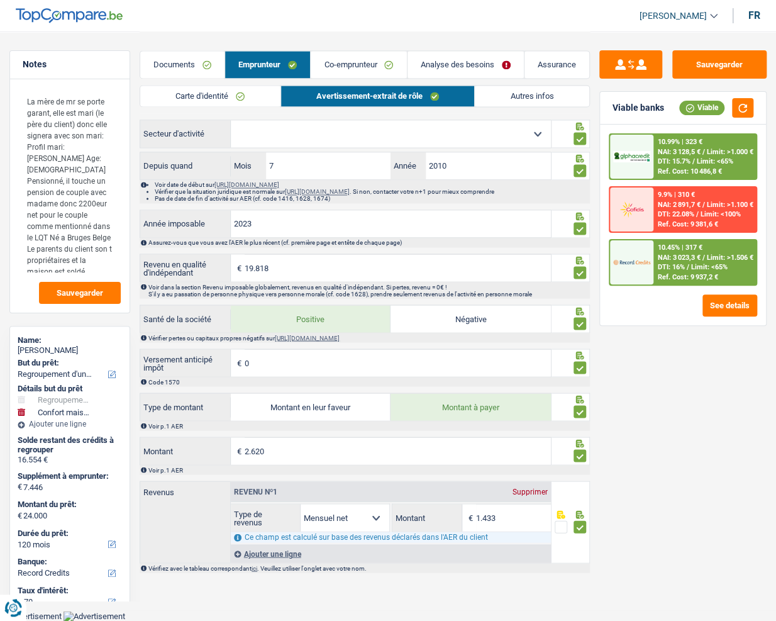
scroll to position [819, 0]
click at [495, 101] on link "Autres infos" at bounding box center [532, 96] width 115 height 21
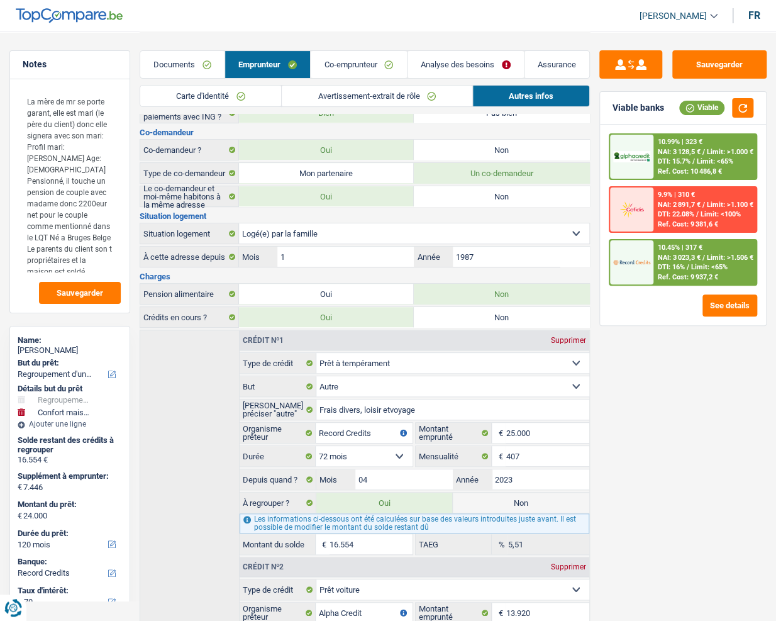
scroll to position [0, 0]
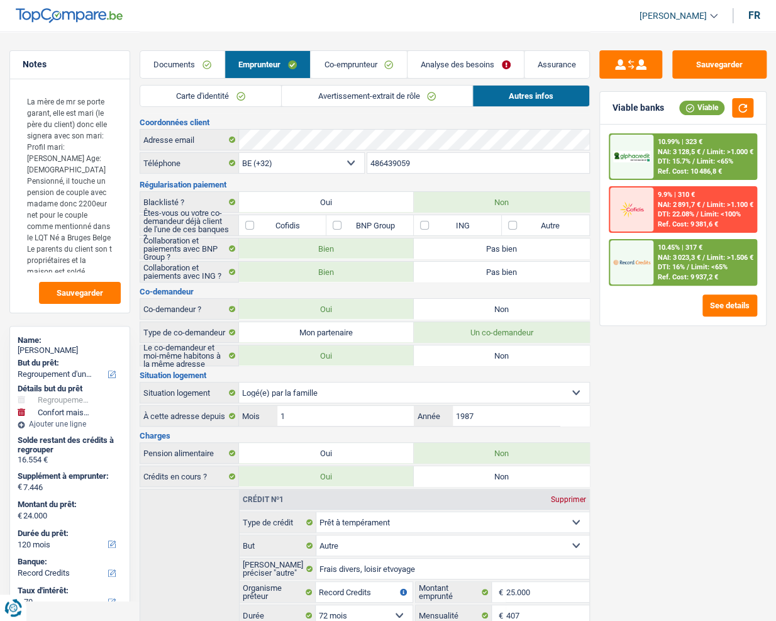
click at [356, 65] on link "Co-emprunteur" at bounding box center [359, 64] width 96 height 27
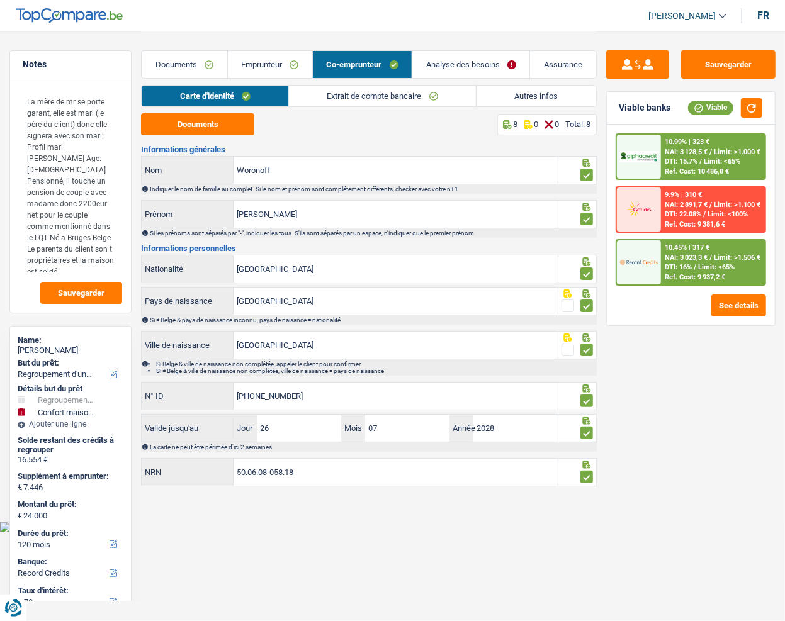
click at [371, 94] on link "Extrait de compte bancaire" at bounding box center [382, 96] width 187 height 21
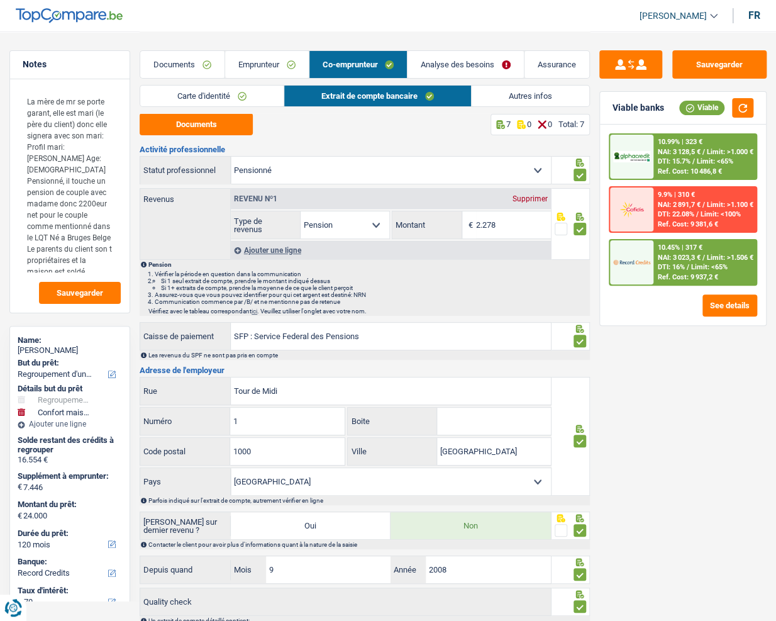
click at [514, 104] on link "Autres infos" at bounding box center [531, 96] width 118 height 21
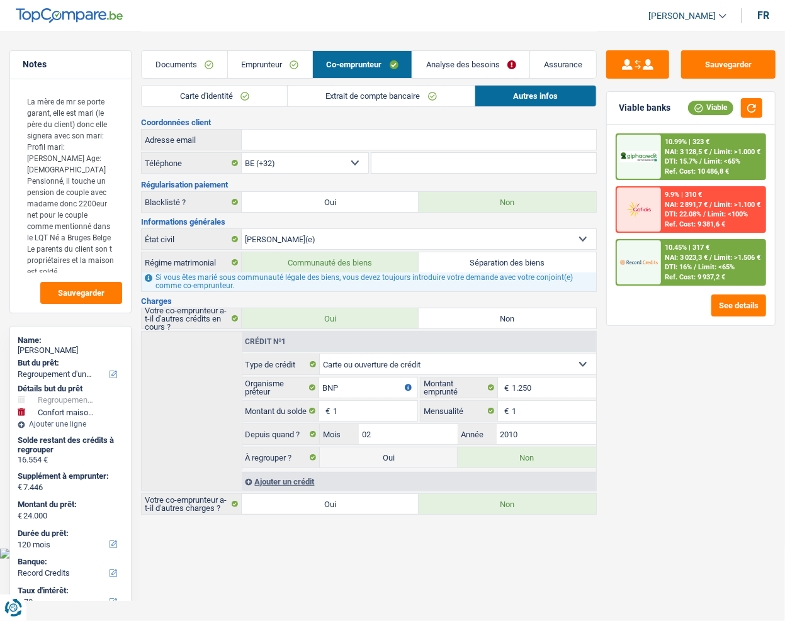
click at [443, 98] on link "Extrait de compte bancaire" at bounding box center [381, 96] width 187 height 21
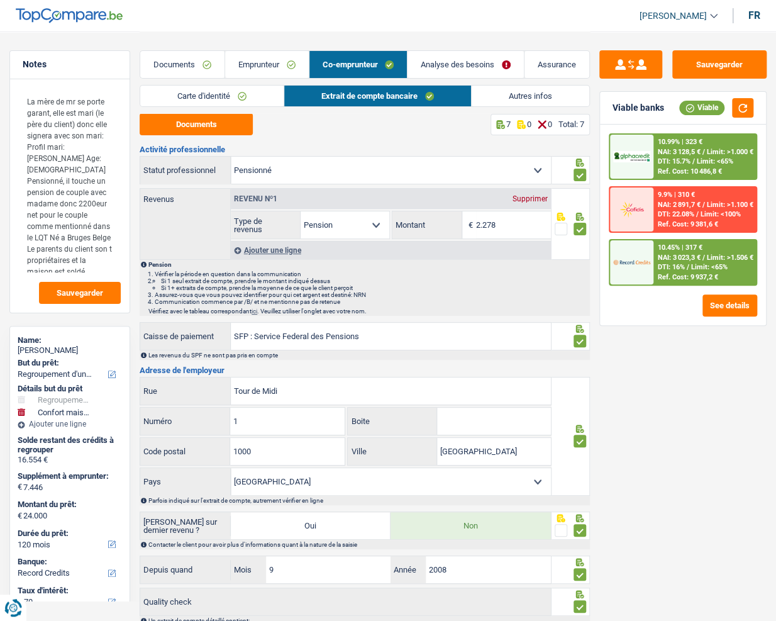
click at [265, 94] on link "Carte d'identité" at bounding box center [211, 96] width 143 height 21
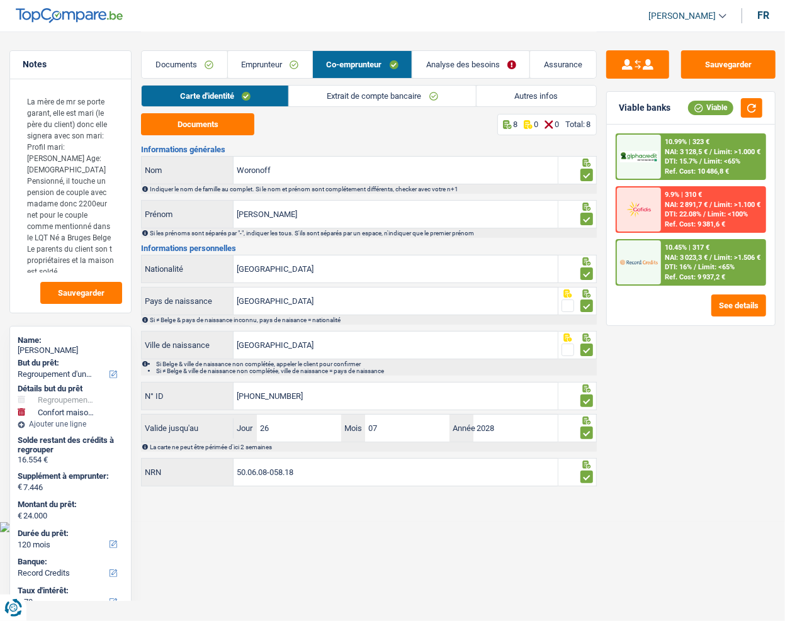
click at [503, 93] on link "Autres infos" at bounding box center [536, 96] width 120 height 21
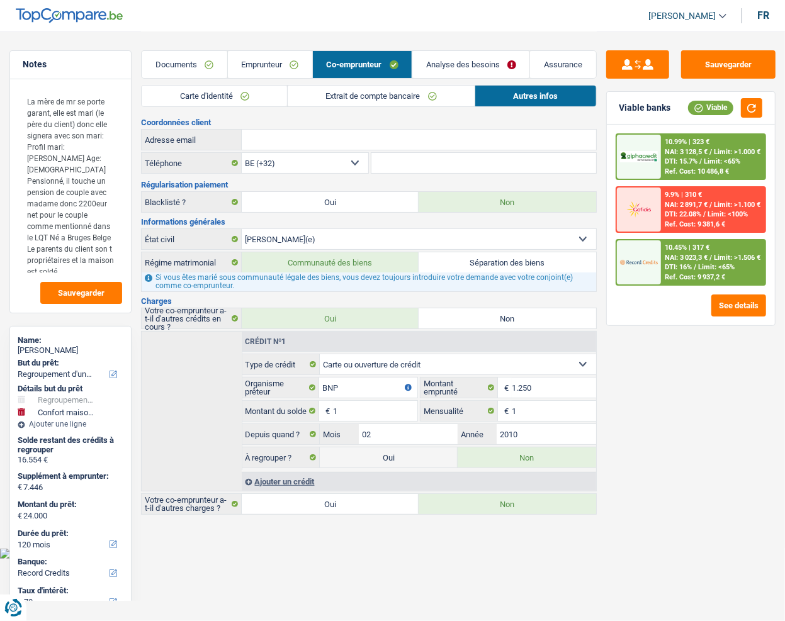
click at [269, 83] on div "Documents Emprunteur Co-emprunteur Analyse des besoins Assurance" at bounding box center [368, 57] width 455 height 53
click at [267, 89] on link "Carte d'identité" at bounding box center [214, 96] width 145 height 21
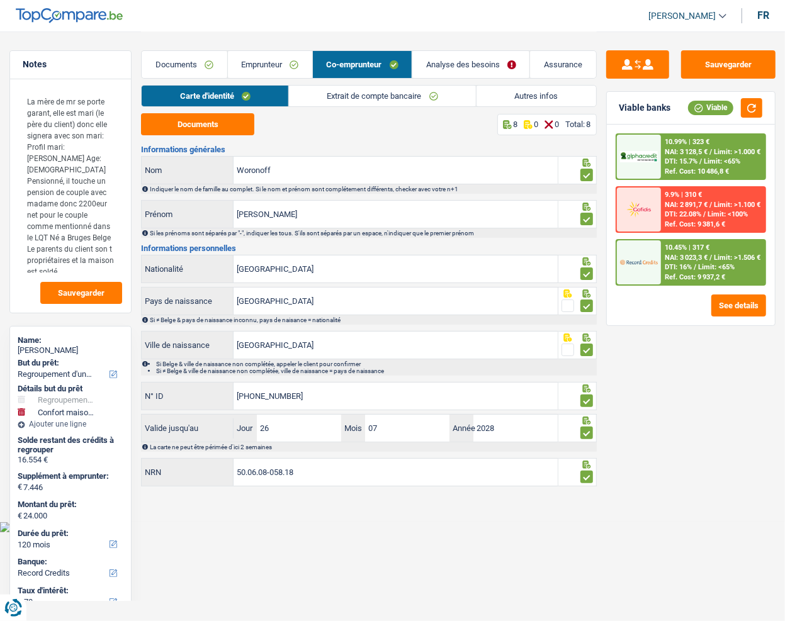
click at [334, 90] on link "Extrait de compte bancaire" at bounding box center [382, 96] width 187 height 21
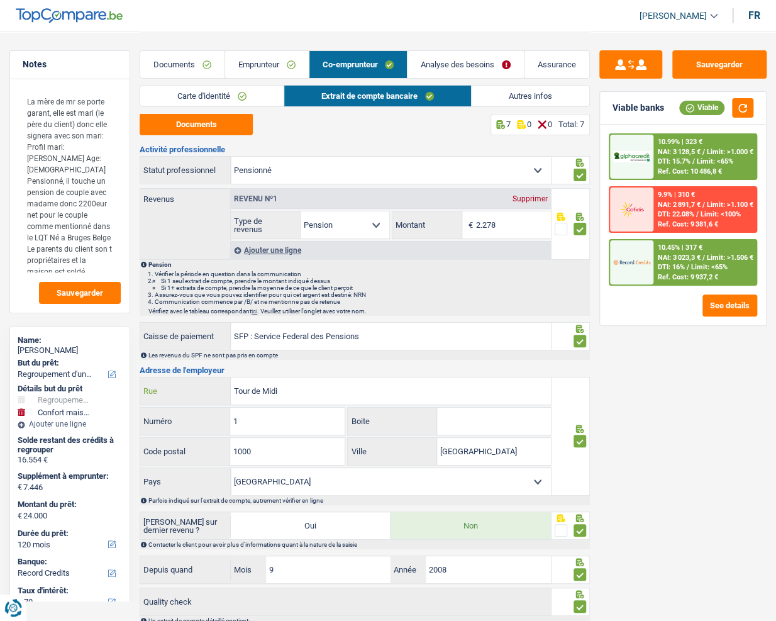
drag, startPoint x: 165, startPoint y: 381, endPoint x: 154, endPoint y: 379, distance: 10.9
click at [154, 379] on div "Tour de Midi Rue" at bounding box center [345, 390] width 411 height 27
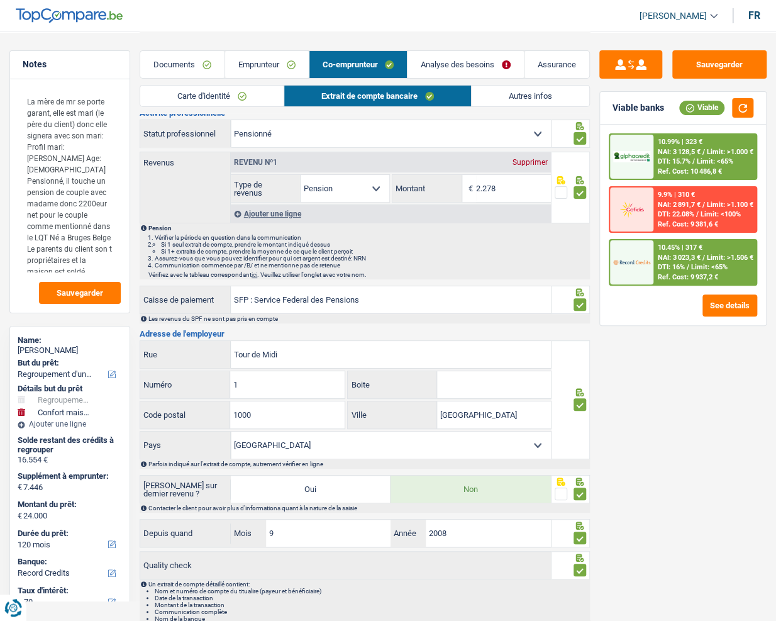
scroll to position [85, 0]
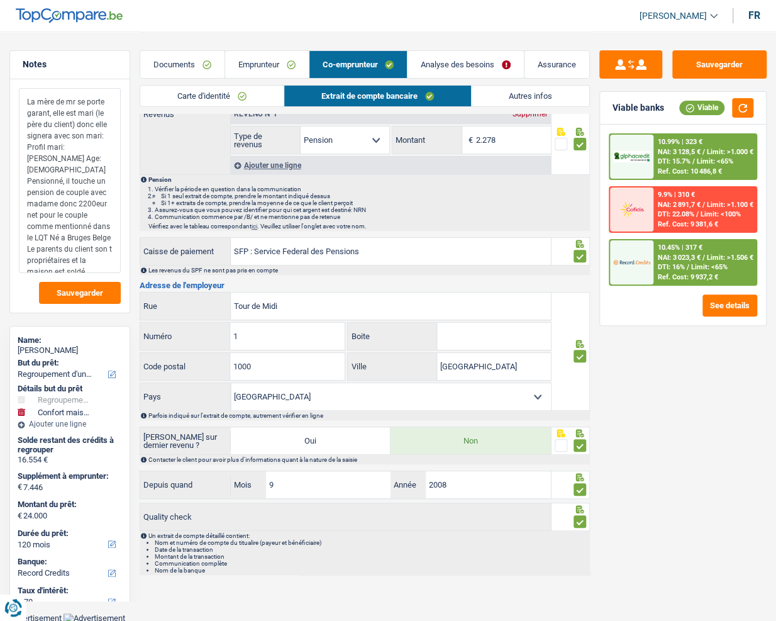
drag, startPoint x: 68, startPoint y: 145, endPoint x: 57, endPoint y: 158, distance: 17.4
click at [57, 158] on textarea "La mère de mr se porte garant, elle est mari (le père du client) donc elle sign…" at bounding box center [70, 180] width 102 height 185
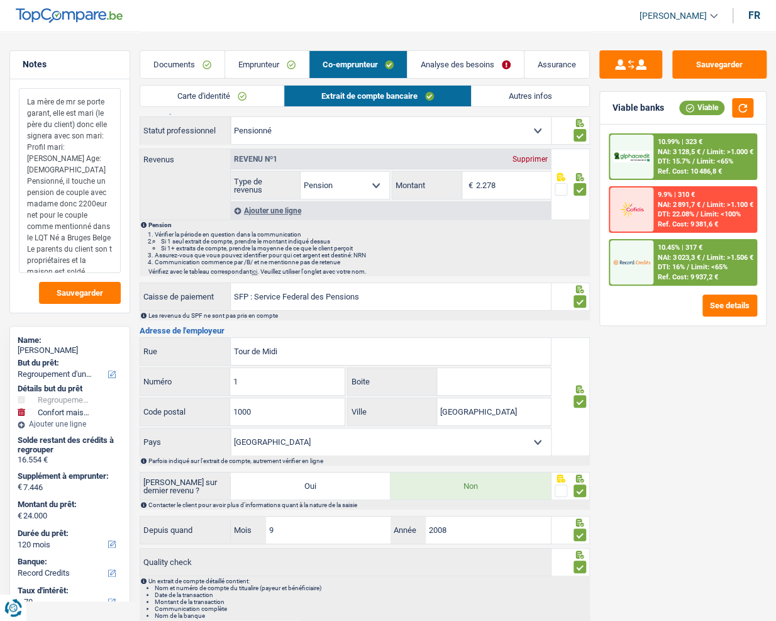
scroll to position [0, 0]
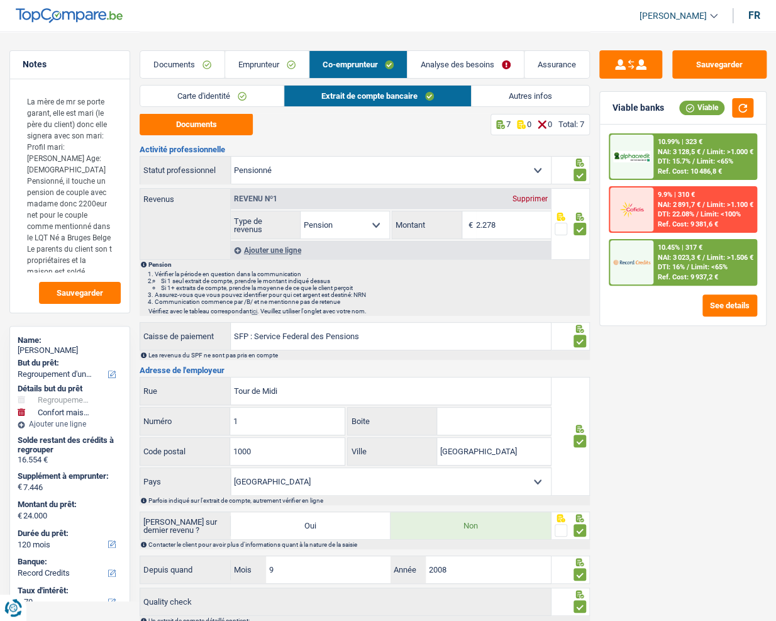
click at [187, 60] on link "Documents" at bounding box center [182, 64] width 84 height 27
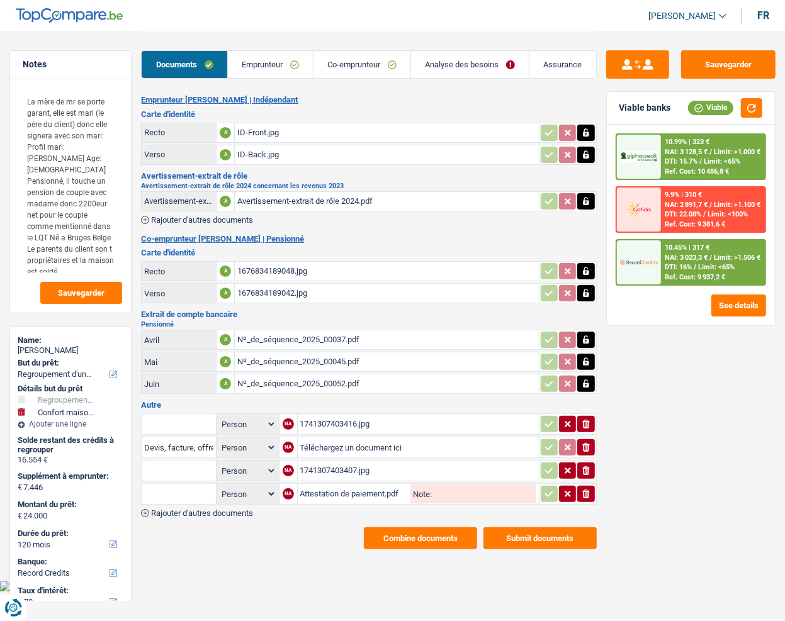
click at [351, 423] on div "1741307403416.jpg" at bounding box center [418, 424] width 236 height 19
click at [328, 444] on input "Téléchargez un document ici" at bounding box center [418, 447] width 236 height 19
click at [343, 469] on div "1741307403407.jpg" at bounding box center [418, 470] width 236 height 19
click at [266, 64] on link "Emprunteur" at bounding box center [270, 64] width 85 height 27
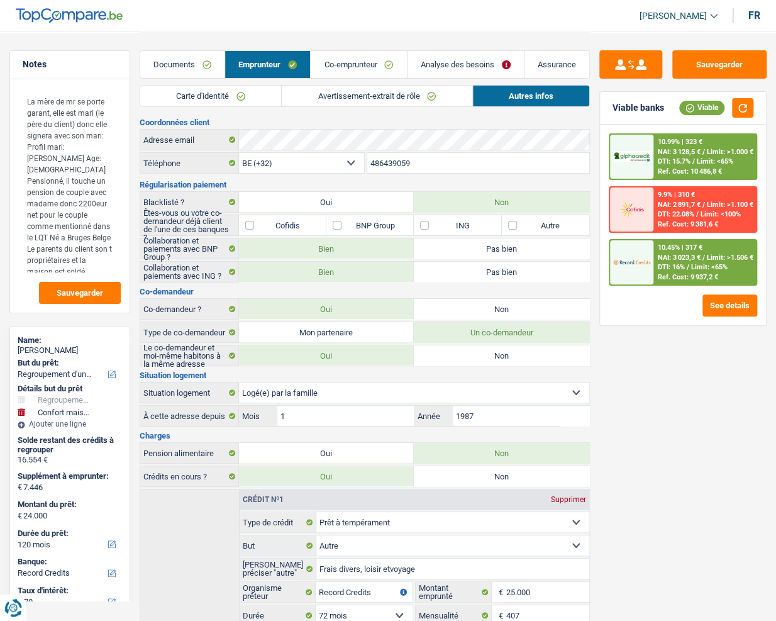
click at [327, 82] on div "Documents Emprunteur Co-emprunteur Analyse des besoins Assurance" at bounding box center [365, 57] width 450 height 53
click at [308, 101] on link "Avertissement-extrait de rôle" at bounding box center [377, 96] width 190 height 21
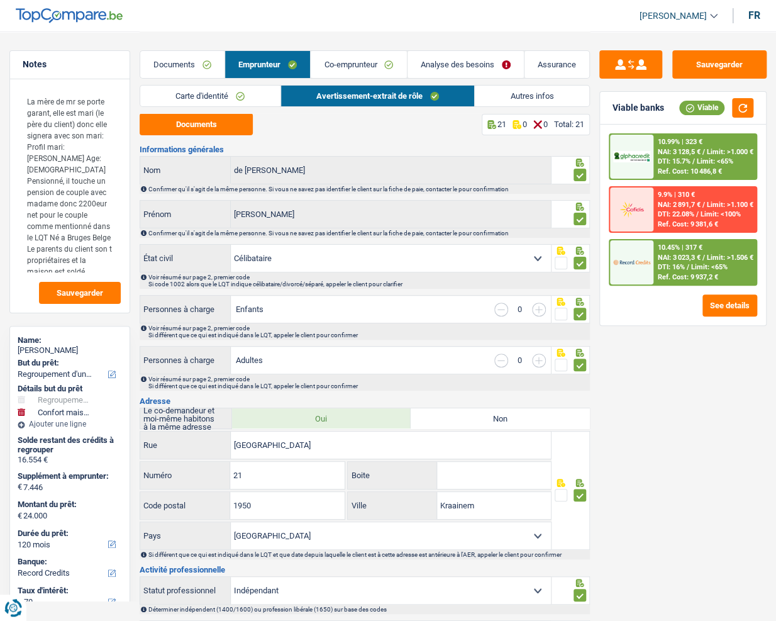
click at [358, 72] on link "Co-emprunteur" at bounding box center [359, 64] width 96 height 27
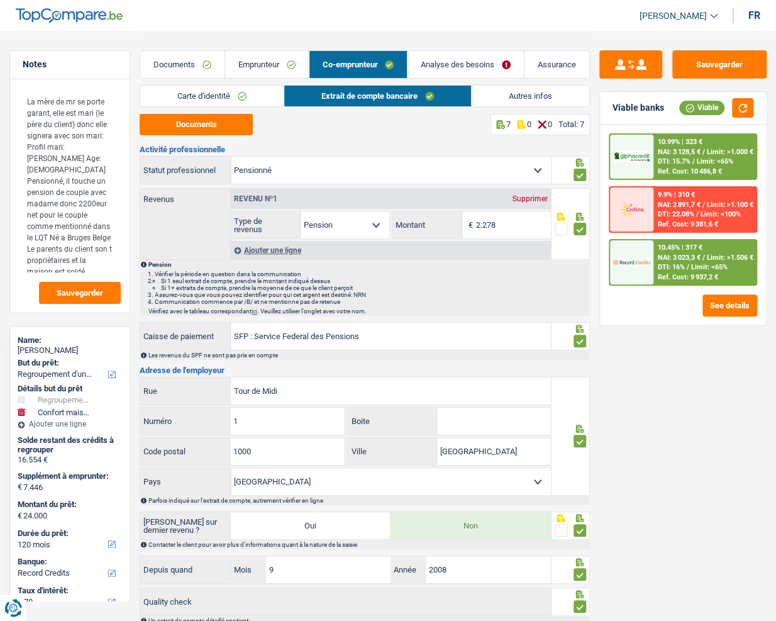
scroll to position [85, 0]
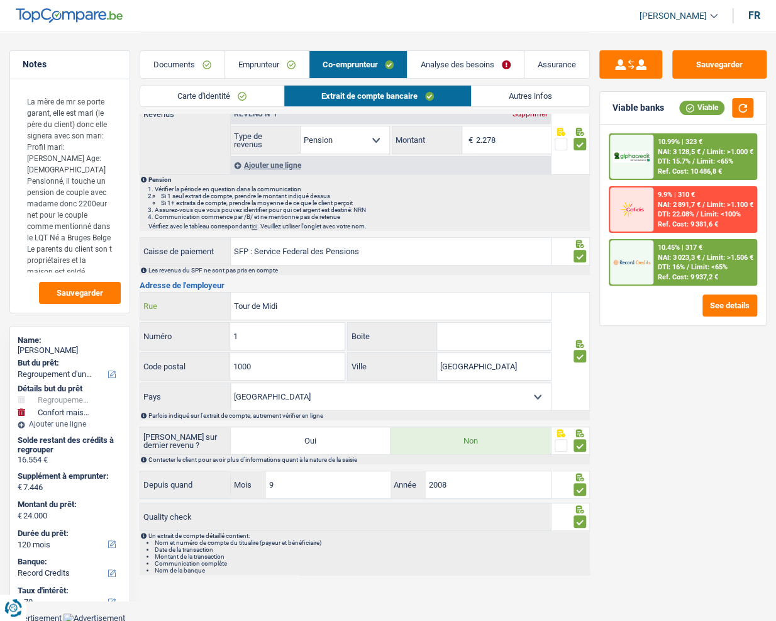
click at [125, 291] on div "Notes La mère de mr se porte garant, elle est mari (le père du client) donc ell…" at bounding box center [388, 264] width 776 height 635
click at [252, 73] on link "Emprunteur" at bounding box center [267, 64] width 84 height 27
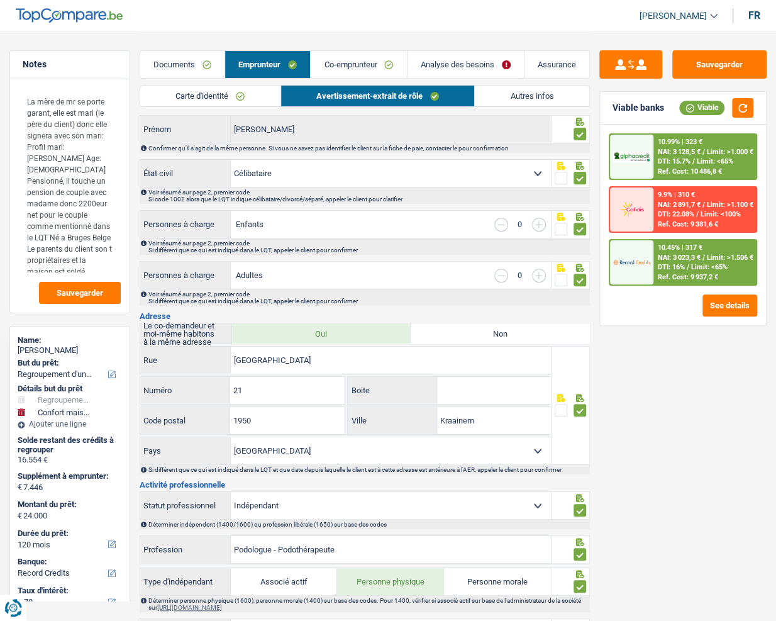
click at [222, 91] on link "Carte d'identité" at bounding box center [210, 96] width 140 height 21
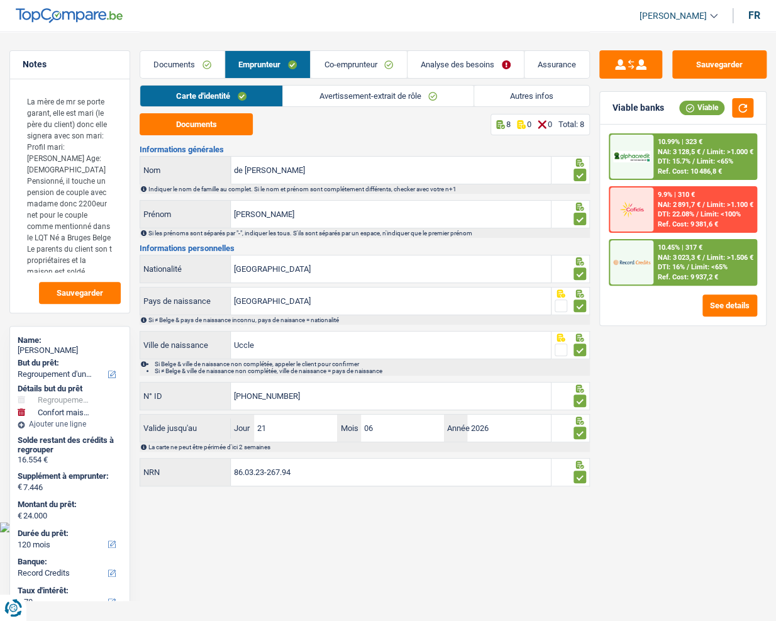
scroll to position [0, 0]
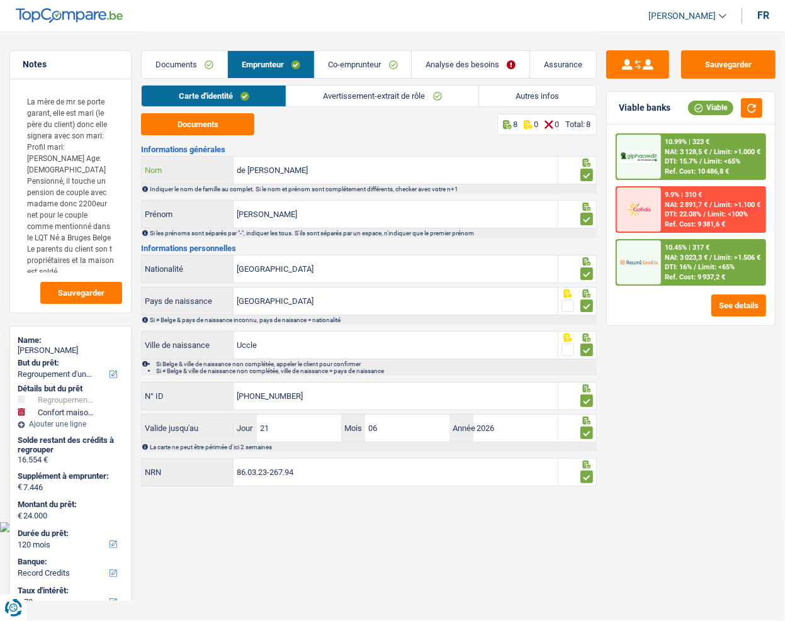
drag, startPoint x: 296, startPoint y: 172, endPoint x: 143, endPoint y: 164, distance: 153.1
click at [143, 164] on div "de Pierpont Nom" at bounding box center [349, 170] width 415 height 27
click at [328, 204] on input "Christophe" at bounding box center [395, 214] width 324 height 27
drag, startPoint x: 193, startPoint y: 218, endPoint x: 164, endPoint y: 218, distance: 28.3
click at [164, 218] on div "Christophe Prénom" at bounding box center [349, 214] width 415 height 27
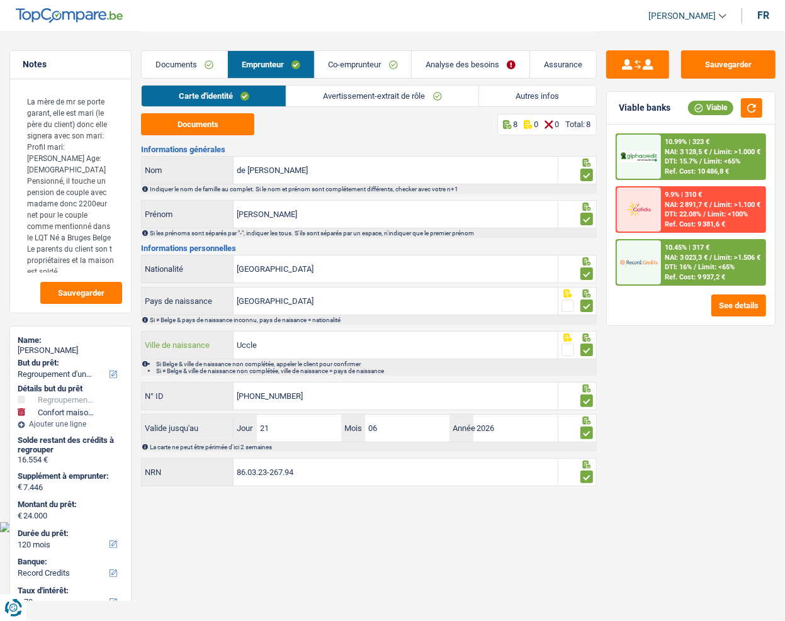
drag, startPoint x: 214, startPoint y: 343, endPoint x: 191, endPoint y: 344, distance: 23.3
click at [195, 343] on div "Uccle Ville de naissance" at bounding box center [349, 345] width 415 height 27
drag, startPoint x: 340, startPoint y: 400, endPoint x: 119, endPoint y: 384, distance: 221.4
click at [119, 384] on div "Notes La mère de mr se porte garant, elle est mari (le père du client) donc ell…" at bounding box center [392, 260] width 785 height 459
click at [326, 478] on input "86.03.23-267.94" at bounding box center [395, 472] width 324 height 27
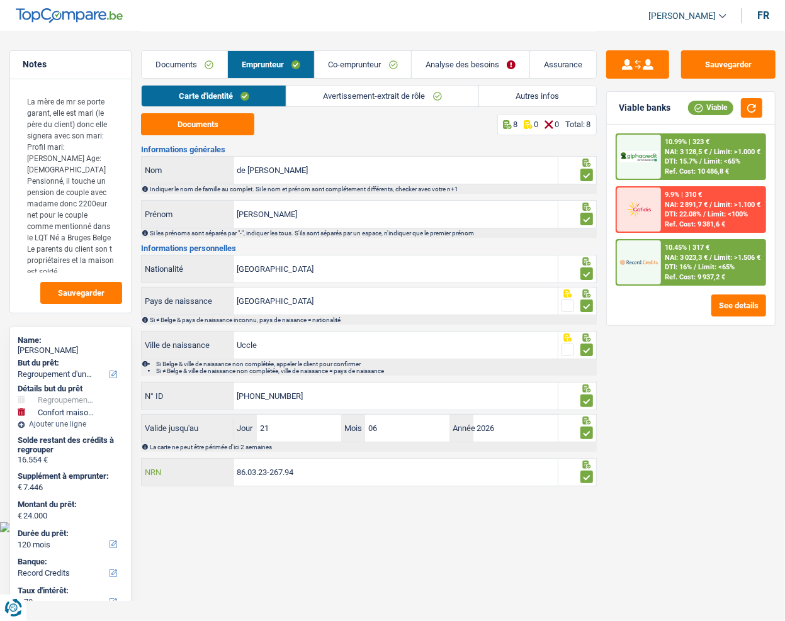
drag, startPoint x: 300, startPoint y: 476, endPoint x: 161, endPoint y: 473, distance: 139.1
click at [161, 473] on div "86.03.23-267.94 NRN" at bounding box center [349, 472] width 415 height 27
click at [365, 94] on link "Avertissement-extrait de rôle" at bounding box center [382, 96] width 192 height 21
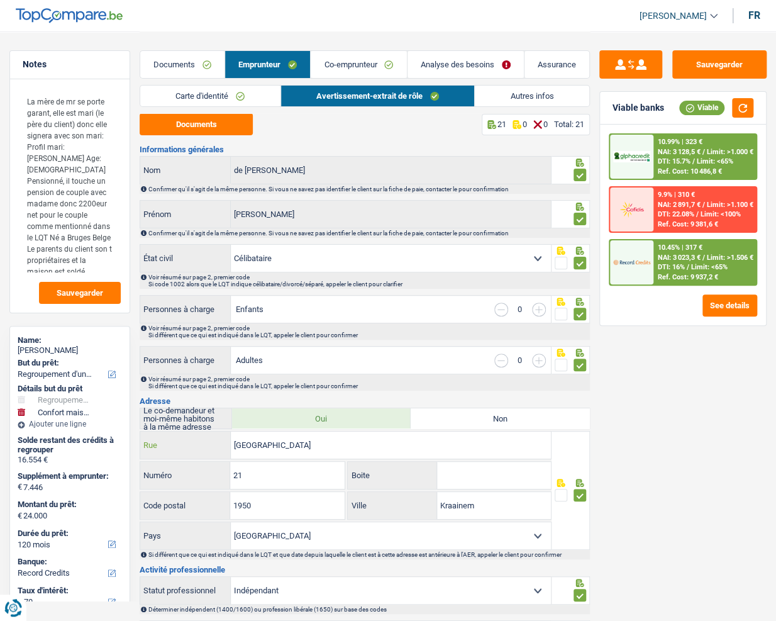
drag, startPoint x: 214, startPoint y: 440, endPoint x: 147, endPoint y: 441, distance: 66.7
click at [147, 441] on div "Avenue des Sequoyas Rue" at bounding box center [345, 445] width 411 height 27
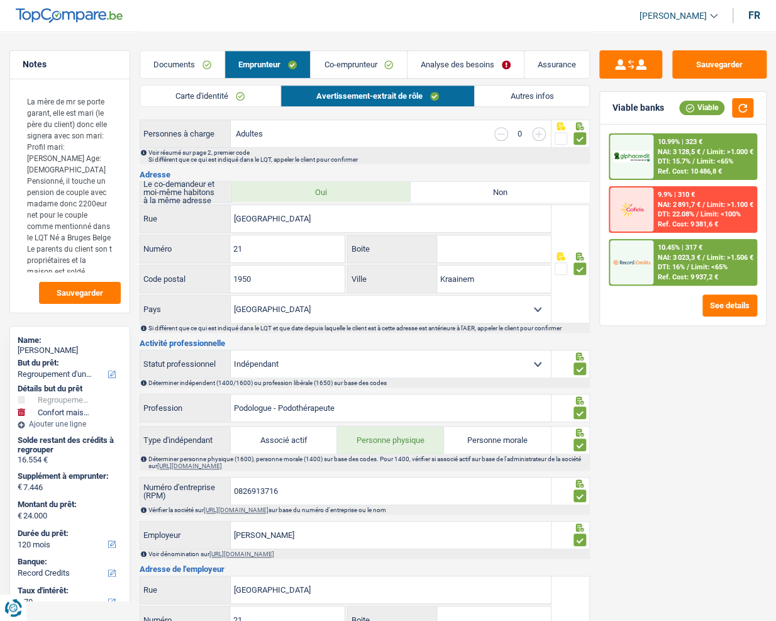
scroll to position [171, 0]
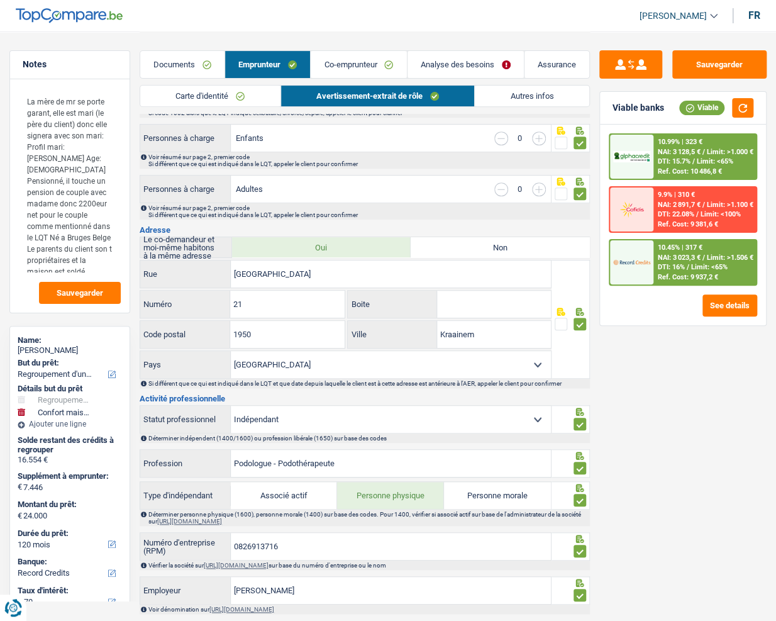
click at [534, 104] on link "Autres infos" at bounding box center [532, 96] width 115 height 21
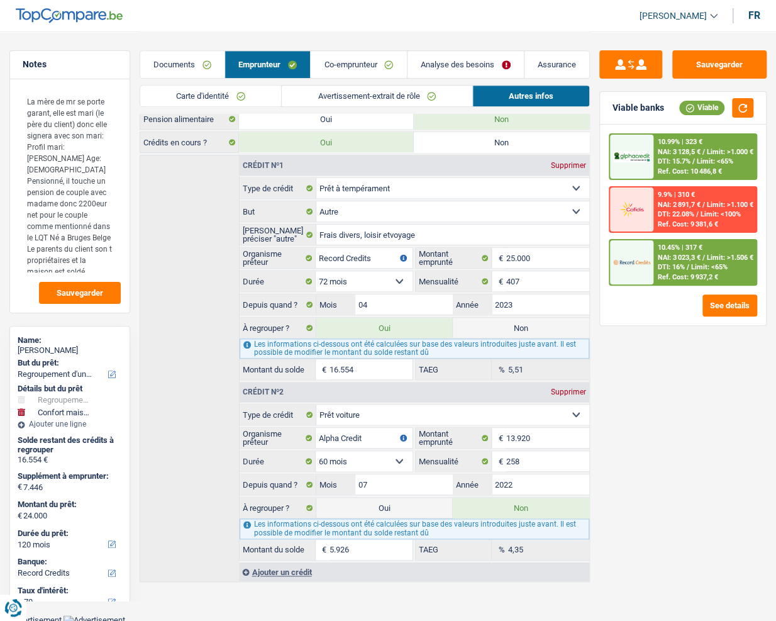
scroll to position [48, 0]
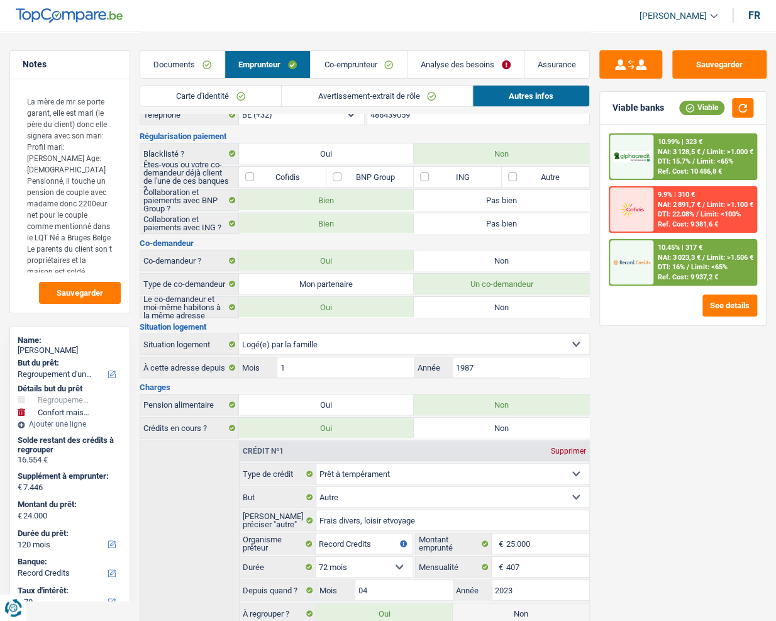
click at [377, 100] on link "Avertissement-extrait de rôle" at bounding box center [377, 96] width 190 height 21
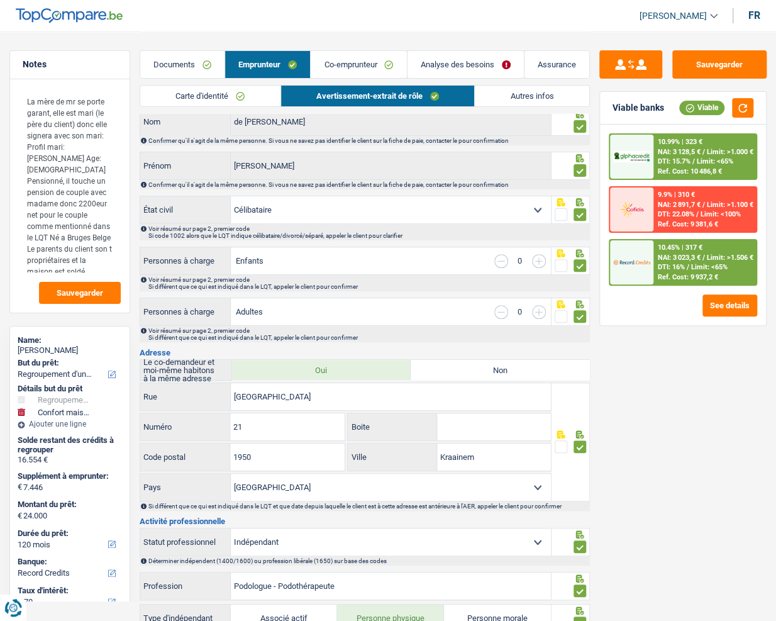
click at [503, 103] on link "Autres infos" at bounding box center [532, 96] width 115 height 21
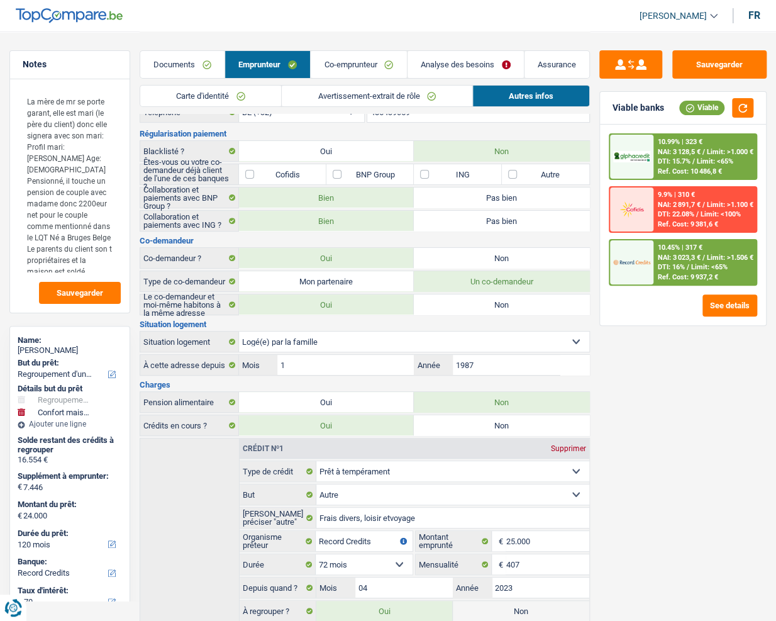
scroll to position [0, 0]
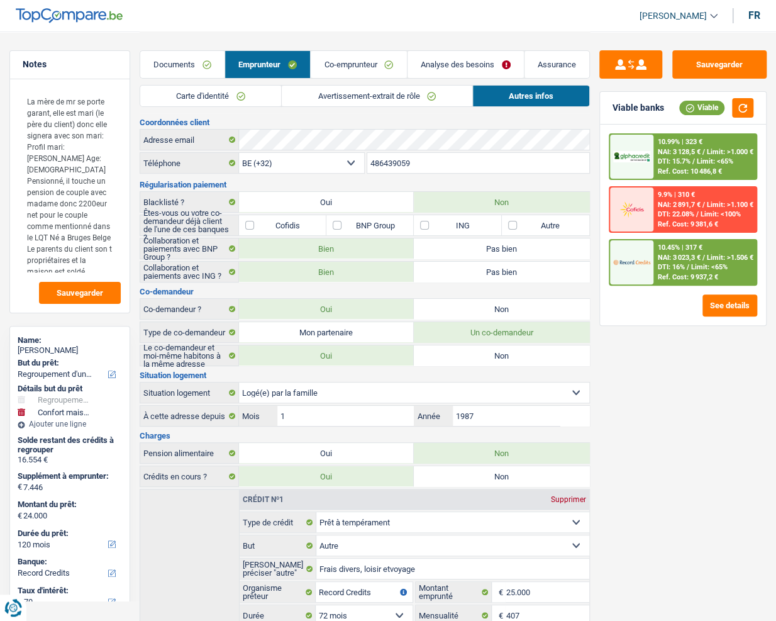
click at [340, 89] on link "Avertissement-extrait de rôle" at bounding box center [377, 96] width 190 height 21
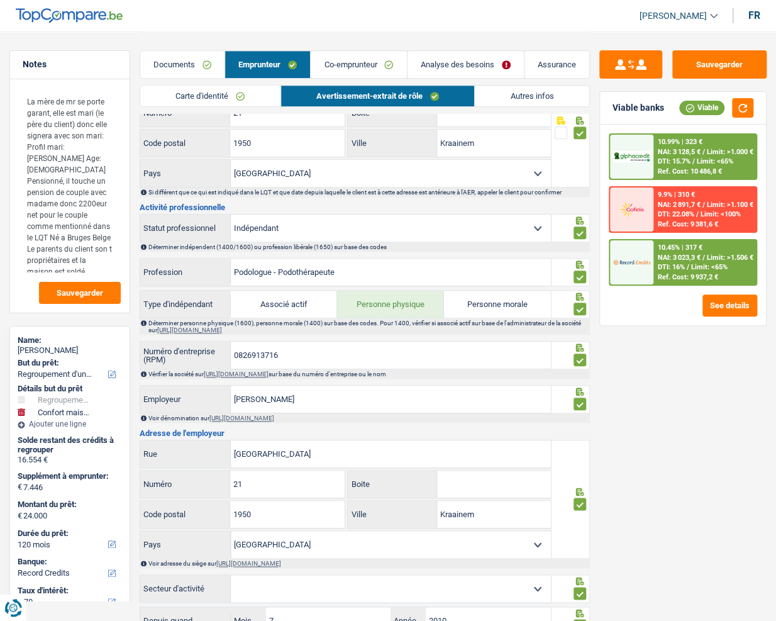
scroll to position [362, 0]
click at [258, 356] on input "0826913716" at bounding box center [391, 355] width 320 height 27
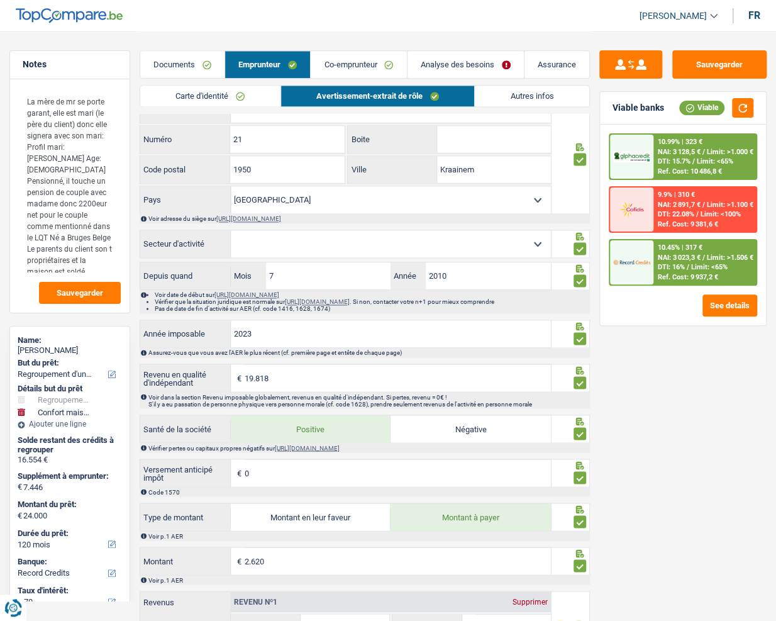
scroll to position [819, 0]
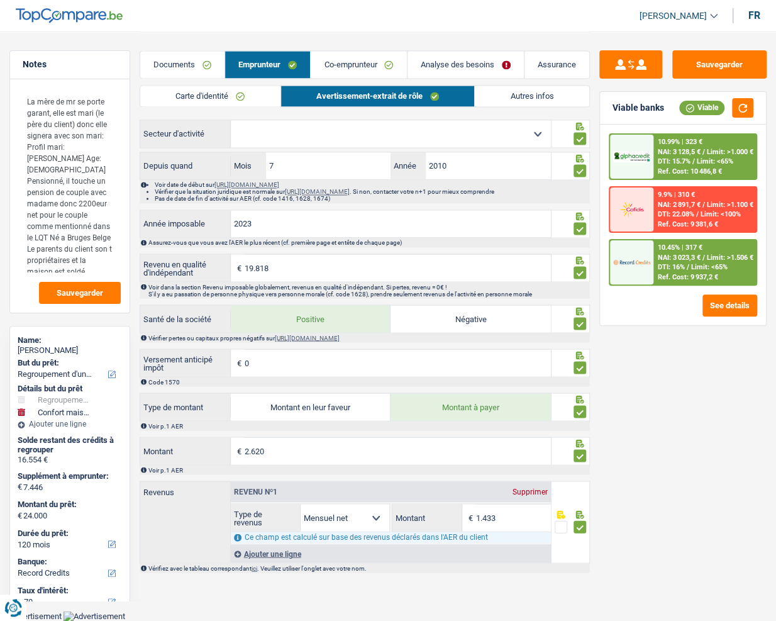
click at [476, 56] on link "Analyse des besoins" at bounding box center [466, 64] width 116 height 27
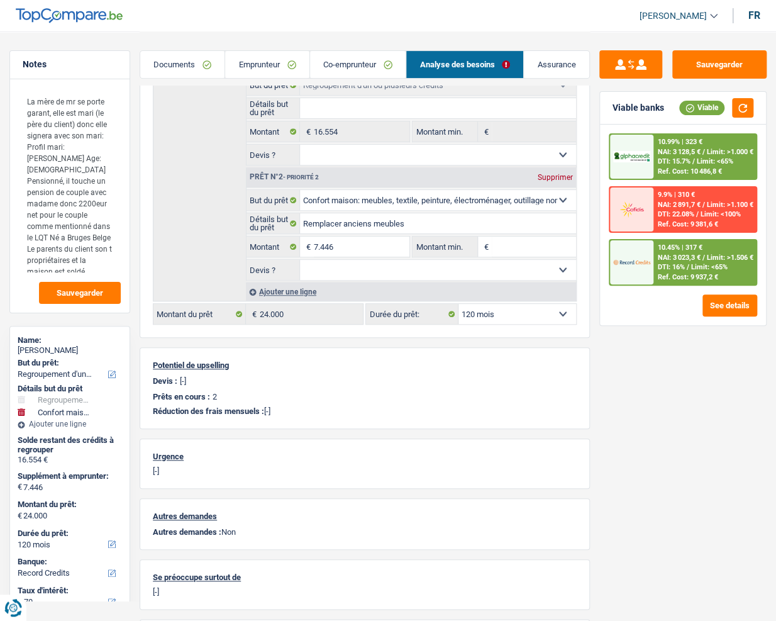
scroll to position [28, 0]
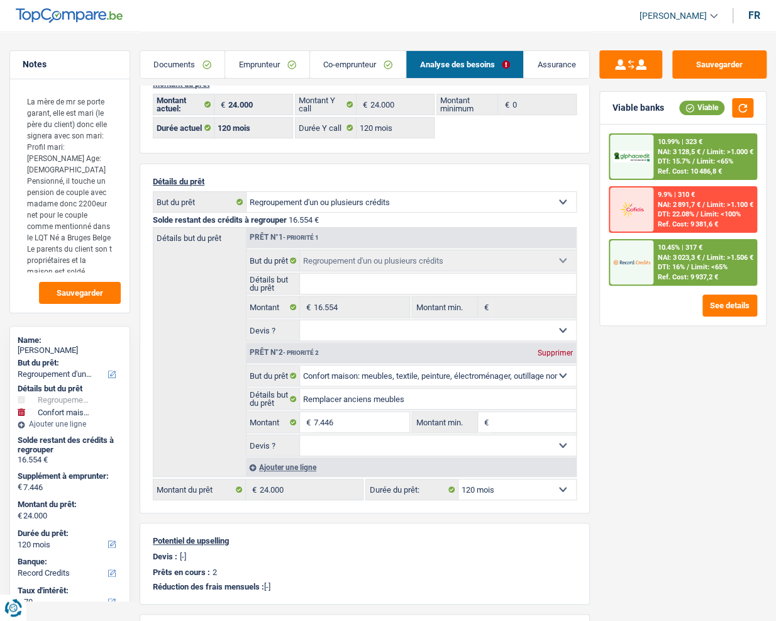
click at [203, 64] on link "Documents" at bounding box center [182, 64] width 84 height 27
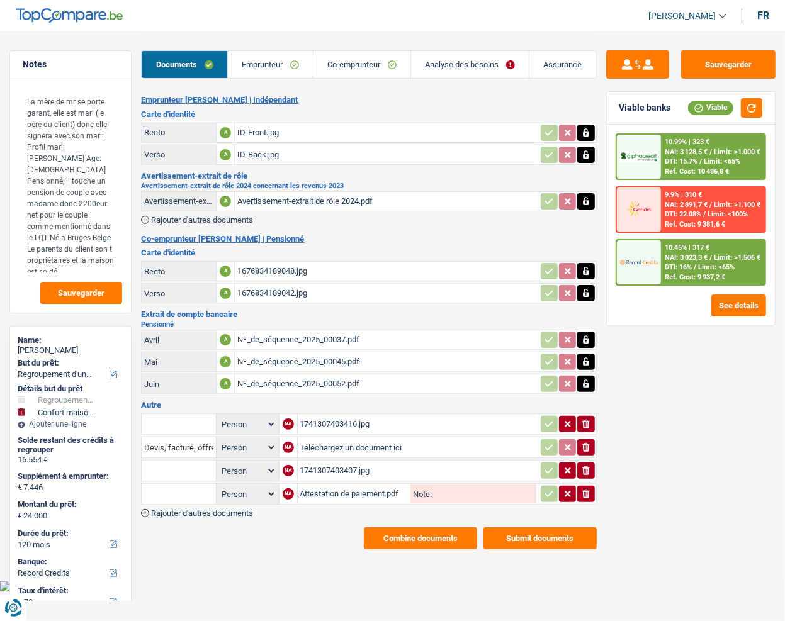
click at [262, 65] on link "Emprunteur" at bounding box center [270, 64] width 85 height 27
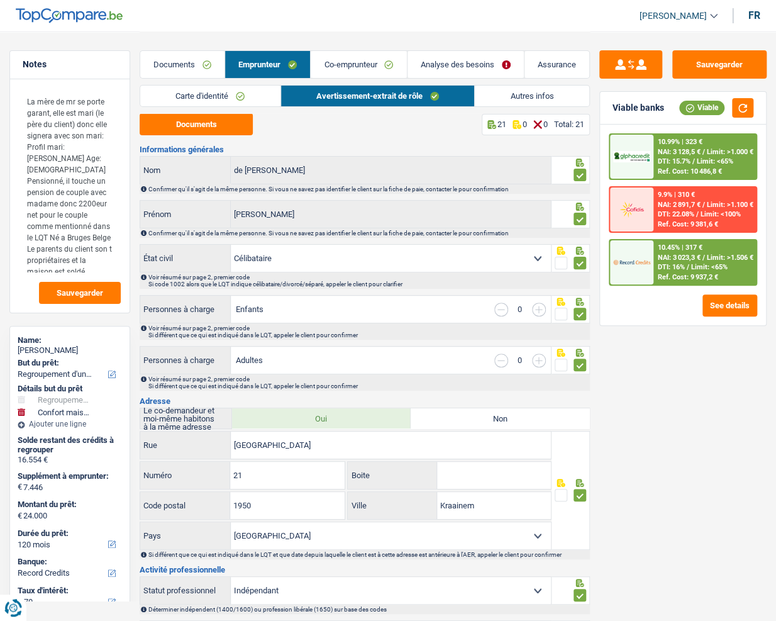
click at [522, 106] on div "Carte d'identité Avertissement-extrait de rôle Autres infos" at bounding box center [365, 99] width 450 height 28
click at [345, 74] on link "Co-emprunteur" at bounding box center [359, 64] width 96 height 27
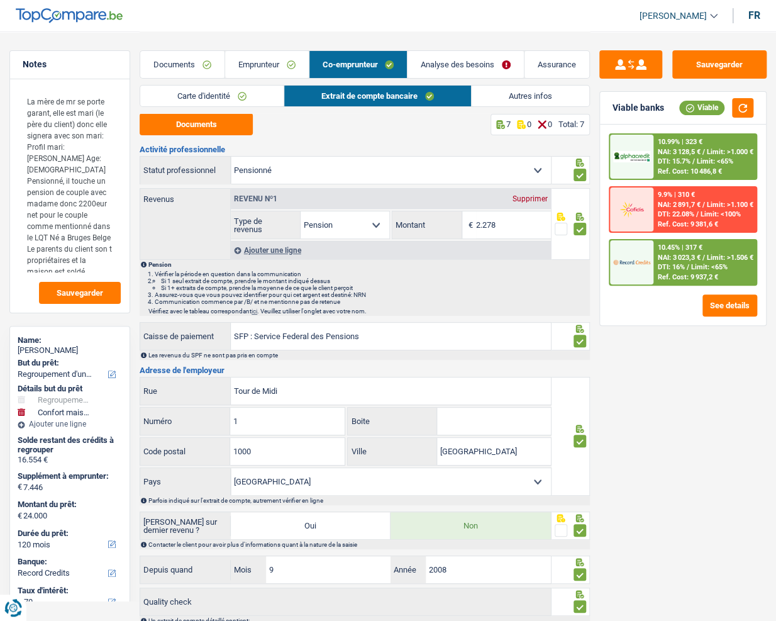
click at [265, 95] on link "Carte d'identité" at bounding box center [211, 96] width 143 height 21
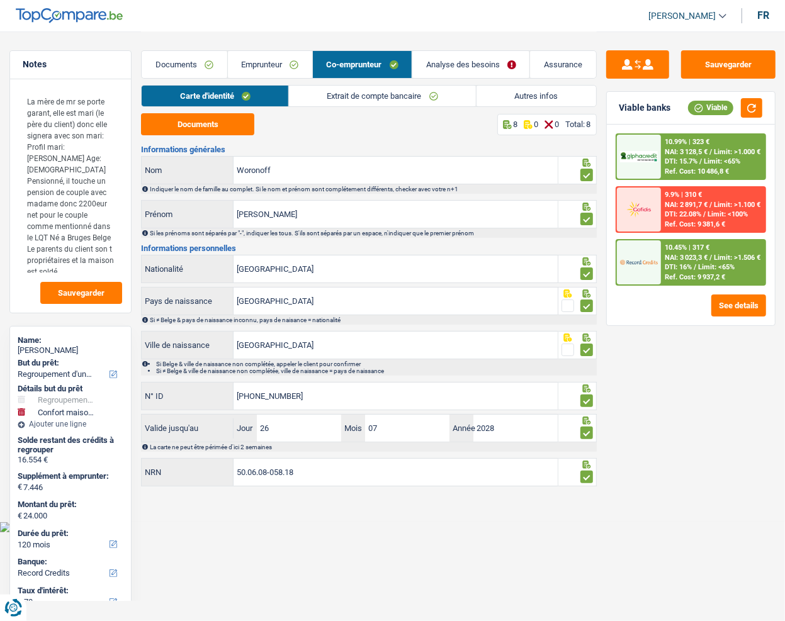
click at [506, 93] on link "Autres infos" at bounding box center [536, 96] width 120 height 21
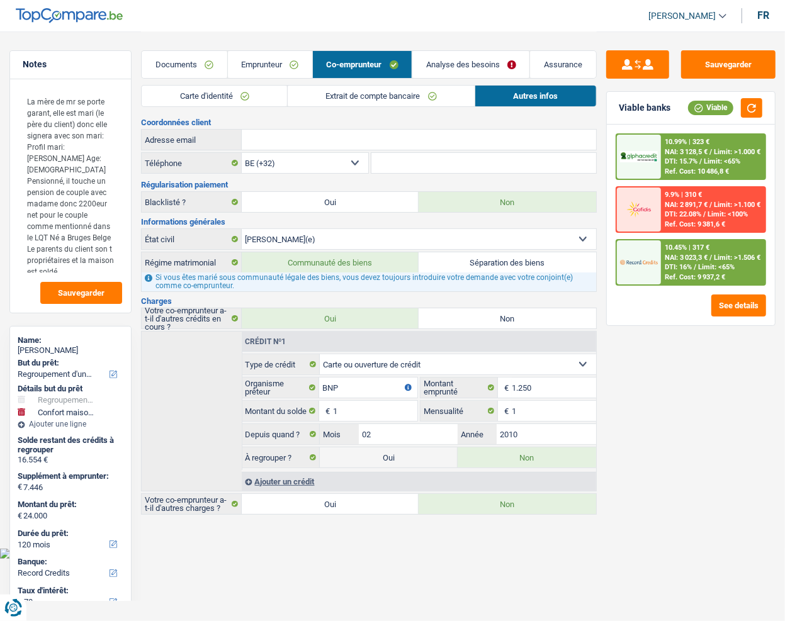
click at [278, 59] on link "Emprunteur" at bounding box center [270, 64] width 84 height 27
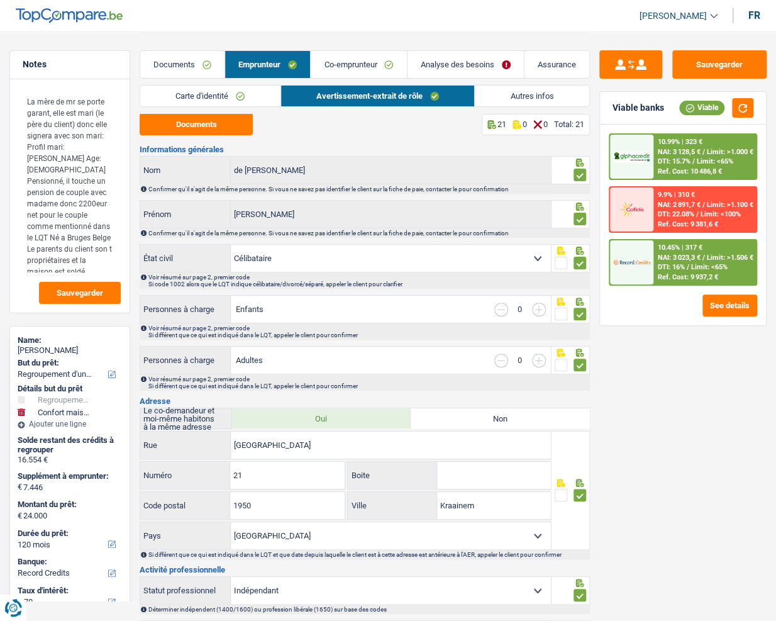
drag, startPoint x: 510, startPoint y: 94, endPoint x: 470, endPoint y: 128, distance: 52.2
click at [509, 95] on link "Autres infos" at bounding box center [532, 96] width 115 height 21
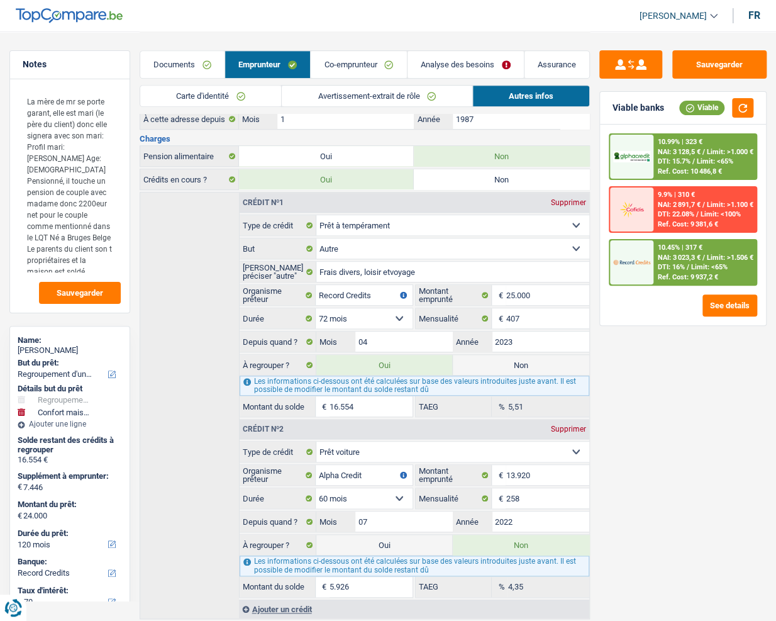
scroll to position [334, 0]
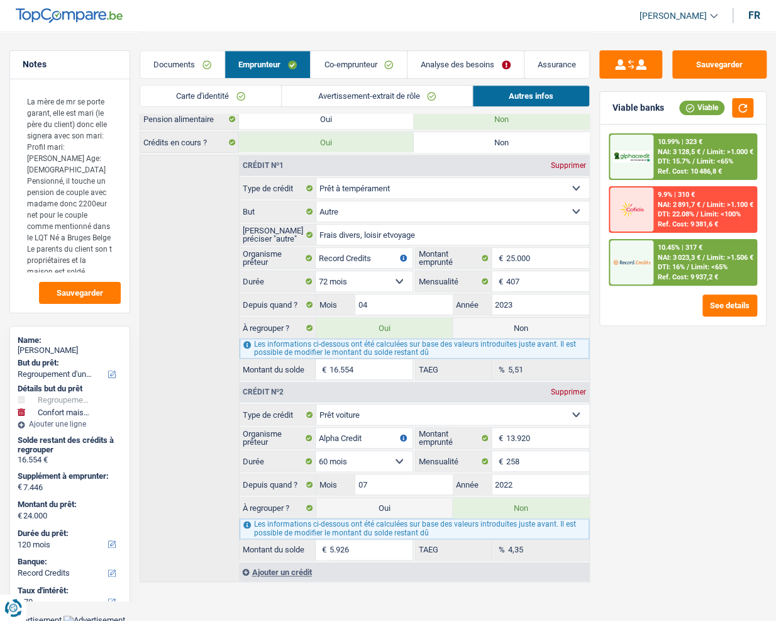
click at [369, 72] on link "Co-emprunteur" at bounding box center [359, 64] width 96 height 27
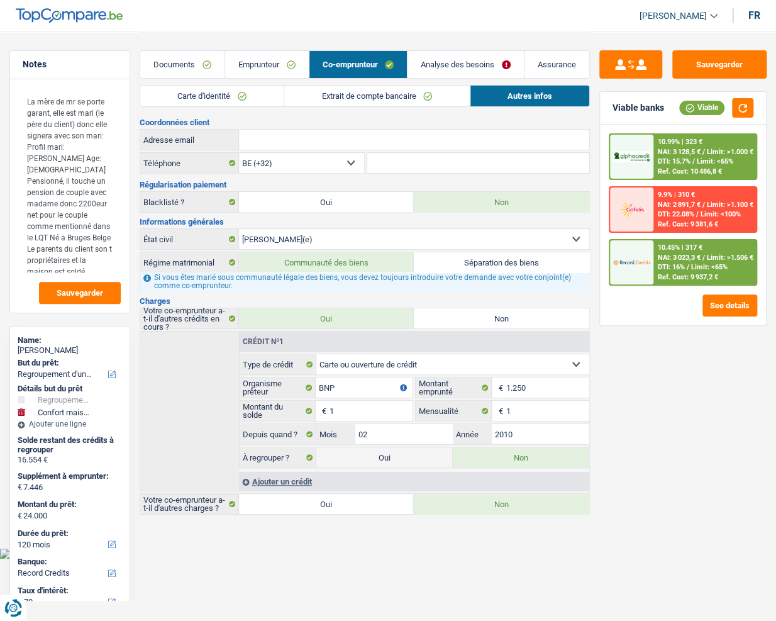
scroll to position [0, 0]
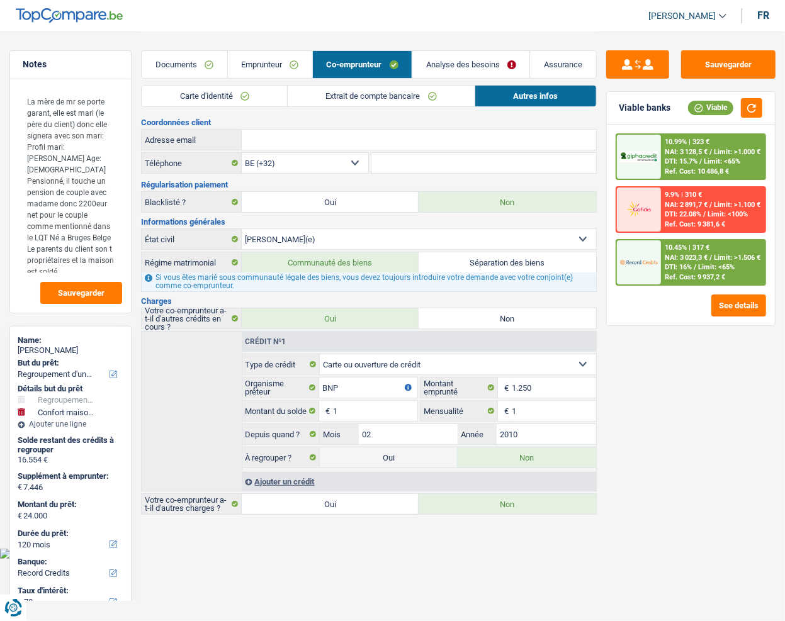
click at [249, 72] on link "Emprunteur" at bounding box center [270, 64] width 84 height 27
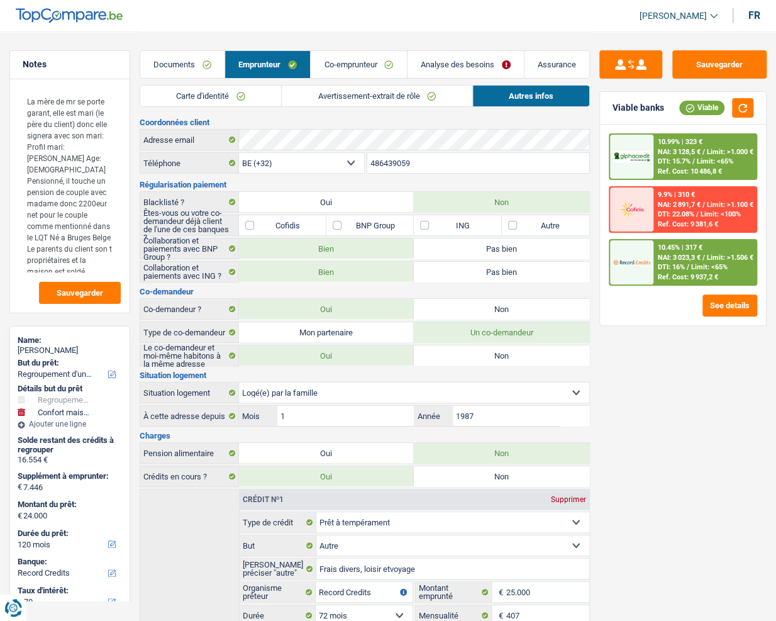
click at [348, 62] on link "Co-emprunteur" at bounding box center [359, 64] width 96 height 27
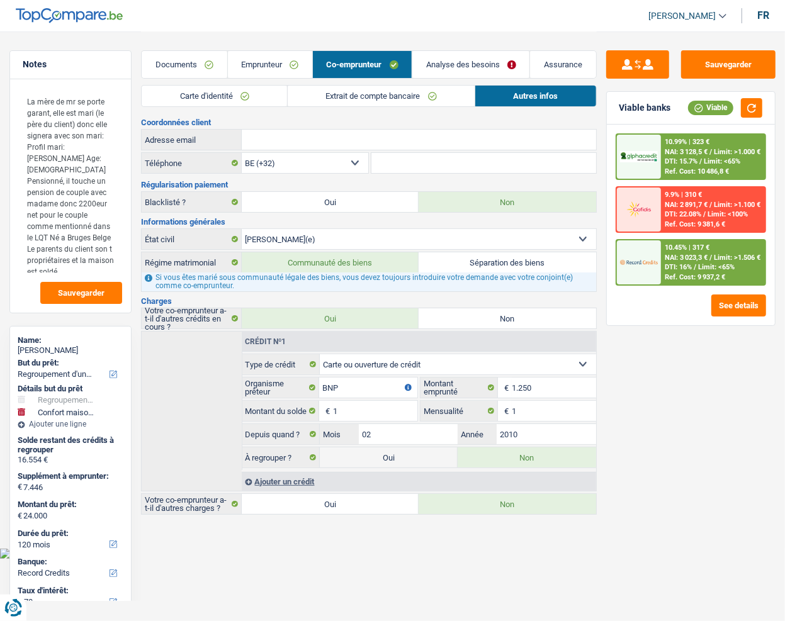
click at [267, 63] on link "Emprunteur" at bounding box center [270, 64] width 84 height 27
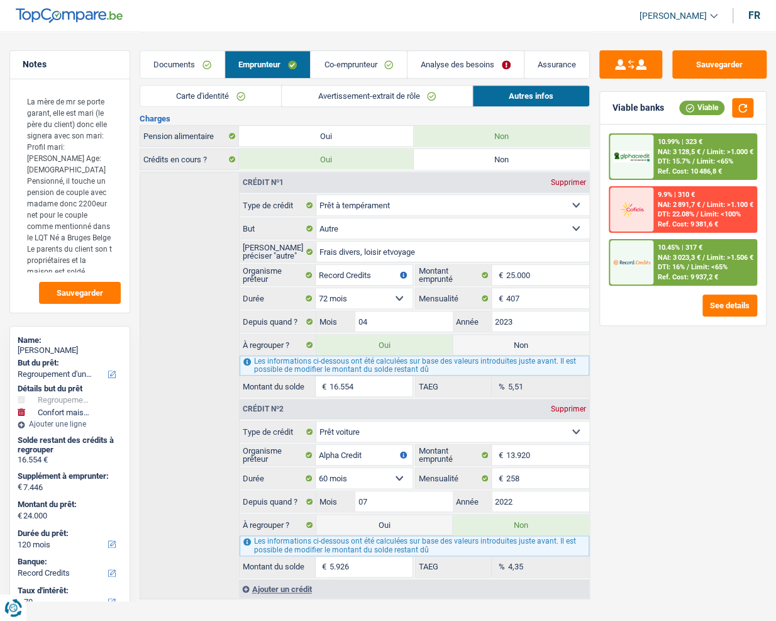
scroll to position [334, 0]
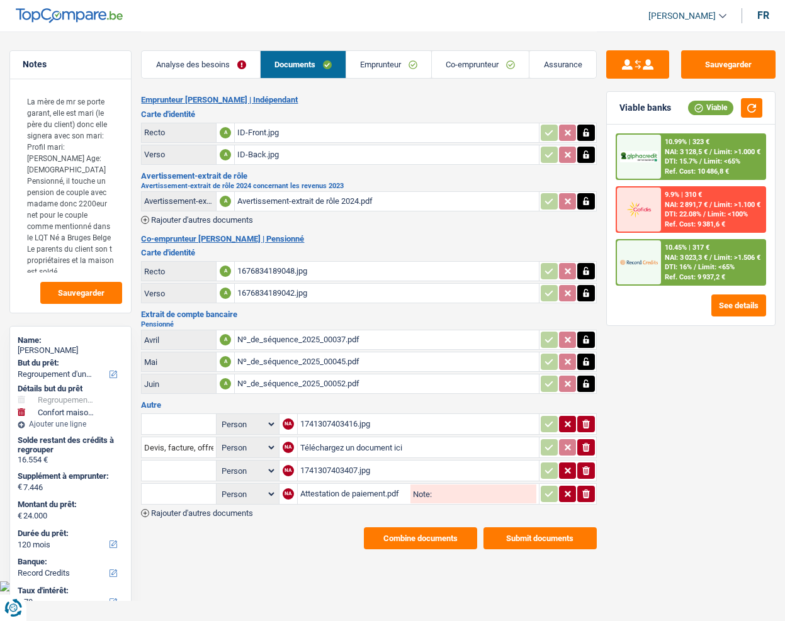
select select "refinancing"
select select "household"
select select "120"
select select "record credits"
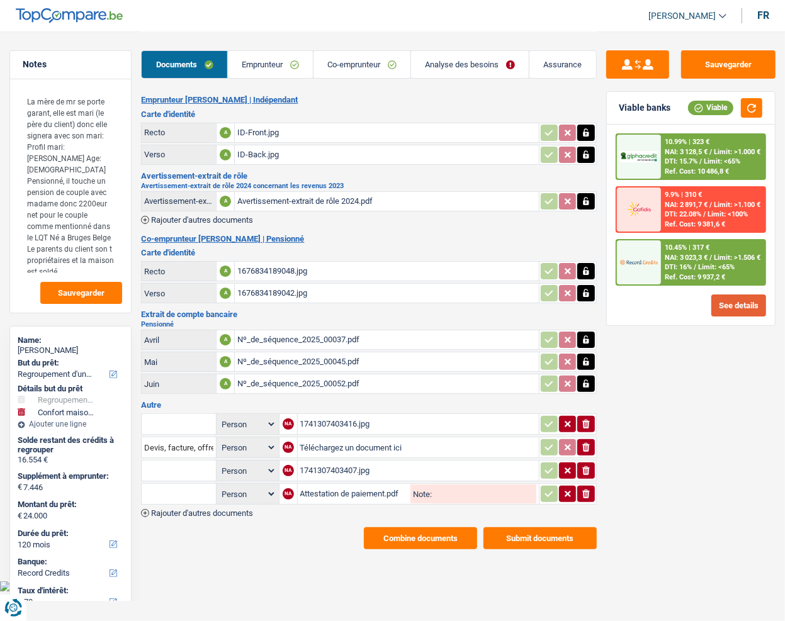
click at [725, 310] on button "See details" at bounding box center [738, 305] width 55 height 22
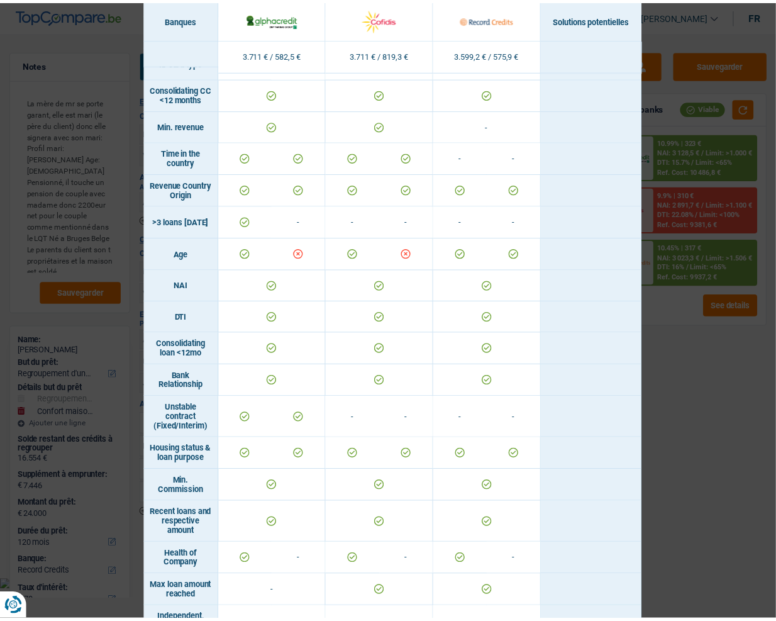
scroll to position [183, 0]
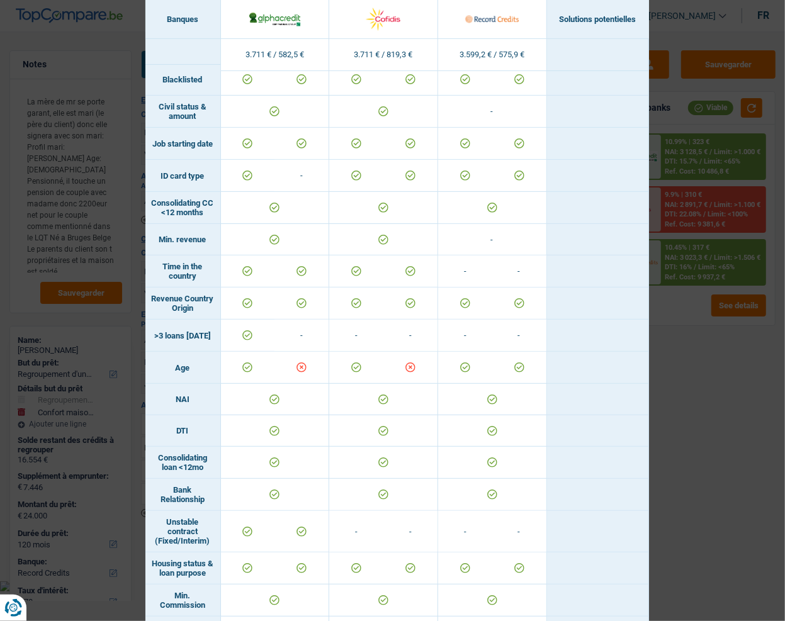
click at [658, 386] on div "Banks conditions × Banques Solutions potentielles Revenus / Charges 3.711 € / 5…" at bounding box center [392, 310] width 785 height 621
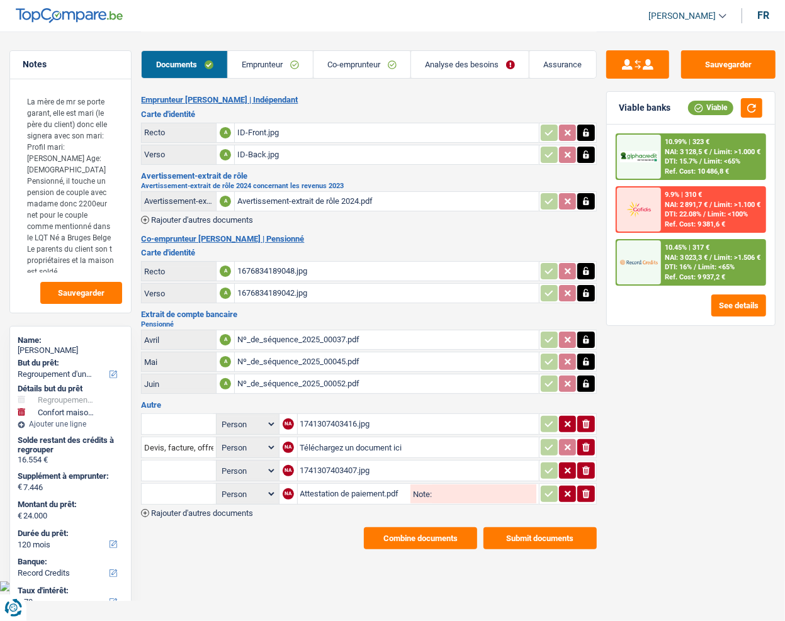
click at [723, 256] on span "Limit: >1.506 €" at bounding box center [736, 258] width 47 height 8
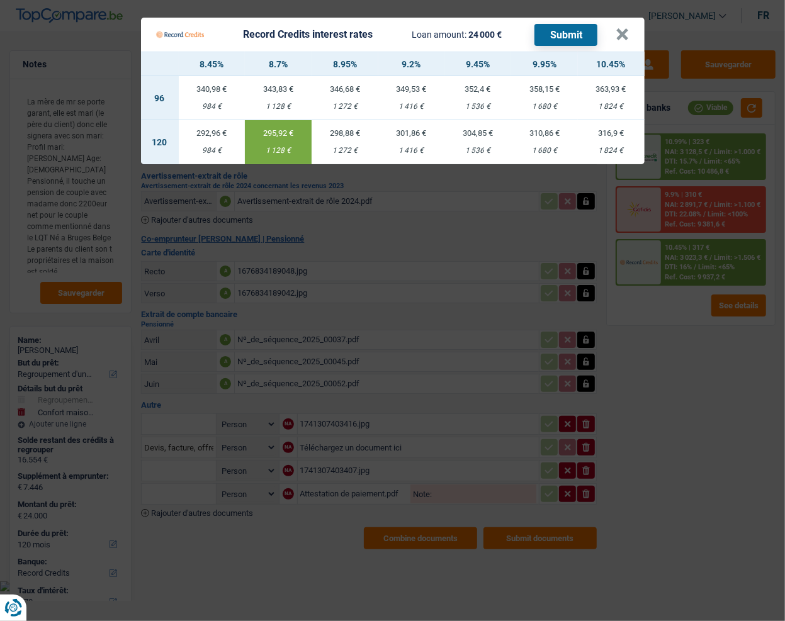
click at [578, 32] on button "Submit" at bounding box center [565, 35] width 63 height 22
click at [625, 37] on button "×" at bounding box center [622, 34] width 13 height 13
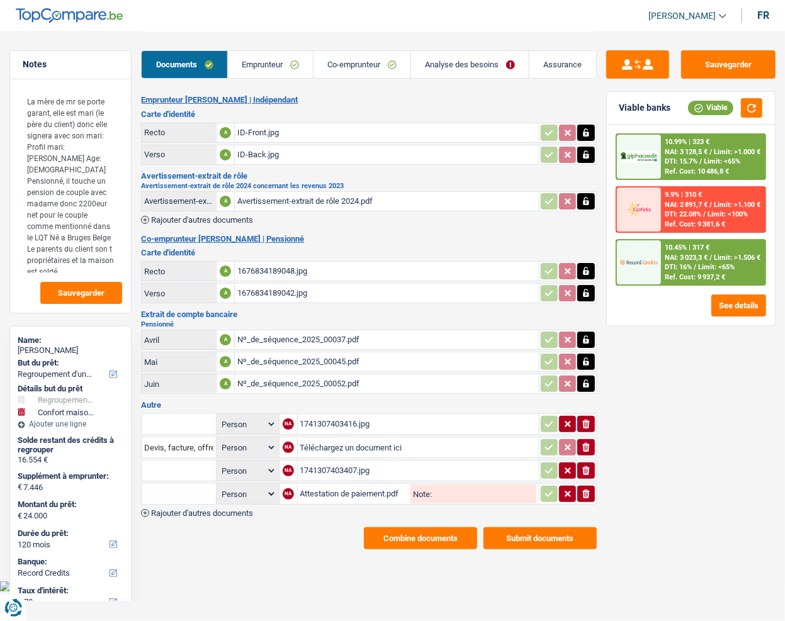
click at [703, 254] on span "NAI: 3 023,3 €" at bounding box center [685, 258] width 43 height 8
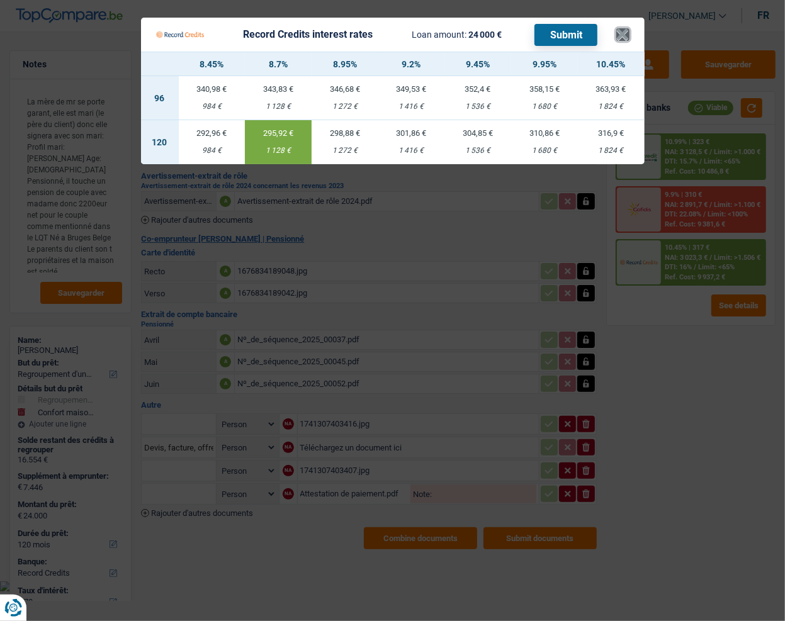
click at [617, 33] on button "×" at bounding box center [622, 34] width 13 height 13
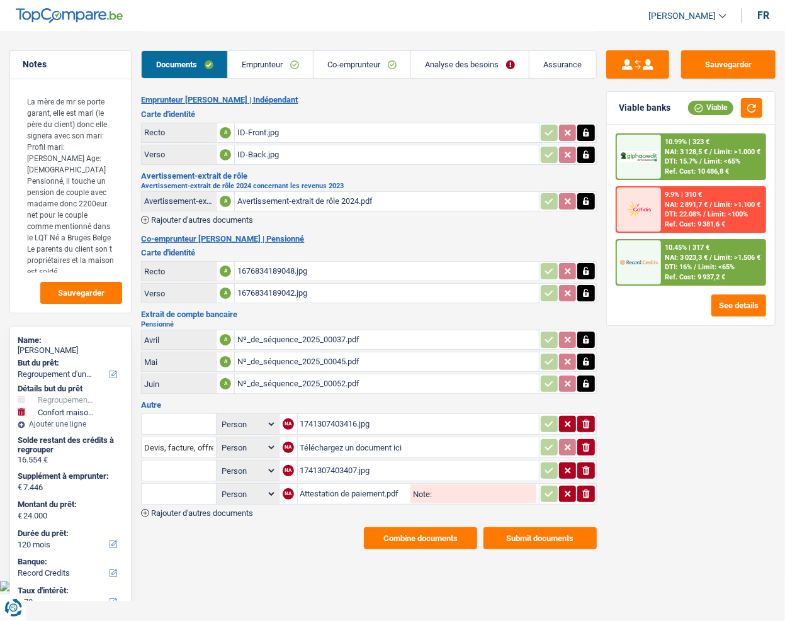
click at [472, 65] on link "Analyse des besoins" at bounding box center [470, 64] width 118 height 27
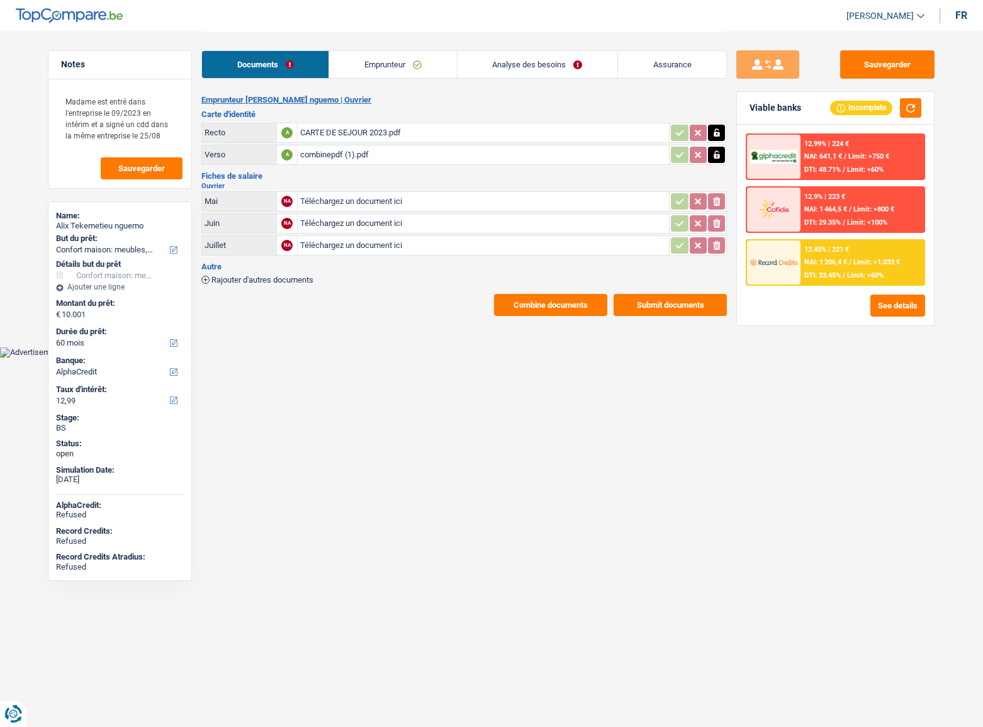
select select "household"
select select "60"
select select "alphacredit"
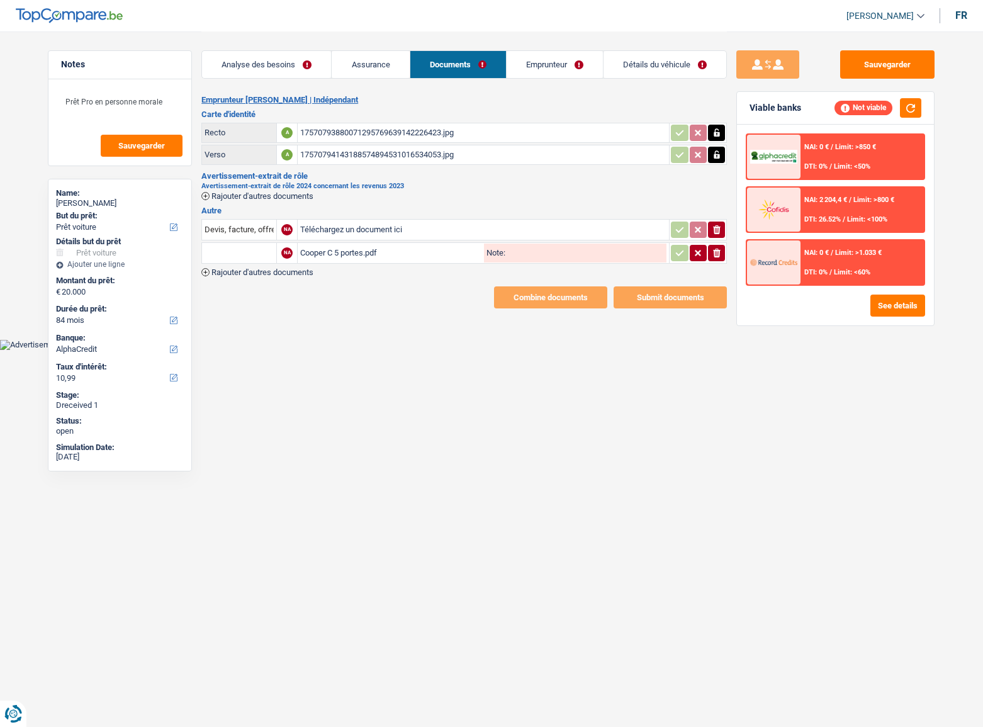
select select "car"
select select "84"
select select "alphacredit"
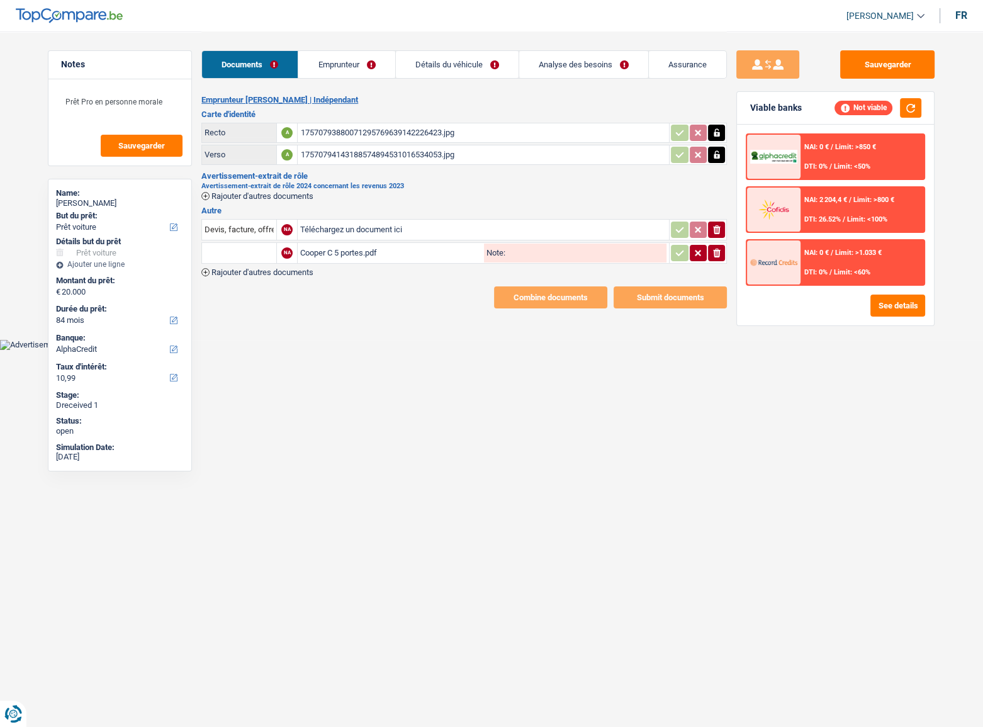
click at [327, 74] on link "Emprunteur" at bounding box center [346, 64] width 96 height 27
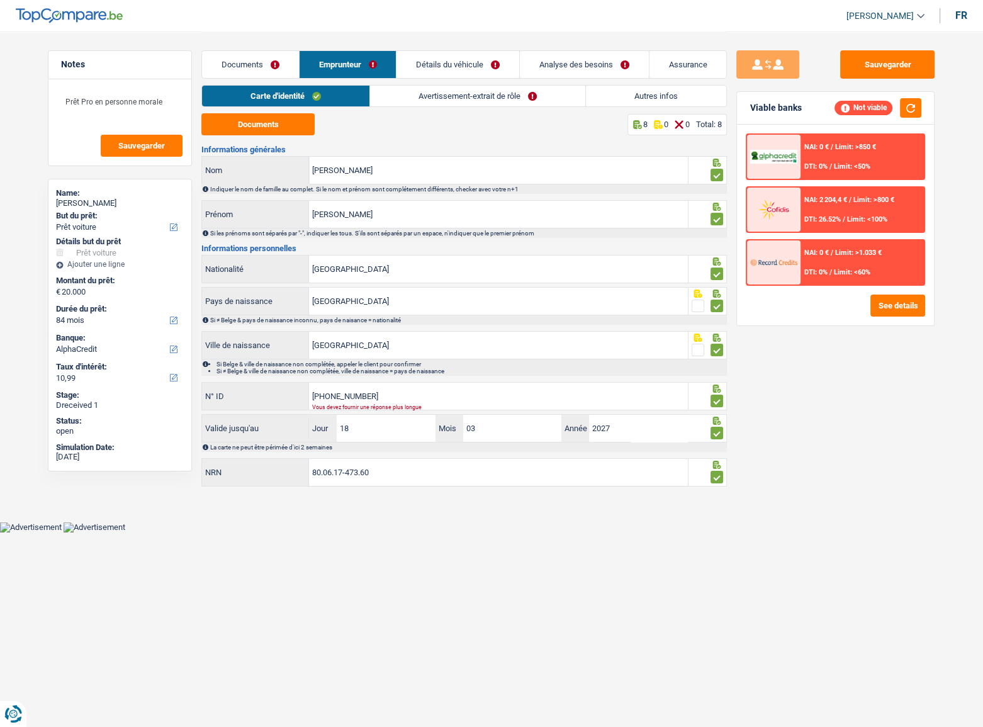
click at [272, 69] on link "Documents" at bounding box center [250, 64] width 97 height 27
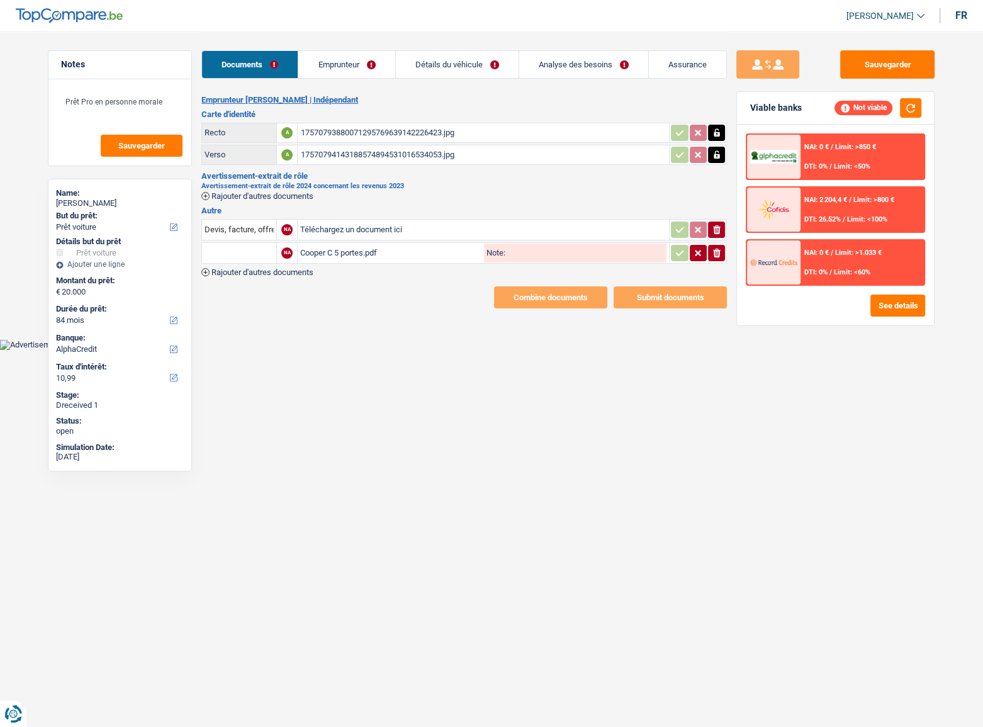
click at [864, 139] on div "NAI: 0 € / Limit: >850 € DTI: 0% / Limit: <50%" at bounding box center [862, 157] width 124 height 44
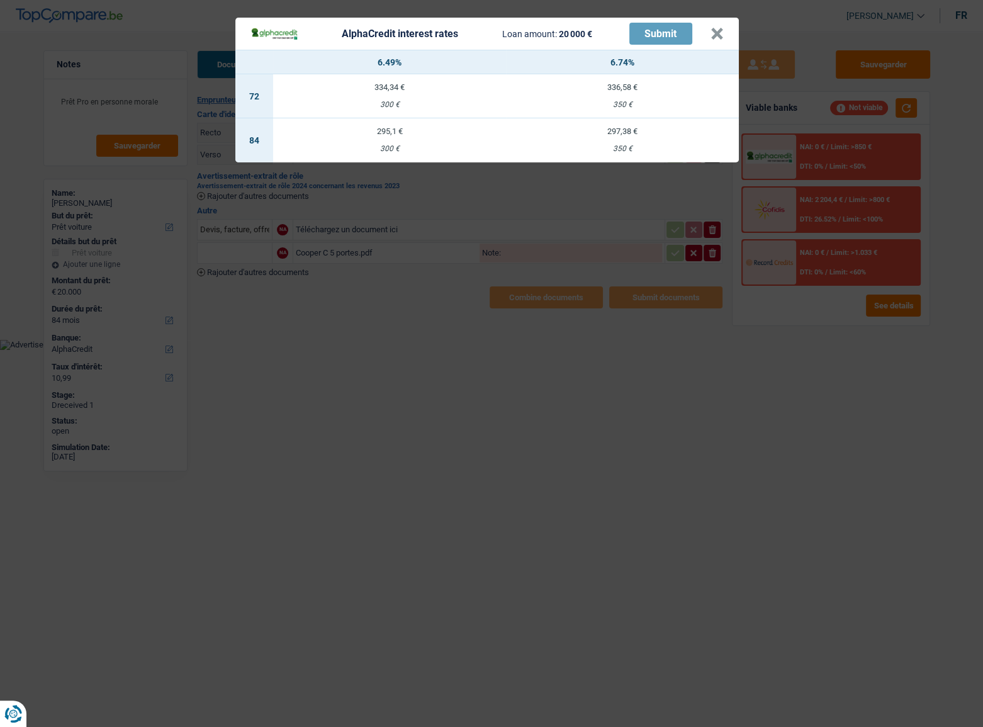
click at [761, 335] on div "AlphaCredit interest rates Loan amount: 20 000 € Submit × 6.49% 6.74% 72 334,34…" at bounding box center [491, 363] width 983 height 727
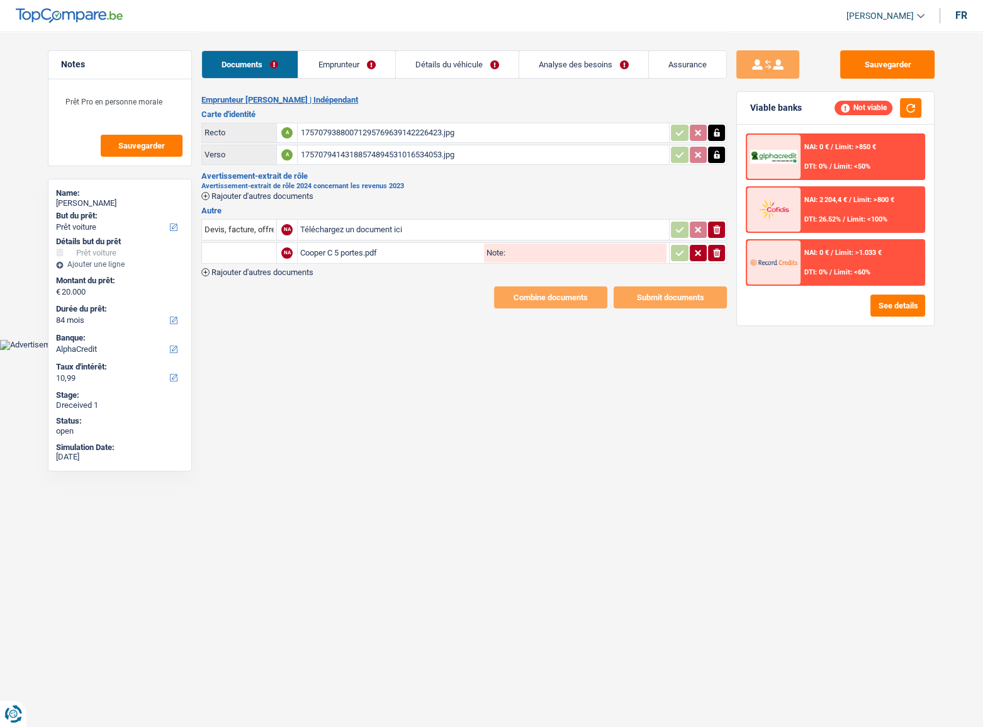
click at [336, 70] on link "Emprunteur" at bounding box center [346, 64] width 96 height 27
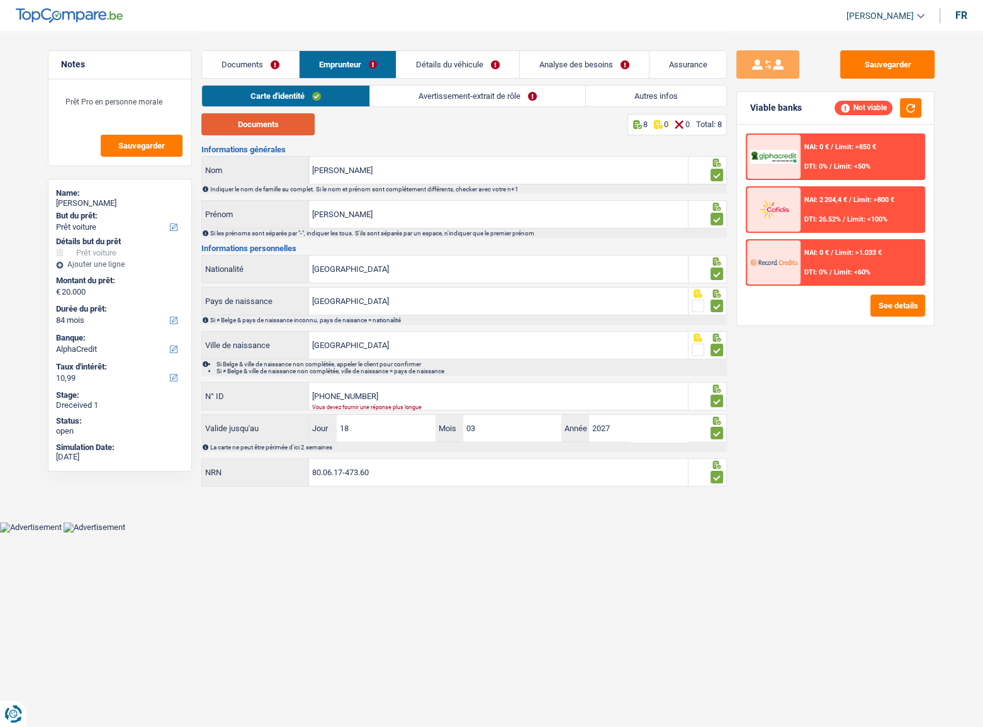
drag, startPoint x: 272, startPoint y: 120, endPoint x: 469, endPoint y: 154, distance: 199.1
click at [272, 121] on button "Documents" at bounding box center [257, 124] width 113 height 22
click at [374, 400] on input "[PHONE_NUMBER]" at bounding box center [498, 396] width 379 height 27
drag, startPoint x: 254, startPoint y: 262, endPoint x: 305, endPoint y: 264, distance: 51.7
click at [253, 261] on div "Belgique Nationalité" at bounding box center [445, 268] width 486 height 27
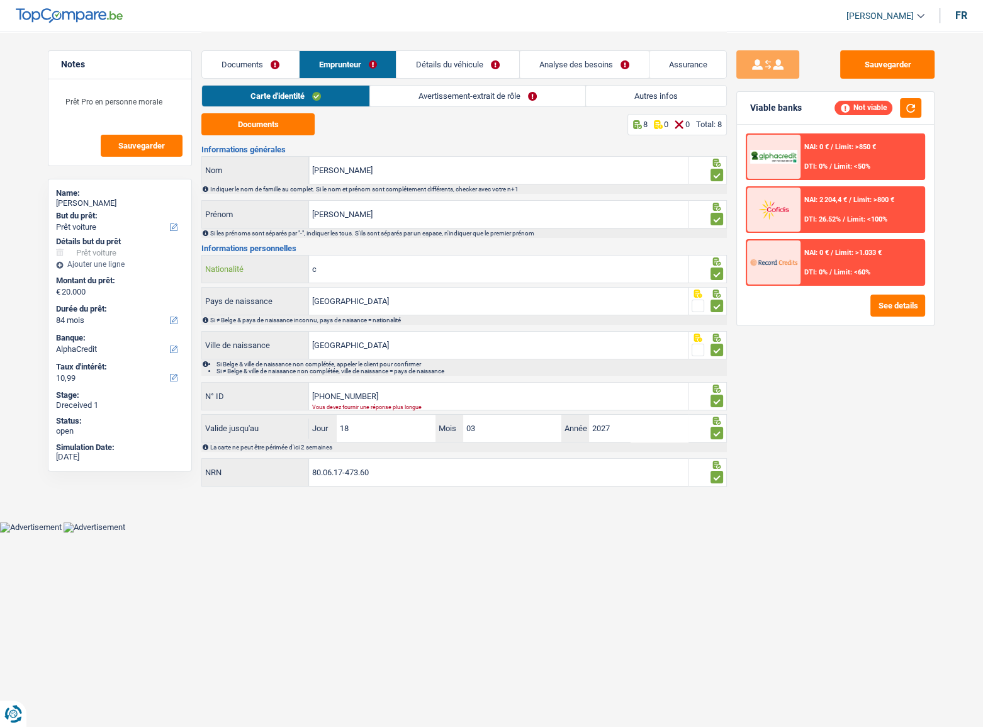
type input "co"
type input "B-5953359-63"
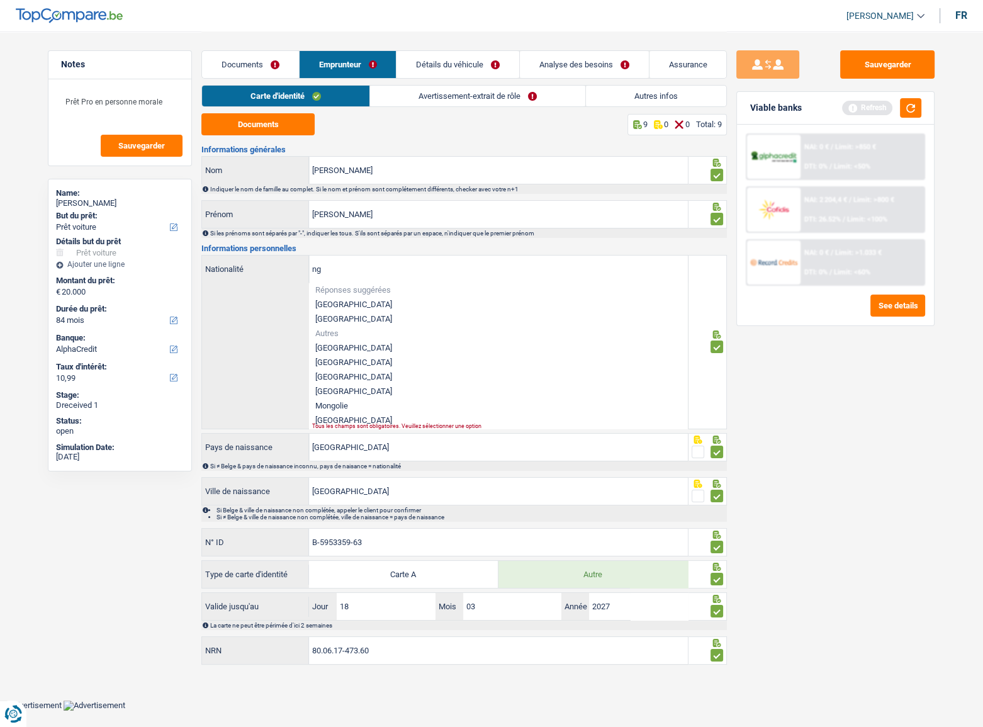
click at [440, 371] on ul "Réponses suggérées [GEOGRAPHIC_DATA] Luxembourg Autres [GEOGRAPHIC_DATA] [GEOGR…" at bounding box center [498, 355] width 379 height 146
click at [440, 371] on li "[GEOGRAPHIC_DATA]" at bounding box center [498, 376] width 379 height 14
type input "[GEOGRAPHIC_DATA]"
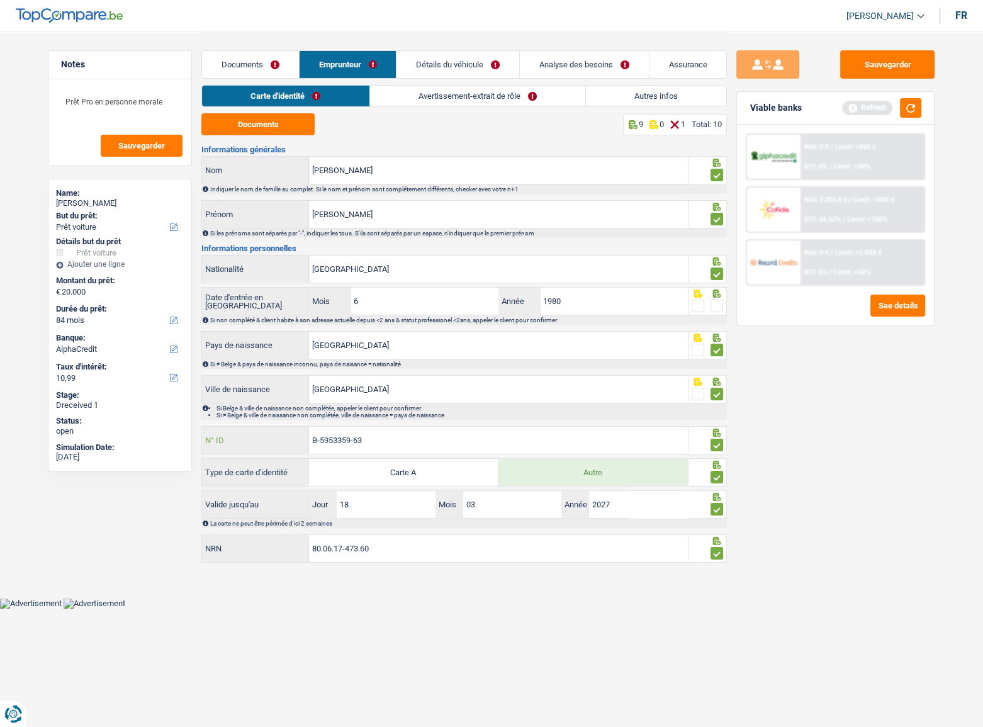
click at [376, 437] on input "B-5953359-63" at bounding box center [498, 440] width 379 height 27
drag, startPoint x: 325, startPoint y: 439, endPoint x: 416, endPoint y: 444, distance: 91.4
click at [416, 444] on input "B-5953359-63" at bounding box center [498, 440] width 379 height 27
type input "B-5335963-90"
click at [882, 55] on button "Sauvegarder" at bounding box center [887, 64] width 94 height 28
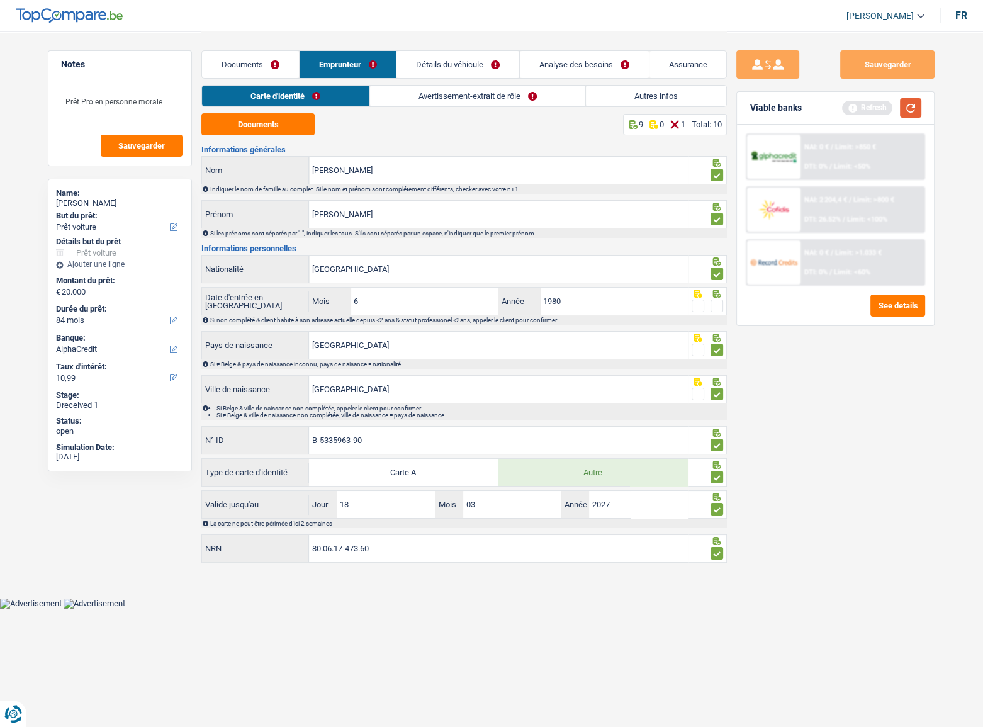
click at [906, 104] on button "button" at bounding box center [910, 108] width 21 height 20
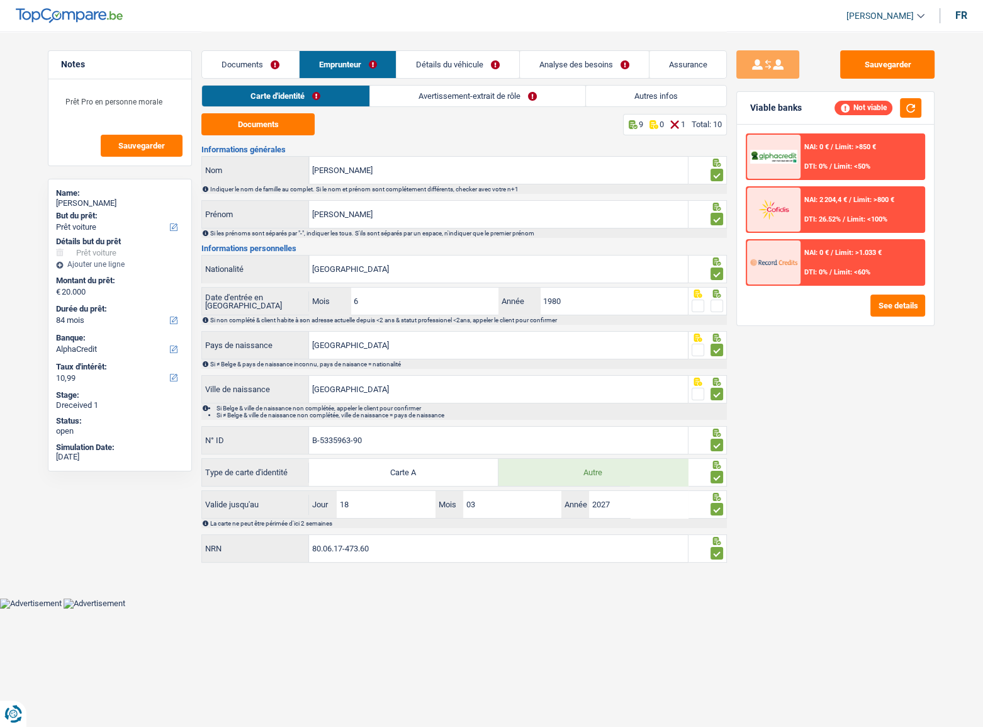
click at [437, 98] on link "Avertissement-extrait de rôle" at bounding box center [477, 96] width 215 height 21
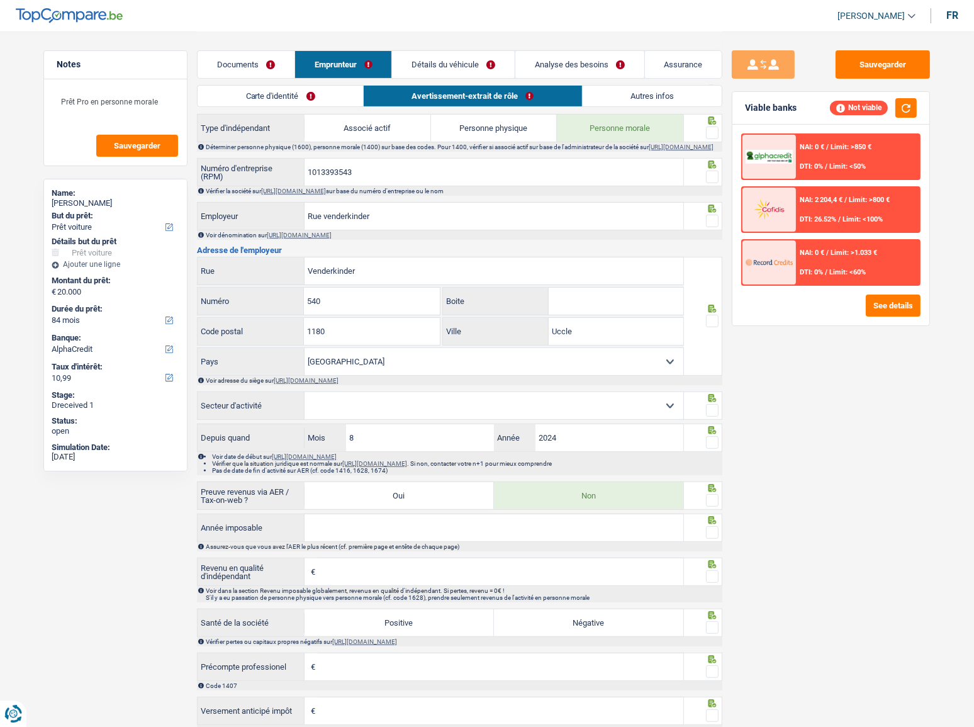
scroll to position [515, 0]
drag, startPoint x: 377, startPoint y: 176, endPoint x: 276, endPoint y: 172, distance: 101.4
click at [225, 167] on div "1013393543 Numéro d'entreprise (RPM)" at bounding box center [441, 172] width 486 height 27
click at [262, 67] on link "Documents" at bounding box center [246, 64] width 97 height 27
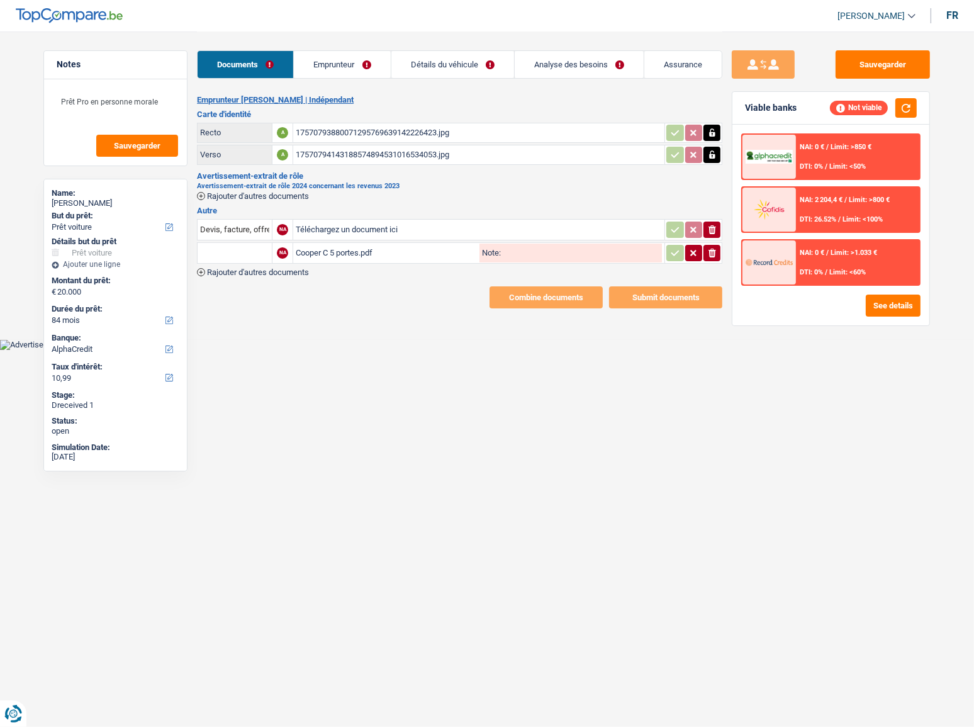
scroll to position [0, 0]
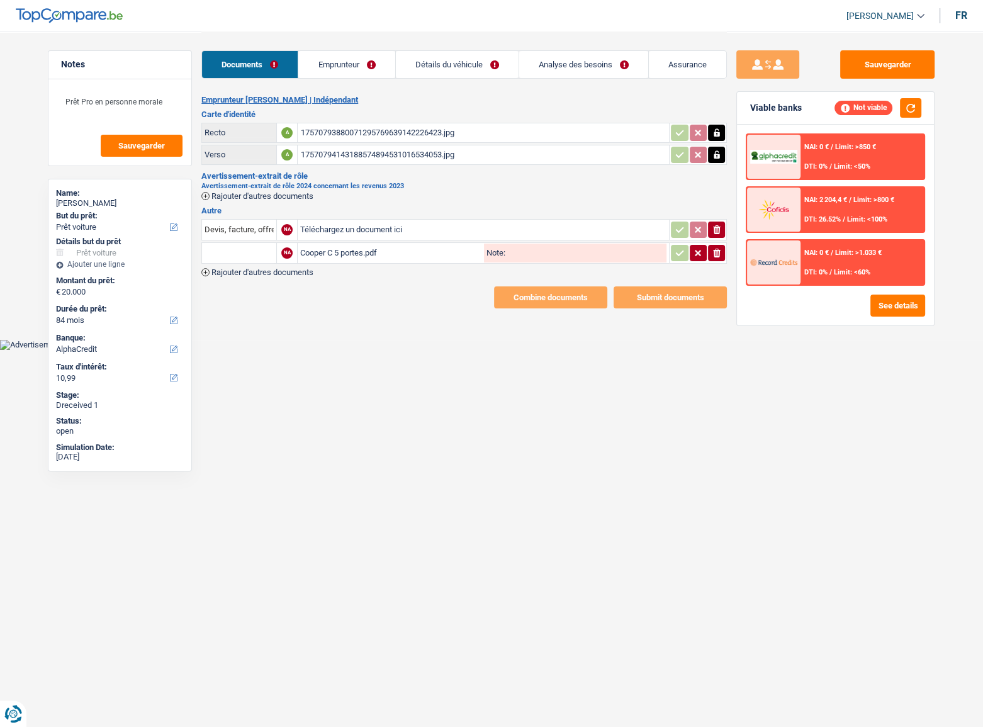
click at [332, 248] on div "Cooper C 5 portes.pdf" at bounding box center [390, 252] width 181 height 19
drag, startPoint x: 305, startPoint y: 69, endPoint x: 306, endPoint y: 79, distance: 9.5
click at [305, 69] on link "Emprunteur" at bounding box center [346, 64] width 96 height 27
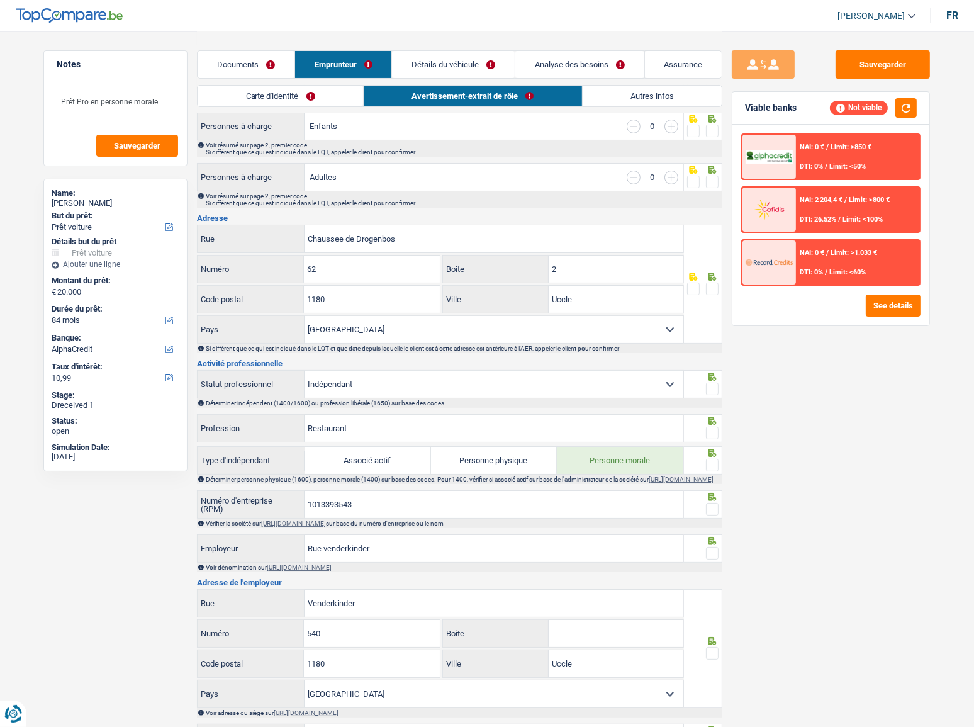
scroll to position [63, 0]
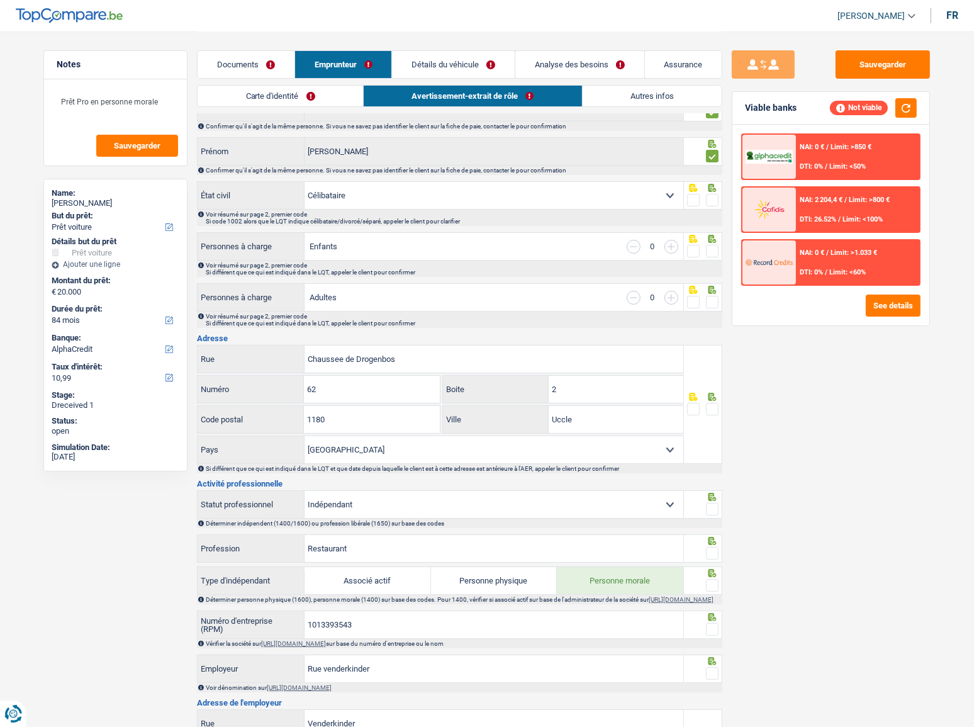
click at [624, 109] on div "Carte d'identité Avertissement-extrait de rôle Autres infos" at bounding box center [459, 99] width 525 height 28
click at [622, 104] on link "Autres infos" at bounding box center [653, 96] width 140 height 21
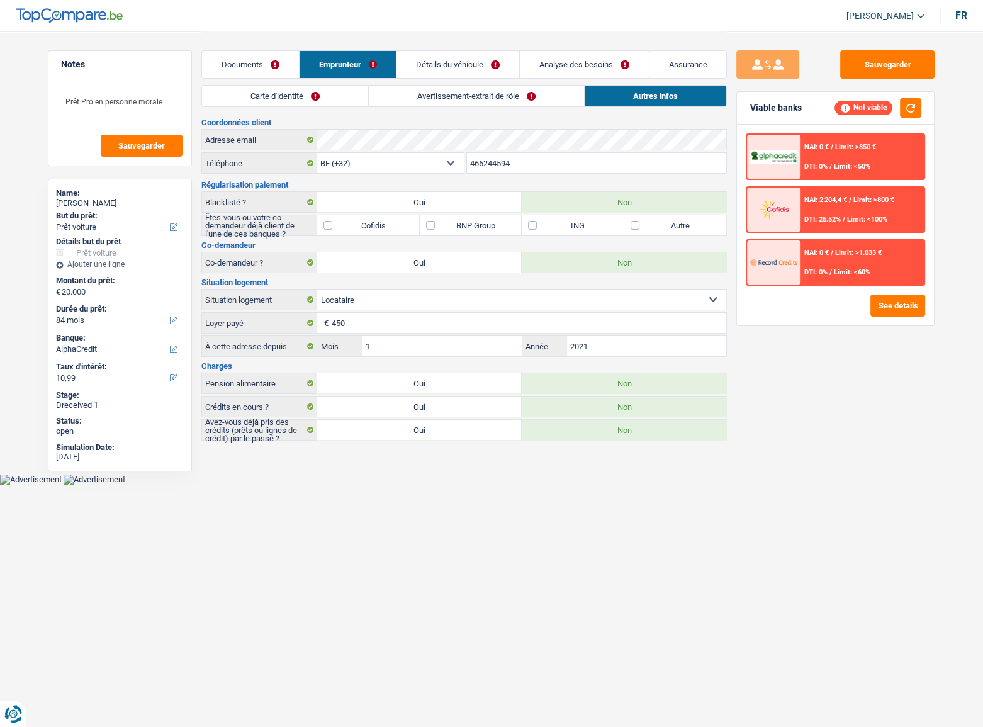
click at [466, 66] on link "Détails du véhicule" at bounding box center [457, 64] width 123 height 27
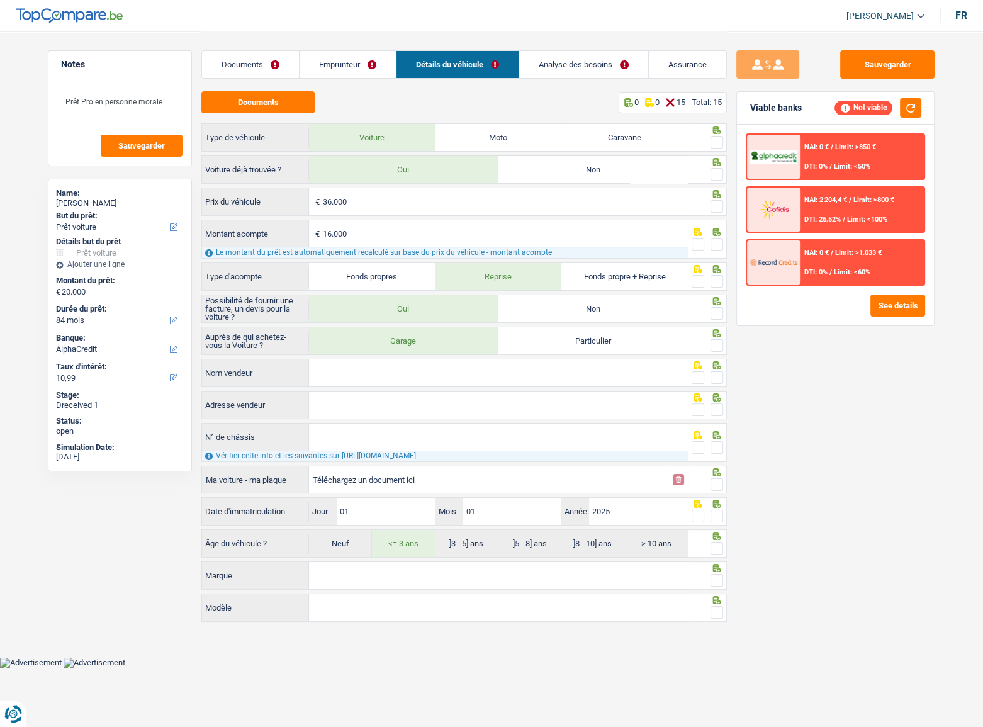
click at [713, 245] on span at bounding box center [716, 244] width 13 height 13
click at [0, 0] on input "radio" at bounding box center [0, 0] width 0 height 0
click at [717, 208] on span at bounding box center [716, 206] width 13 height 13
click at [0, 0] on input "radio" at bounding box center [0, 0] width 0 height 0
click at [718, 169] on span at bounding box center [716, 174] width 13 height 13
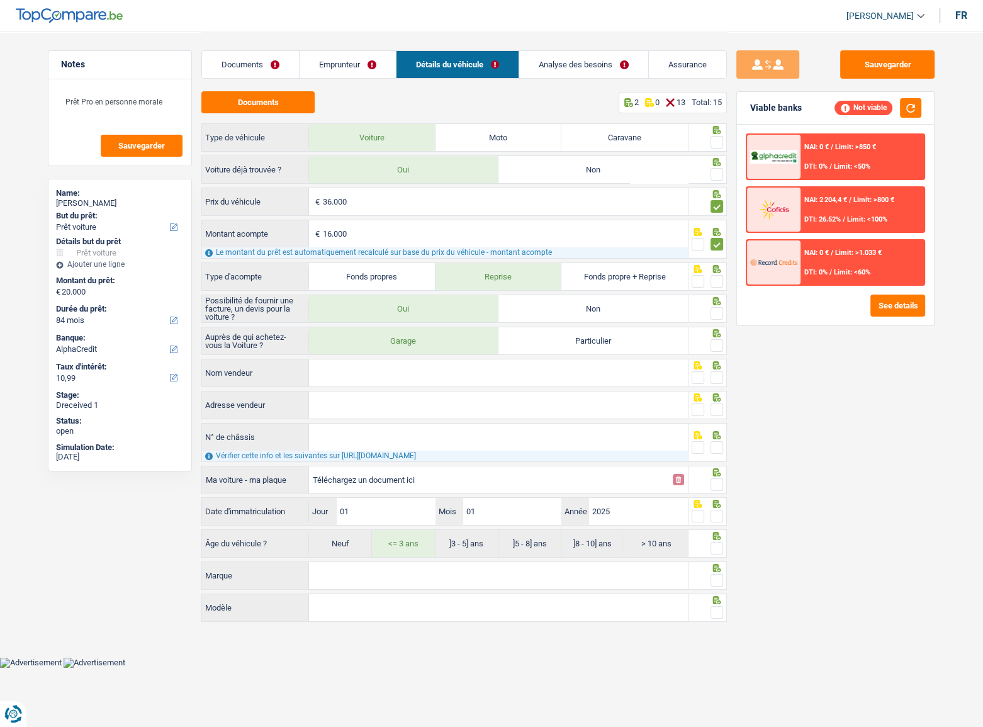
click at [0, 0] on input "radio" at bounding box center [0, 0] width 0 height 0
click at [712, 137] on span at bounding box center [716, 142] width 13 height 13
click at [0, 0] on input "radio" at bounding box center [0, 0] width 0 height 0
click at [717, 280] on span at bounding box center [716, 281] width 13 height 13
click at [0, 0] on input "radio" at bounding box center [0, 0] width 0 height 0
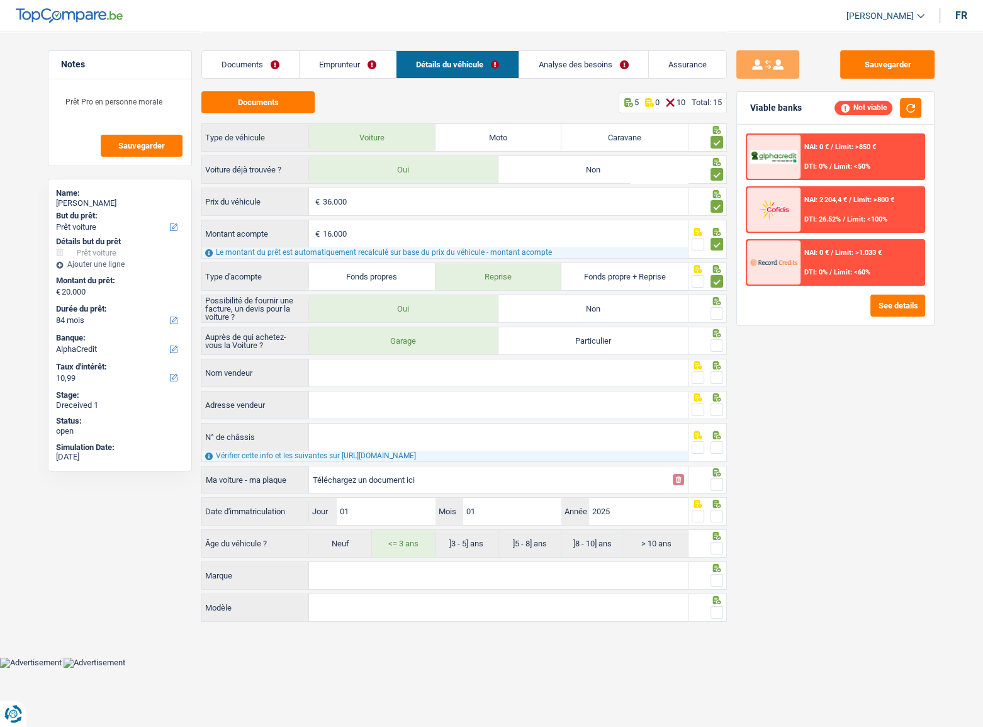
click at [713, 307] on span at bounding box center [716, 313] width 13 height 13
click at [0, 0] on input "radio" at bounding box center [0, 0] width 0 height 0
click at [718, 338] on div at bounding box center [716, 346] width 13 height 16
click at [718, 342] on span at bounding box center [716, 345] width 13 height 13
click at [0, 0] on input "radio" at bounding box center [0, 0] width 0 height 0
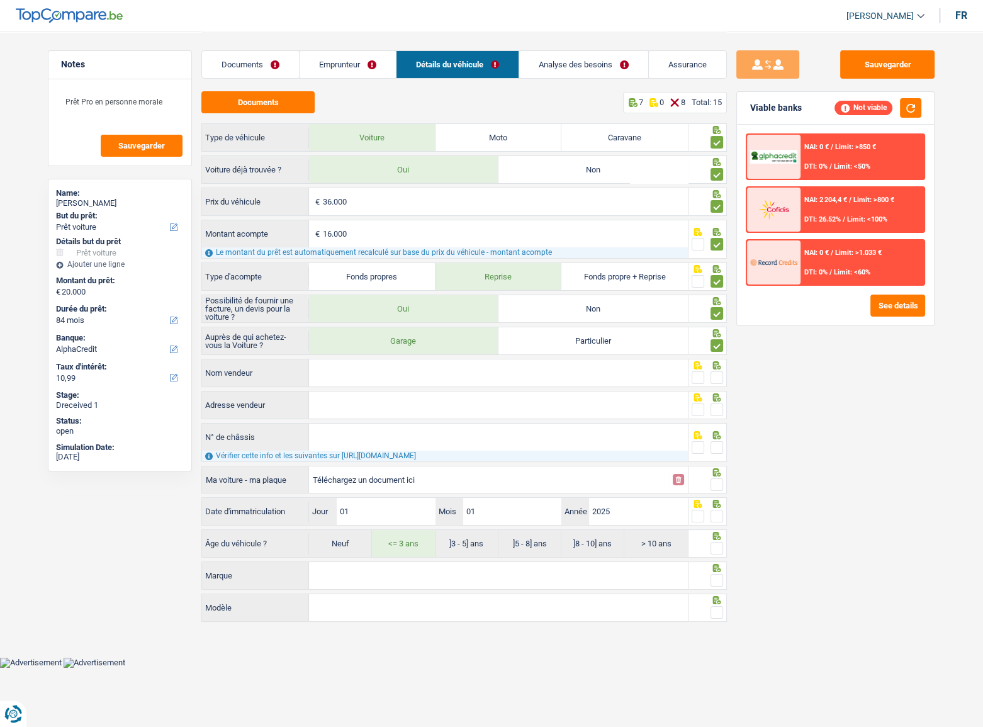
click at [858, 254] on span "Limit: >1.033 €" at bounding box center [858, 253] width 47 height 8
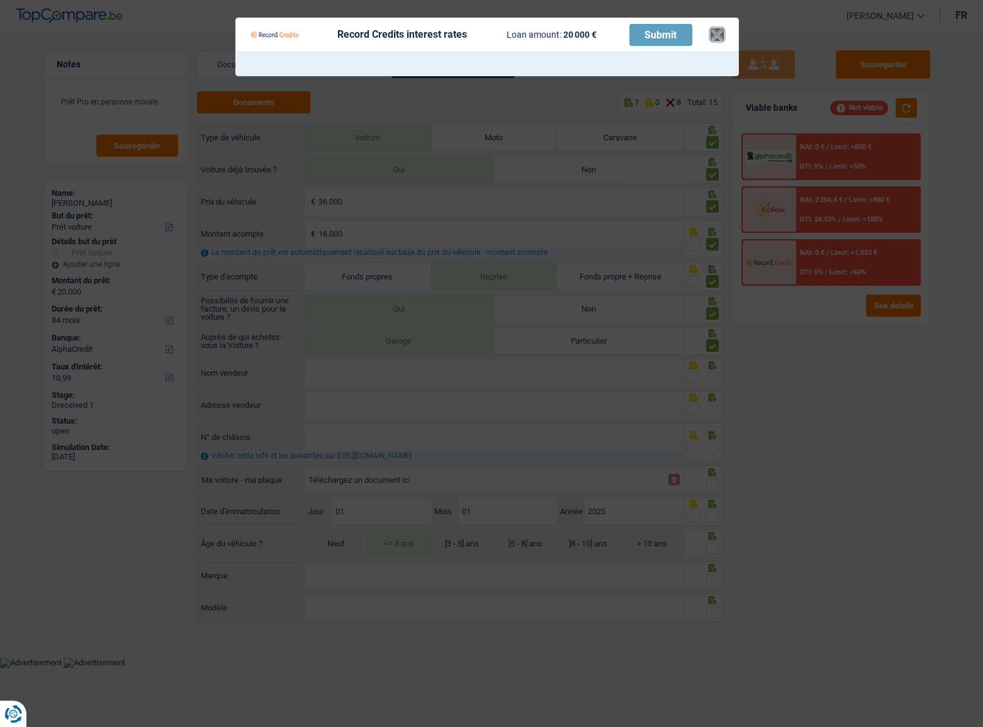
click at [714, 34] on button "×" at bounding box center [716, 34] width 13 height 13
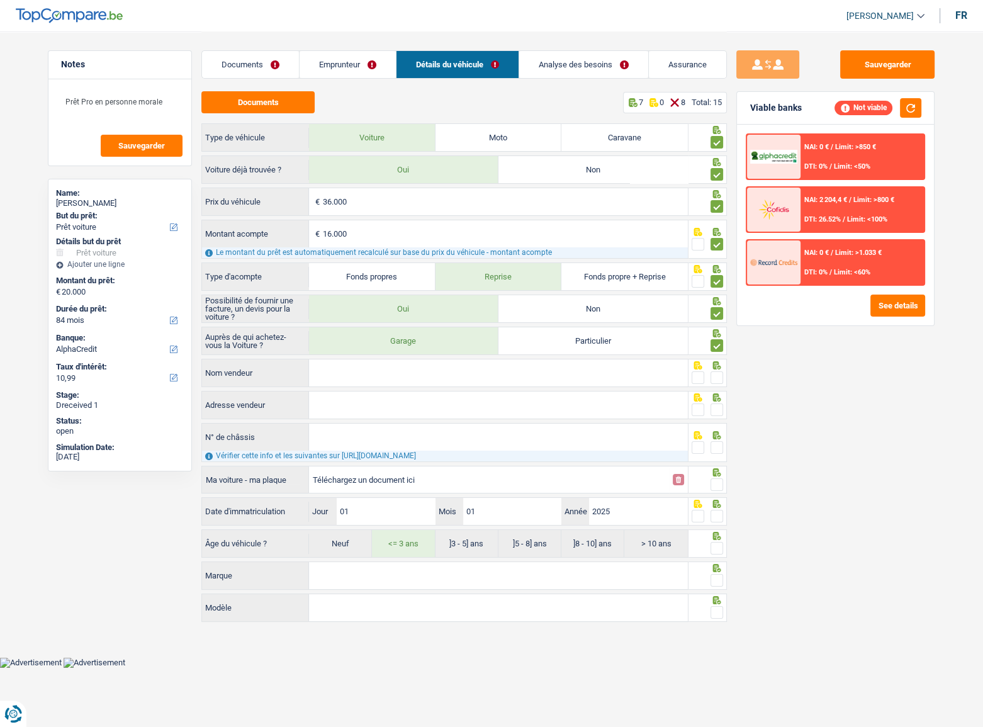
click at [846, 155] on div "NAI: 0 € / Limit: >850 € DTI: 0% / Limit: <50%" at bounding box center [862, 157] width 124 height 44
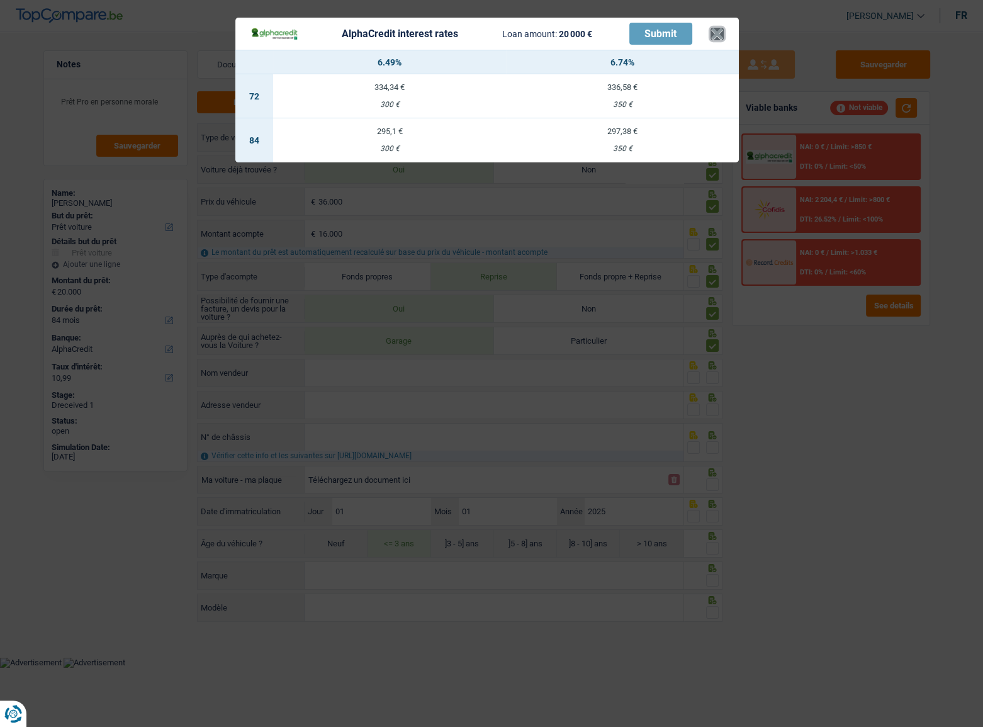
click at [720, 36] on button "×" at bounding box center [716, 34] width 13 height 13
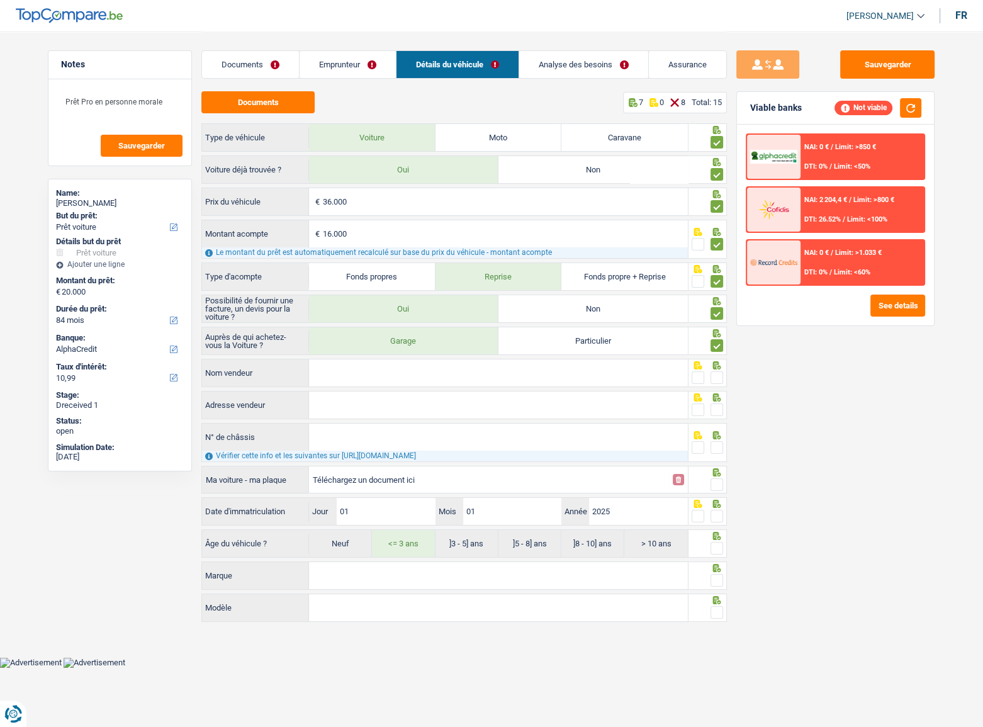
click at [359, 65] on link "Emprunteur" at bounding box center [347, 64] width 96 height 27
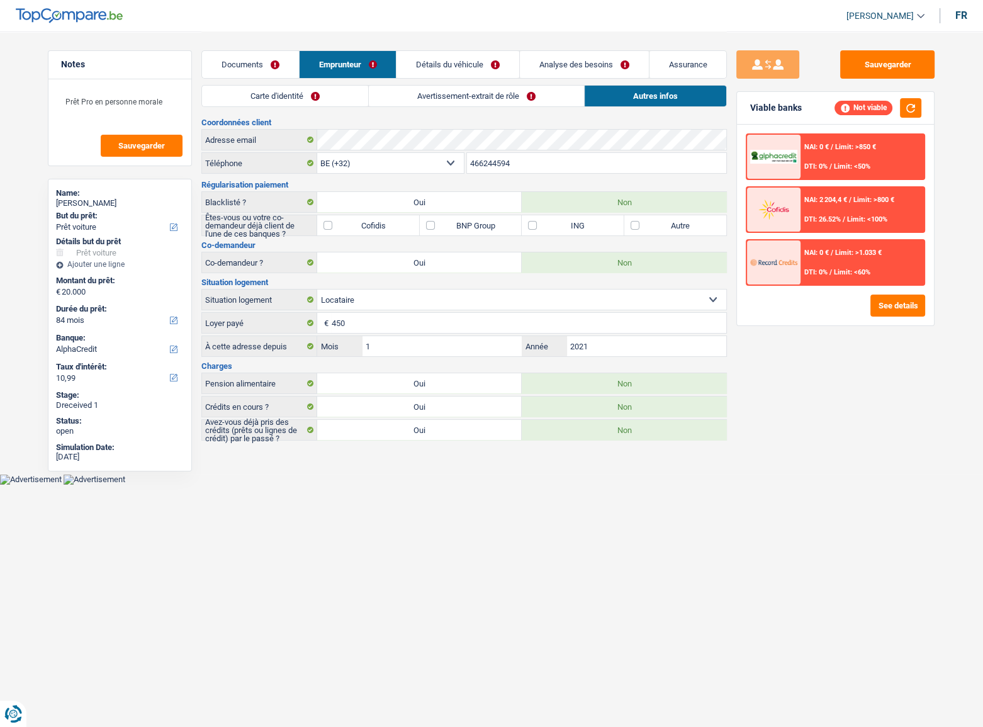
click at [270, 89] on link "Carte d'identité" at bounding box center [285, 96] width 166 height 21
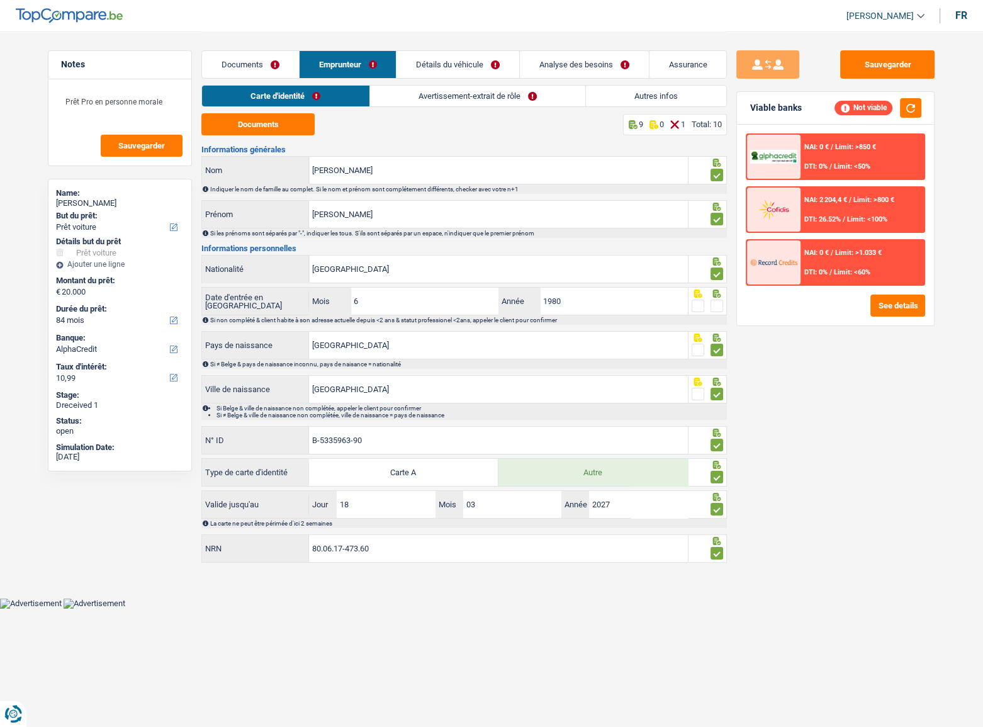
click at [402, 102] on link "Avertissement-extrait de rôle" at bounding box center [477, 96] width 215 height 21
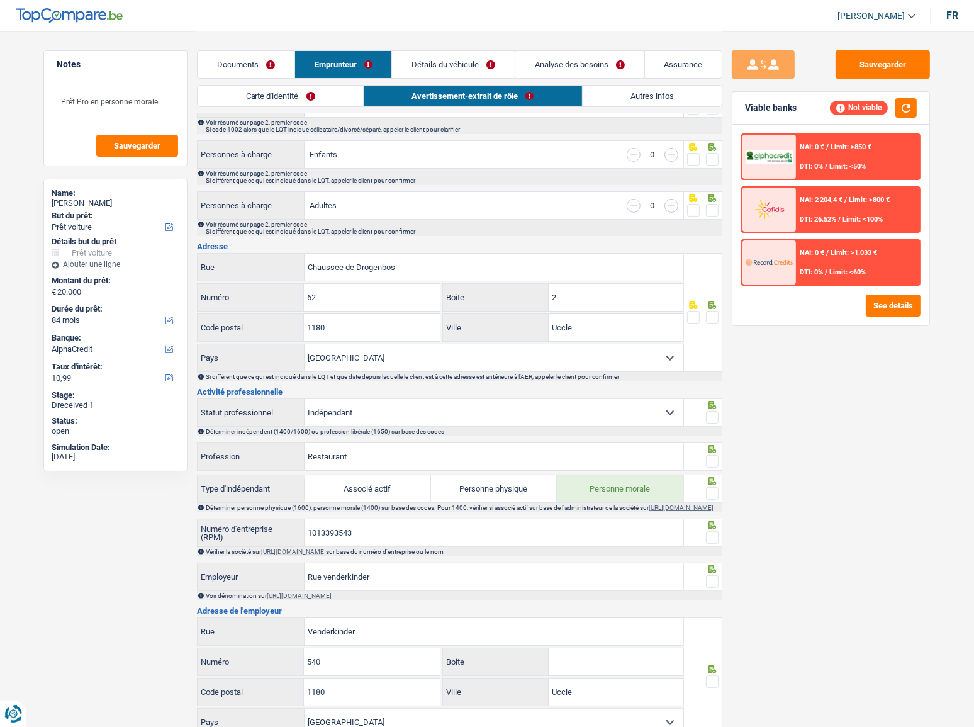
scroll to position [400, 0]
